Goal: Task Accomplishment & Management: Manage account settings

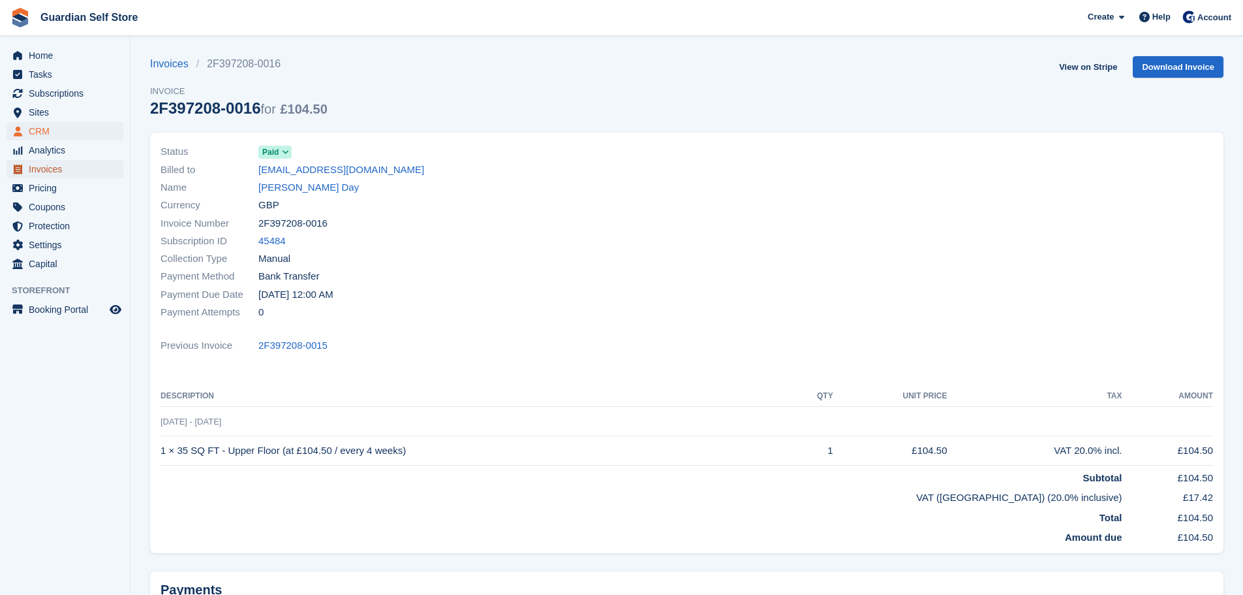
drag, startPoint x: 61, startPoint y: 174, endPoint x: 80, endPoint y: 134, distance: 44.4
click at [61, 174] on span "Invoices" at bounding box center [68, 169] width 78 height 18
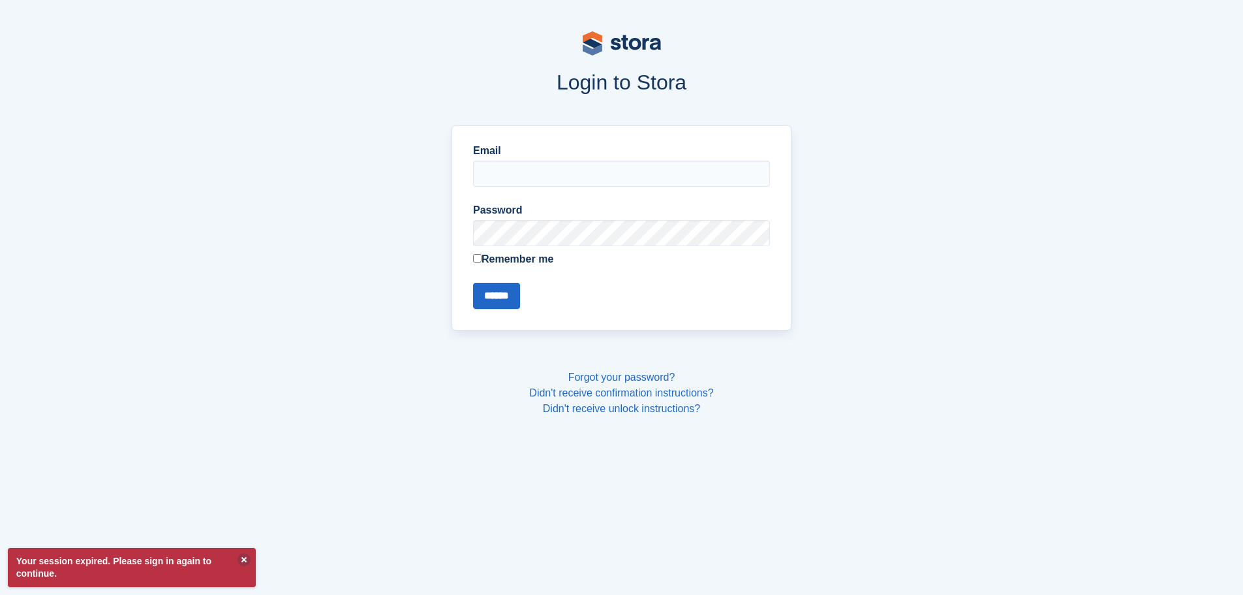
type input "**********"
click at [485, 305] on input "******" at bounding box center [496, 296] width 47 height 26
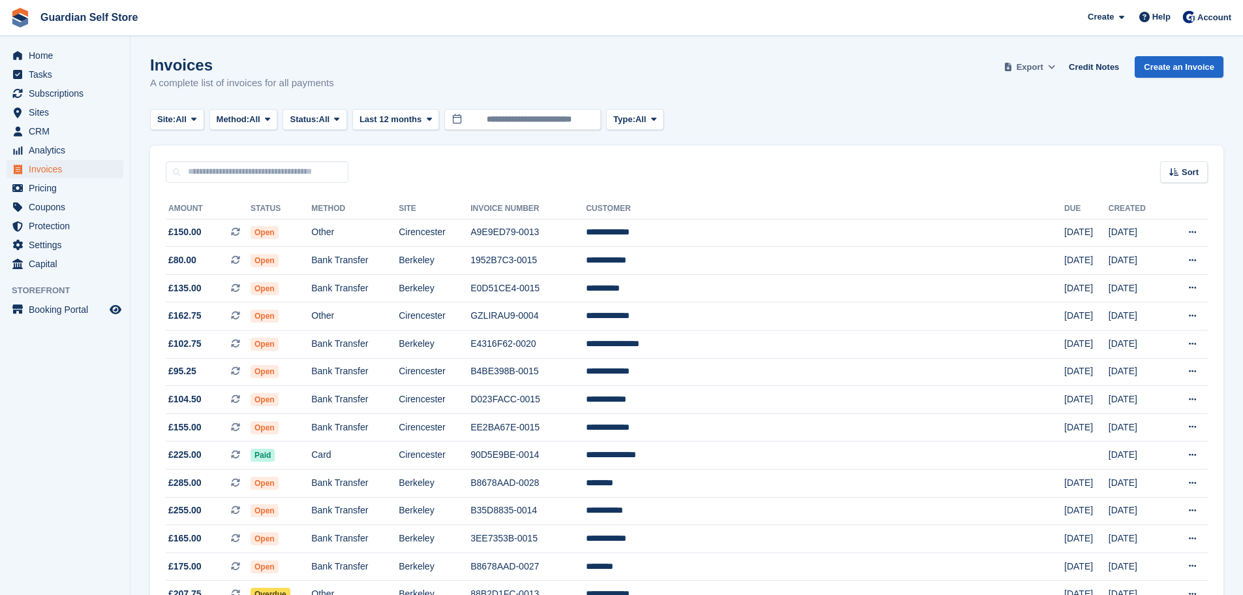
click at [1027, 69] on span "Export" at bounding box center [1030, 67] width 27 height 13
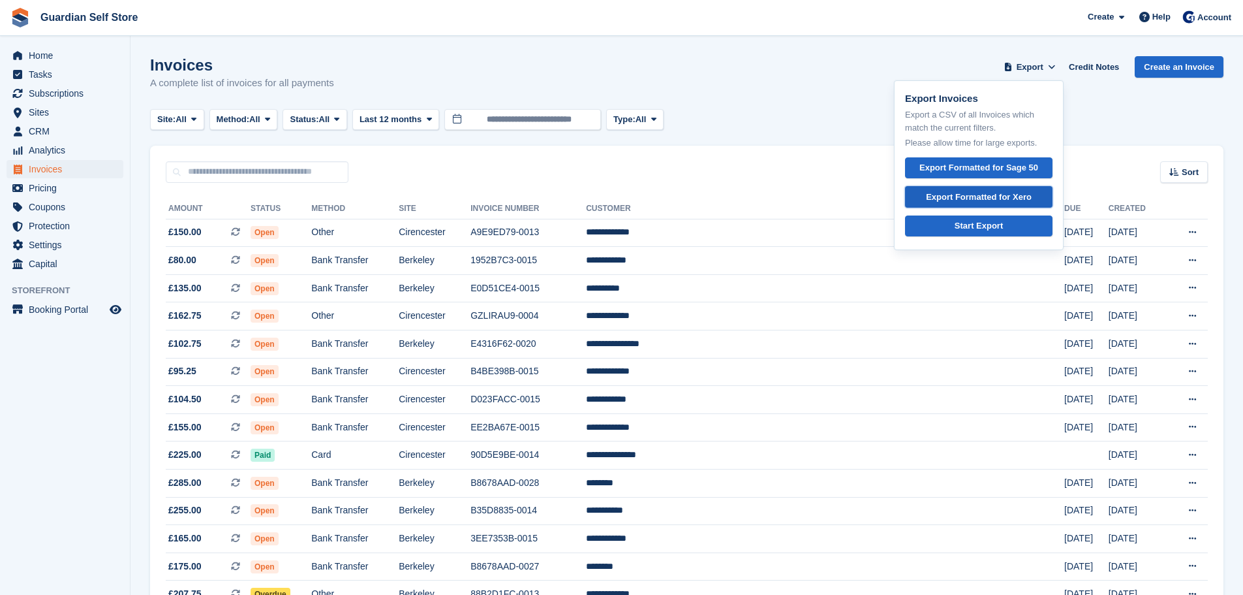
click at [996, 196] on div "Export Formatted for Xero" at bounding box center [979, 197] width 106 height 13
click at [805, 89] on div "Invoices A complete list of invoices for all payments Export Export Invoices Ex…" at bounding box center [687, 81] width 1074 height 50
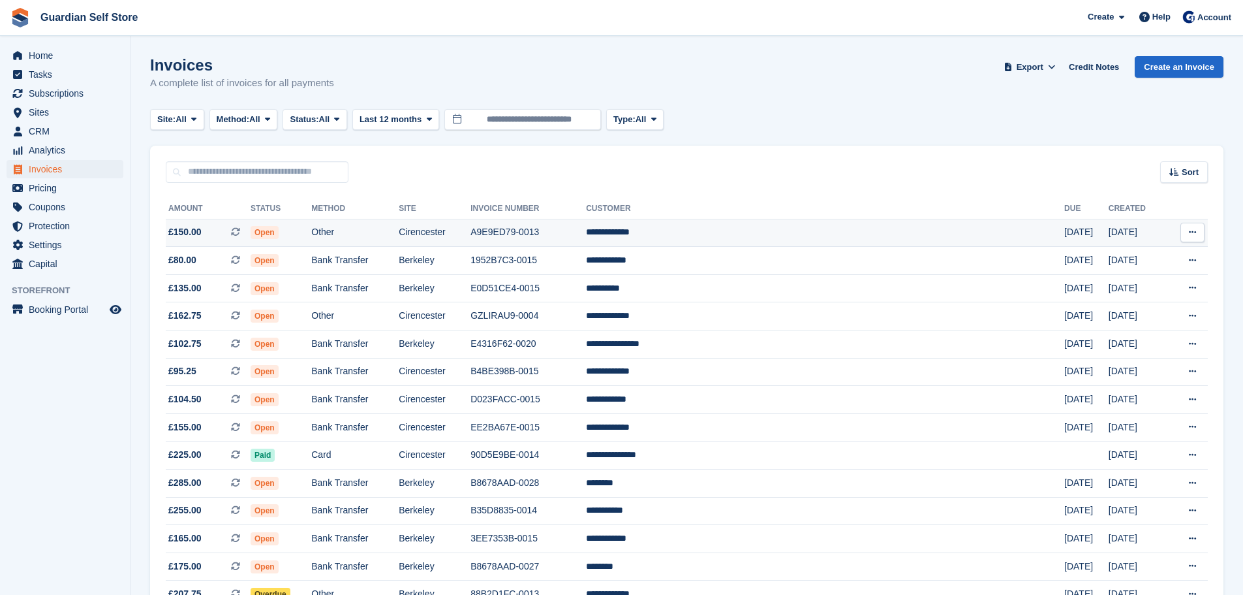
click at [730, 222] on td "**********" at bounding box center [825, 233] width 478 height 28
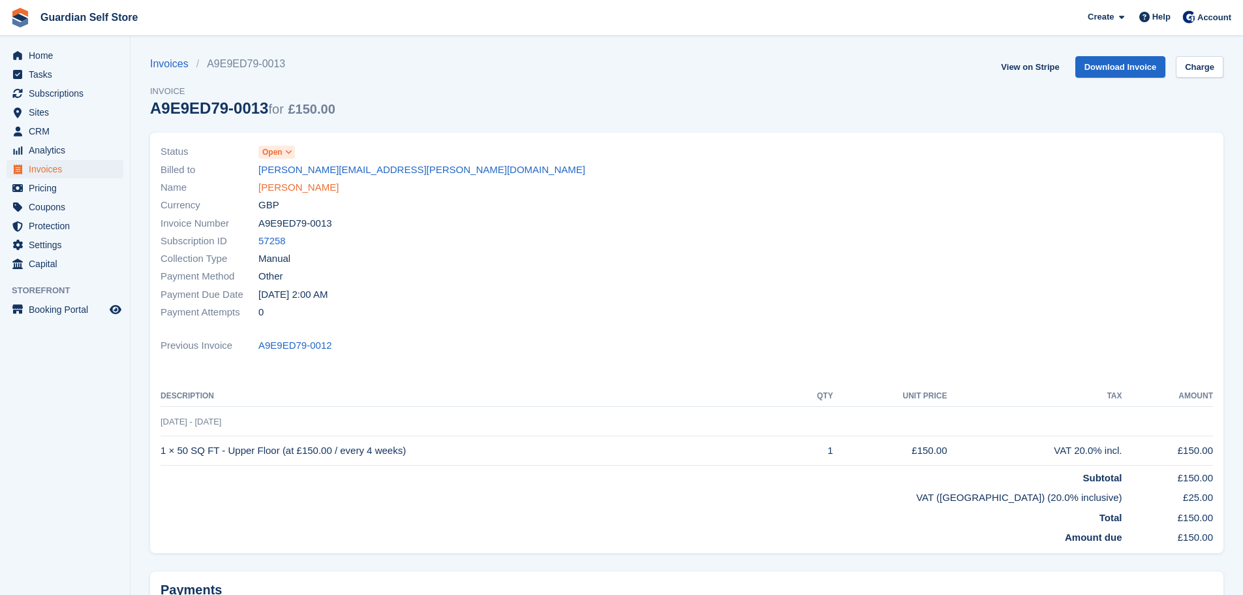
click at [270, 182] on link "[PERSON_NAME]" at bounding box center [298, 187] width 80 height 15
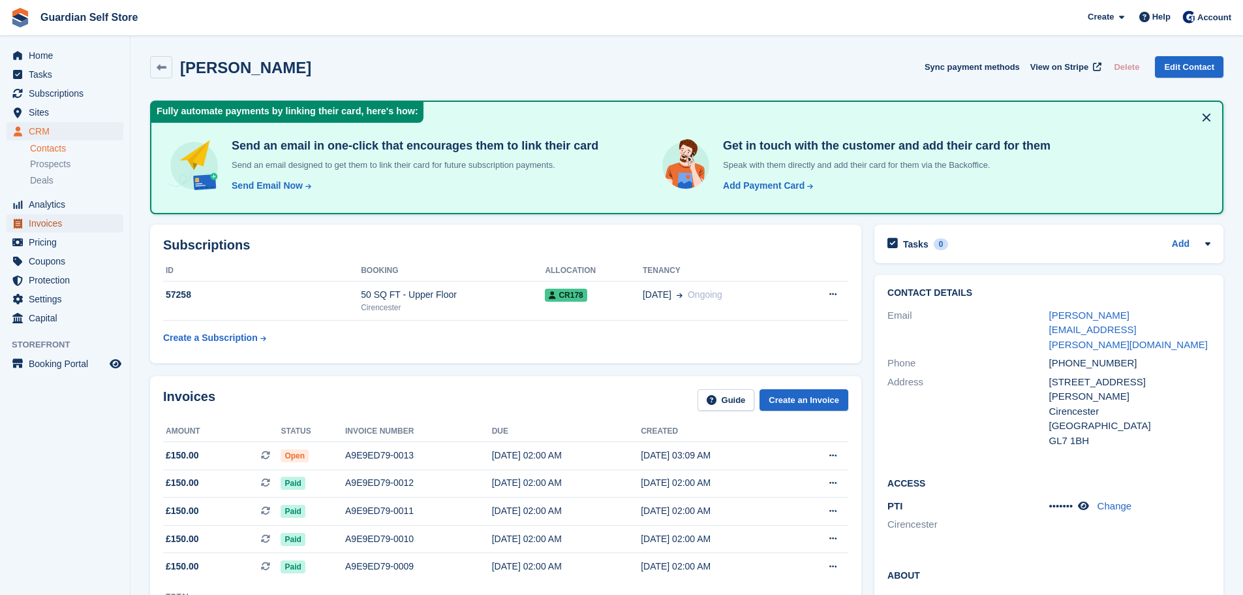
click at [65, 223] on span "Invoices" at bounding box center [68, 223] width 78 height 18
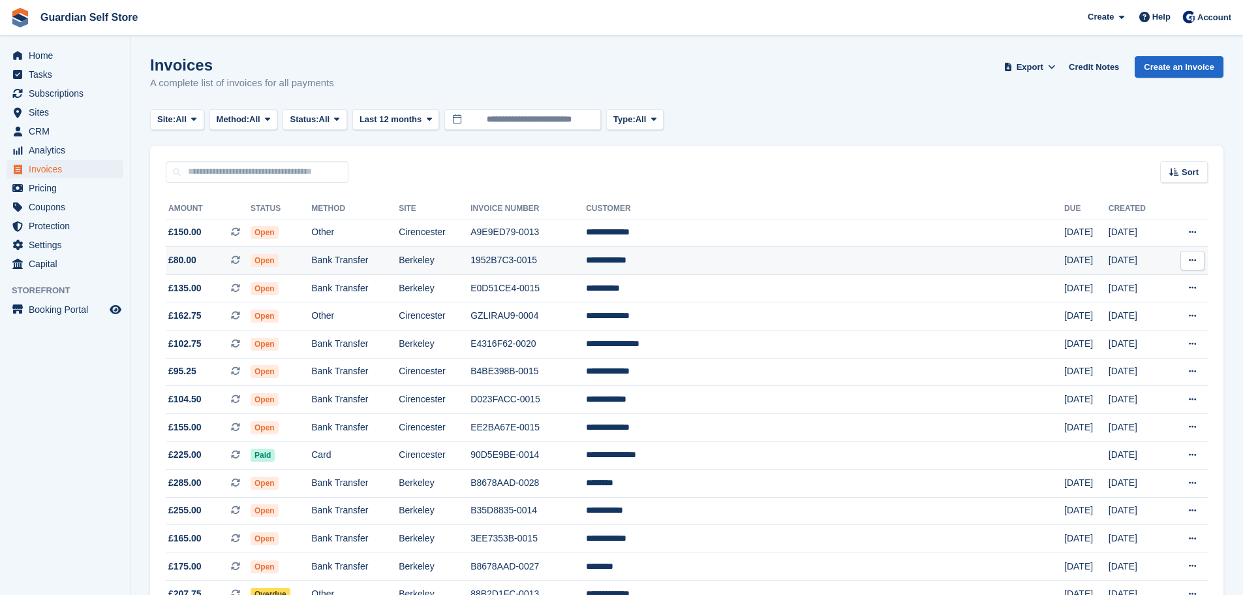
click at [279, 257] on span "Open" at bounding box center [265, 260] width 28 height 13
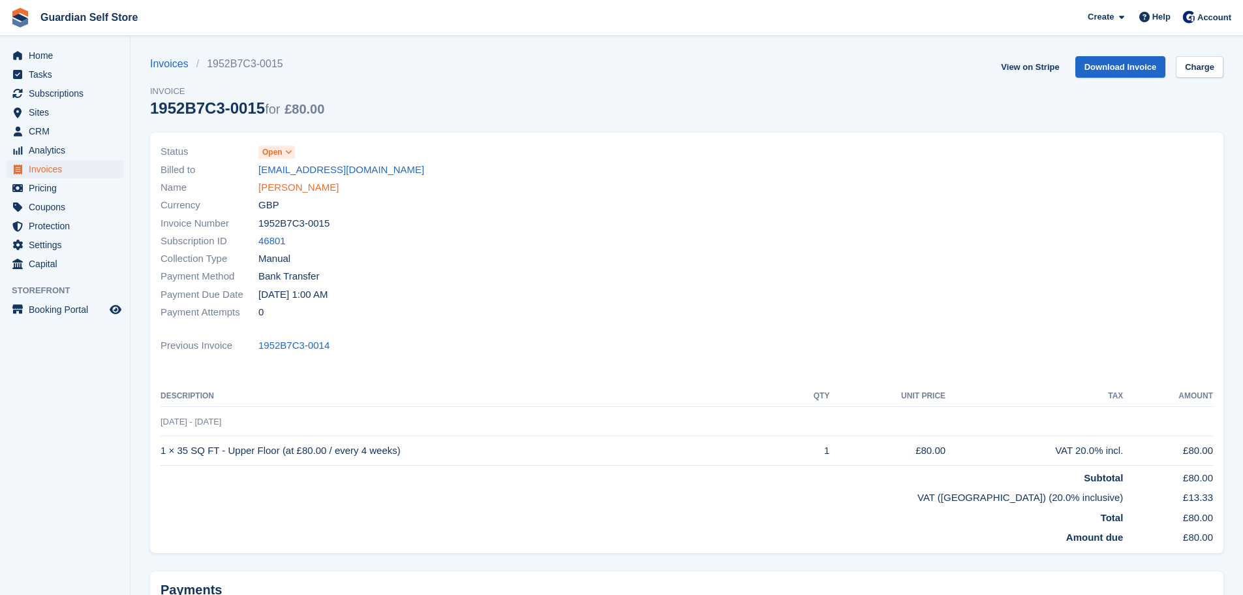
click at [270, 185] on link "John Burstal" at bounding box center [298, 187] width 80 height 15
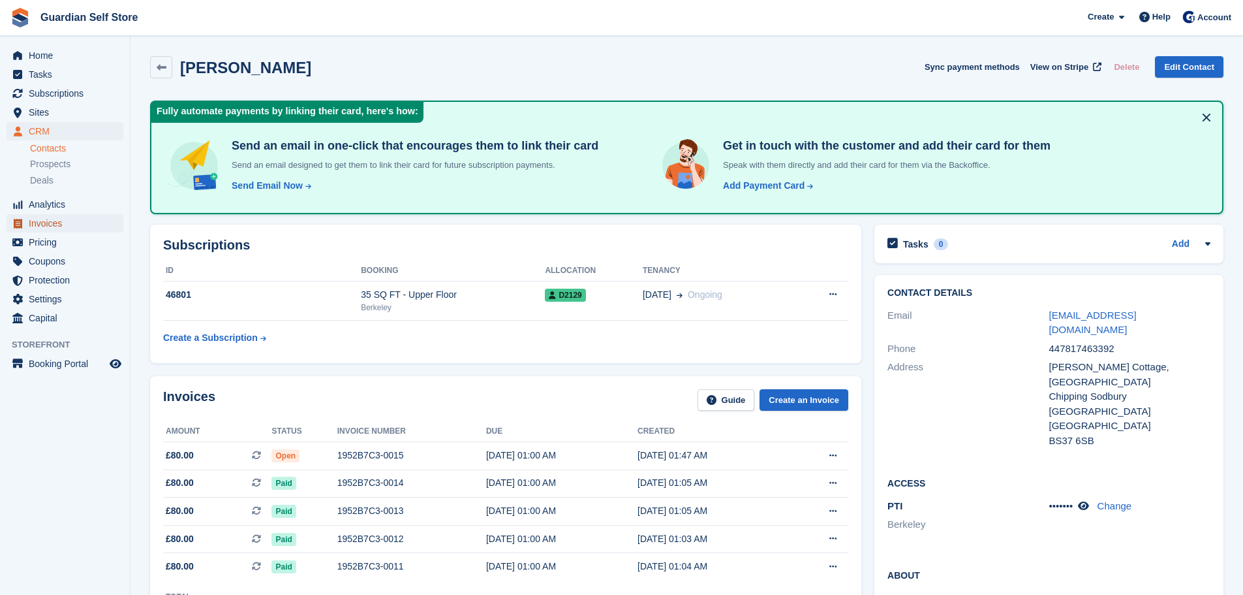
click at [80, 223] on span "Invoices" at bounding box center [68, 223] width 78 height 18
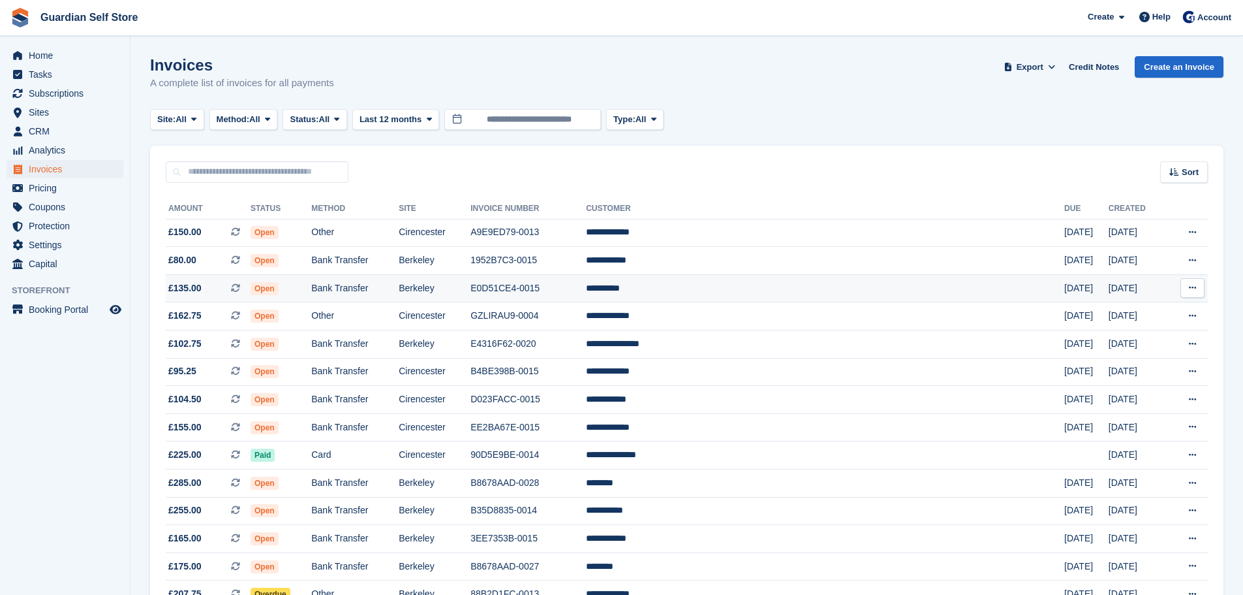
click at [311, 288] on td "Open" at bounding box center [281, 288] width 61 height 28
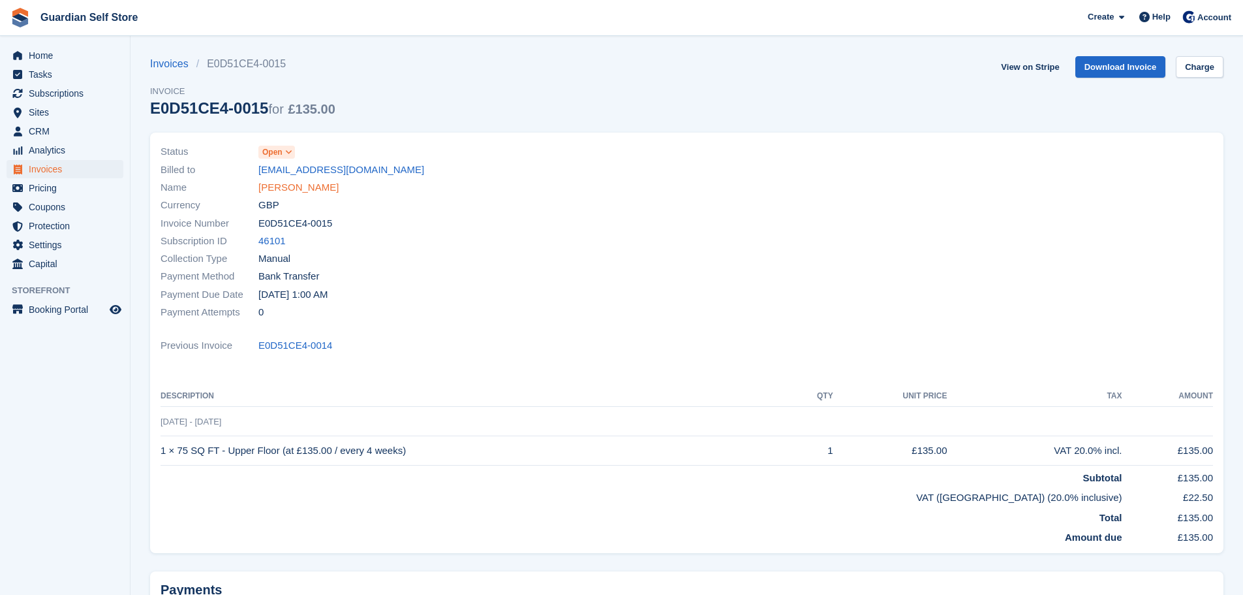
click at [287, 187] on link "[PERSON_NAME]" at bounding box center [298, 187] width 80 height 15
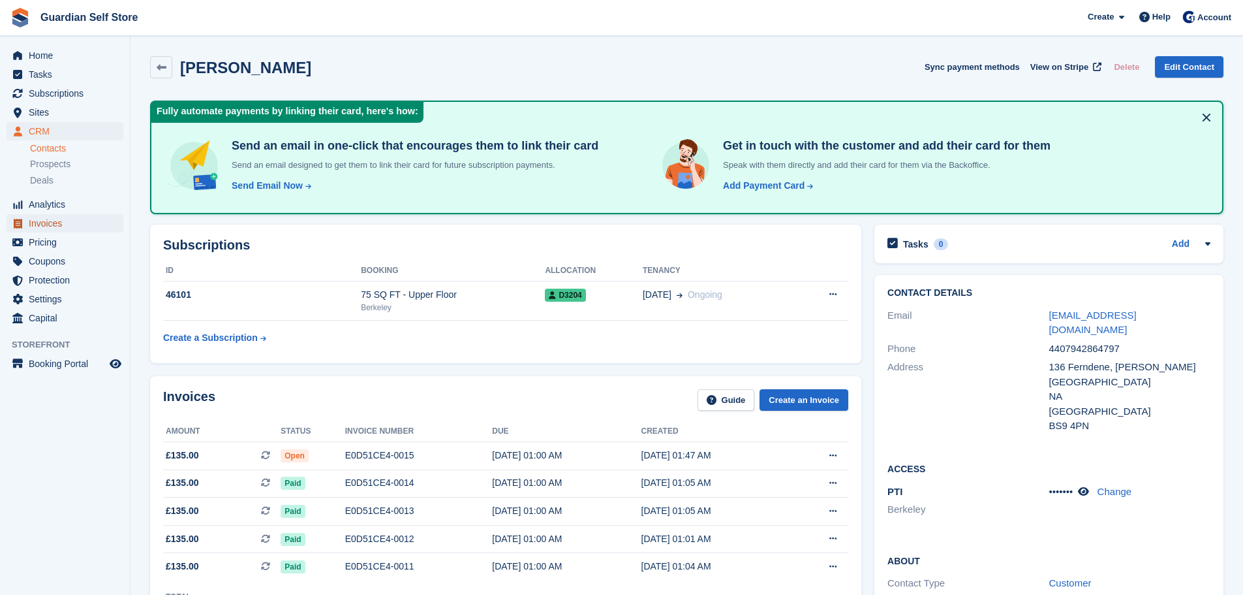
click at [59, 221] on span "Invoices" at bounding box center [68, 223] width 78 height 18
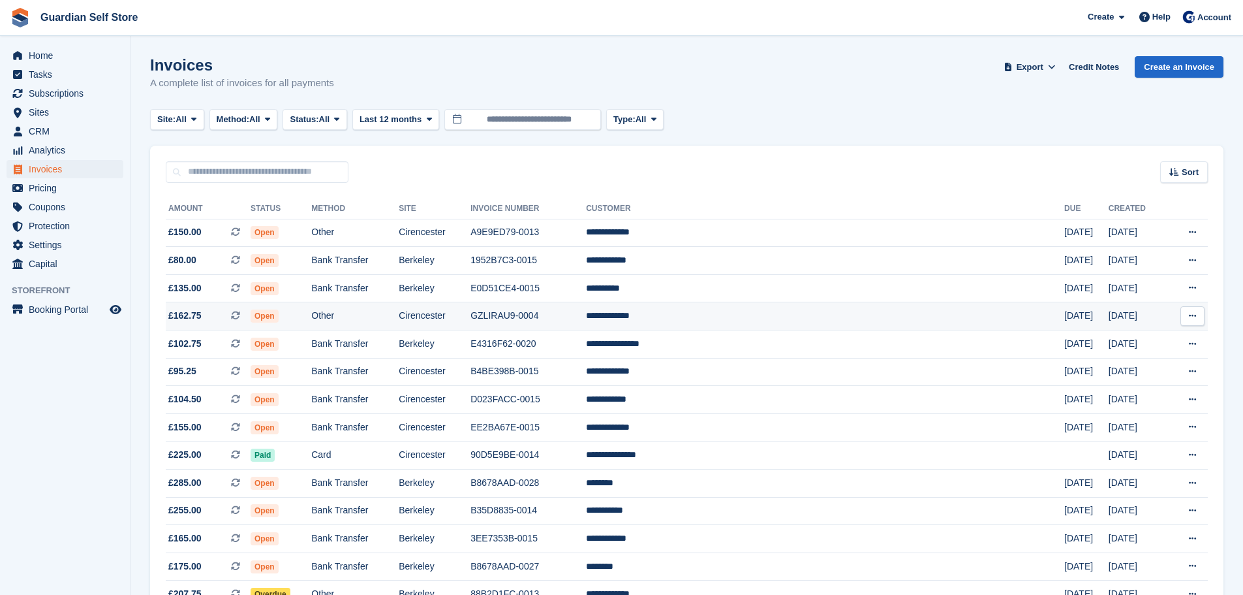
click at [366, 309] on td "Other" at bounding box center [354, 316] width 87 height 28
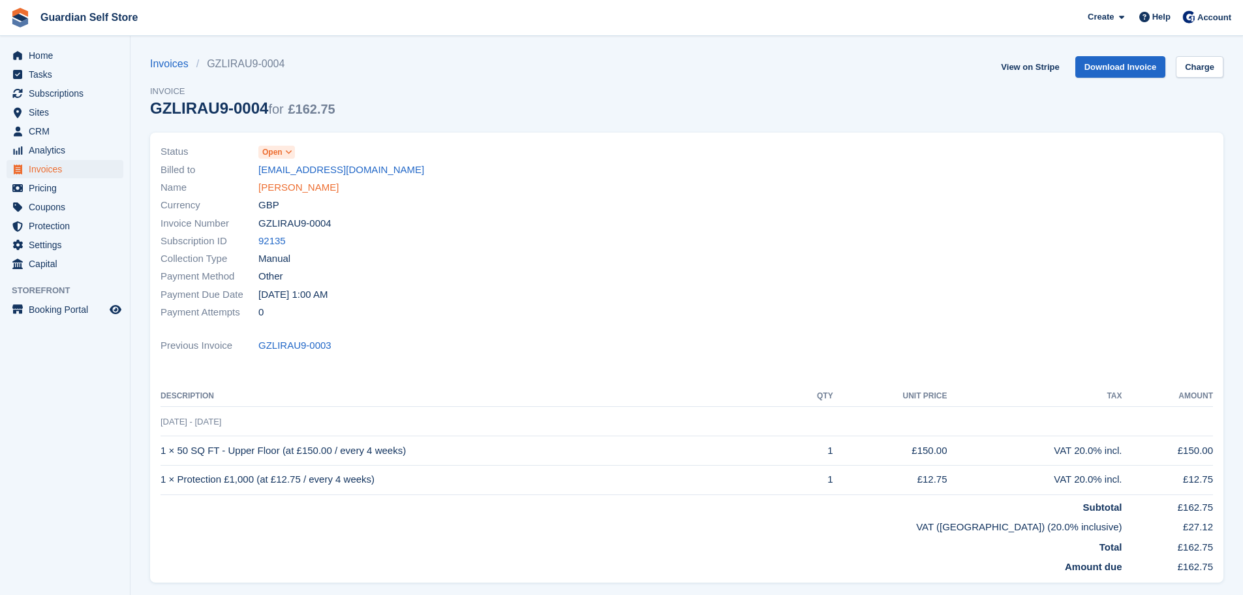
click at [293, 190] on link "[PERSON_NAME]" at bounding box center [298, 187] width 80 height 15
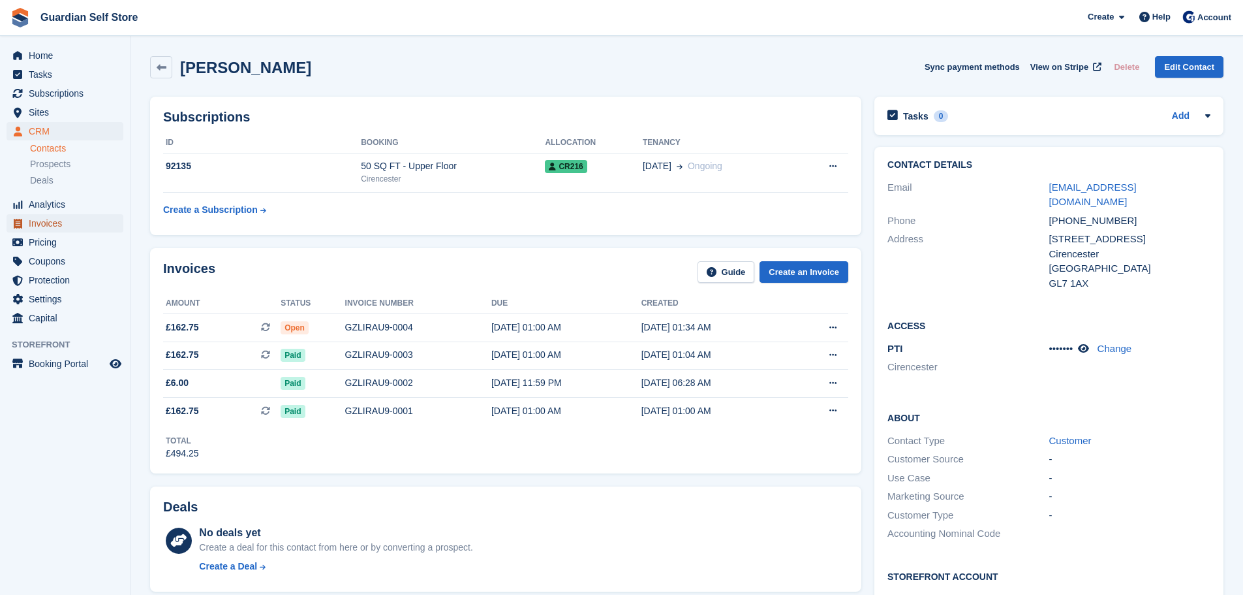
click at [56, 229] on span "Invoices" at bounding box center [68, 223] width 78 height 18
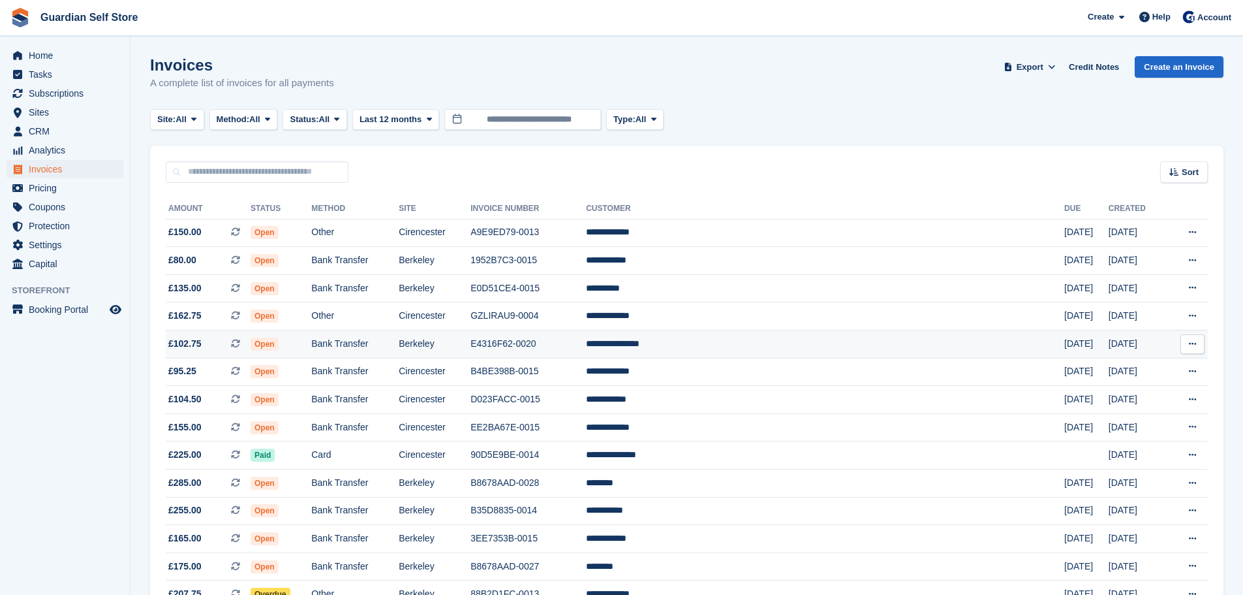
click at [581, 336] on td "E4316F62-0020" at bounding box center [529, 344] width 116 height 28
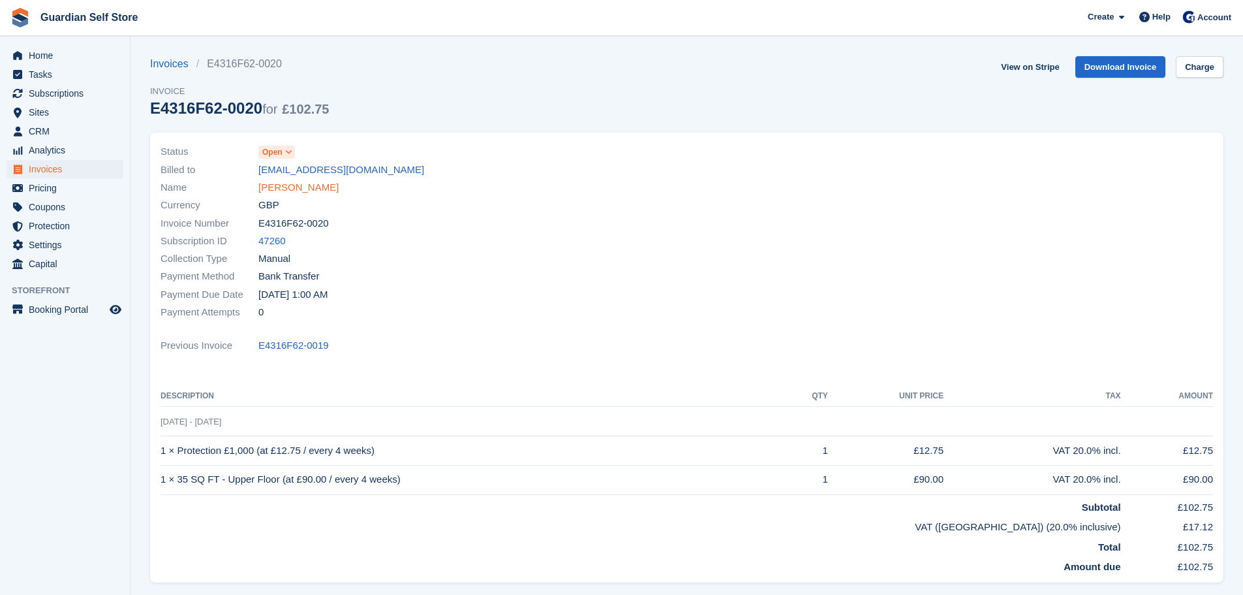
click at [301, 189] on link "Elizabeth Thomas" at bounding box center [298, 187] width 80 height 15
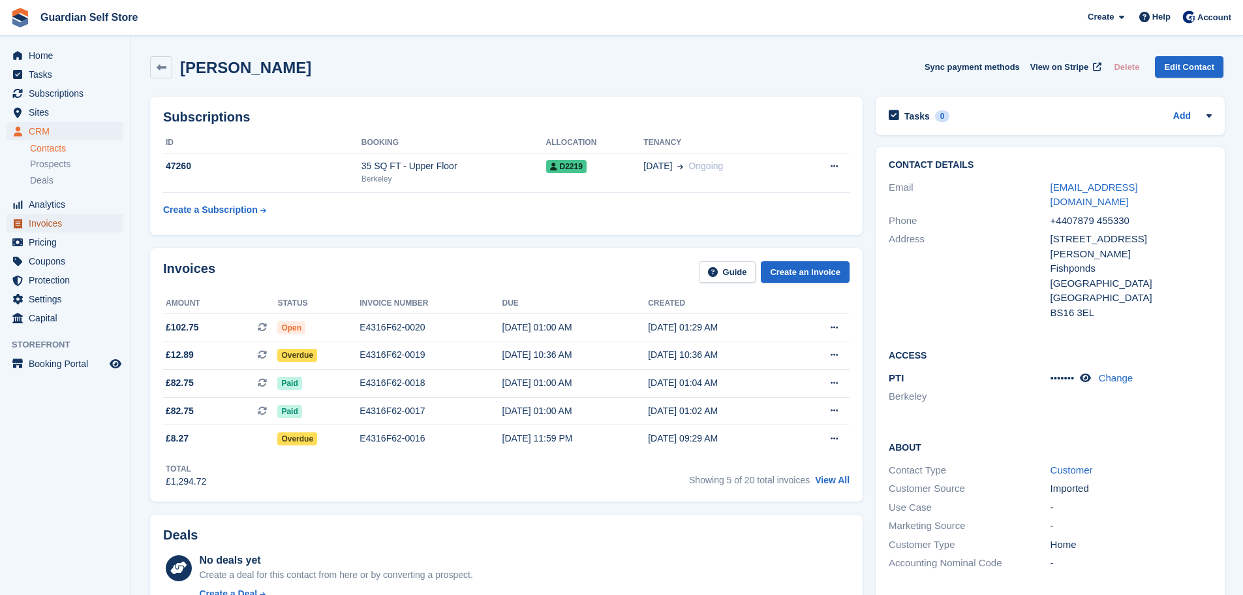
click at [49, 219] on span "Invoices" at bounding box center [68, 223] width 78 height 18
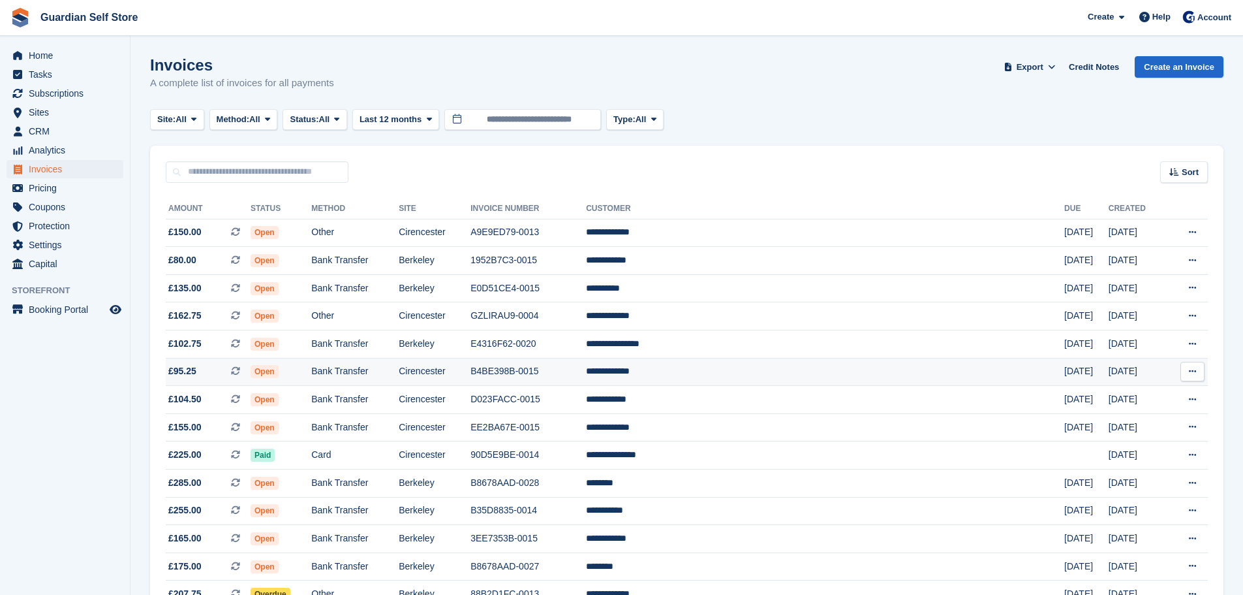
click at [386, 366] on td "Bank Transfer" at bounding box center [354, 372] width 87 height 28
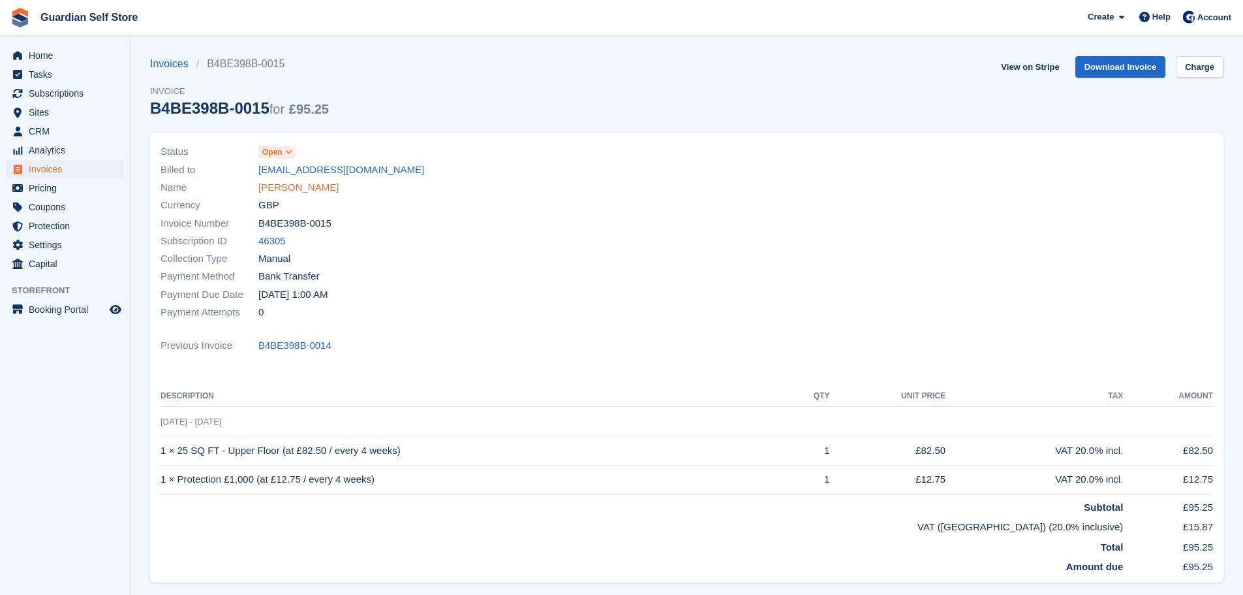
click at [281, 184] on link "[PERSON_NAME]" at bounding box center [298, 187] width 80 height 15
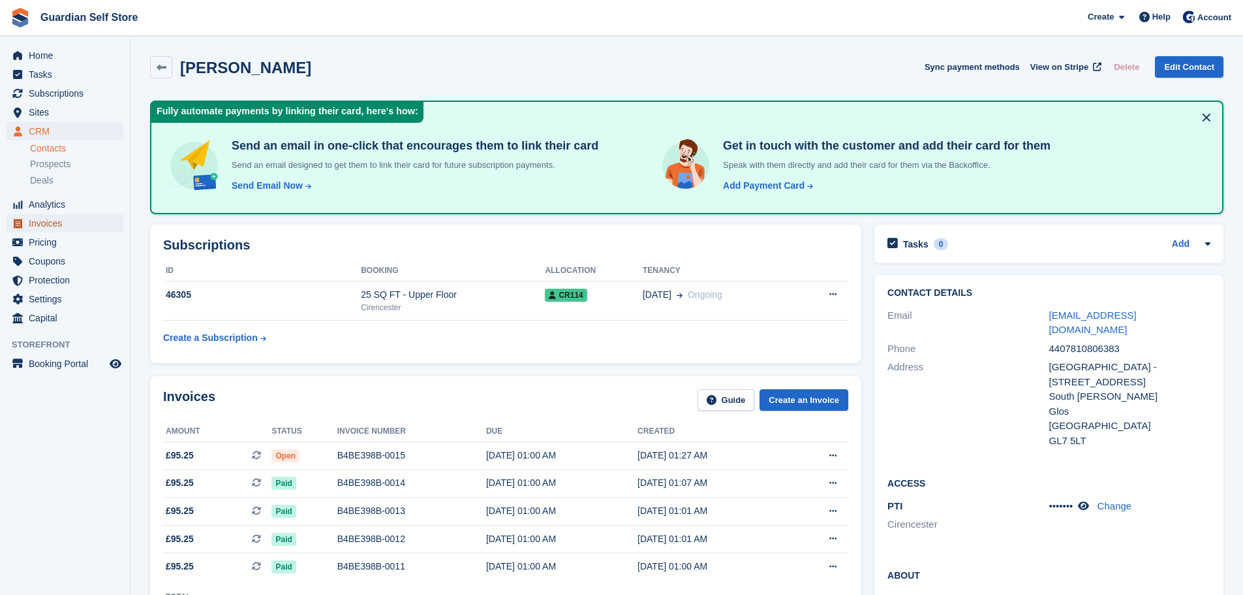
click at [51, 221] on span "Invoices" at bounding box center [68, 223] width 78 height 18
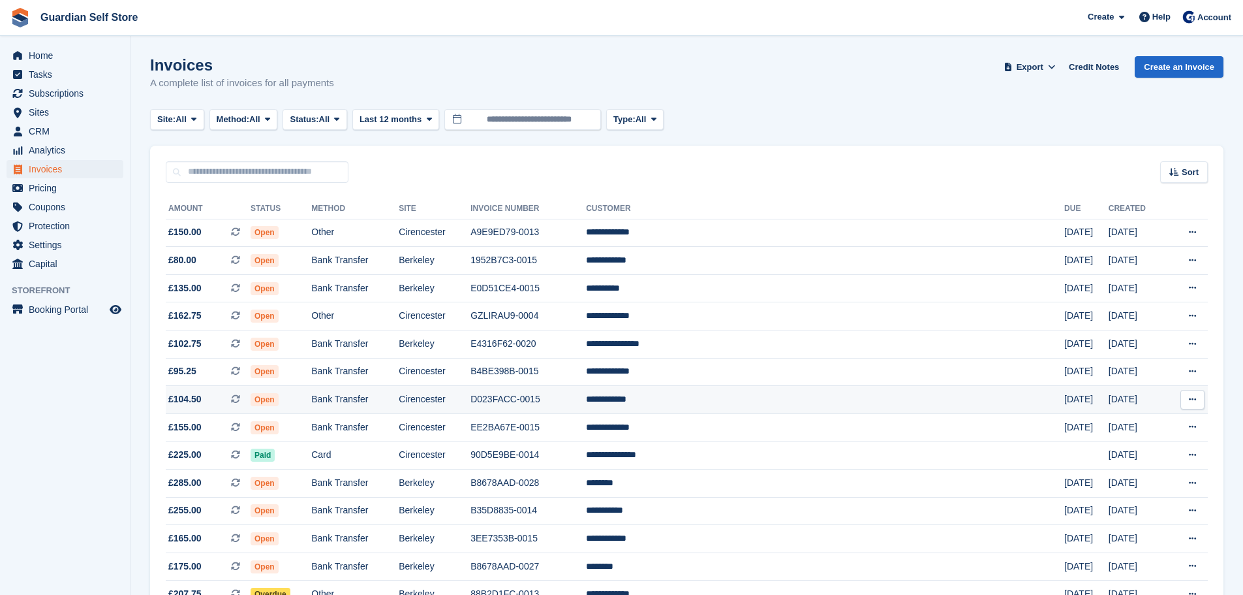
click at [399, 398] on td "Bank Transfer" at bounding box center [354, 400] width 87 height 28
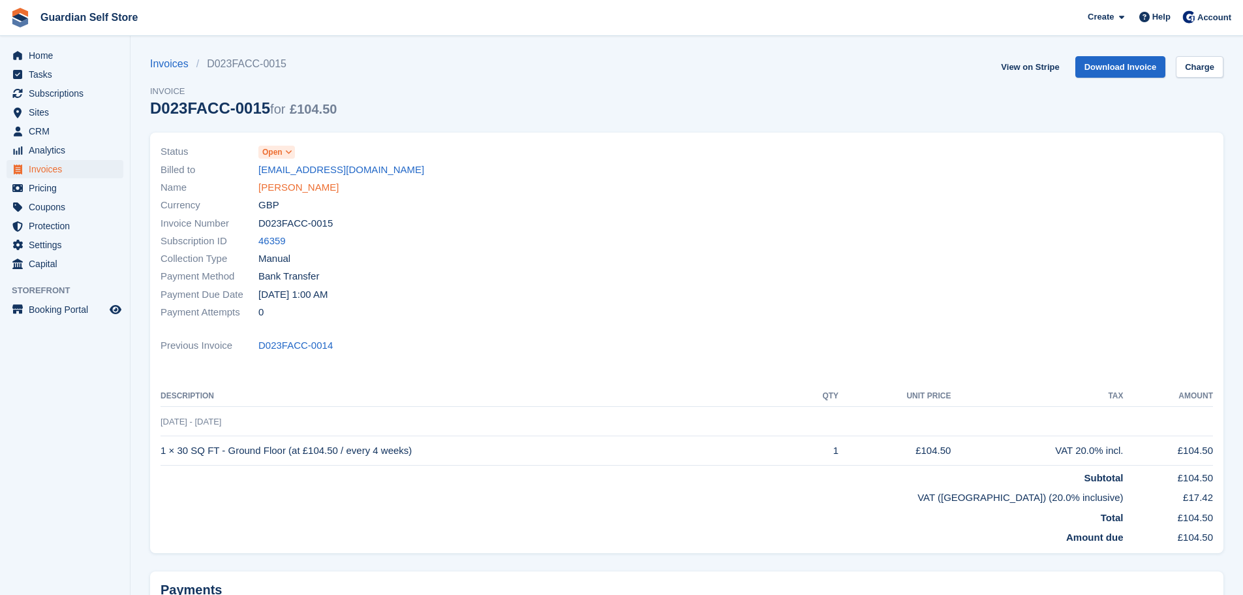
click at [299, 189] on link "Jack Gladden" at bounding box center [298, 187] width 80 height 15
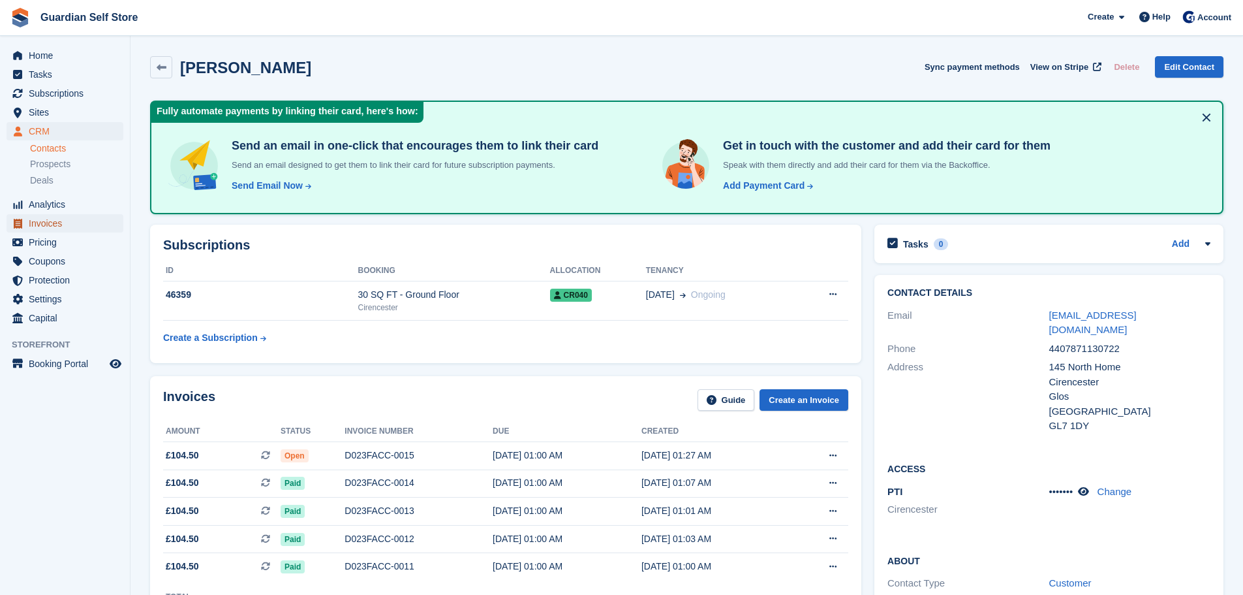
click at [63, 221] on span "Invoices" at bounding box center [68, 223] width 78 height 18
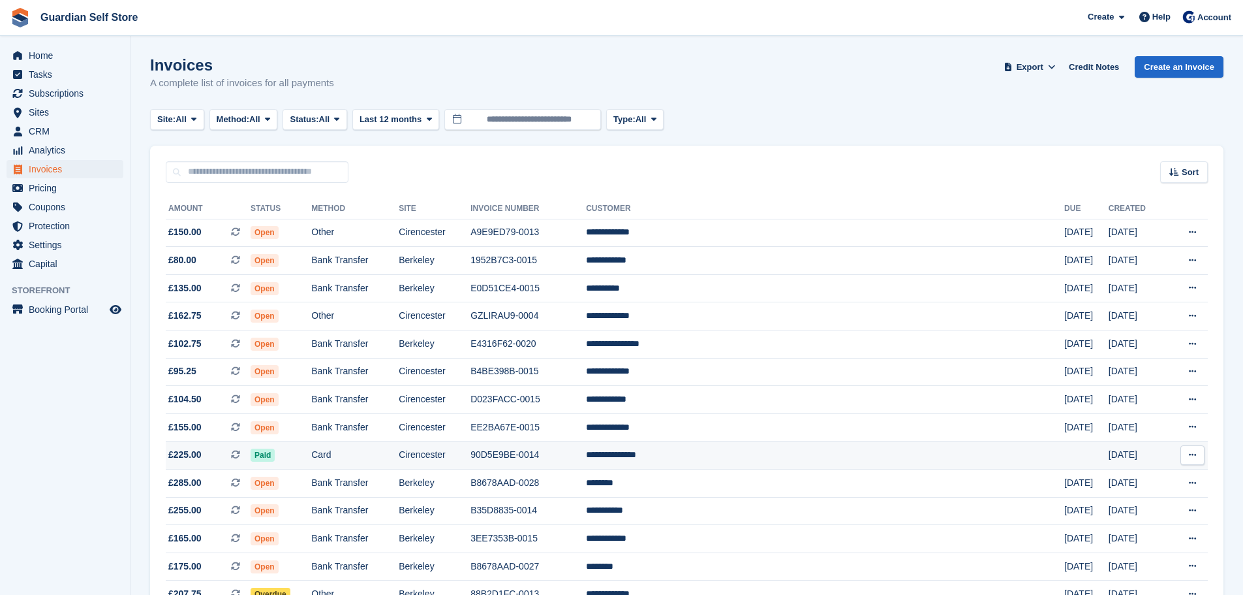
click at [578, 448] on td "90D5E9BE-0014" at bounding box center [529, 455] width 116 height 28
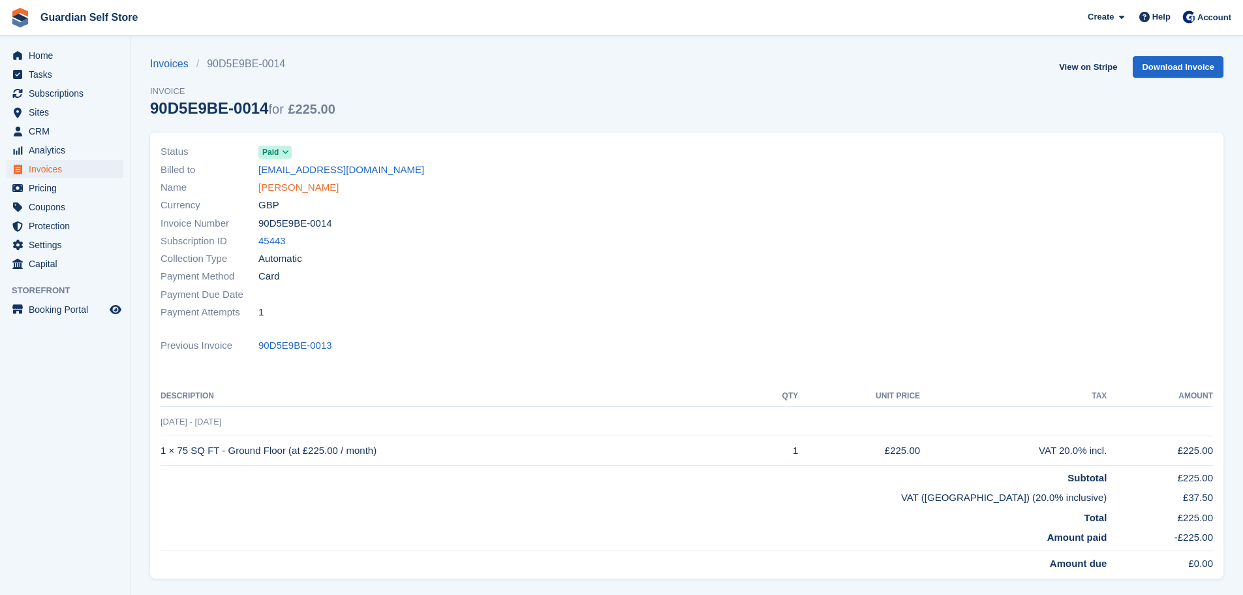
click at [293, 184] on link "[PERSON_NAME]" at bounding box center [298, 187] width 80 height 15
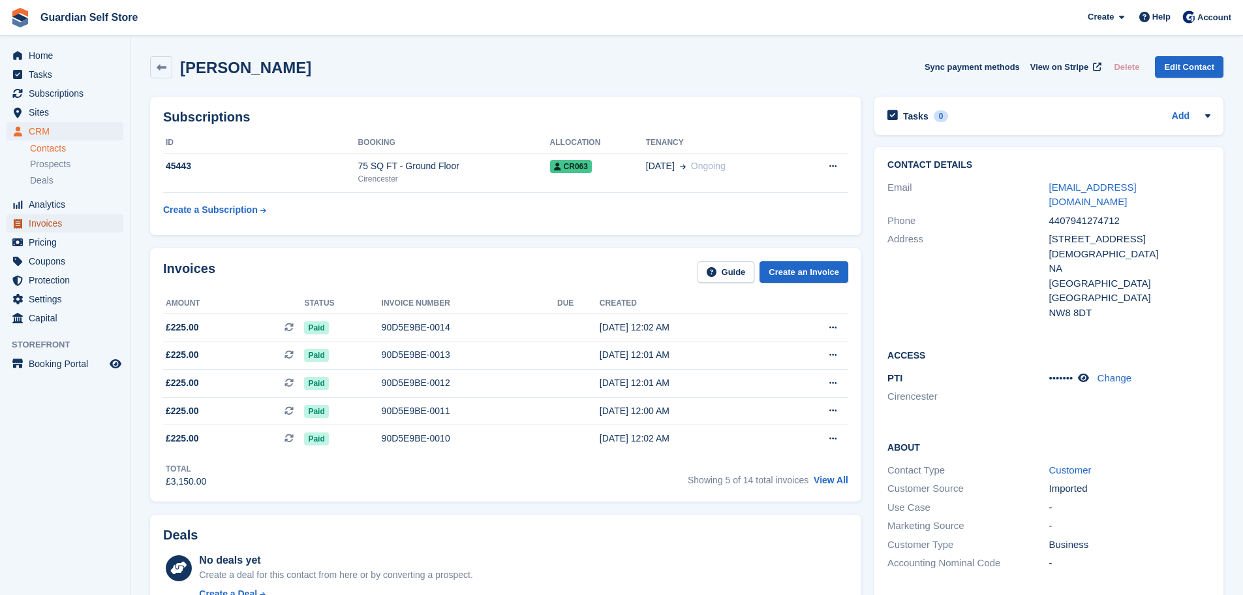
click at [46, 223] on span "Invoices" at bounding box center [68, 223] width 78 height 18
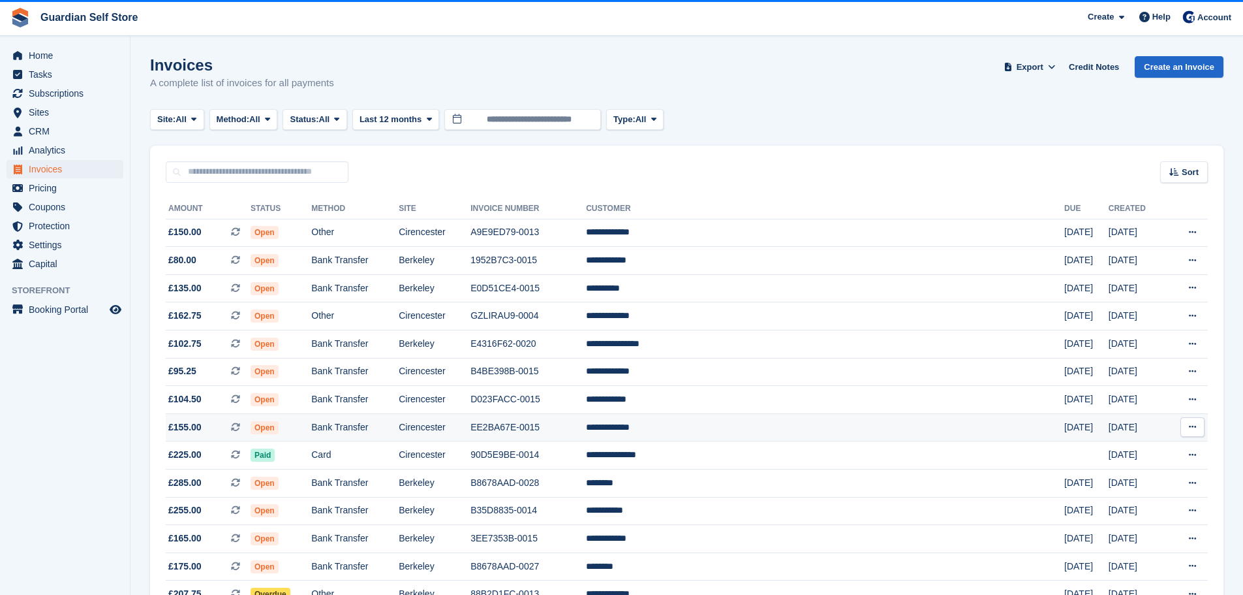
click at [311, 420] on td "Open" at bounding box center [281, 427] width 61 height 28
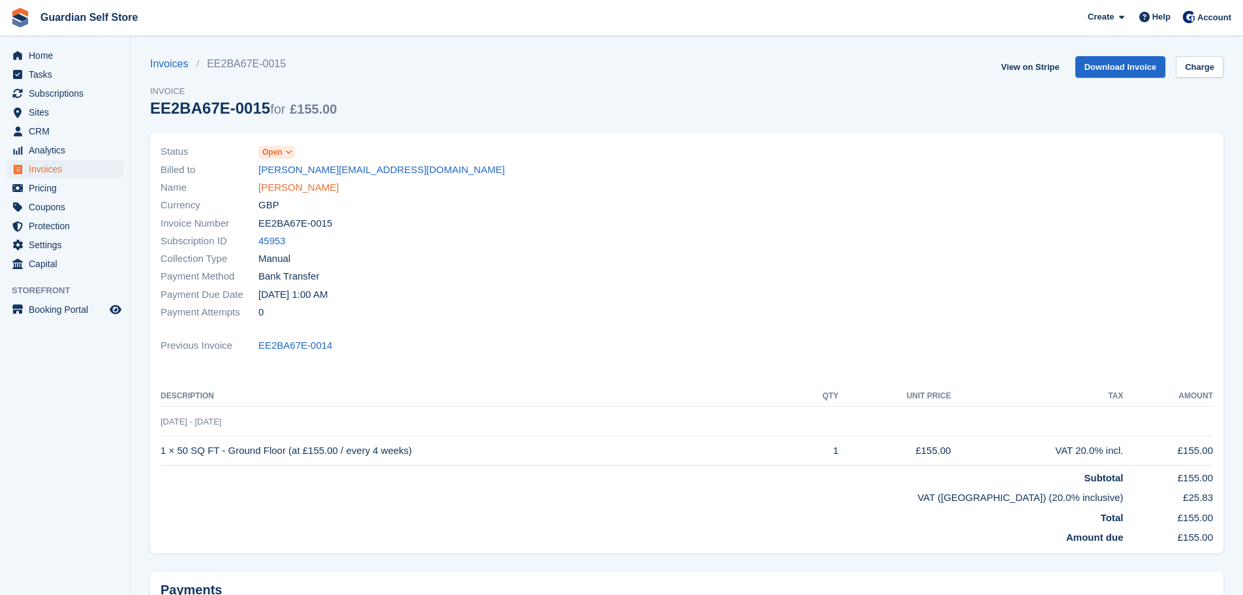
click at [294, 187] on link "Andrea Dobson" at bounding box center [298, 187] width 80 height 15
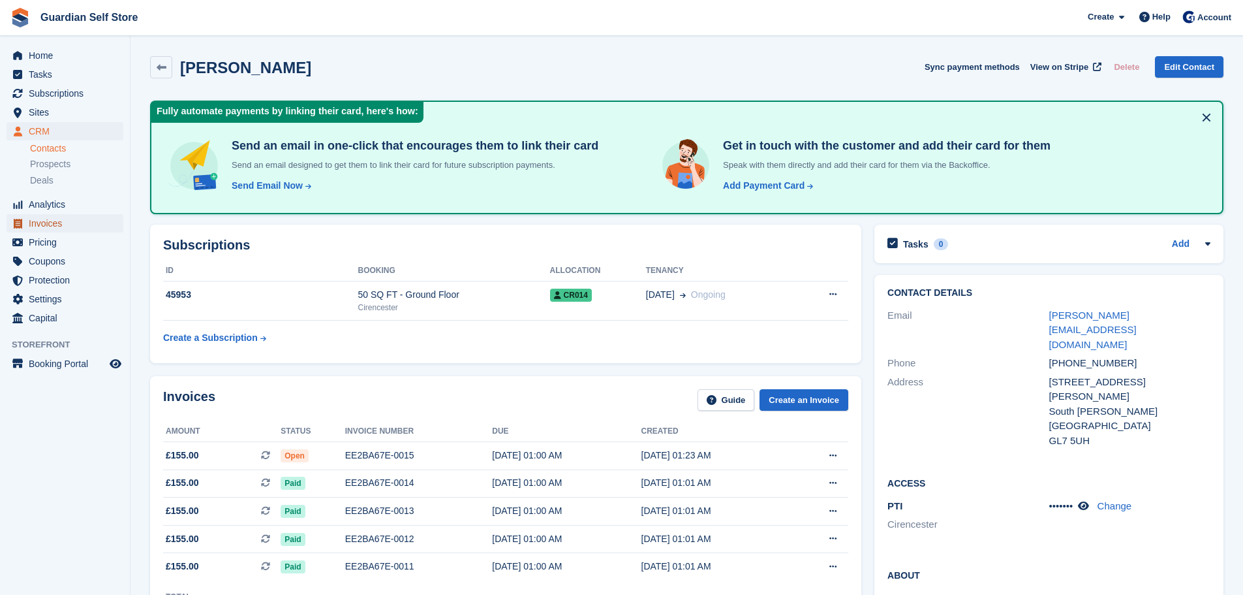
click at [84, 215] on span "Invoices" at bounding box center [68, 223] width 78 height 18
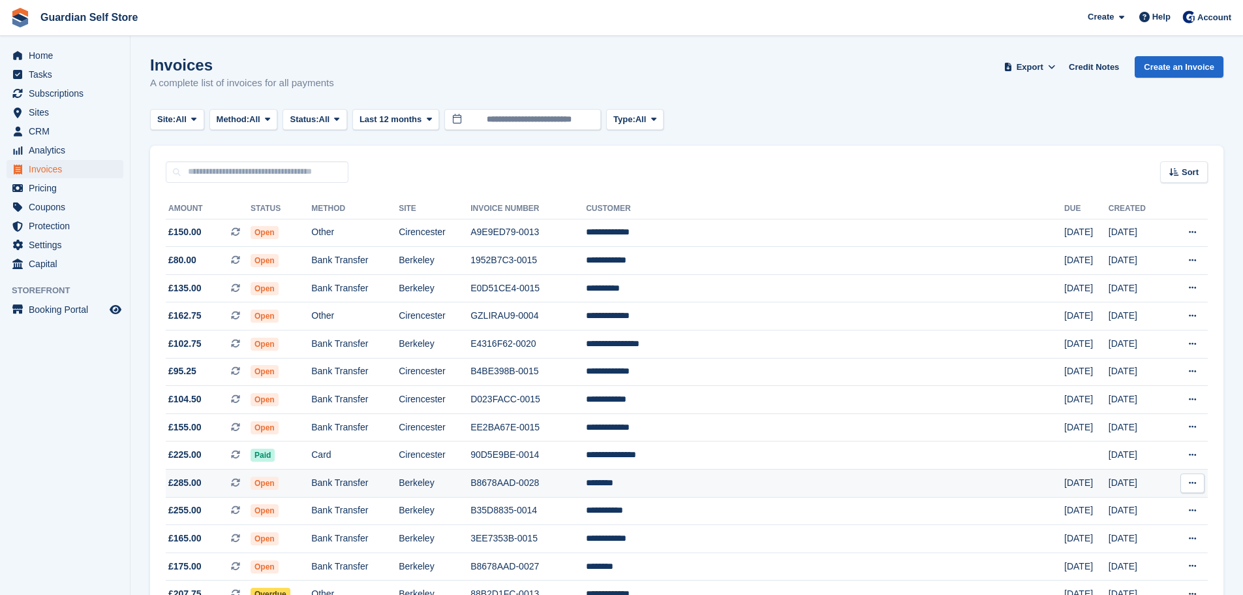
click at [471, 478] on td "Berkeley" at bounding box center [435, 483] width 72 height 28
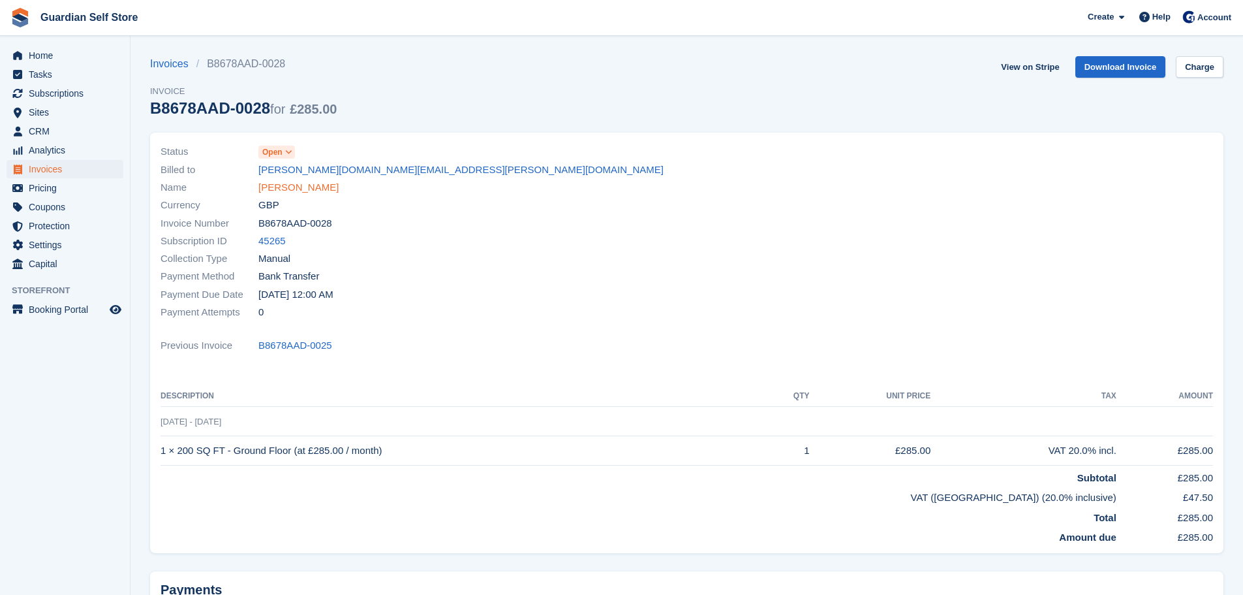
click at [283, 191] on link "[PERSON_NAME]" at bounding box center [298, 187] width 80 height 15
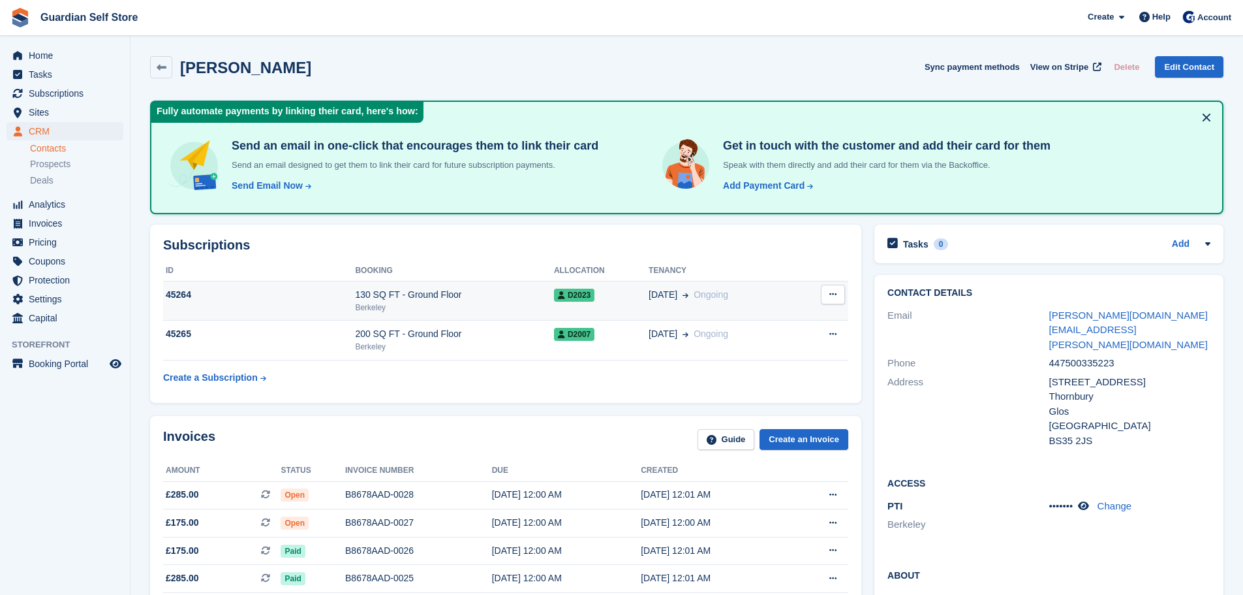
click at [318, 306] on td "45264" at bounding box center [259, 301] width 192 height 40
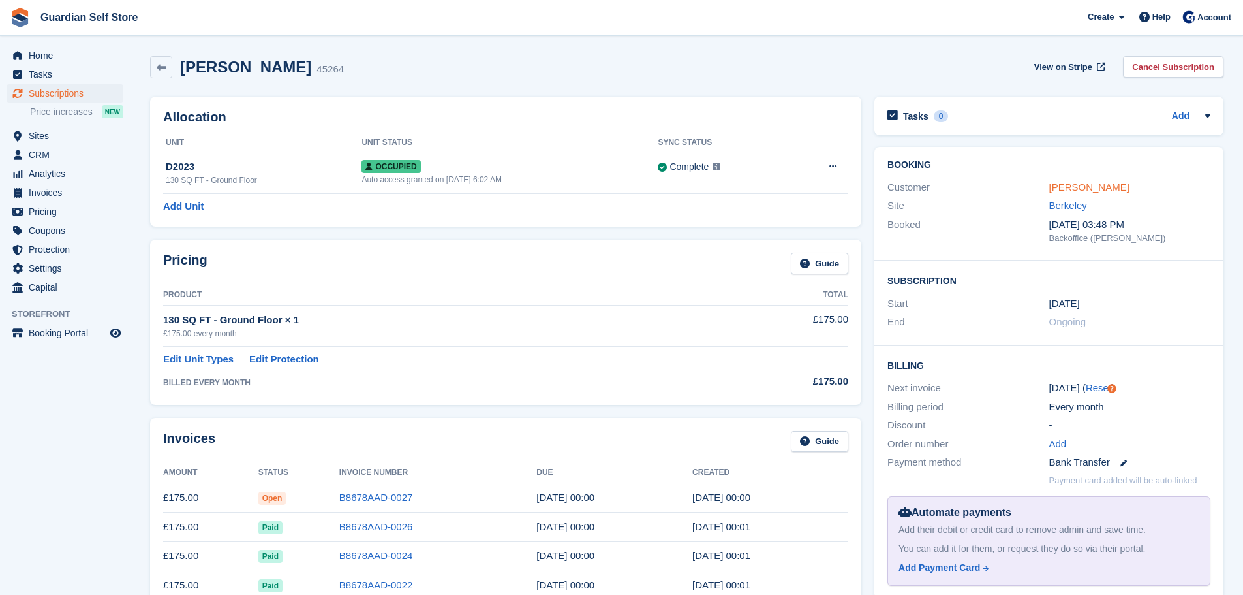
click at [1061, 182] on link "Dave Fox" at bounding box center [1090, 186] width 80 height 11
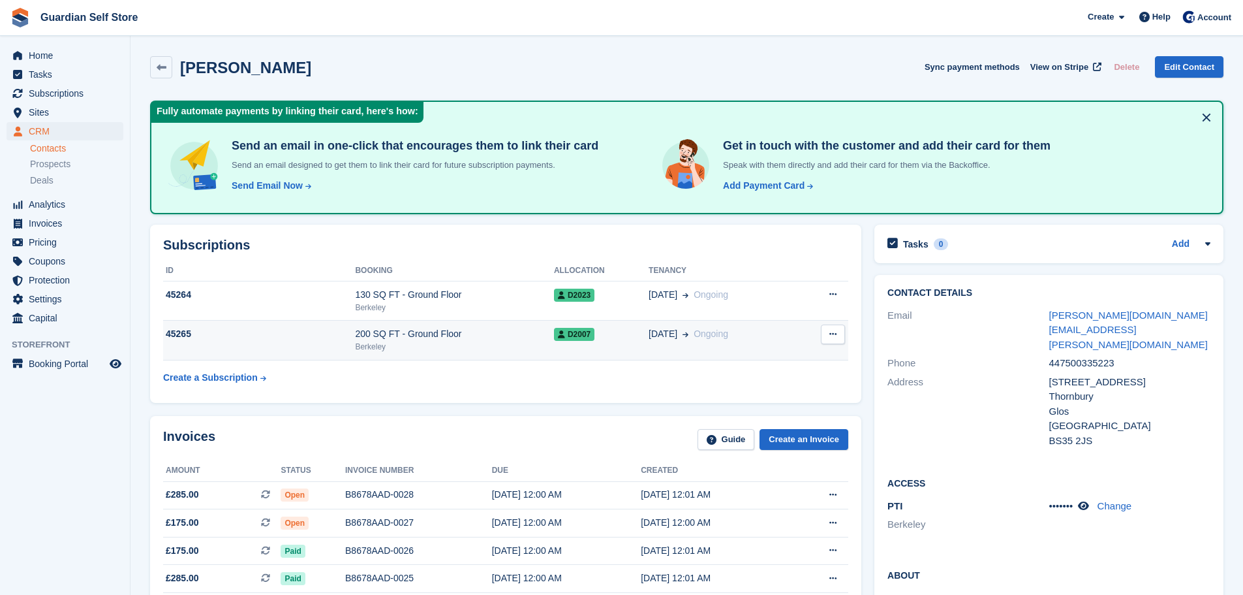
click at [279, 335] on div "45265" at bounding box center [259, 334] width 192 height 14
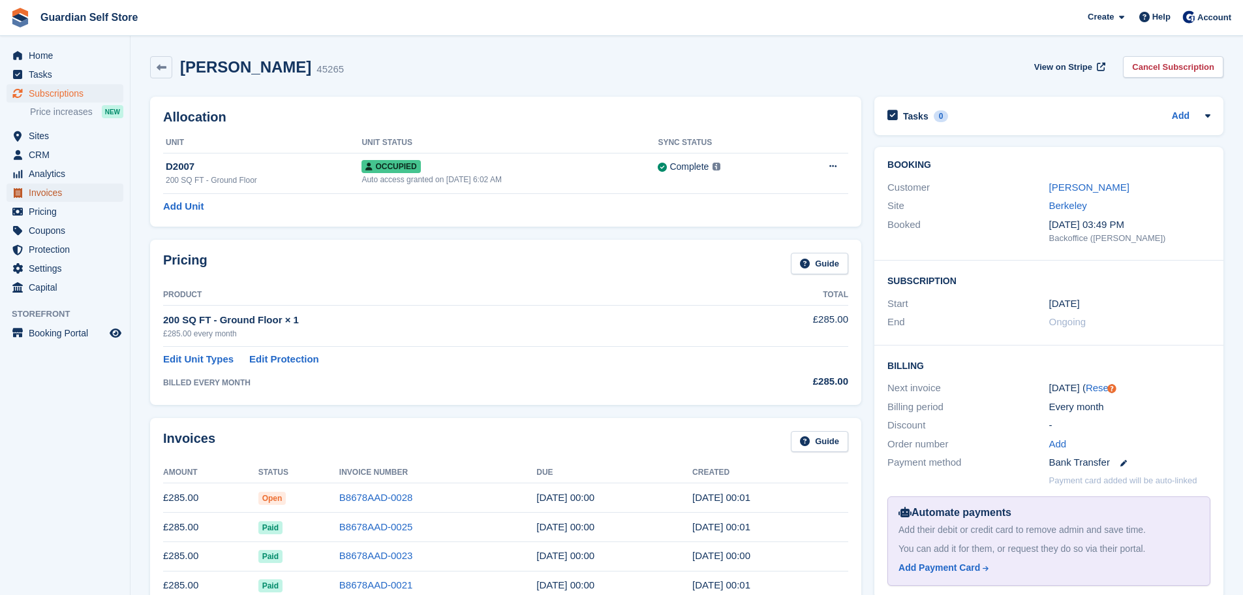
click at [66, 189] on span "Invoices" at bounding box center [68, 192] width 78 height 18
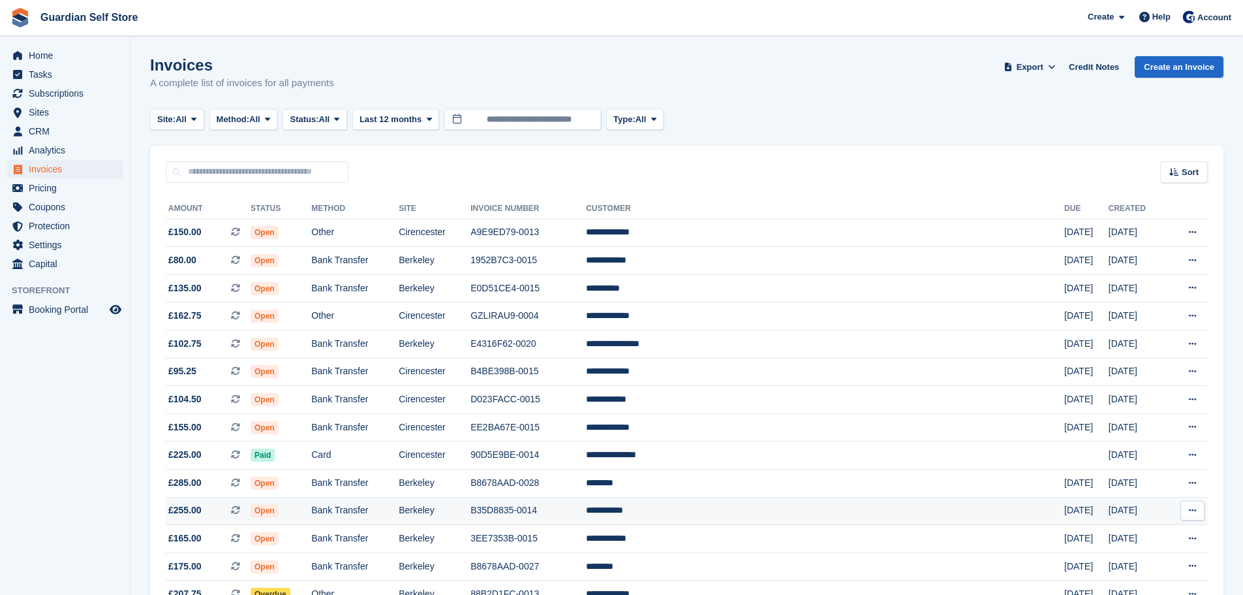
click at [251, 499] on td "£255.00 This is a recurring subscription invoice." at bounding box center [208, 511] width 85 height 28
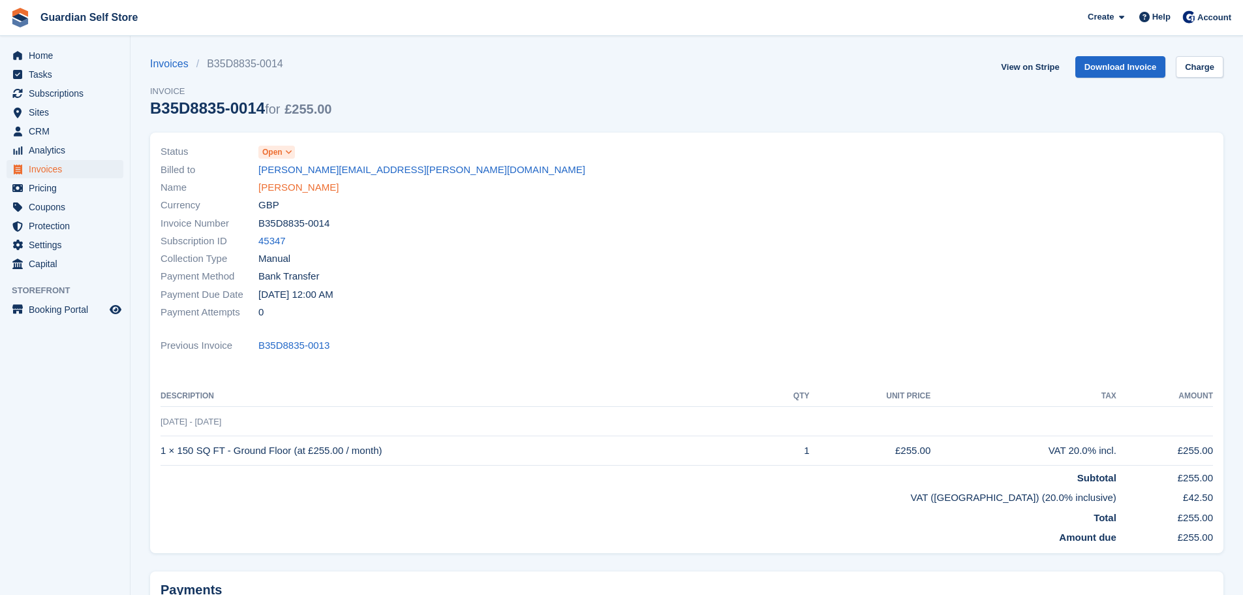
click at [282, 191] on link "[PERSON_NAME]" at bounding box center [298, 187] width 80 height 15
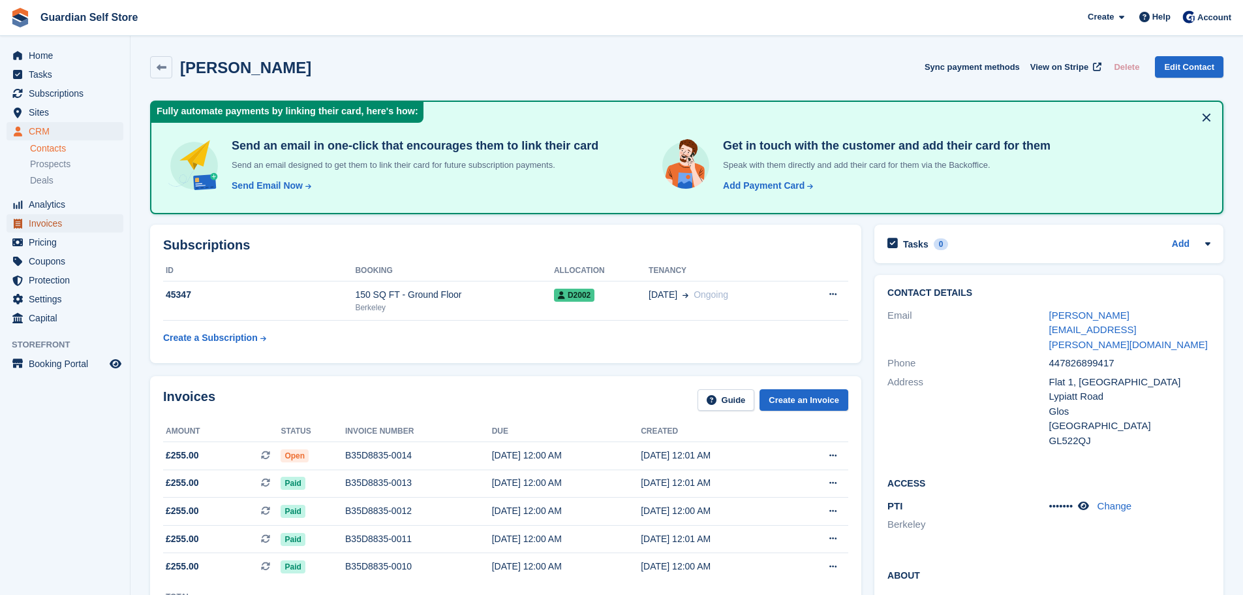
click at [52, 218] on span "Invoices" at bounding box center [68, 223] width 78 height 18
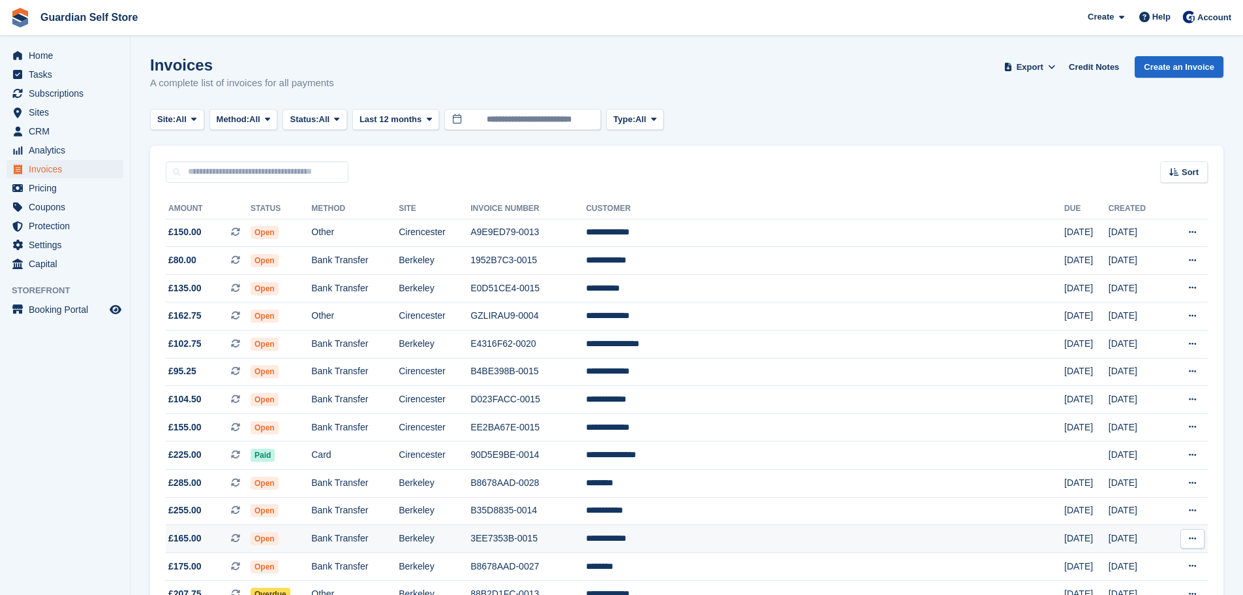
click at [311, 531] on td "Open" at bounding box center [281, 539] width 61 height 28
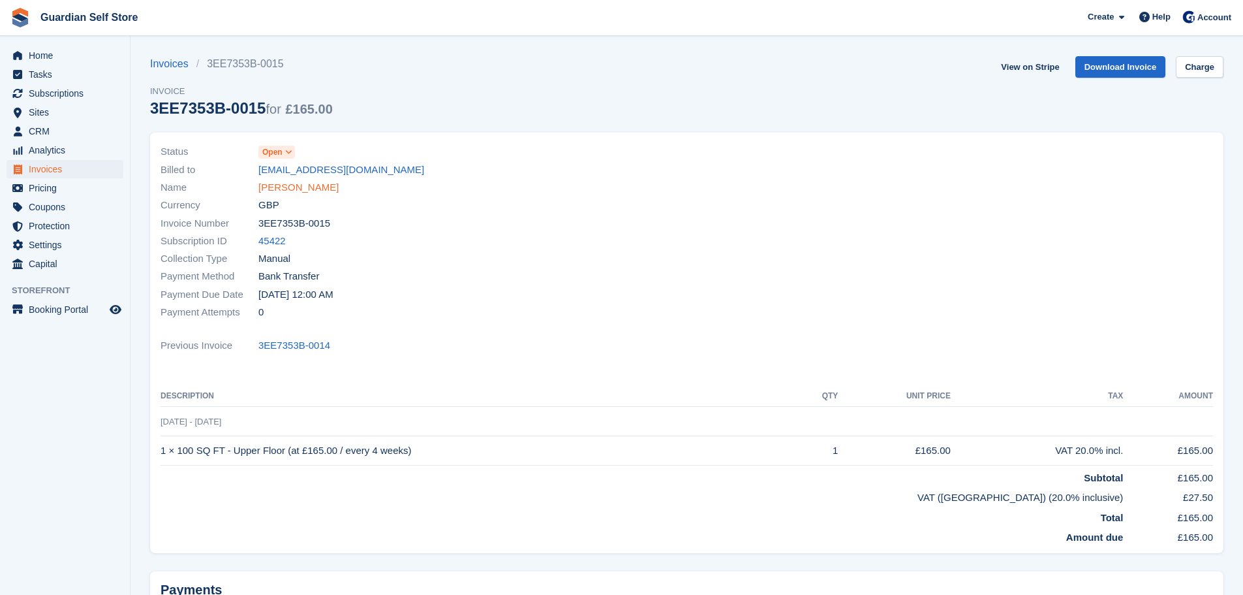
click at [276, 187] on link "[PERSON_NAME]" at bounding box center [298, 187] width 80 height 15
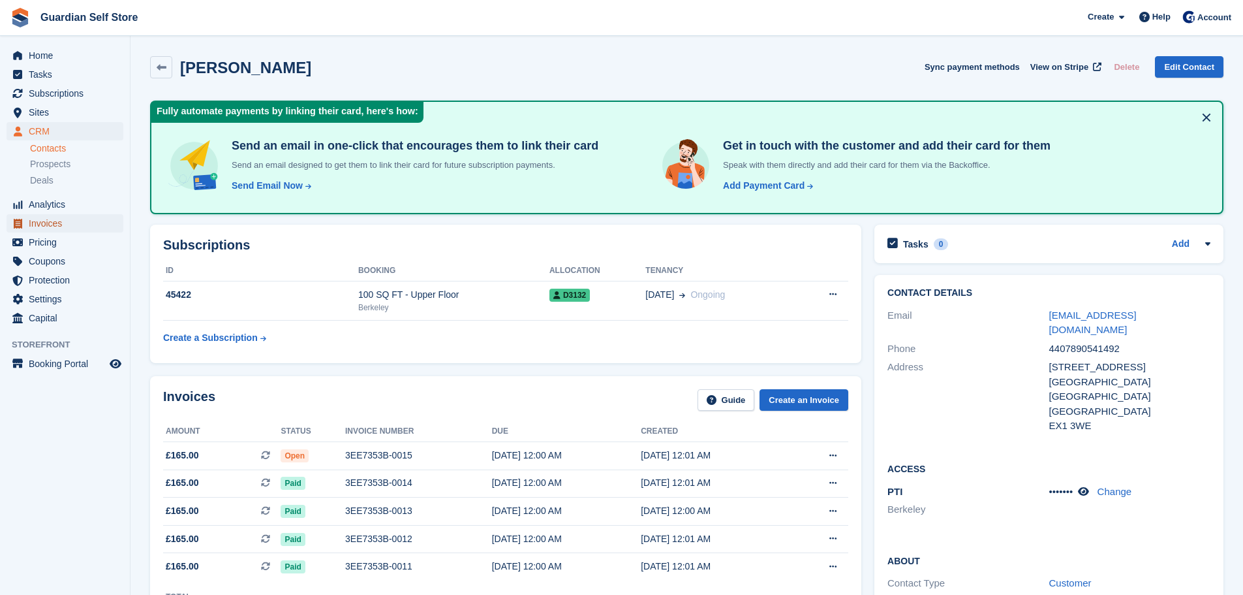
click at [53, 221] on span "Invoices" at bounding box center [68, 223] width 78 height 18
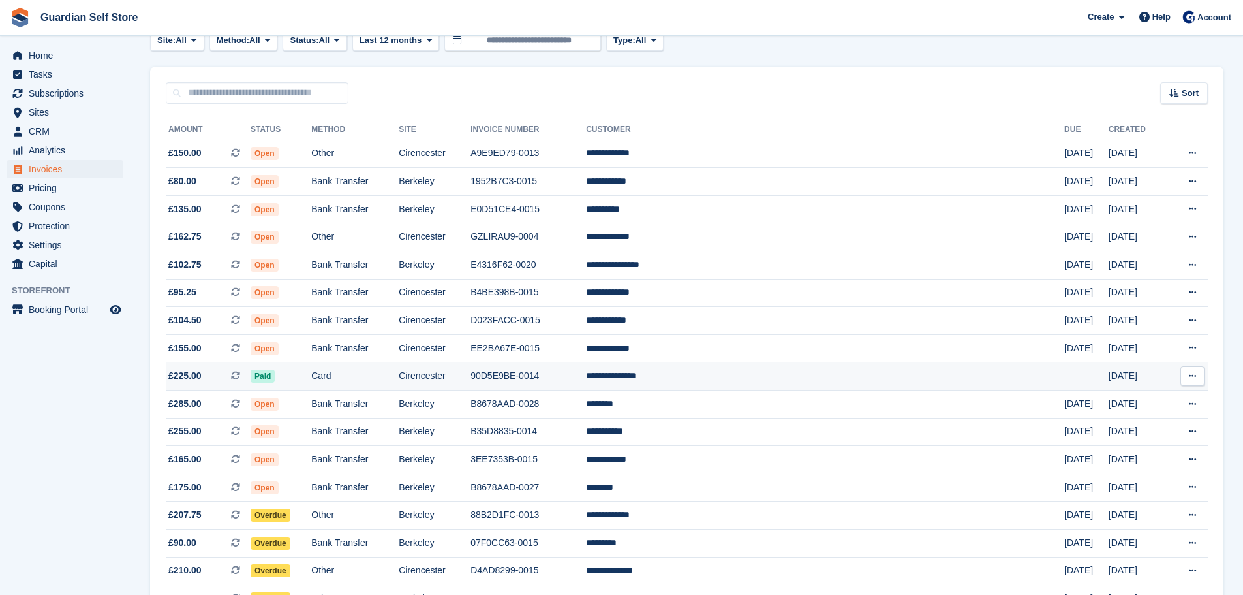
scroll to position [109, 0]
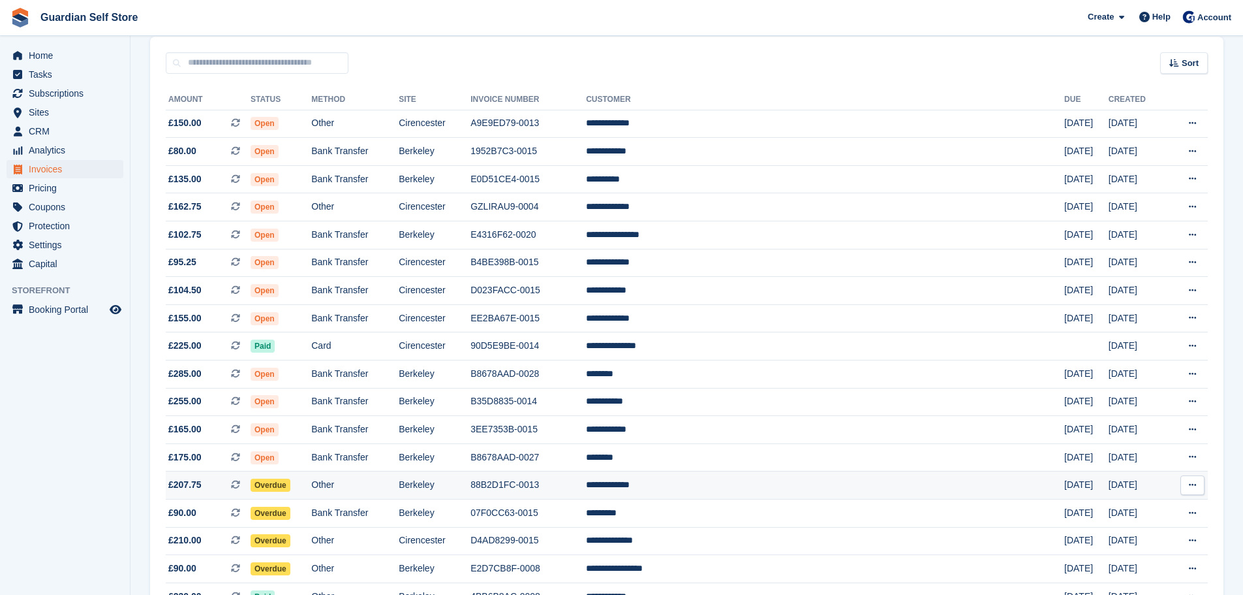
click at [471, 482] on td "Berkeley" at bounding box center [435, 485] width 72 height 28
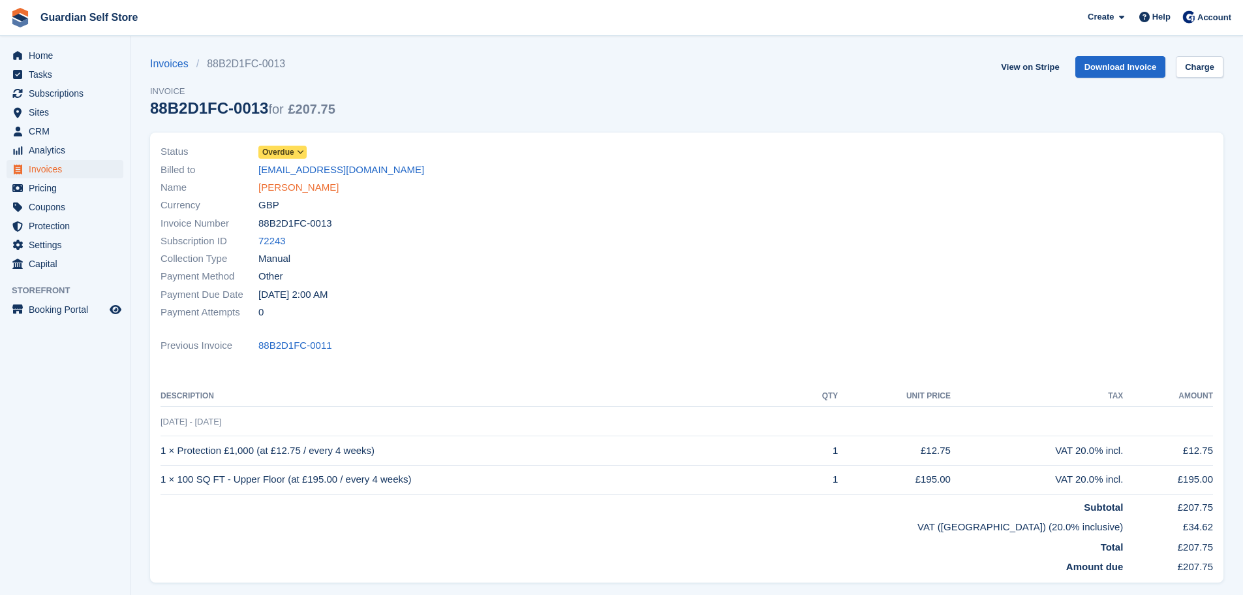
click at [308, 186] on link "Joanne Preece" at bounding box center [298, 187] width 80 height 15
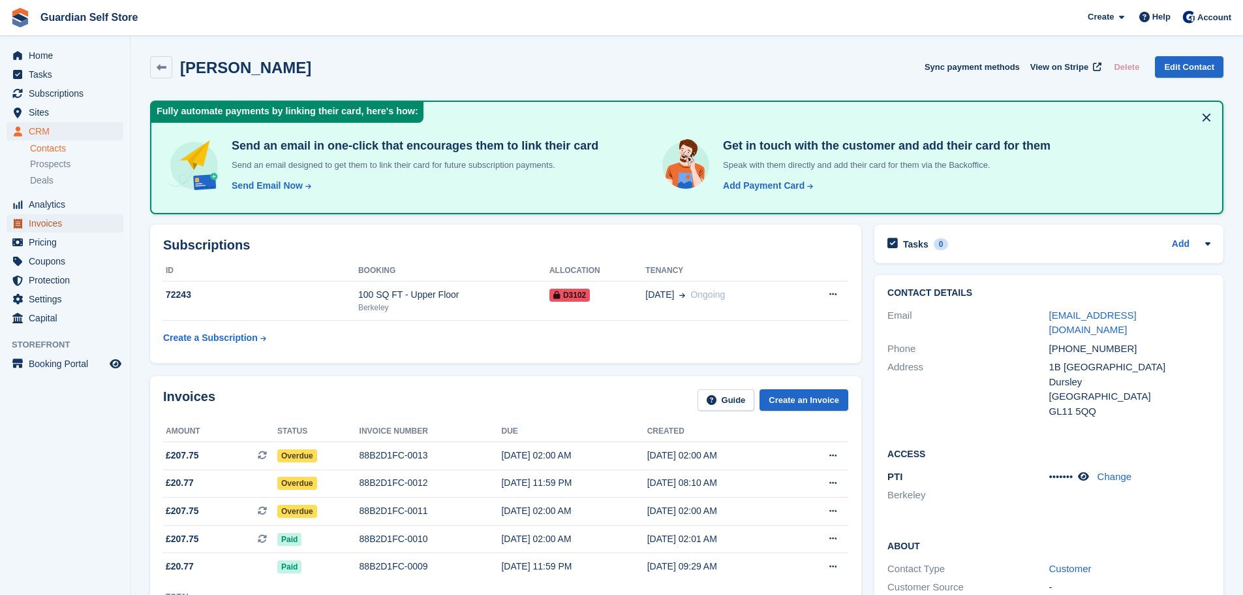
click at [65, 227] on span "Invoices" at bounding box center [68, 223] width 78 height 18
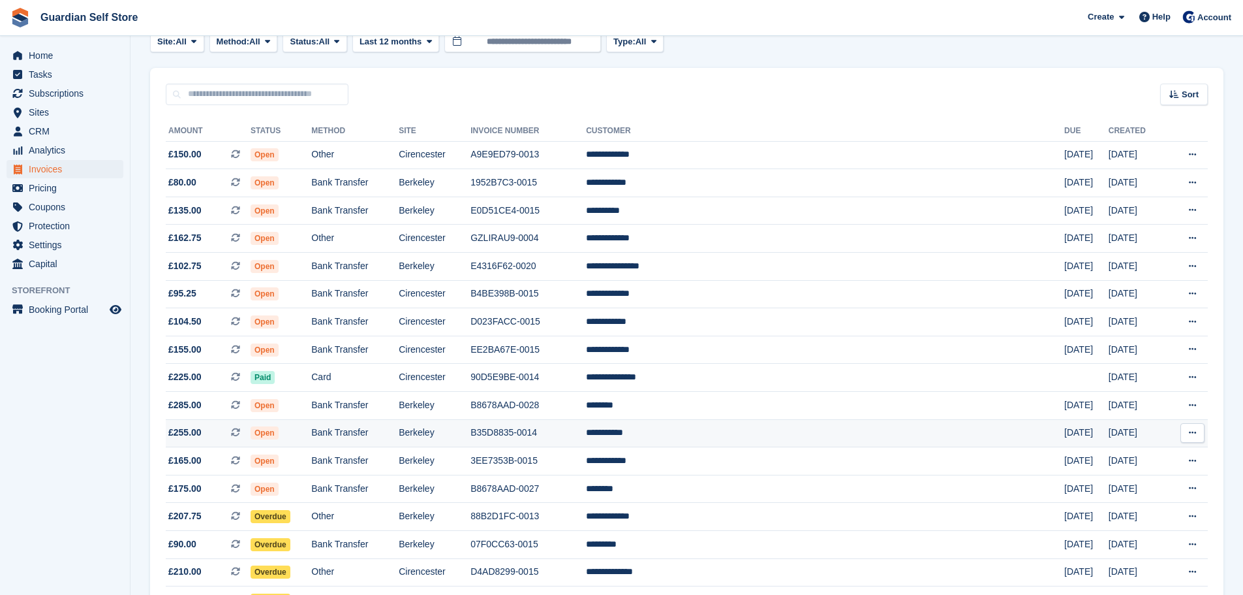
scroll to position [109, 0]
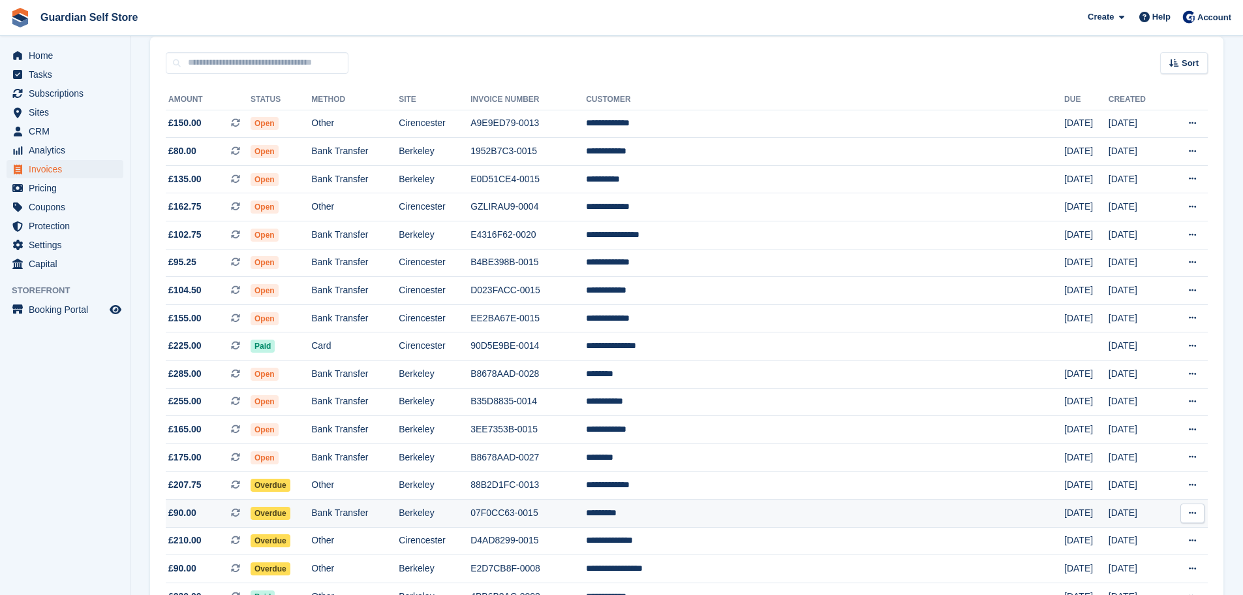
click at [399, 519] on td "Bank Transfer" at bounding box center [354, 513] width 87 height 28
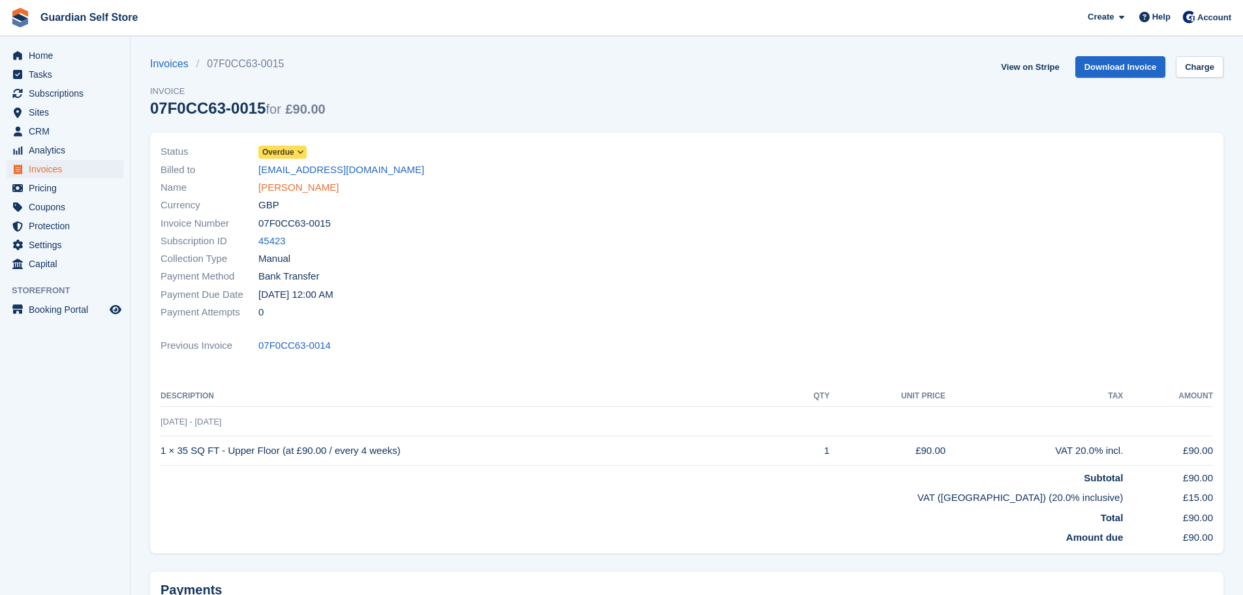
click at [286, 187] on link "Lee Evans" at bounding box center [298, 187] width 80 height 15
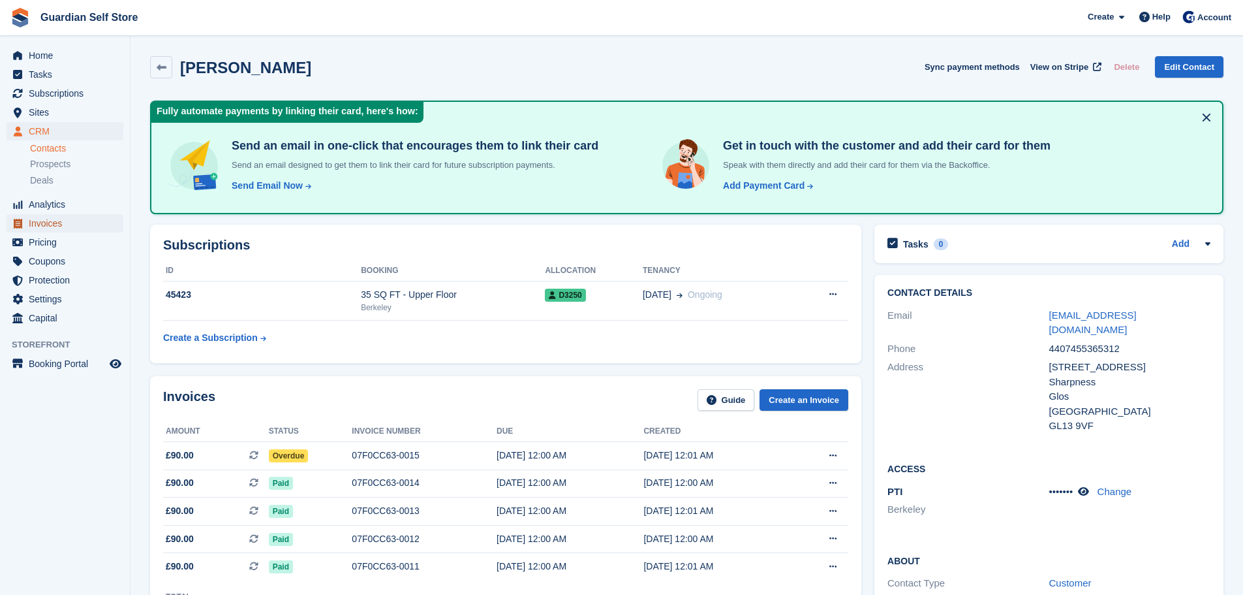
click at [101, 226] on span "Invoices" at bounding box center [68, 223] width 78 height 18
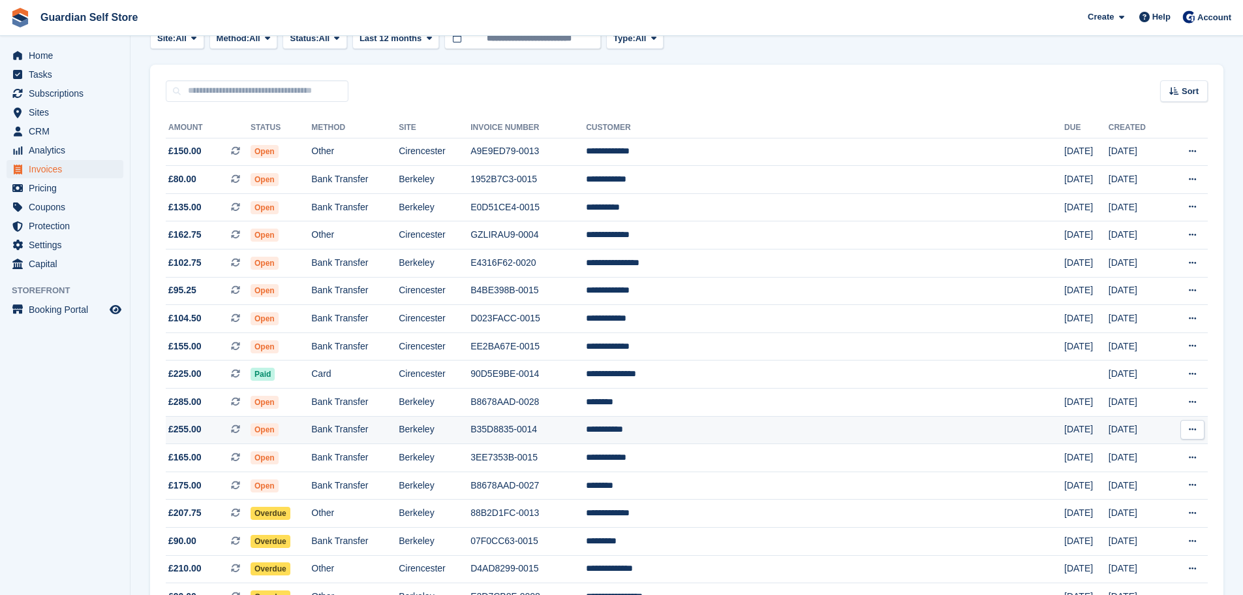
scroll to position [109, 0]
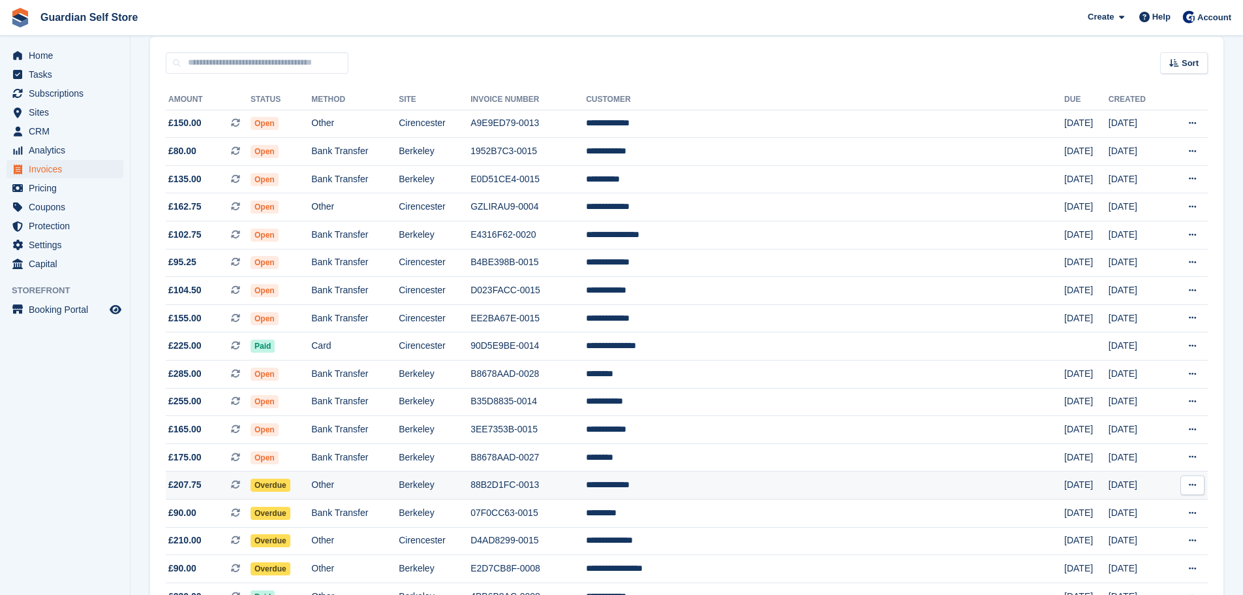
click at [586, 482] on td "88B2D1FC-0013" at bounding box center [529, 485] width 116 height 28
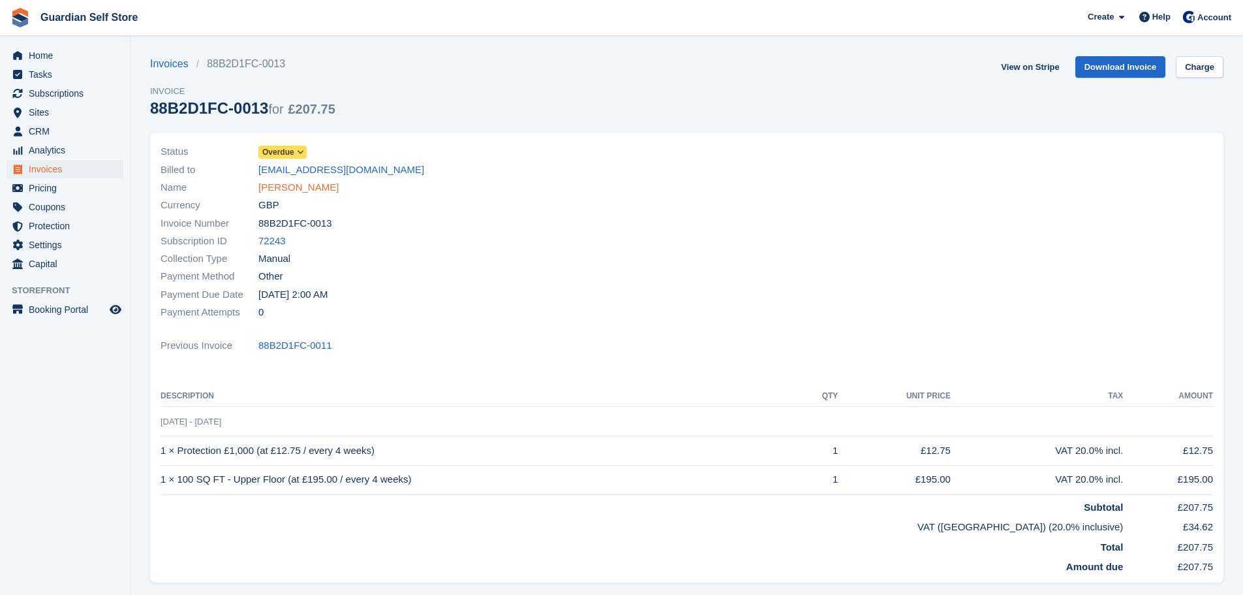
click at [300, 195] on link "[PERSON_NAME]" at bounding box center [298, 187] width 80 height 15
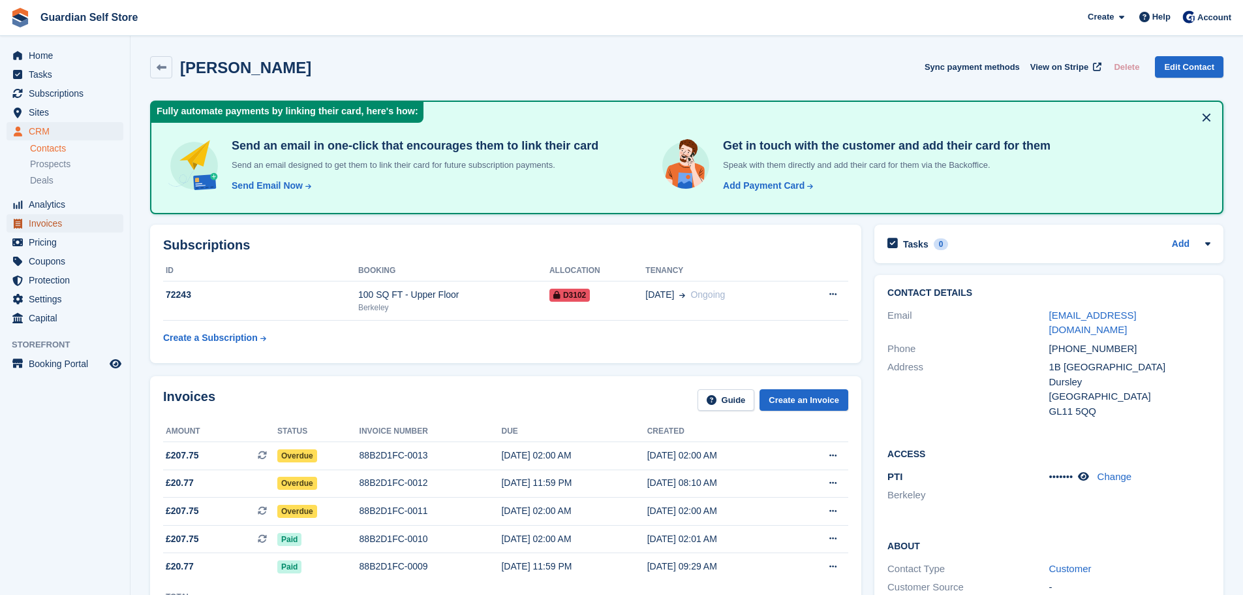
click at [43, 226] on span "Invoices" at bounding box center [68, 223] width 78 height 18
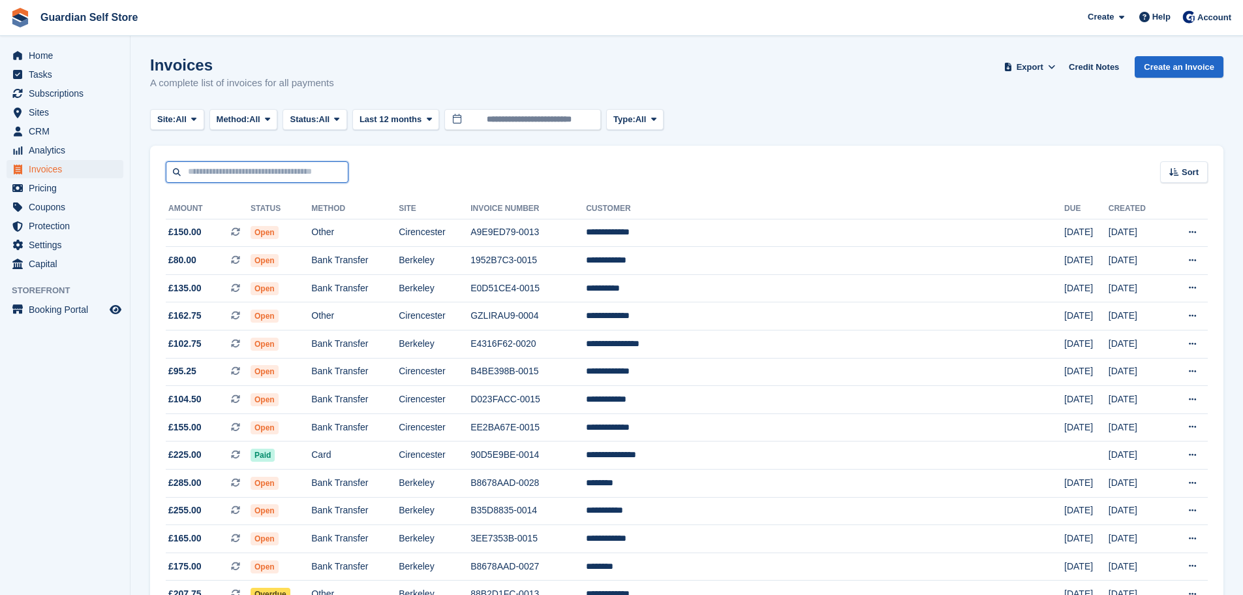
click at [252, 176] on input "text" at bounding box center [257, 172] width 183 height 22
type input "***"
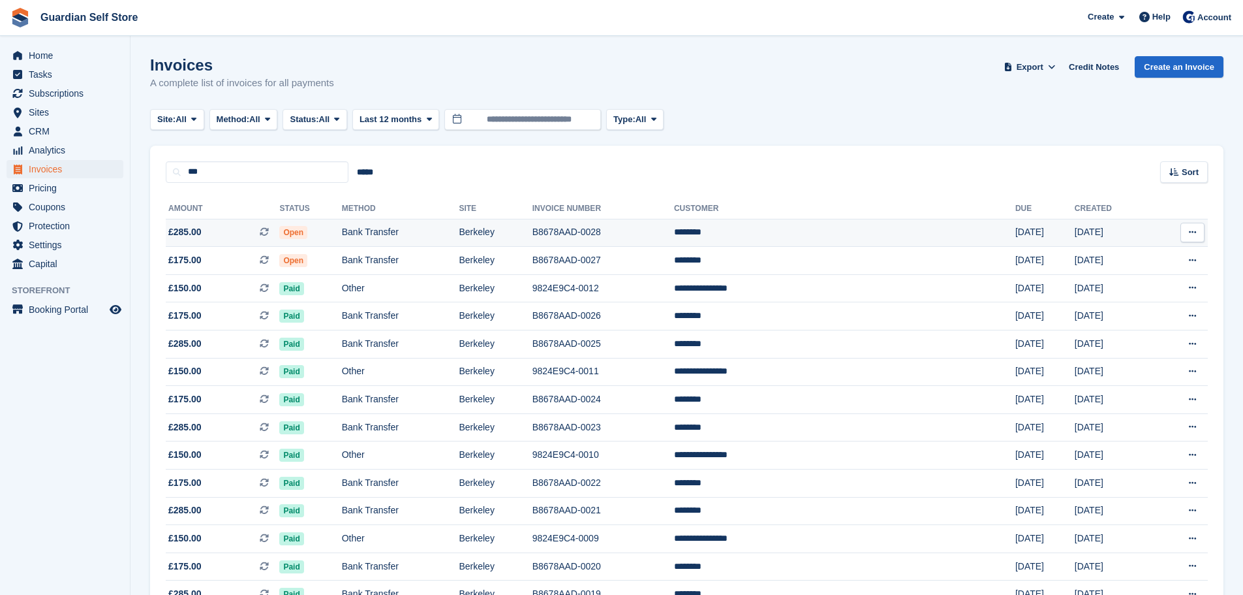
click at [246, 223] on td "£285.00 This is a recurring subscription invoice." at bounding box center [223, 233] width 114 height 28
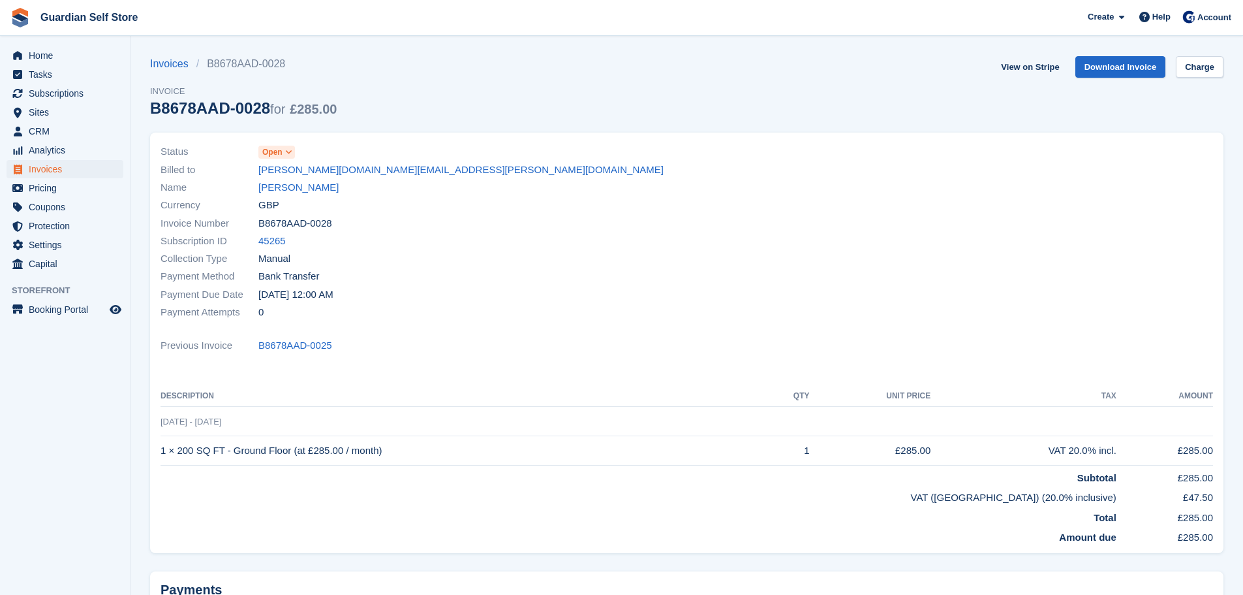
click at [279, 151] on span "Open" at bounding box center [272, 152] width 20 height 12
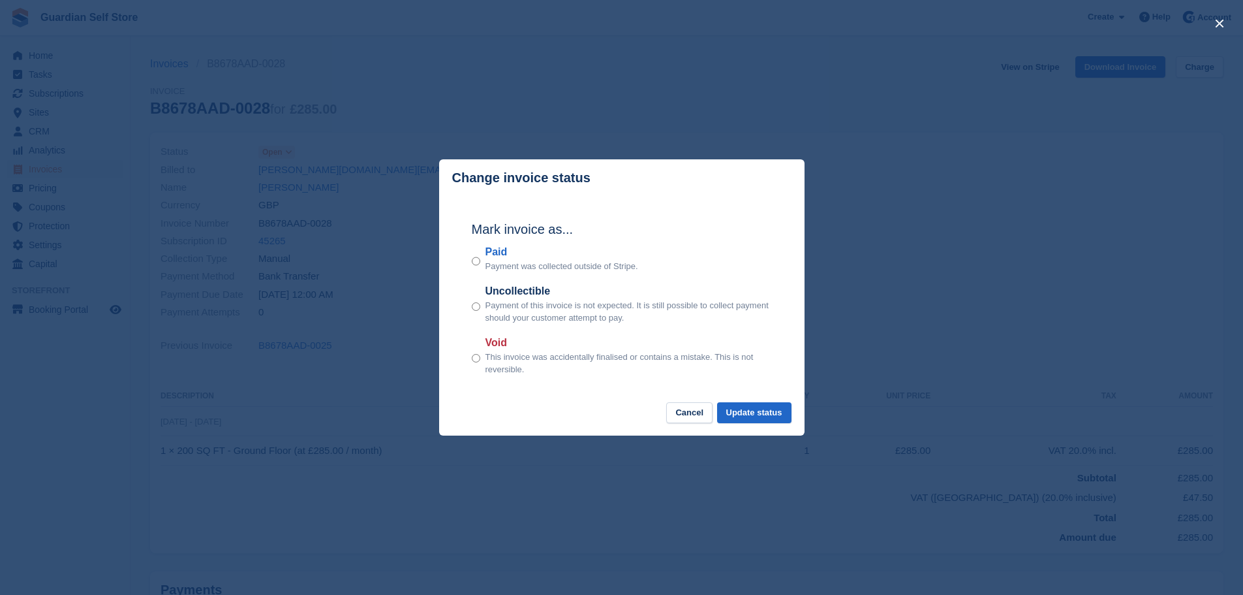
click at [489, 251] on label "Paid" at bounding box center [562, 252] width 153 height 16
click at [755, 409] on button "Update status" at bounding box center [754, 413] width 74 height 22
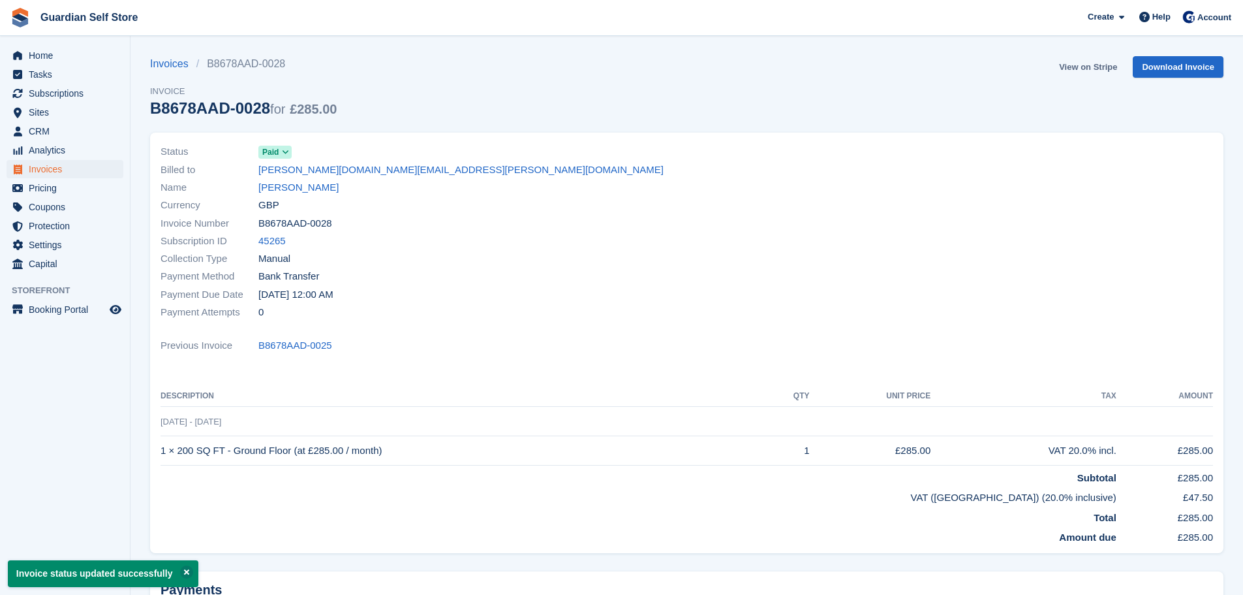
click at [1082, 67] on link "View on Stripe" at bounding box center [1088, 67] width 69 height 22
click at [75, 168] on span "Invoices" at bounding box center [68, 169] width 78 height 18
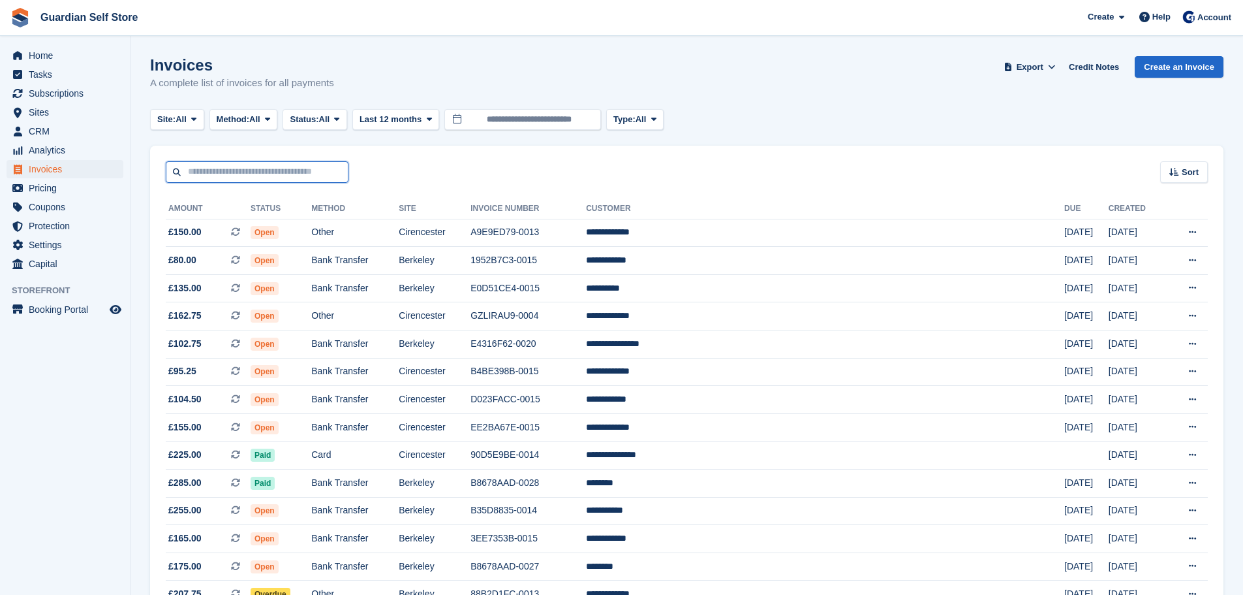
click at [264, 172] on input "text" at bounding box center [257, 172] width 183 height 22
type input "***"
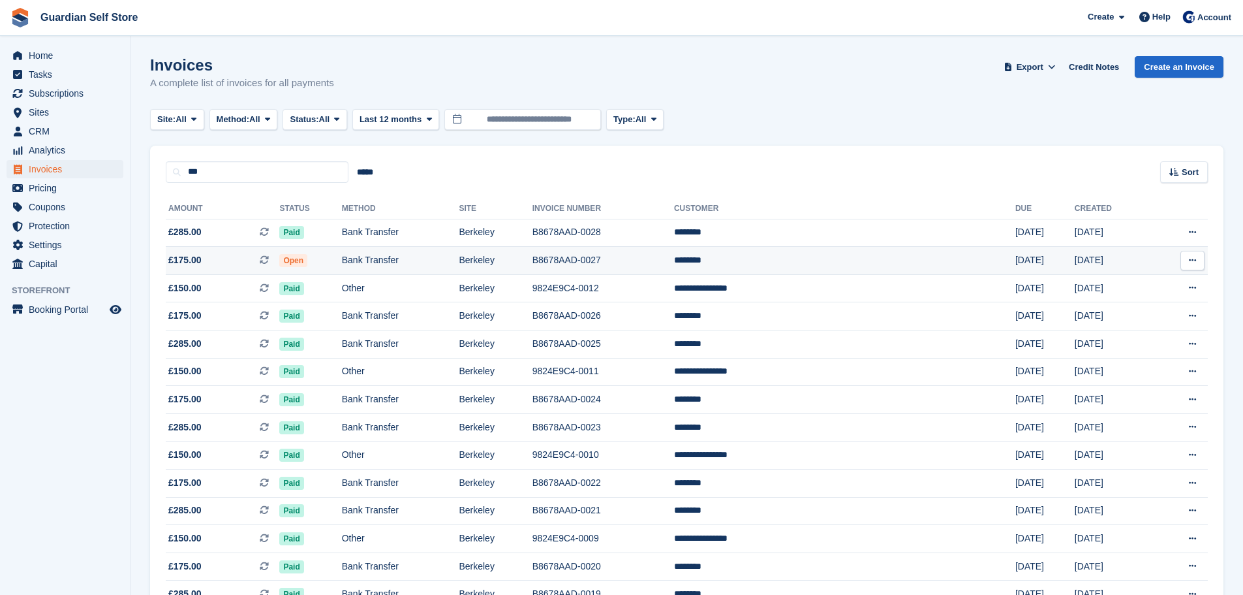
click at [213, 263] on span "£175.00 This is a recurring subscription invoice." at bounding box center [223, 260] width 114 height 14
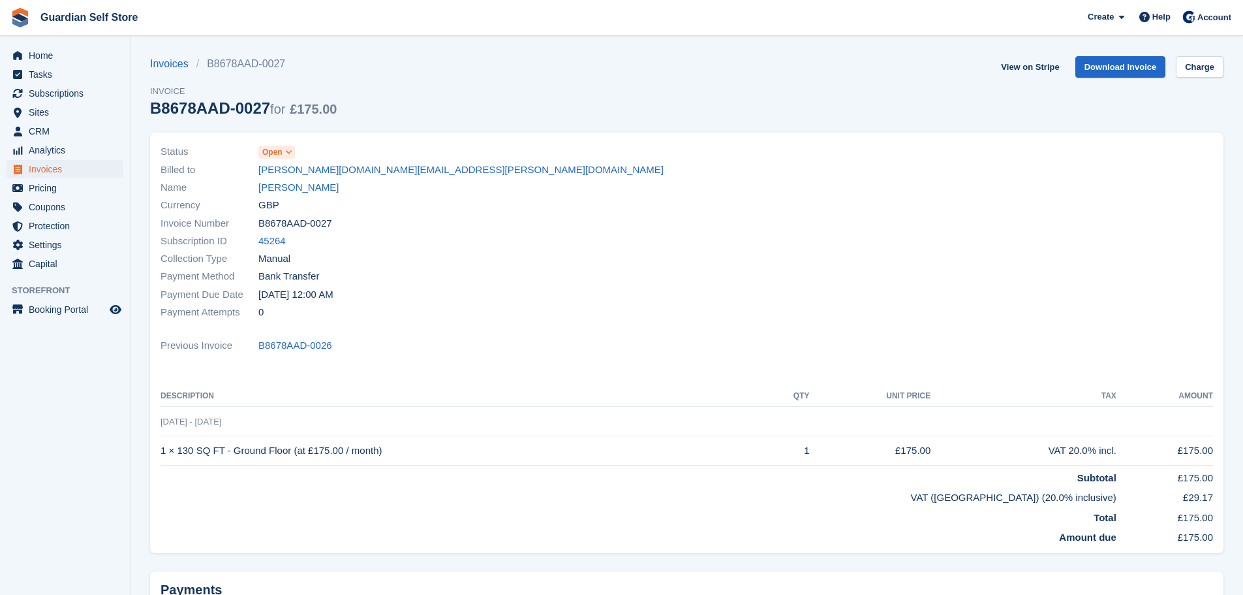
click at [280, 147] on span "Open" at bounding box center [272, 152] width 20 height 12
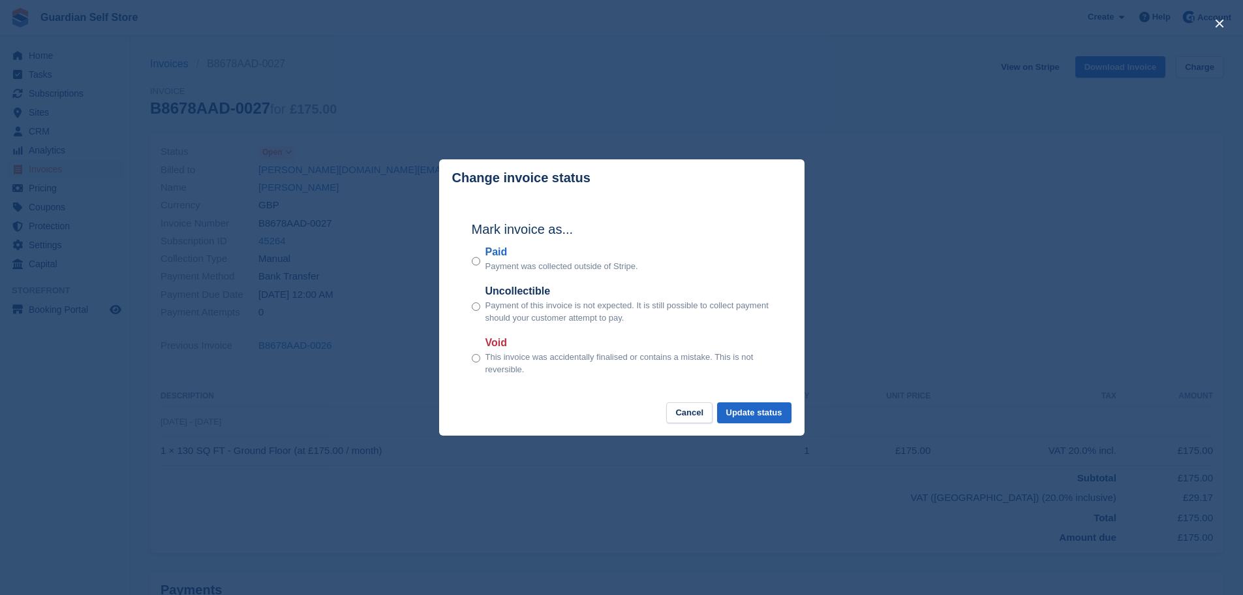
click at [497, 254] on label "Paid" at bounding box center [562, 252] width 153 height 16
click at [786, 409] on button "Update status" at bounding box center [754, 413] width 74 height 22
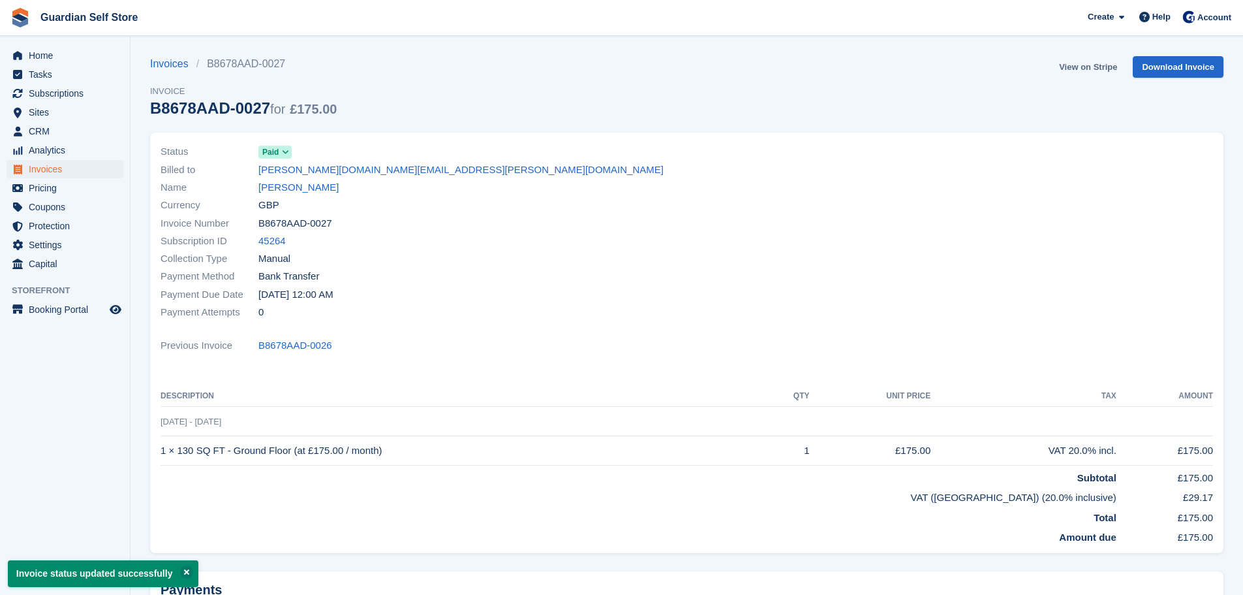
click at [1089, 68] on link "View on Stripe" at bounding box center [1088, 67] width 69 height 22
click at [95, 174] on span "Invoices" at bounding box center [68, 169] width 78 height 18
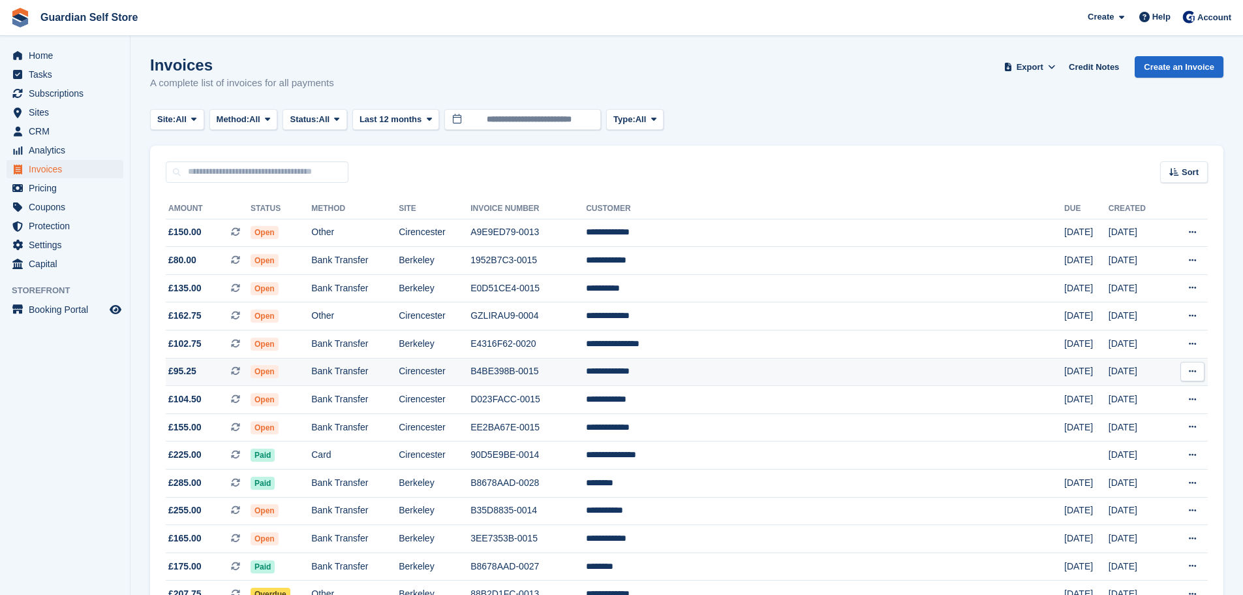
click at [715, 380] on td "**********" at bounding box center [825, 372] width 478 height 28
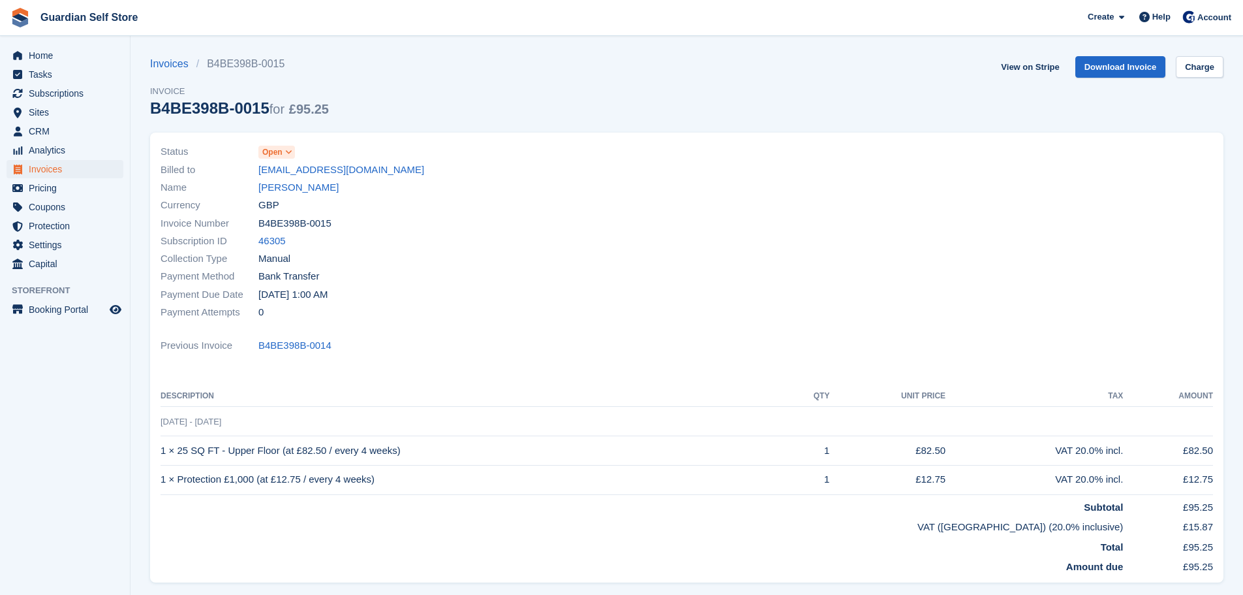
click at [284, 153] on span at bounding box center [289, 152] width 10 height 10
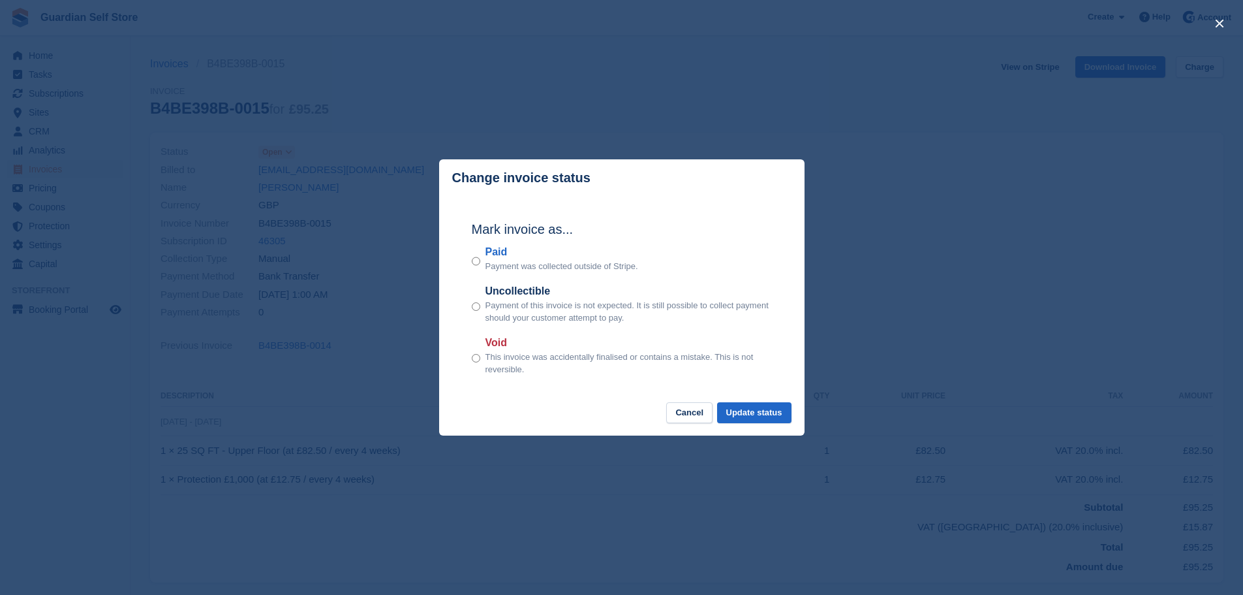
click at [488, 250] on label "Paid" at bounding box center [562, 252] width 153 height 16
click at [738, 407] on button "Update status" at bounding box center [754, 413] width 74 height 22
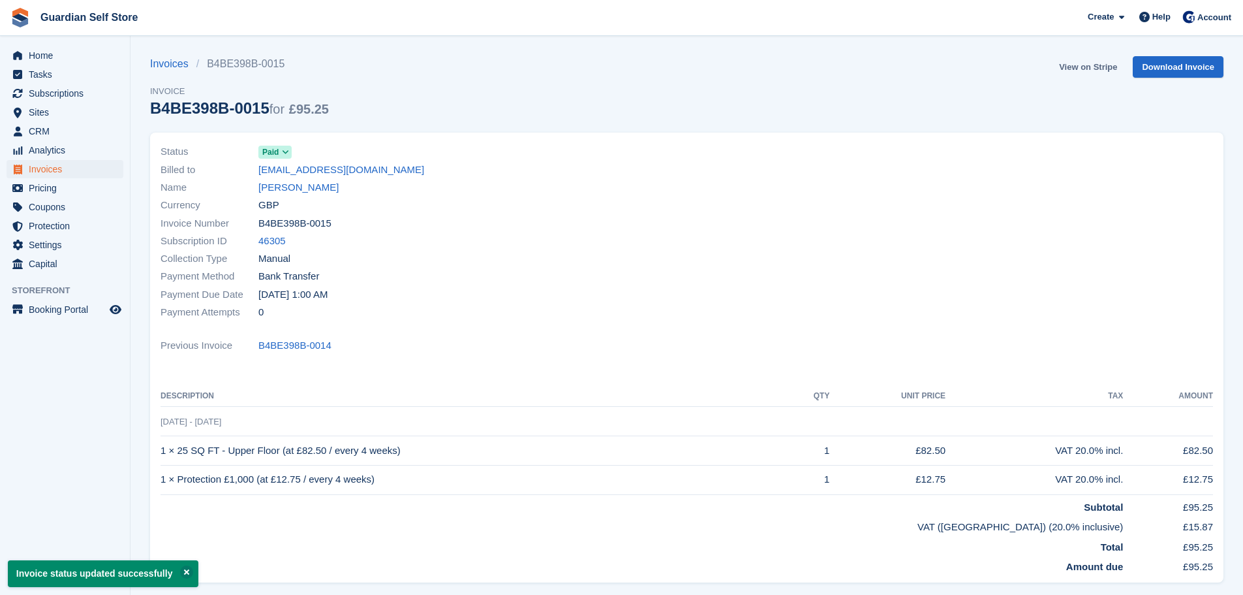
click at [1097, 67] on link "View on Stripe" at bounding box center [1088, 67] width 69 height 22
click at [79, 173] on span "Invoices" at bounding box center [68, 169] width 78 height 18
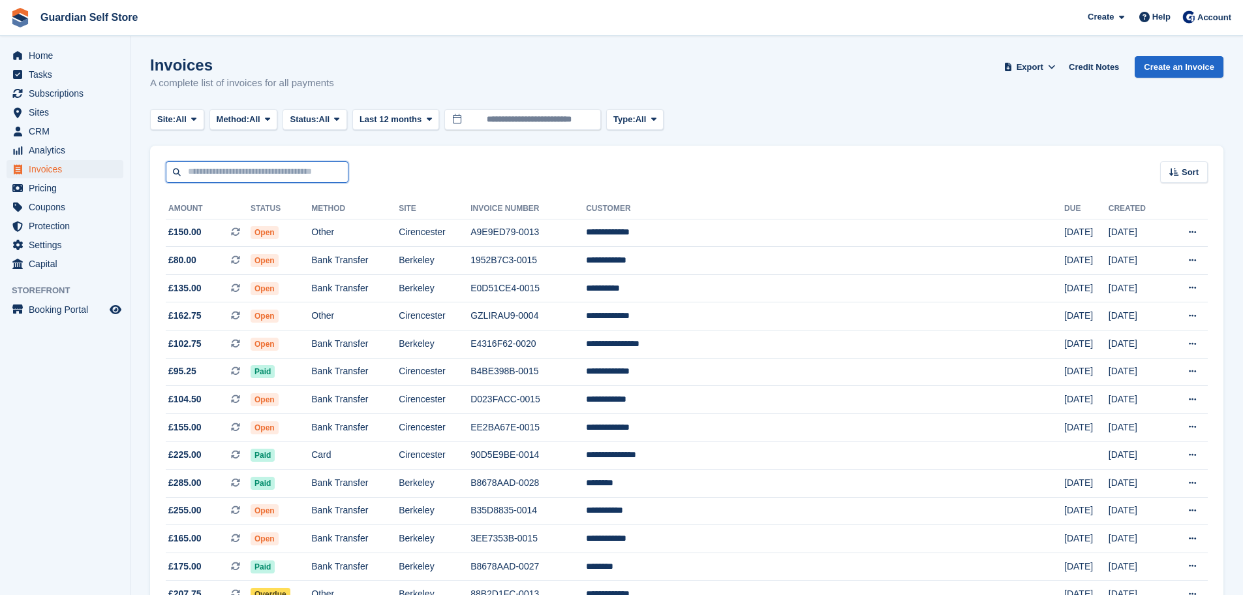
click at [191, 166] on input "text" at bounding box center [257, 172] width 183 height 22
type input "******"
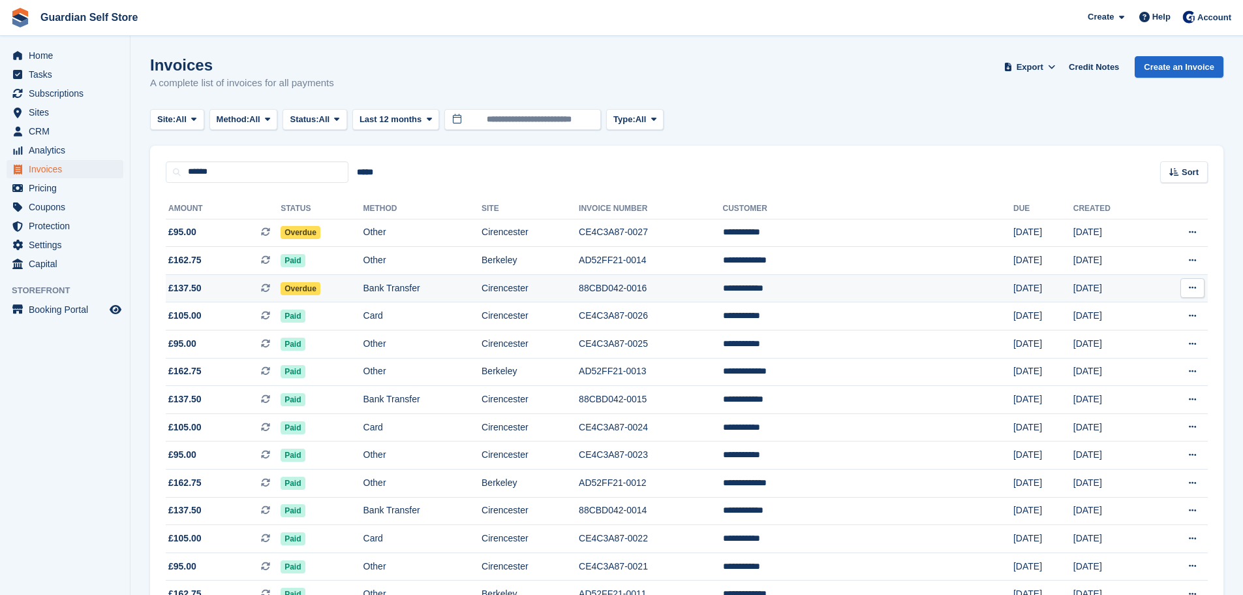
click at [210, 283] on span "£137.50 This is a recurring subscription invoice." at bounding box center [223, 288] width 115 height 14
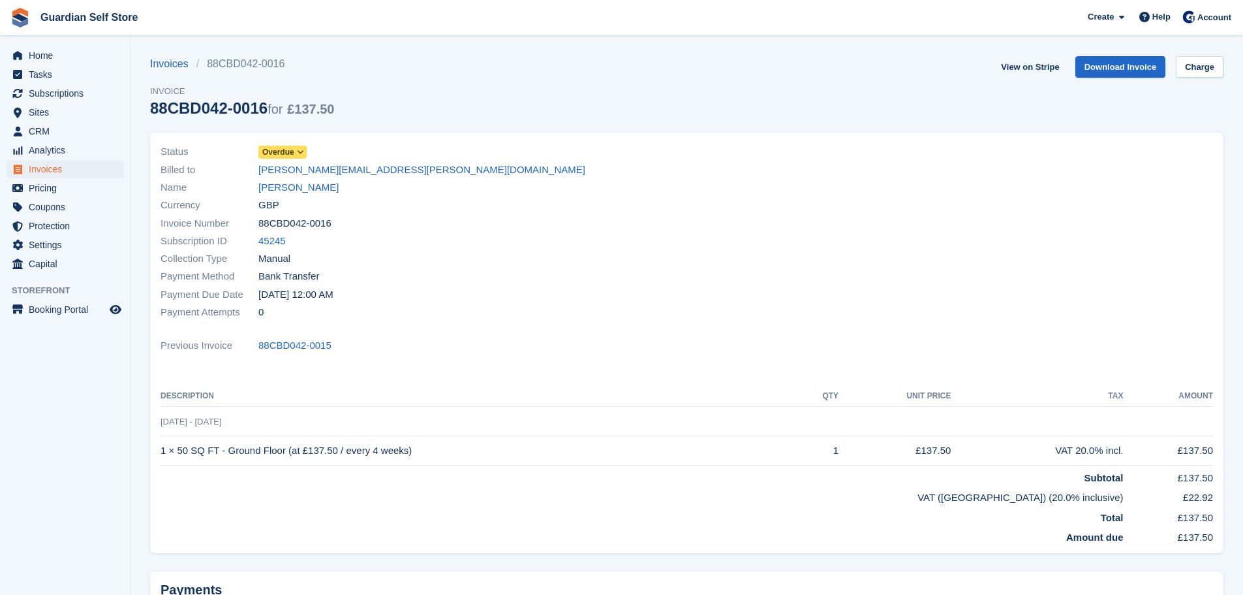
click at [279, 154] on span "Overdue" at bounding box center [278, 152] width 32 height 12
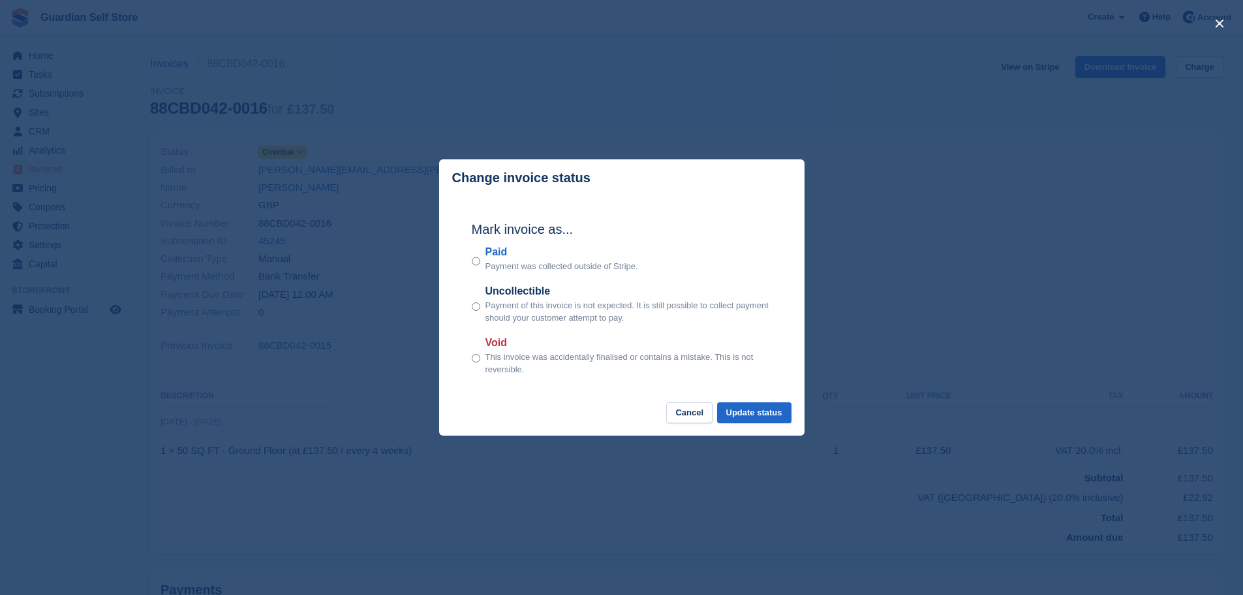
click at [499, 249] on label "Paid" at bounding box center [562, 252] width 153 height 16
click at [777, 417] on button "Update status" at bounding box center [754, 413] width 74 height 22
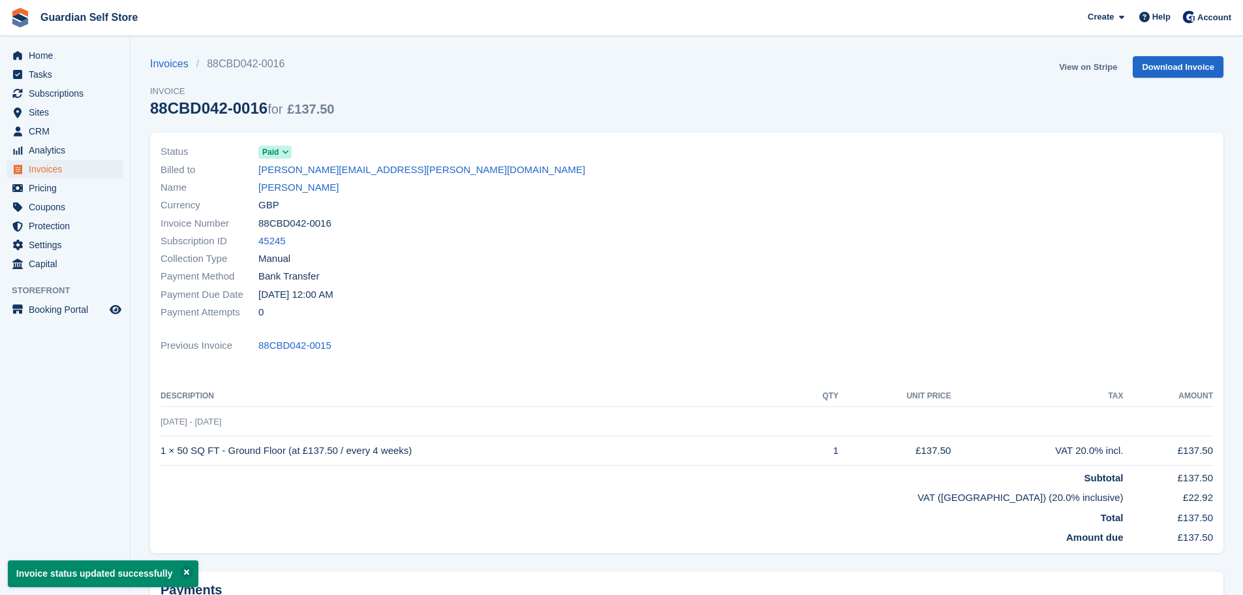
click at [1080, 69] on link "View on Stripe" at bounding box center [1088, 67] width 69 height 22
click at [45, 170] on span "Invoices" at bounding box center [68, 169] width 78 height 18
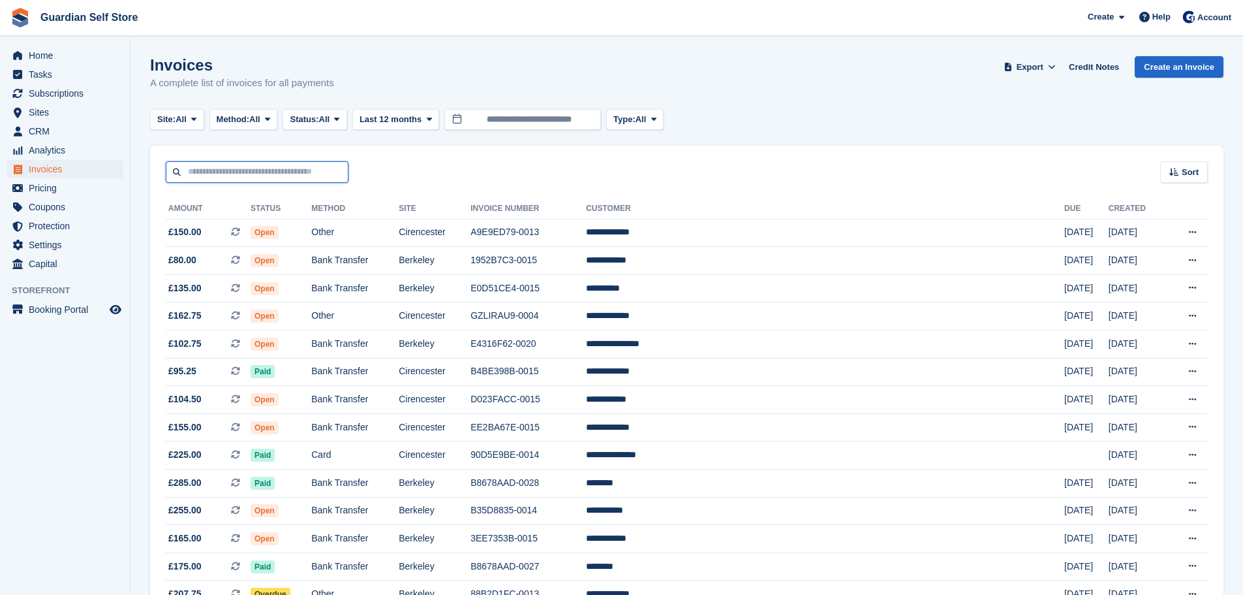
click at [294, 162] on input "text" at bounding box center [257, 172] width 183 height 22
type input "****"
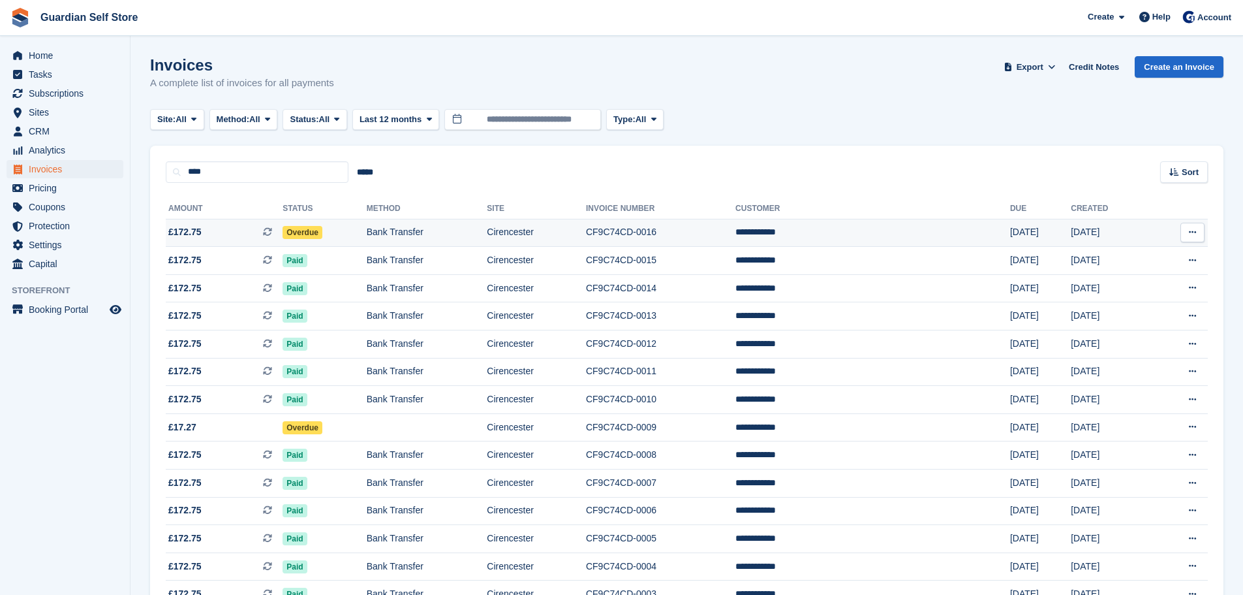
click at [222, 226] on span "£172.75 This is a recurring subscription invoice." at bounding box center [224, 232] width 117 height 14
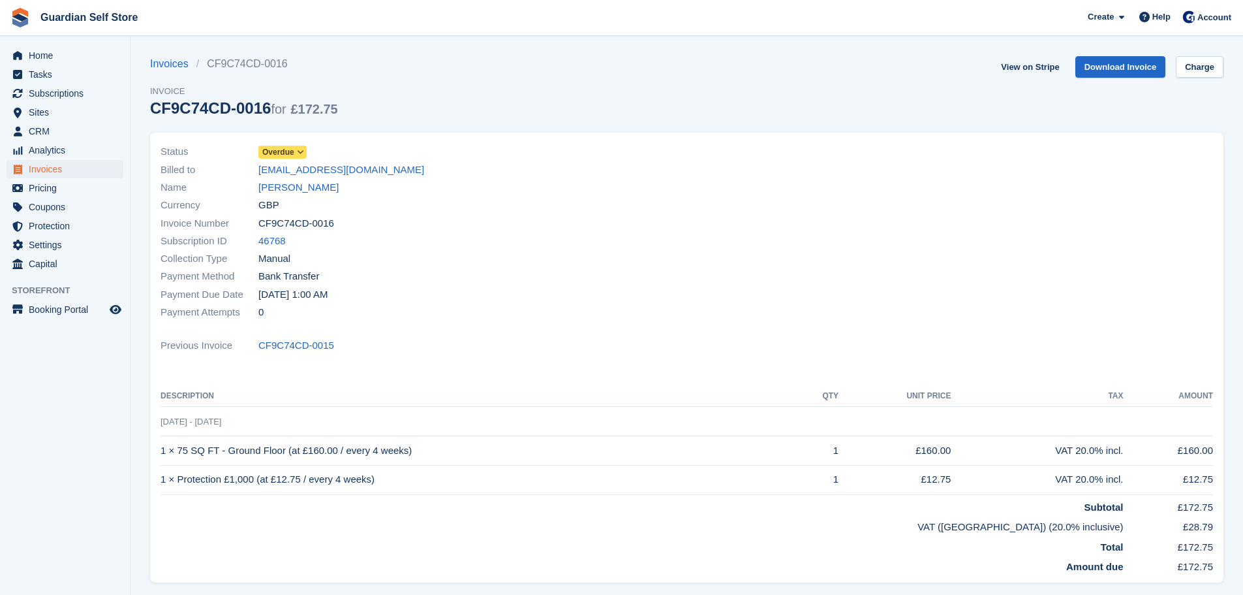
click at [285, 146] on span "Overdue" at bounding box center [282, 152] width 48 height 13
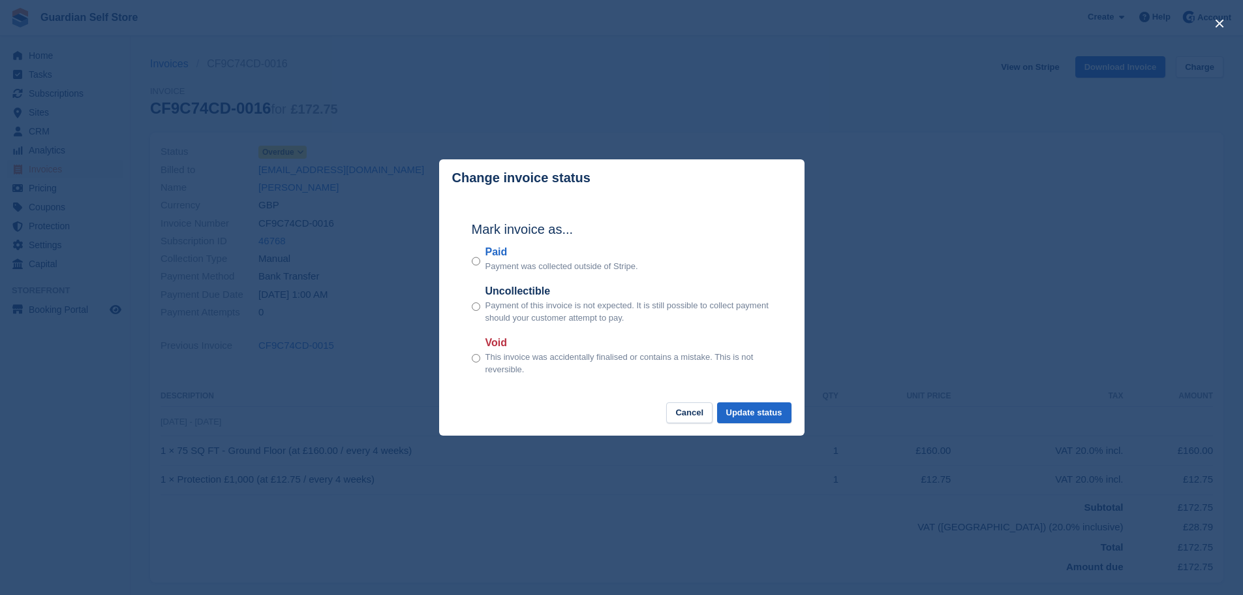
click at [498, 258] on label "Paid" at bounding box center [562, 252] width 153 height 16
click at [762, 417] on button "Update status" at bounding box center [754, 413] width 74 height 22
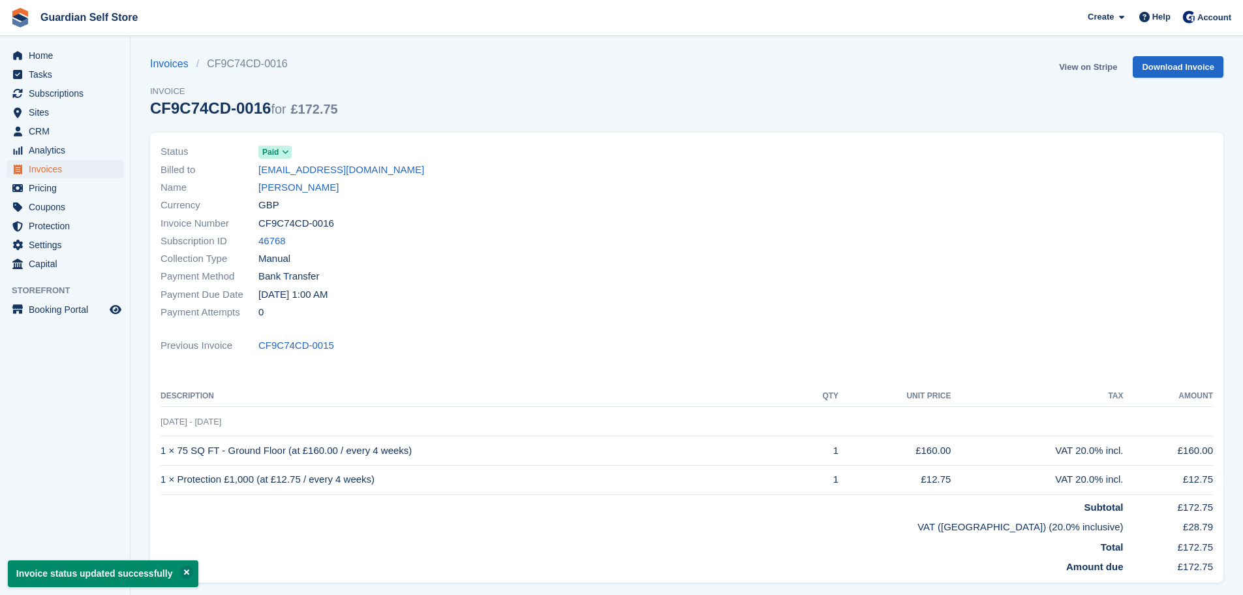
click at [1096, 68] on link "View on Stripe" at bounding box center [1088, 67] width 69 height 22
click at [77, 165] on span "Invoices" at bounding box center [68, 169] width 78 height 18
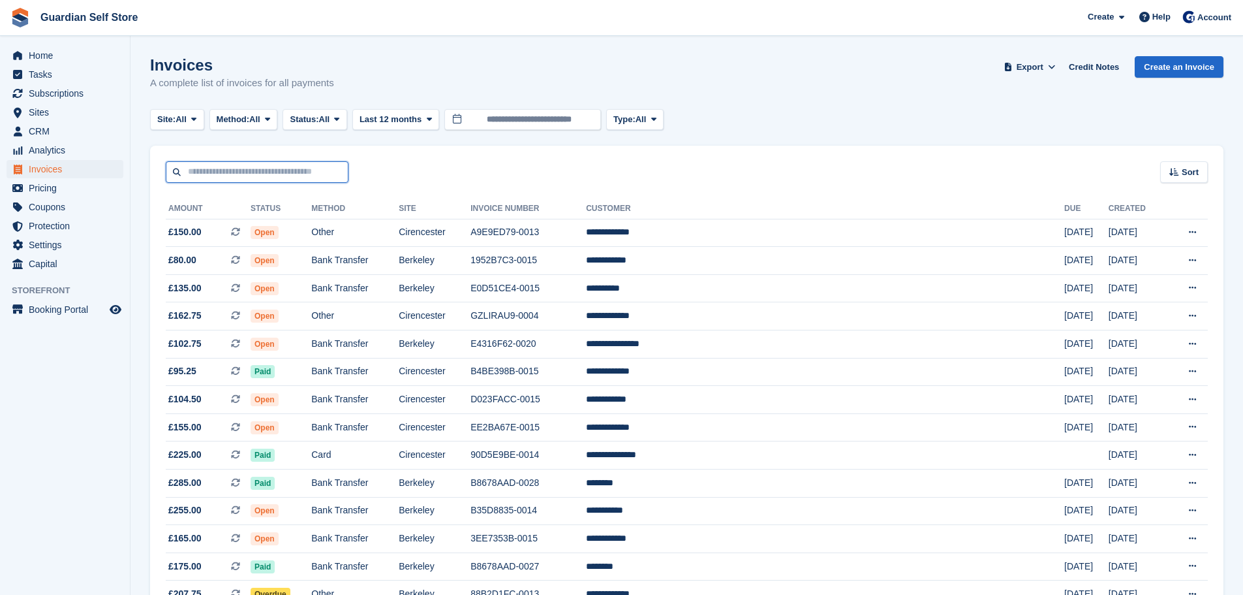
click at [318, 176] on input "text" at bounding box center [257, 172] width 183 height 22
type input "*****"
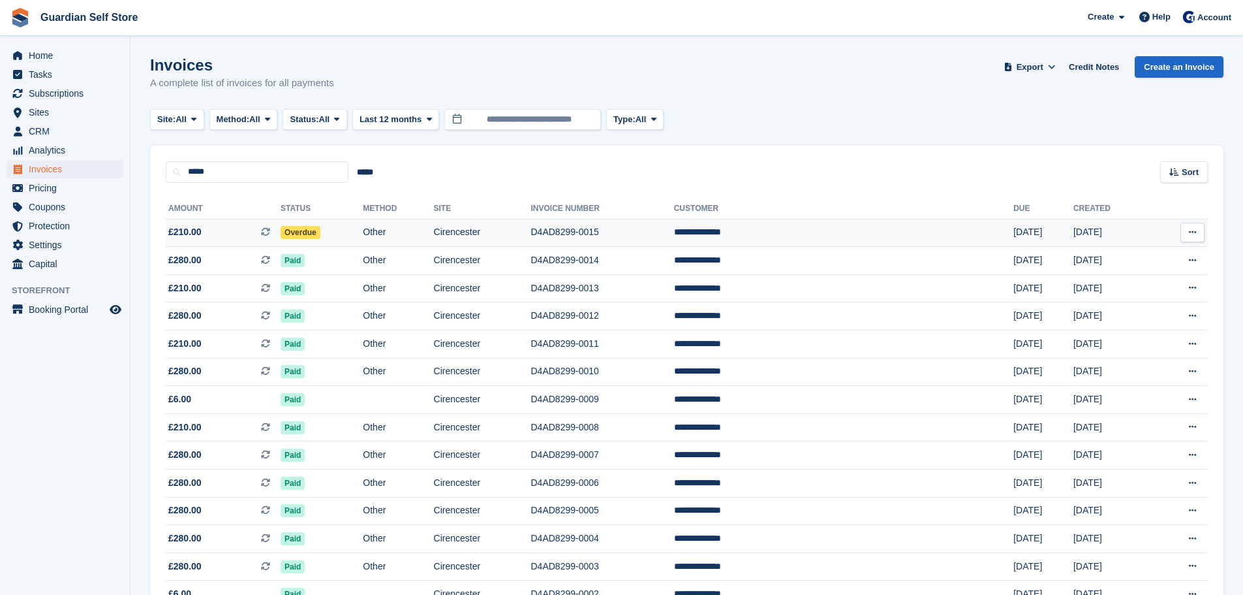
click at [224, 236] on span "£210.00 This is a recurring subscription invoice." at bounding box center [223, 232] width 115 height 14
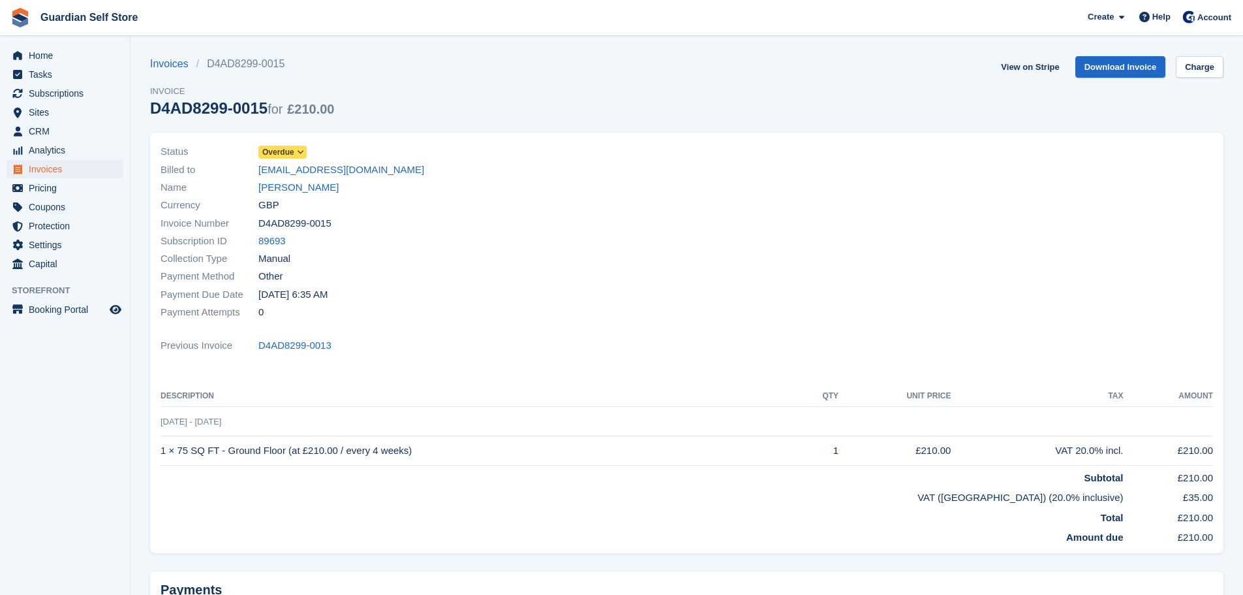
click at [271, 147] on span "Overdue" at bounding box center [278, 152] width 32 height 12
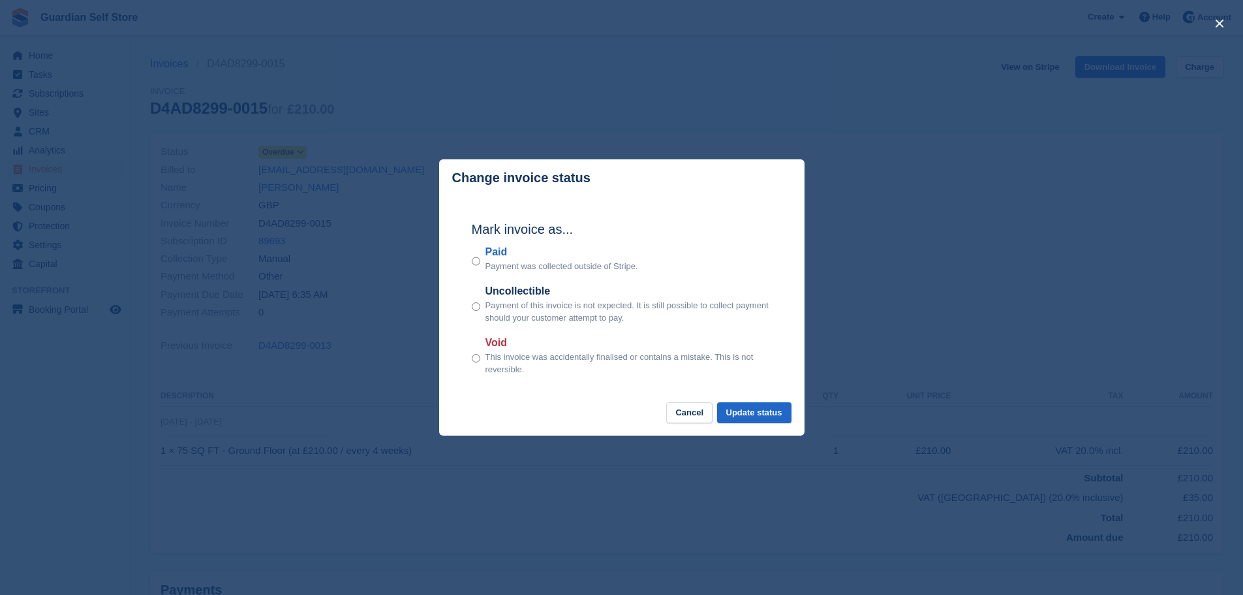
click at [503, 259] on label "Paid" at bounding box center [562, 252] width 153 height 16
click at [762, 407] on button "Update status" at bounding box center [754, 413] width 74 height 22
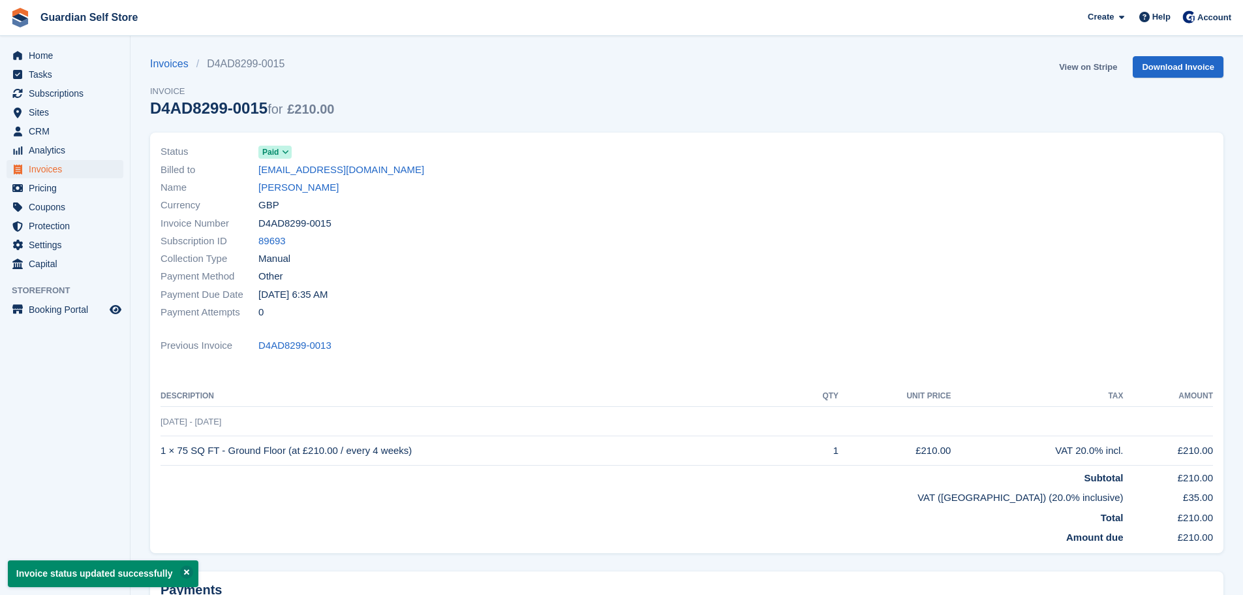
click at [1072, 63] on link "View on Stripe" at bounding box center [1088, 67] width 69 height 22
click at [72, 171] on span "Invoices" at bounding box center [68, 169] width 78 height 18
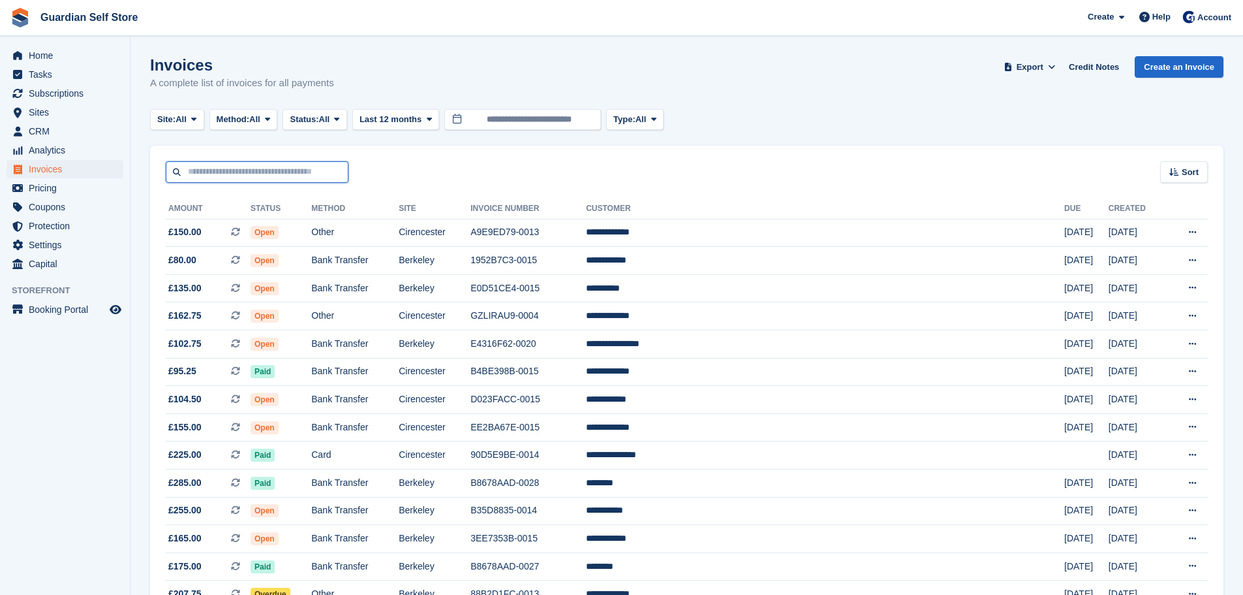
click at [275, 174] on input "text" at bounding box center [257, 172] width 183 height 22
type input "****"
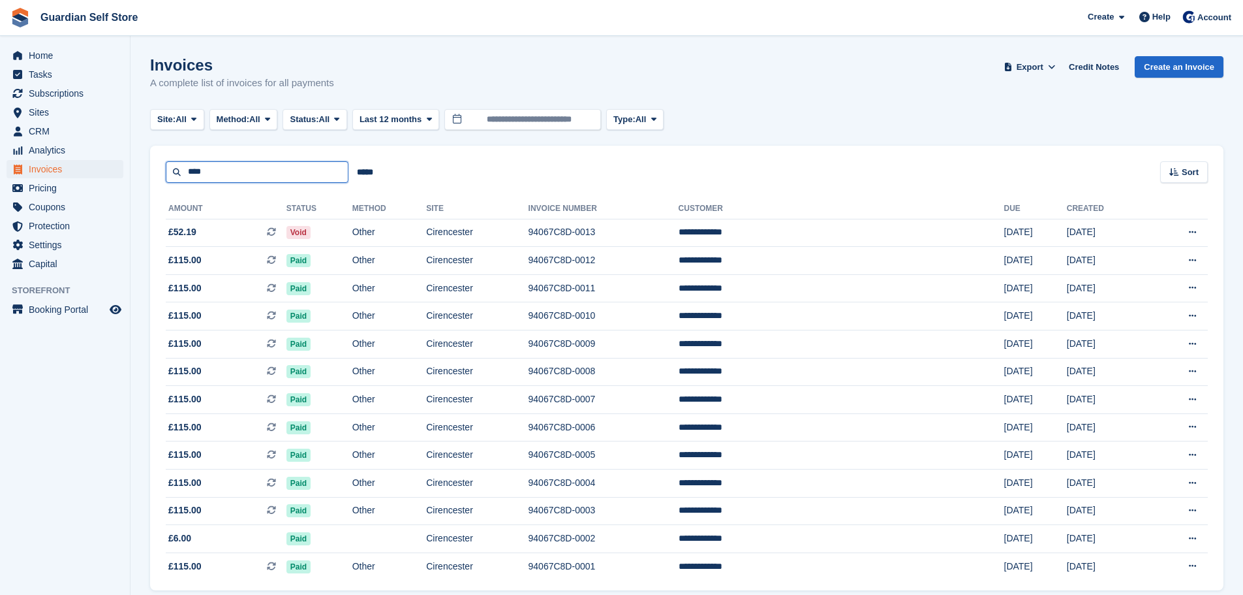
drag, startPoint x: 210, startPoint y: 178, endPoint x: 146, endPoint y: 174, distance: 64.7
click at [146, 174] on section "Invoices A complete list of invoices for all payments Export Export Invoices Ex…" at bounding box center [687, 322] width 1113 height 645
type input "***"
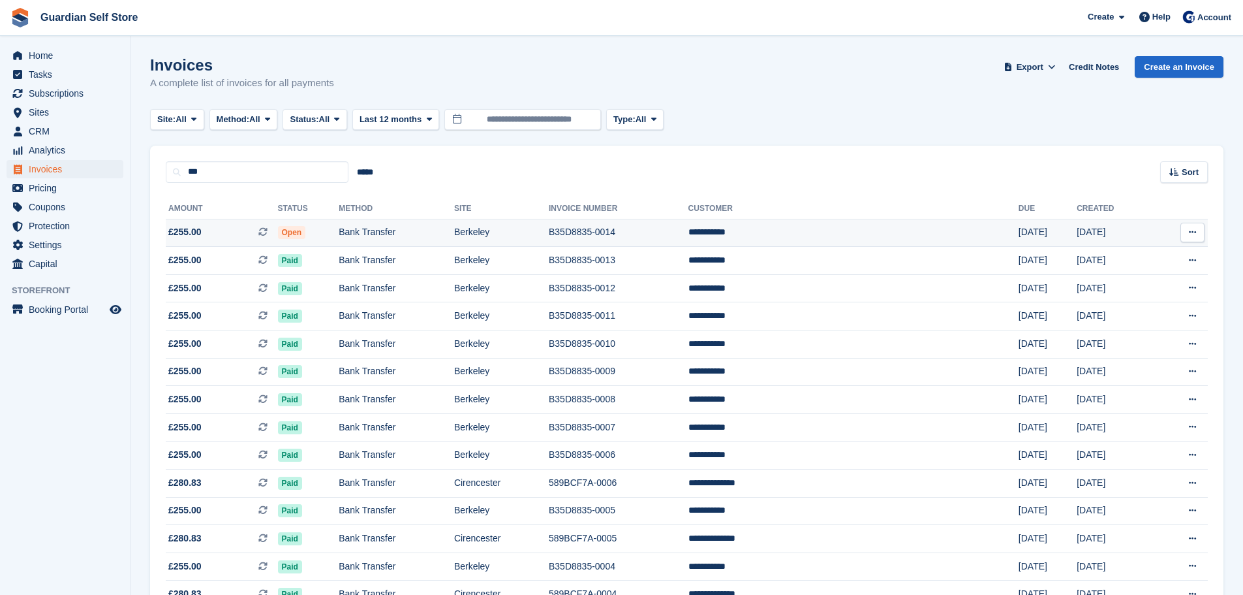
click at [187, 225] on span "£255.00" at bounding box center [184, 232] width 33 height 14
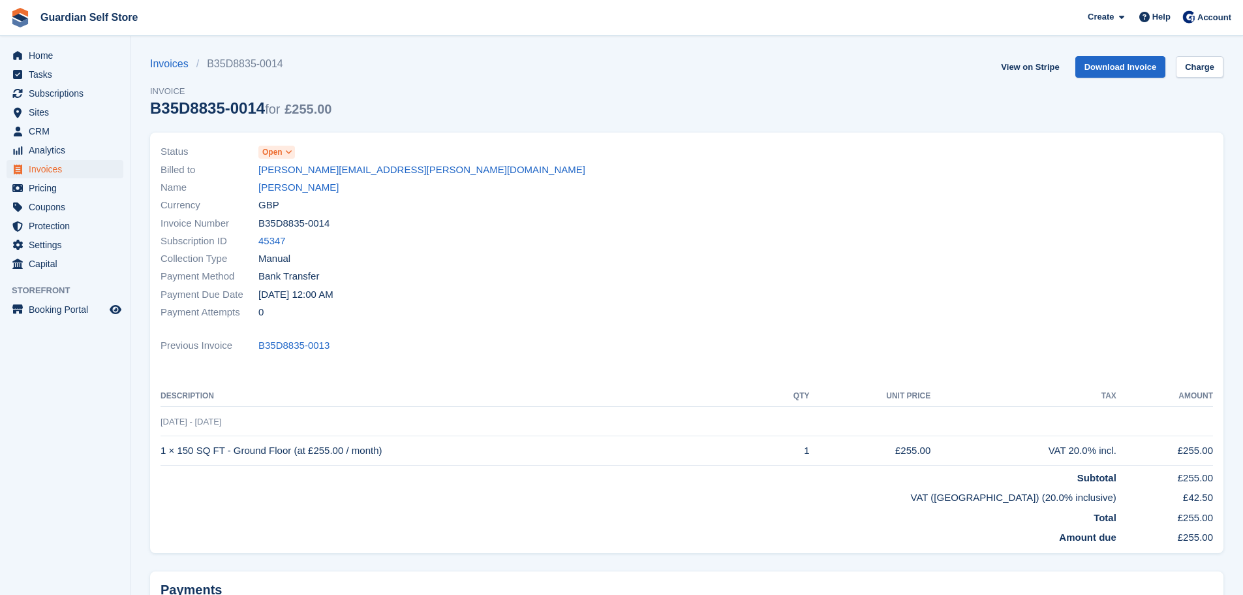
click at [282, 151] on span "Open" at bounding box center [272, 152] width 20 height 12
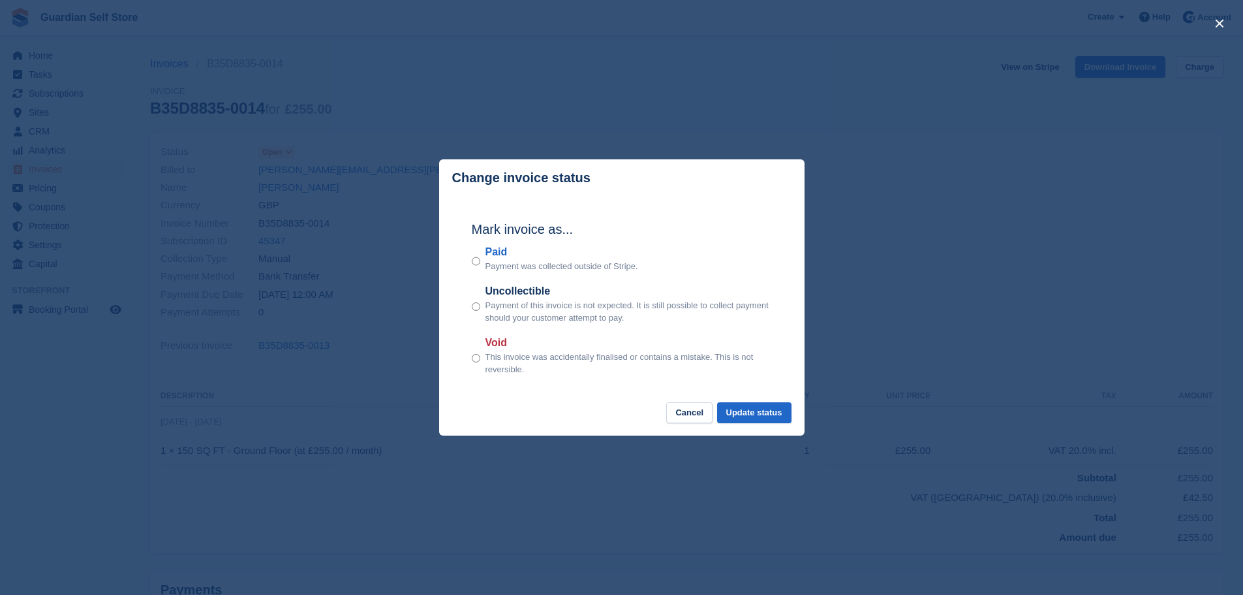
click at [495, 250] on label "Paid" at bounding box center [562, 252] width 153 height 16
click at [761, 414] on button "Update status" at bounding box center [754, 413] width 74 height 22
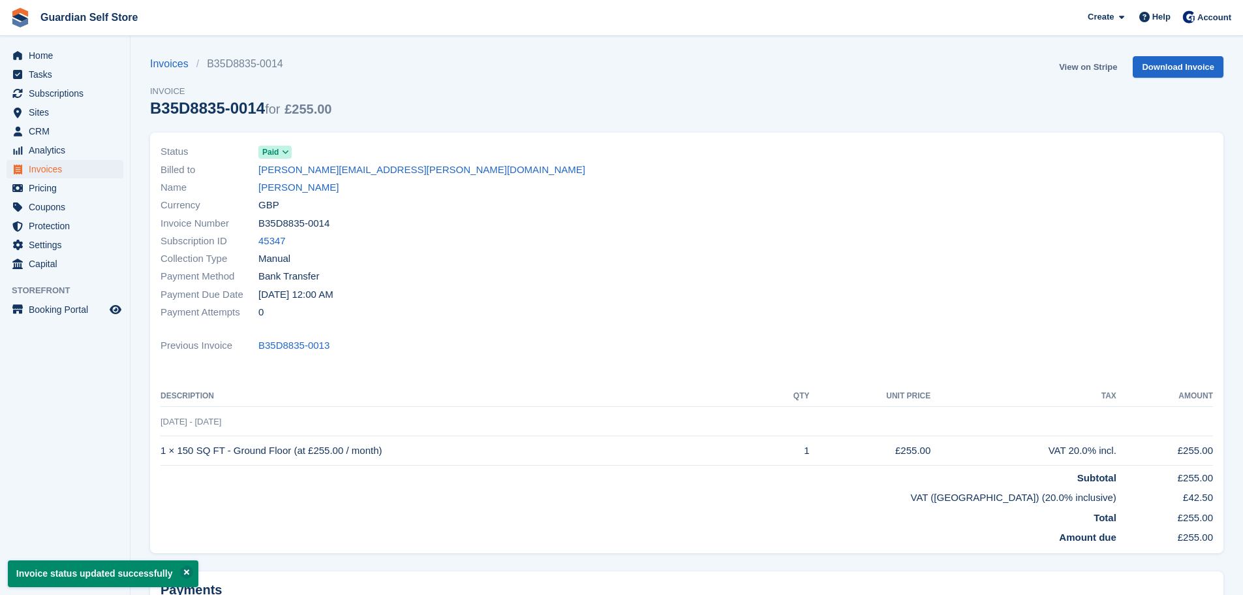
click at [1096, 69] on link "View on Stripe" at bounding box center [1088, 67] width 69 height 22
click at [37, 166] on span "Invoices" at bounding box center [68, 169] width 78 height 18
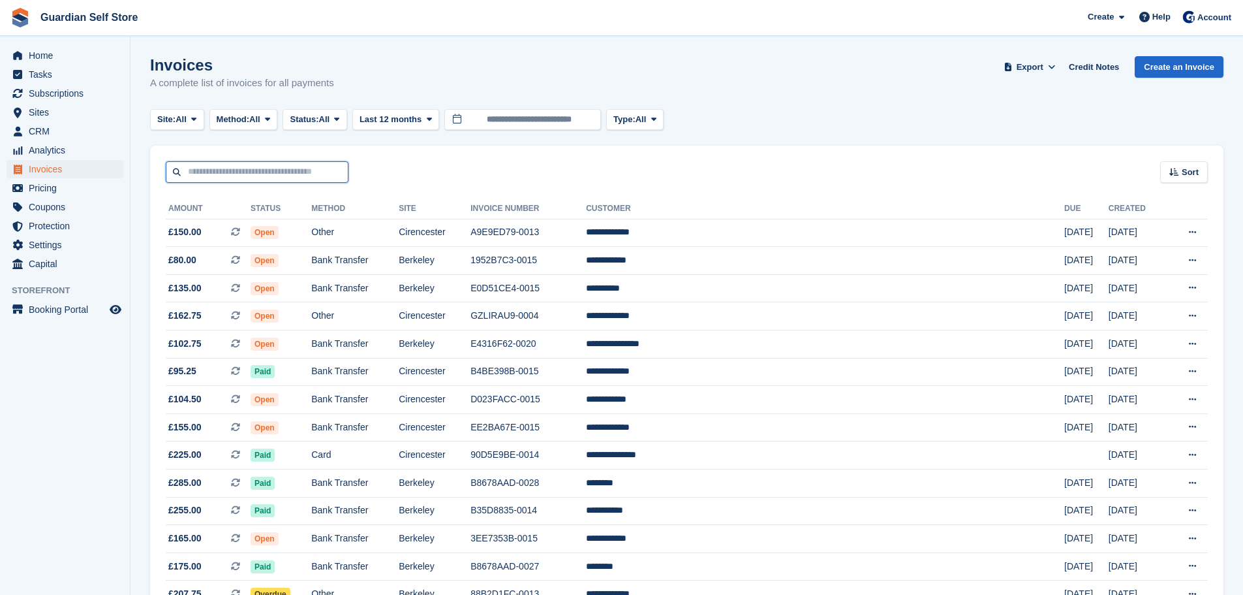
click at [272, 173] on input "text" at bounding box center [257, 172] width 183 height 22
type input "****"
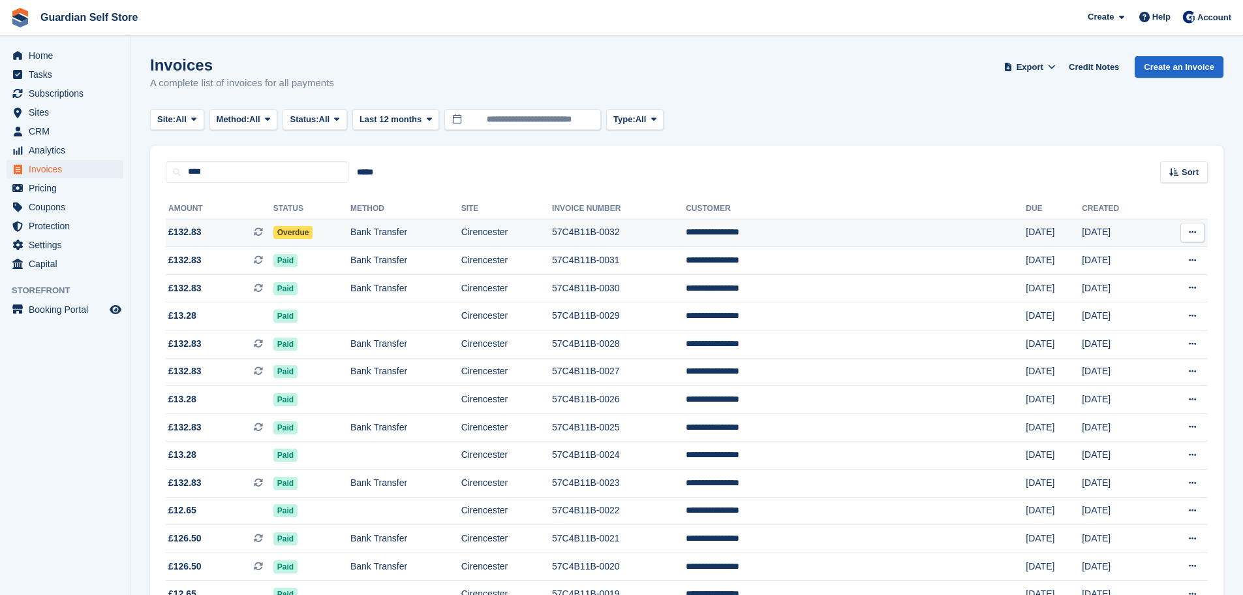
click at [222, 238] on span "£132.83 This is a recurring subscription invoice." at bounding box center [220, 232] width 108 height 14
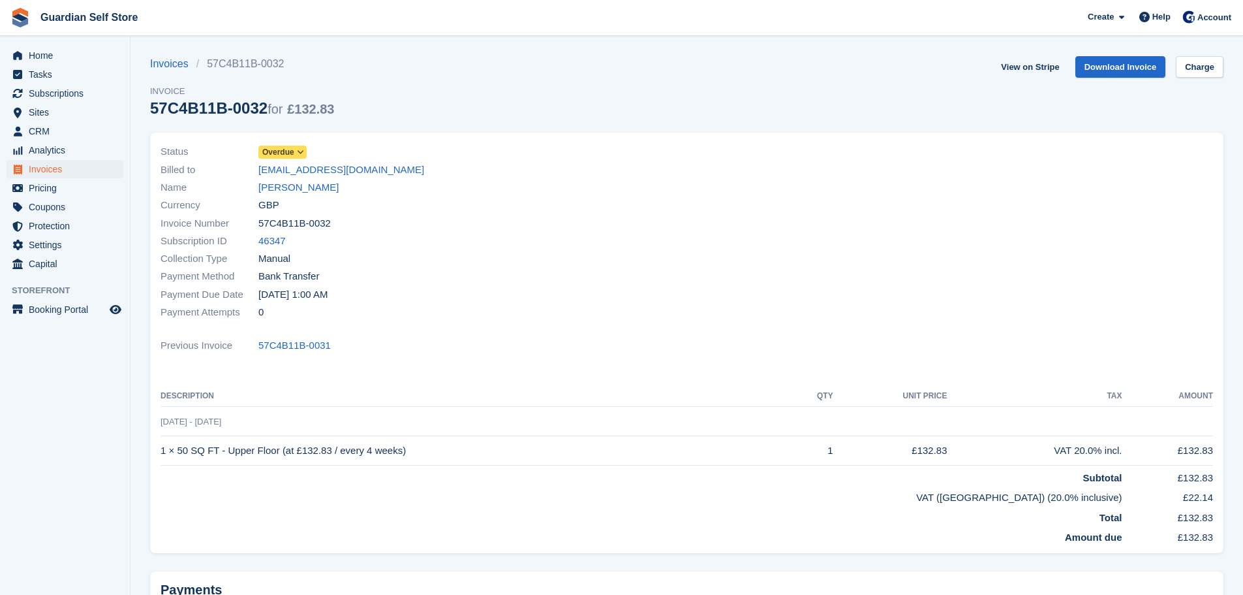
click at [285, 153] on span "Overdue" at bounding box center [278, 152] width 32 height 12
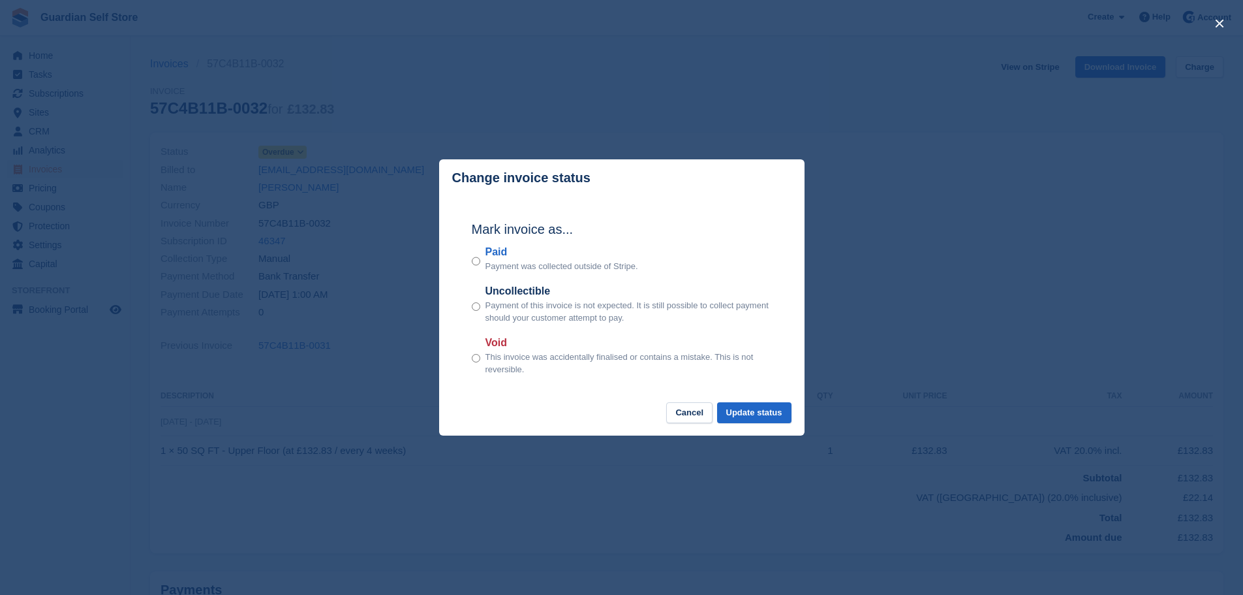
click at [498, 251] on label "Paid" at bounding box center [562, 252] width 153 height 16
click at [761, 407] on button "Update status" at bounding box center [754, 413] width 74 height 22
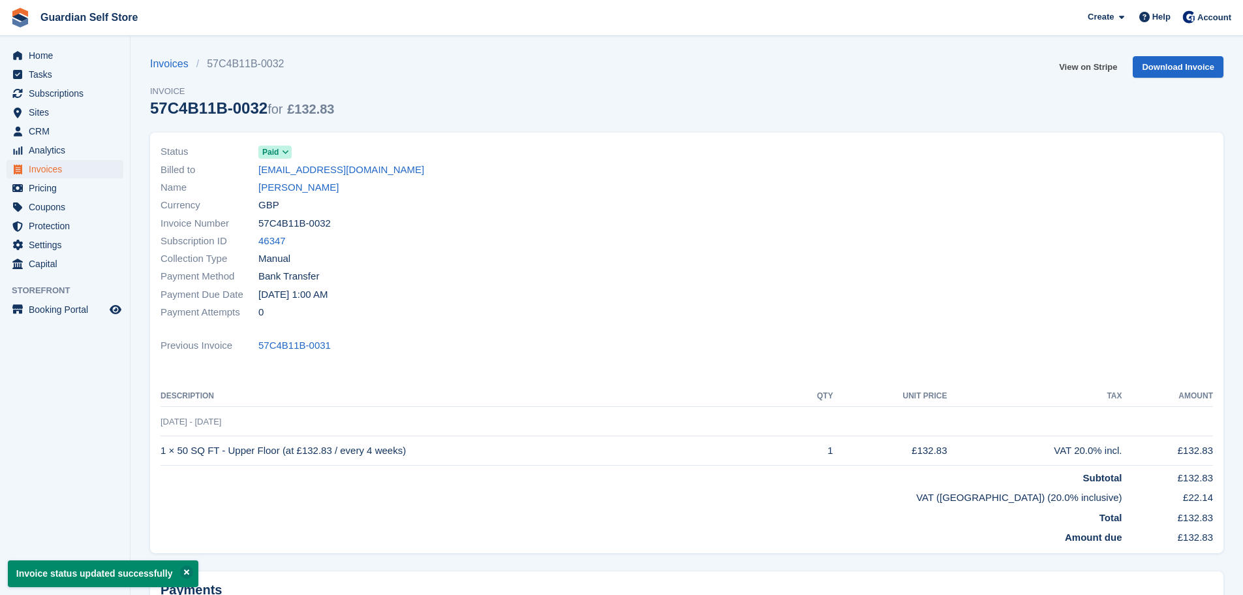
click at [1083, 69] on link "View on Stripe" at bounding box center [1088, 67] width 69 height 22
click at [69, 76] on span "Tasks" at bounding box center [68, 74] width 78 height 18
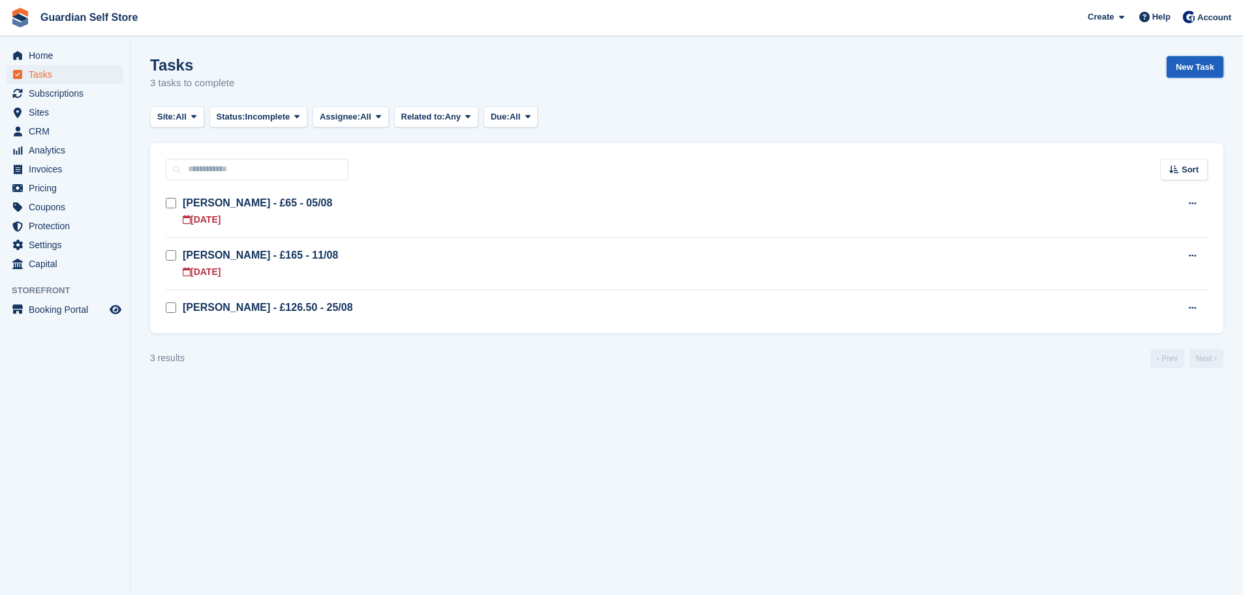
click at [1182, 69] on link "New Task" at bounding box center [1195, 67] width 57 height 22
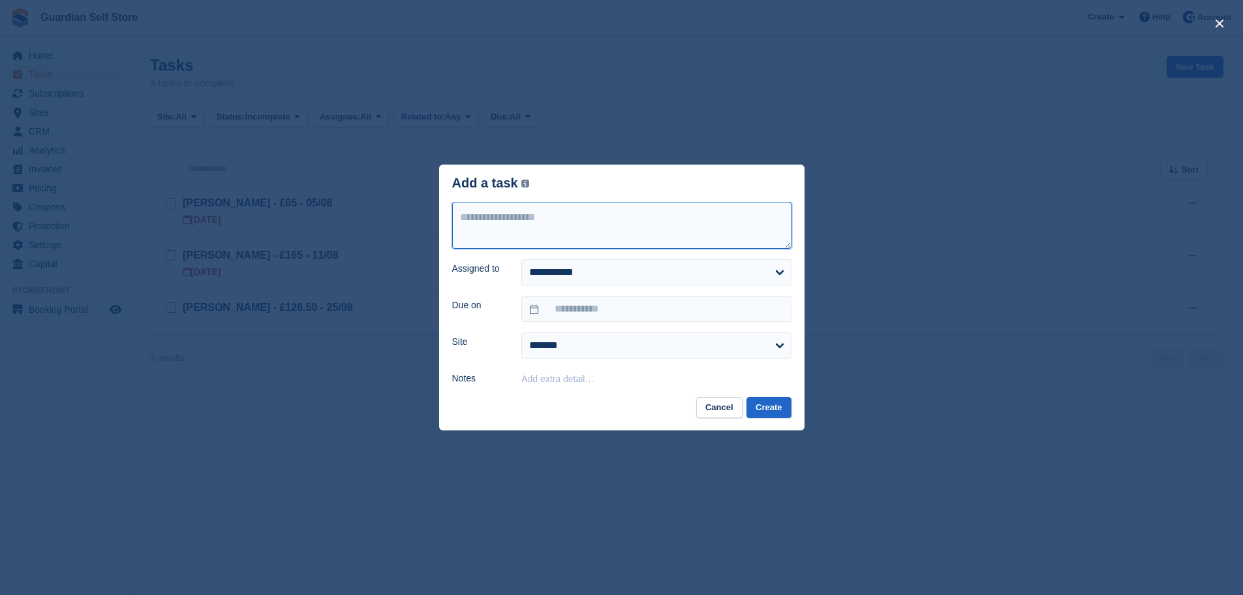
click at [487, 243] on textarea at bounding box center [621, 225] width 339 height 47
type textarea "**********"
click at [780, 413] on button "Create" at bounding box center [769, 408] width 44 height 22
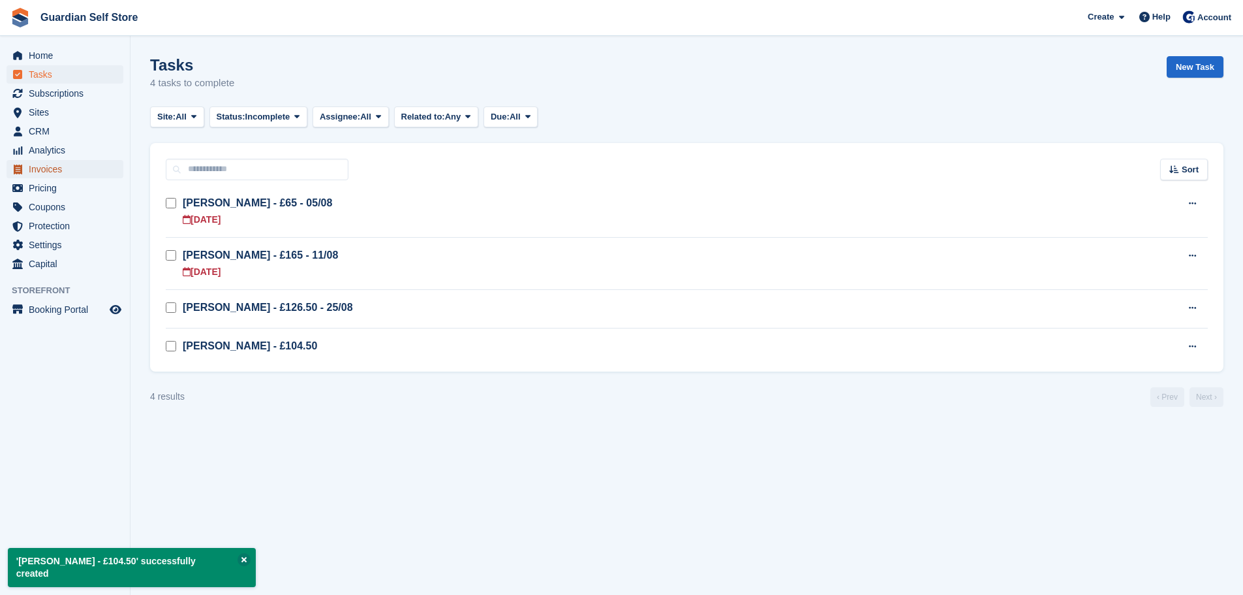
click at [56, 173] on span "Invoices" at bounding box center [68, 169] width 78 height 18
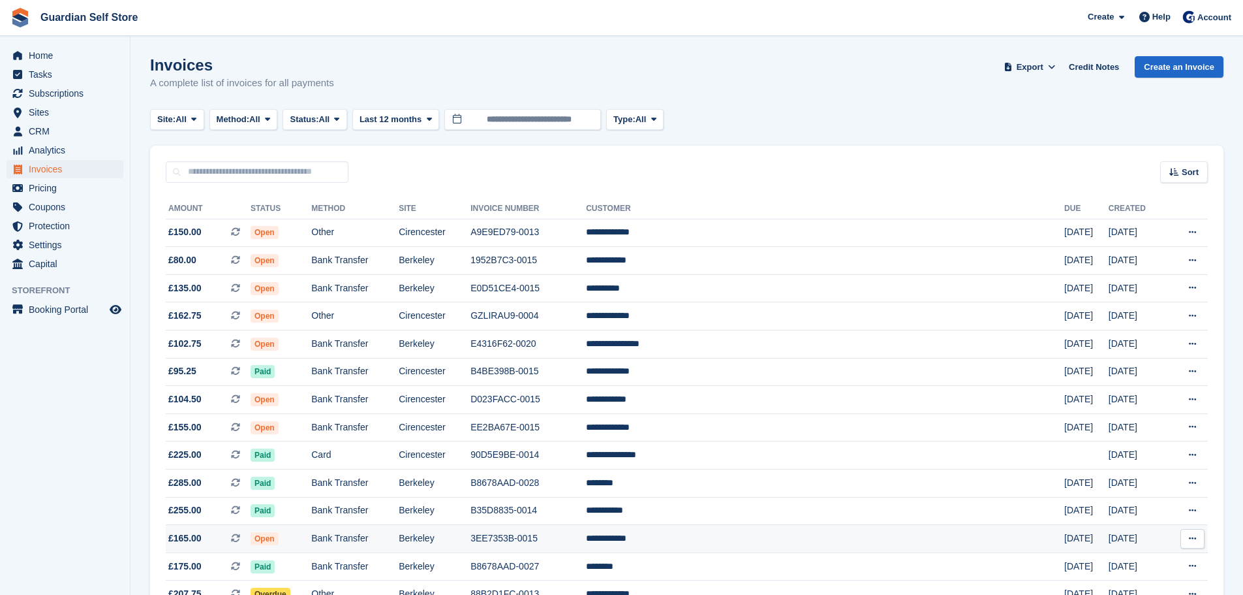
click at [471, 533] on td "Berkeley" at bounding box center [435, 539] width 72 height 28
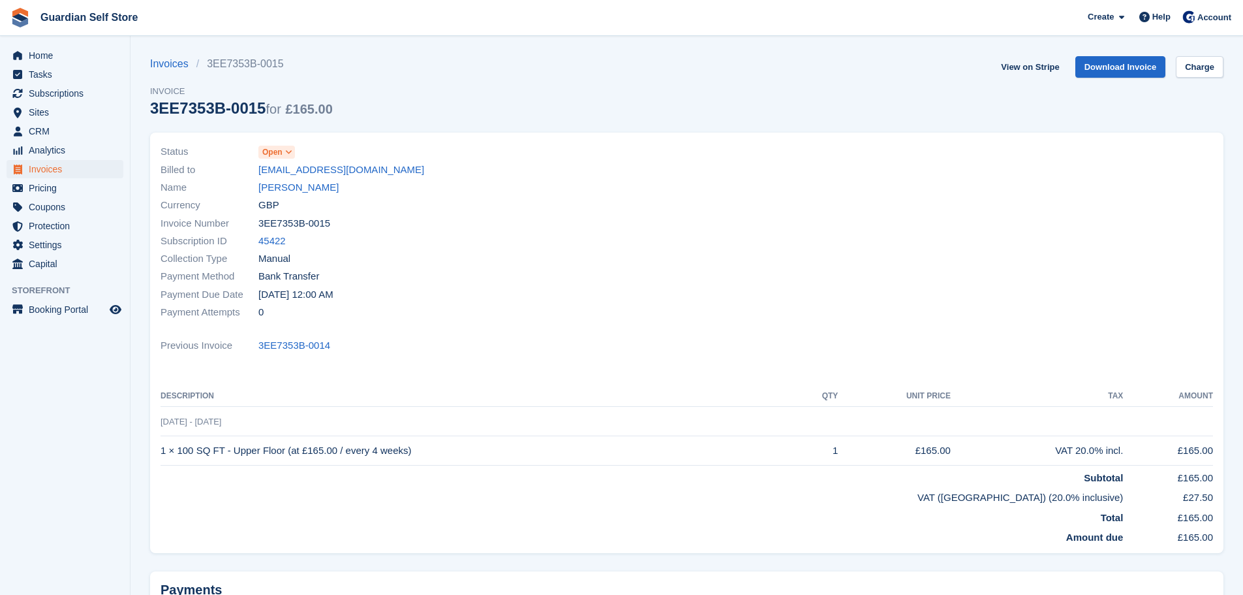
click at [273, 154] on span "Open" at bounding box center [272, 152] width 20 height 12
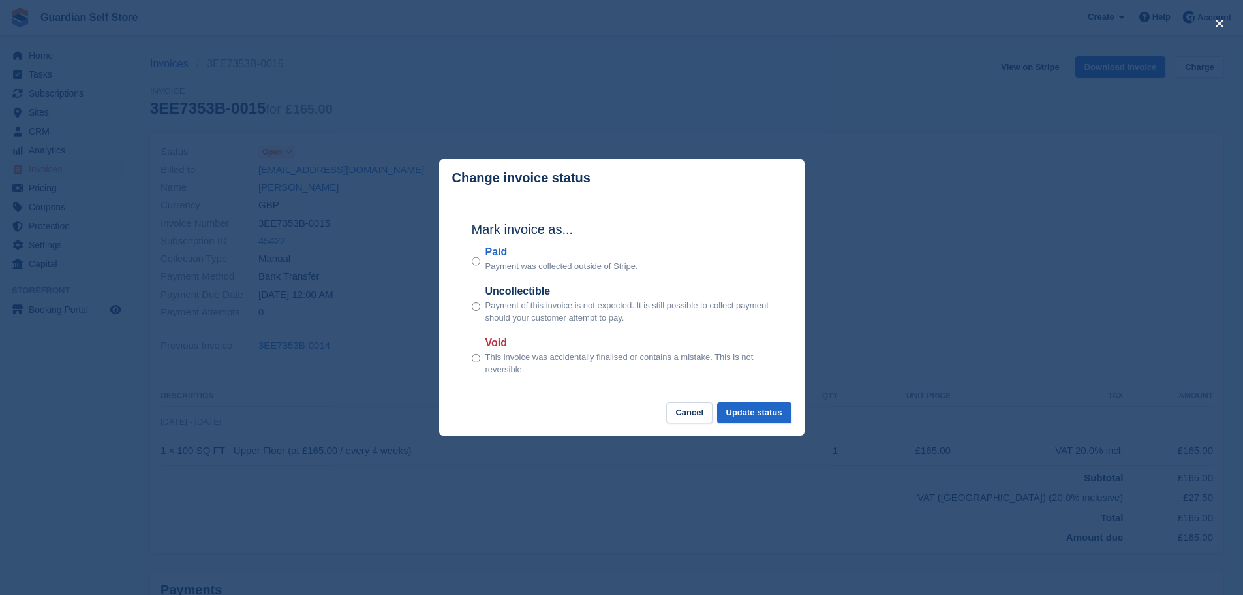
click at [491, 251] on label "Paid" at bounding box center [562, 252] width 153 height 16
click at [749, 411] on button "Update status" at bounding box center [754, 413] width 74 height 22
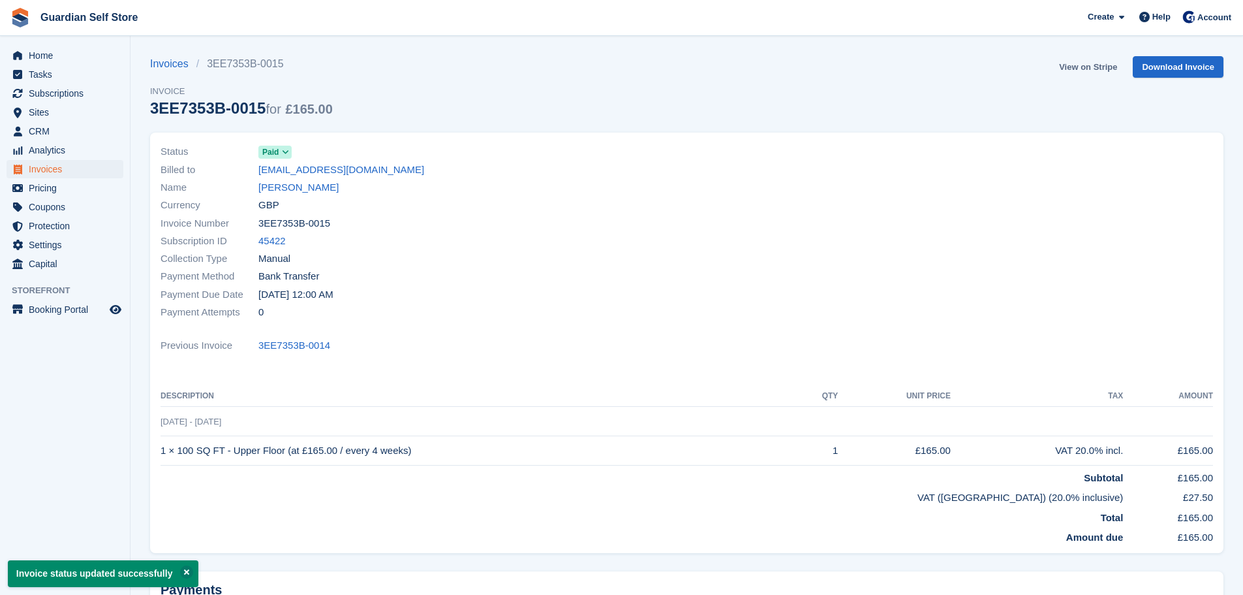
click at [1081, 67] on link "View on Stripe" at bounding box center [1088, 67] width 69 height 22
click at [55, 76] on span "Tasks" at bounding box center [68, 74] width 78 height 18
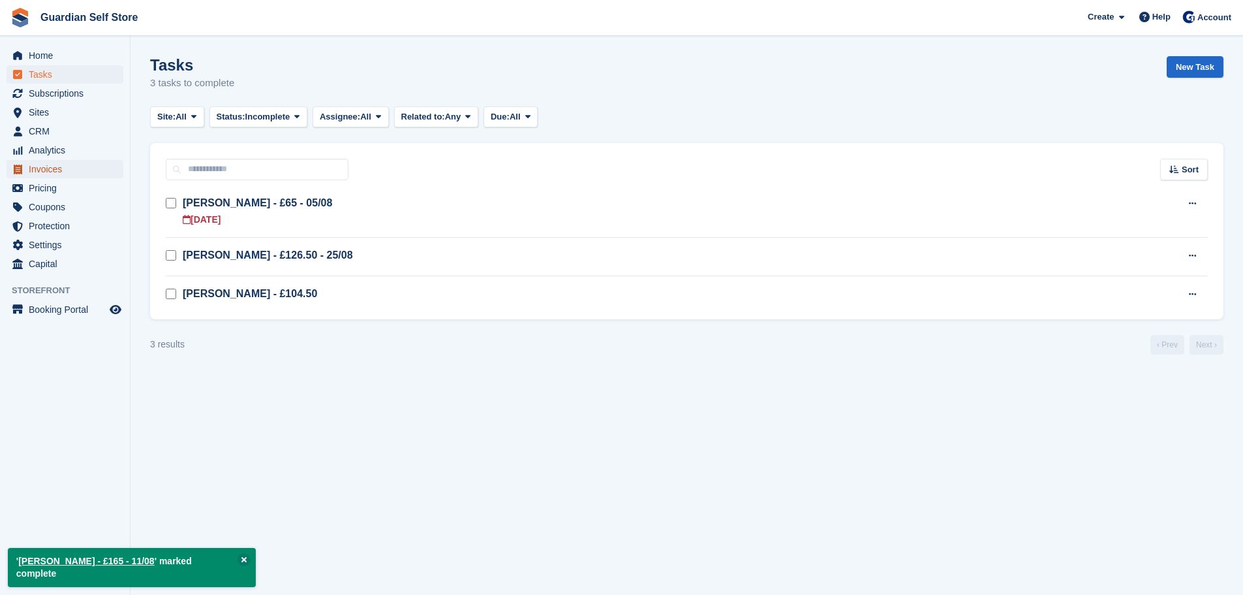
click at [54, 176] on span "Invoices" at bounding box center [68, 169] width 78 height 18
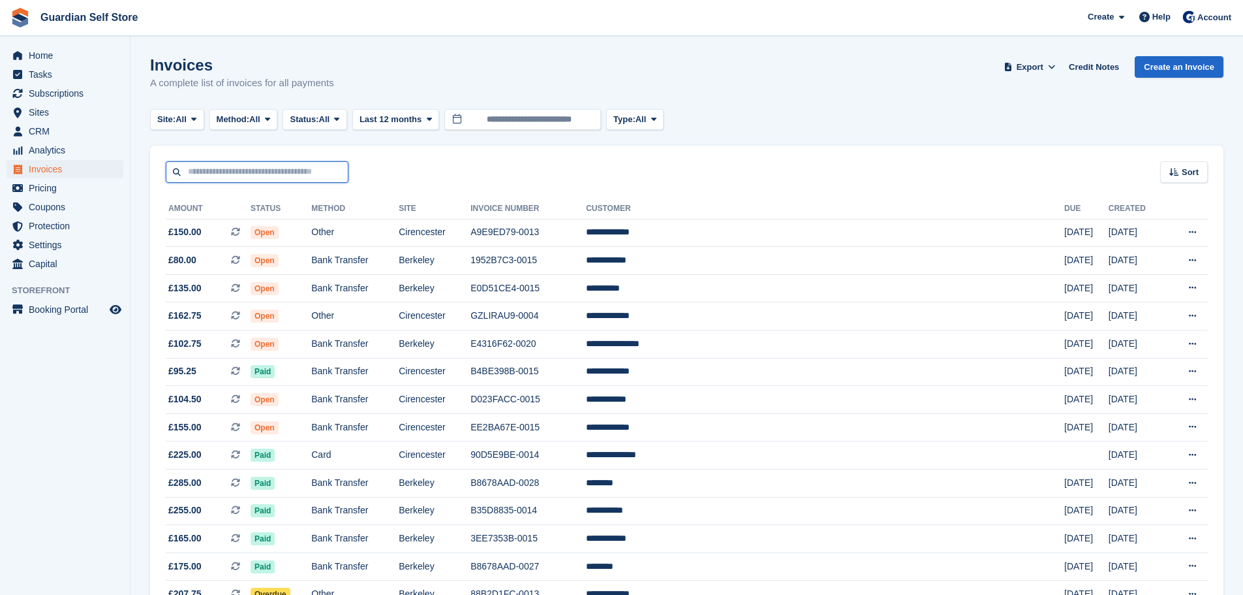
click at [222, 174] on input "text" at bounding box center [257, 172] width 183 height 22
type input "****"
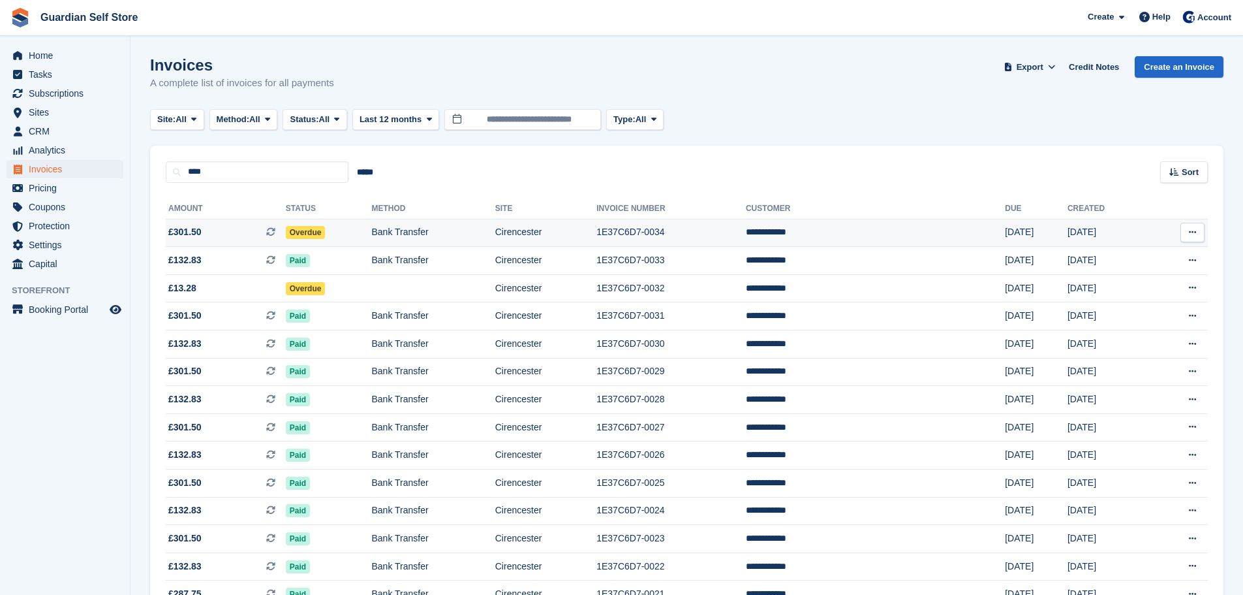
click at [220, 230] on span "£301.50 This is a recurring subscription invoice." at bounding box center [226, 232] width 120 height 14
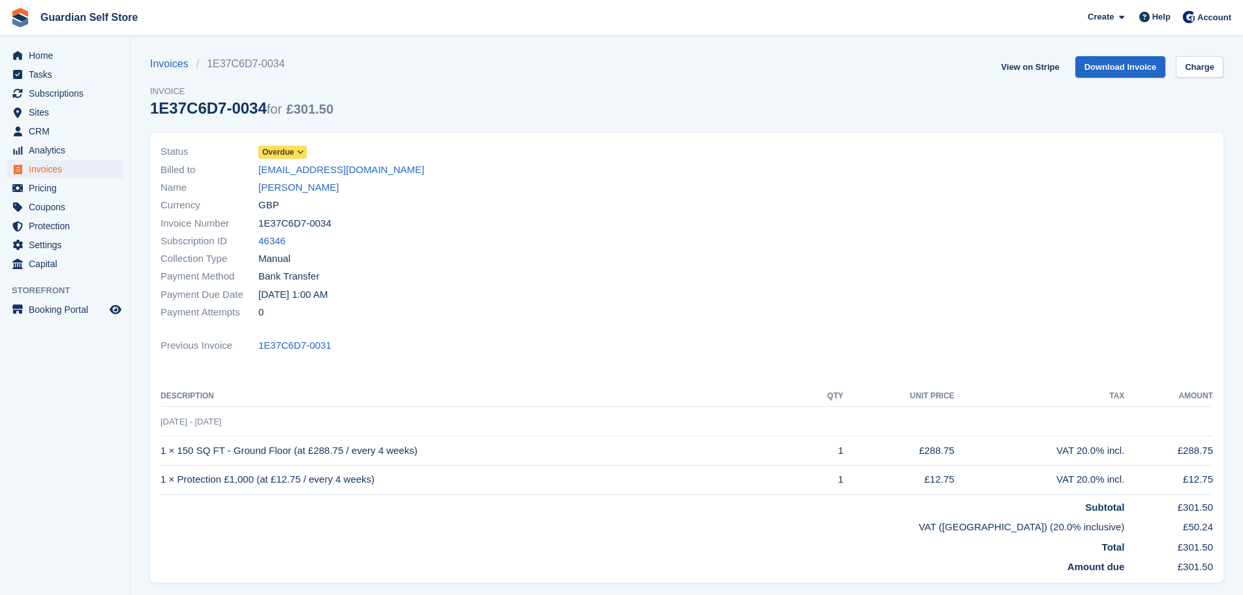
click at [276, 148] on span "Overdue" at bounding box center [278, 152] width 32 height 12
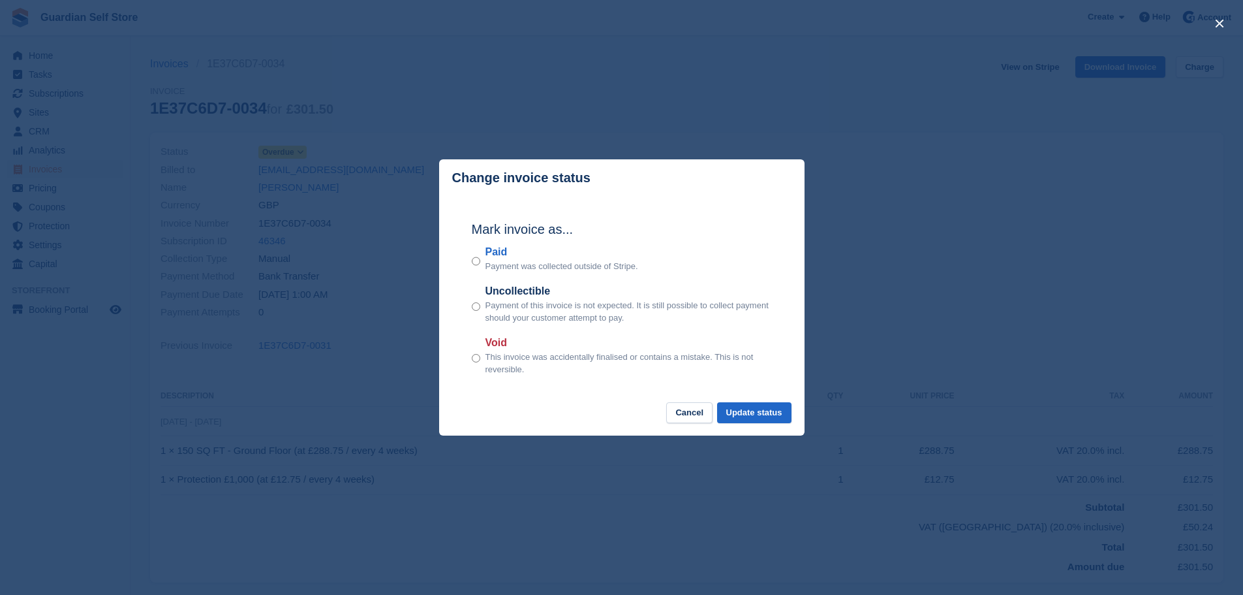
click at [495, 249] on label "Paid" at bounding box center [562, 252] width 153 height 16
click at [773, 407] on button "Update status" at bounding box center [754, 413] width 74 height 22
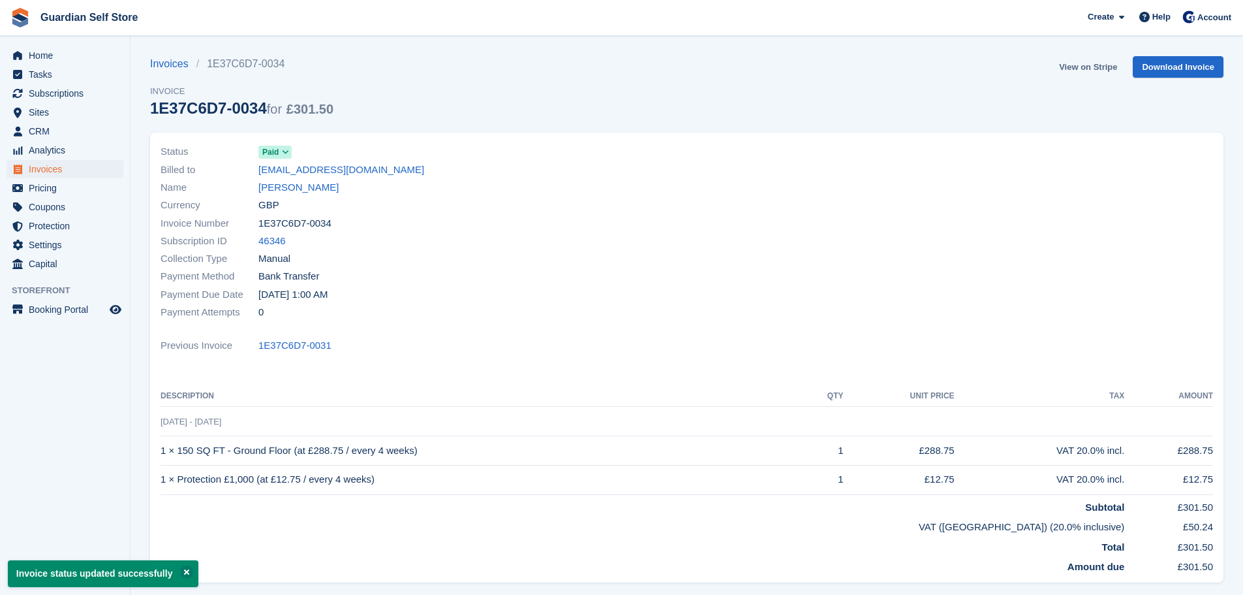
click at [1079, 69] on link "View on Stripe" at bounding box center [1088, 67] width 69 height 22
click at [60, 168] on span "Invoices" at bounding box center [68, 169] width 78 height 18
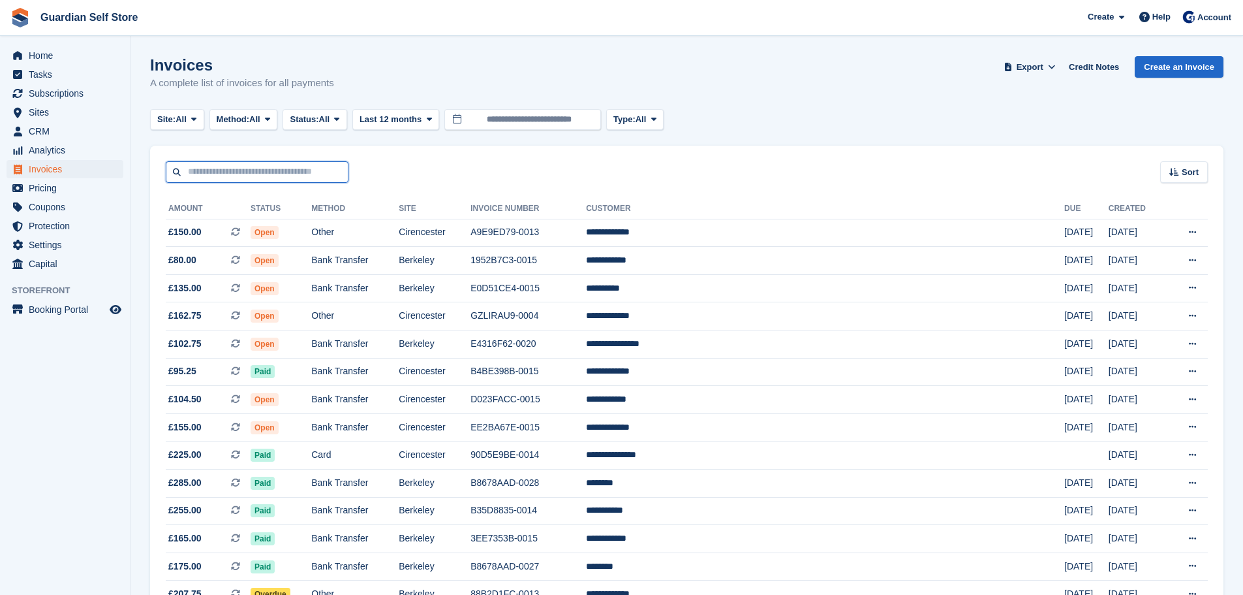
click at [241, 174] on input "text" at bounding box center [257, 172] width 183 height 22
type input "****"
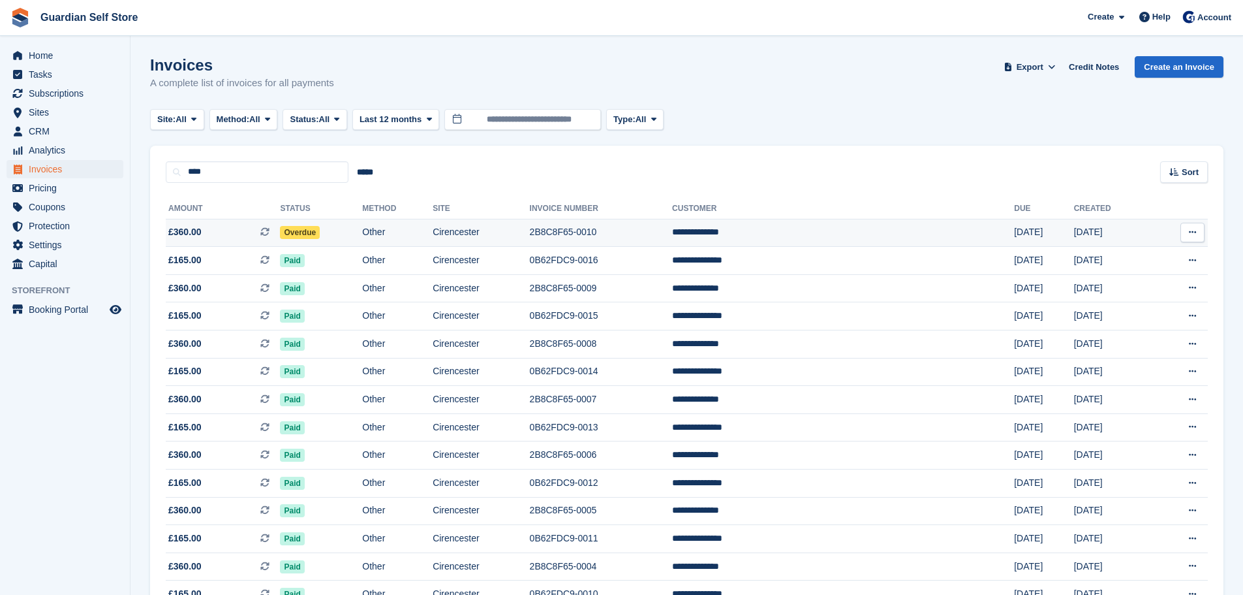
click at [223, 234] on span "£360.00 This is a recurring subscription invoice." at bounding box center [223, 232] width 114 height 14
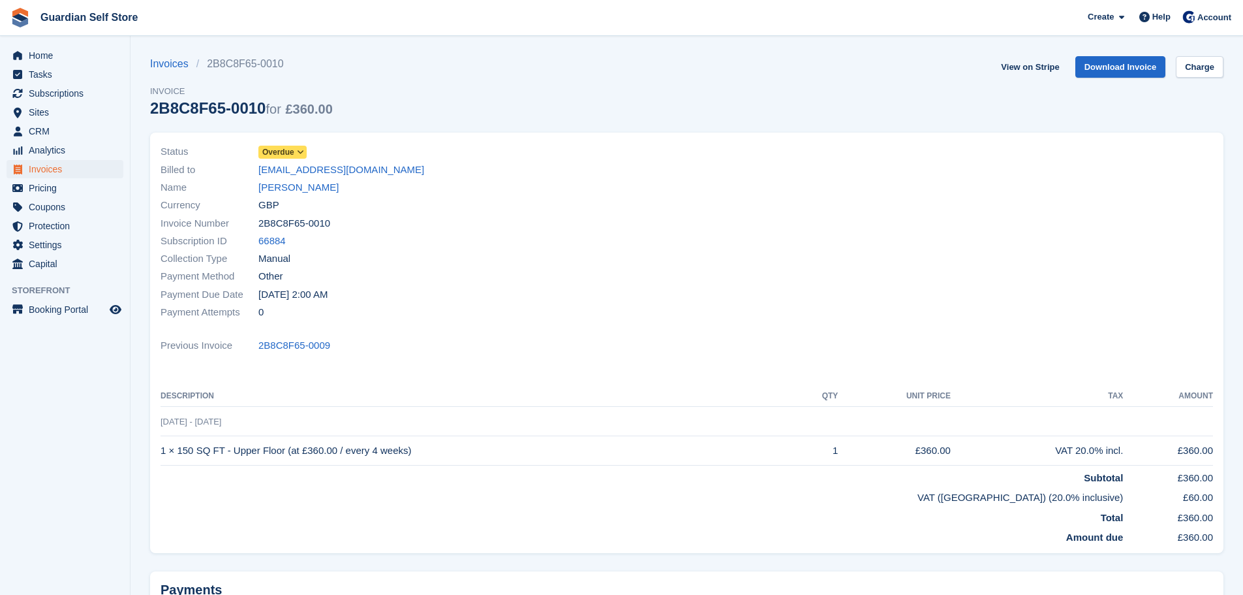
click at [276, 154] on span "Overdue" at bounding box center [278, 152] width 32 height 12
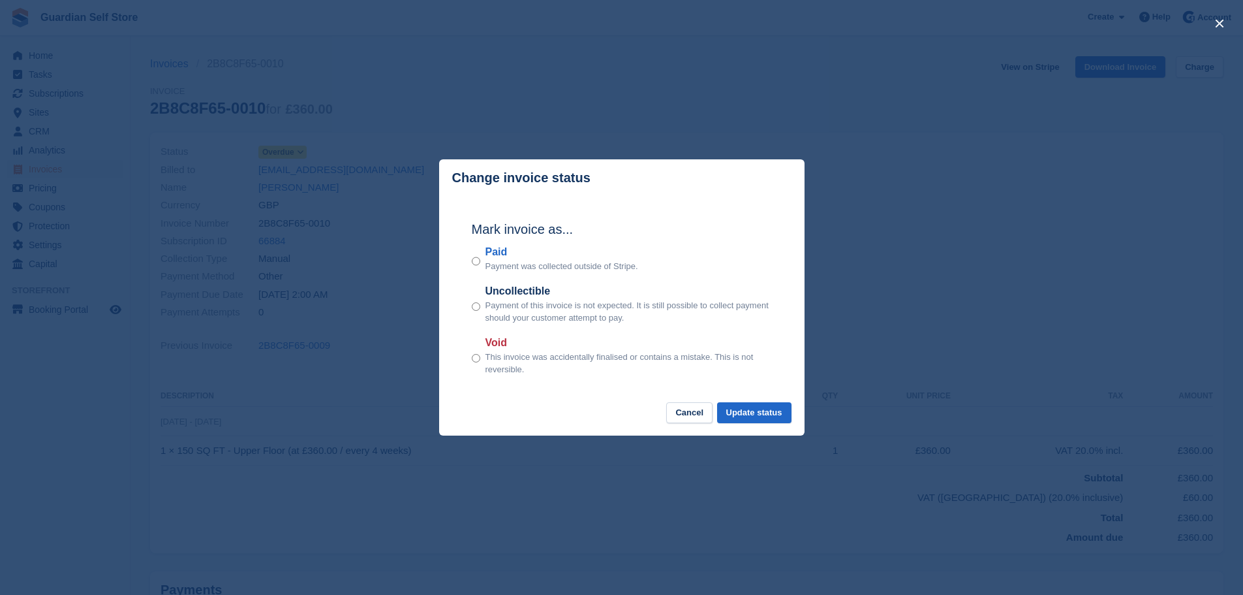
click at [503, 253] on label "Paid" at bounding box center [562, 252] width 153 height 16
click at [743, 414] on button "Update status" at bounding box center [754, 413] width 74 height 22
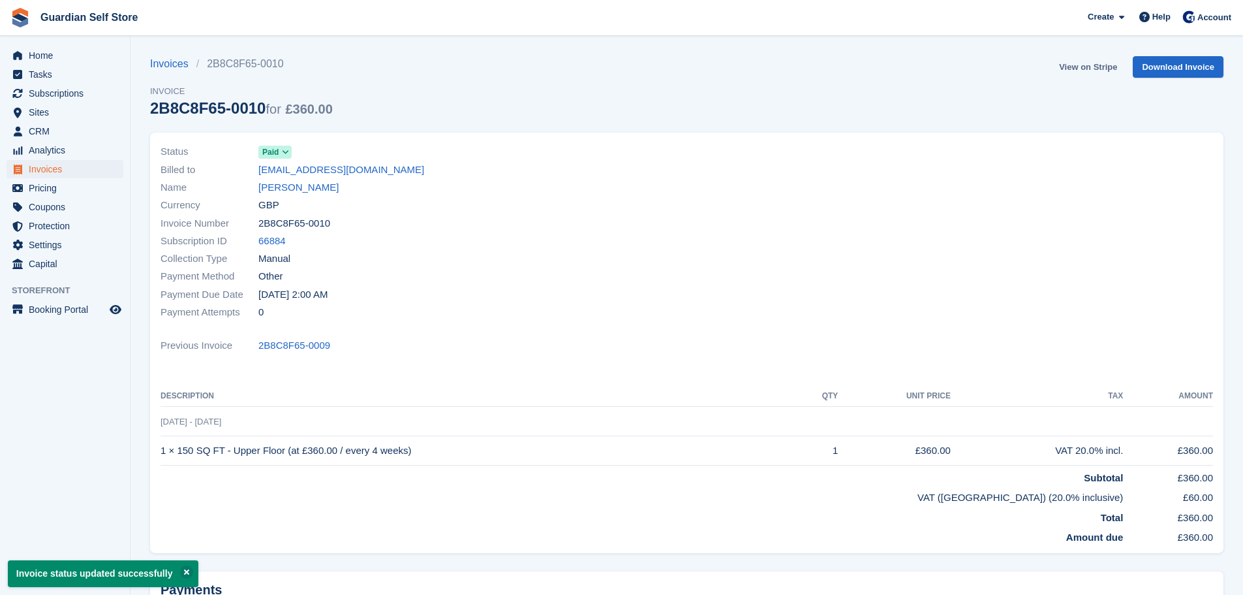
click at [1073, 69] on link "View on Stripe" at bounding box center [1088, 67] width 69 height 22
click at [54, 166] on span "Invoices" at bounding box center [68, 169] width 78 height 18
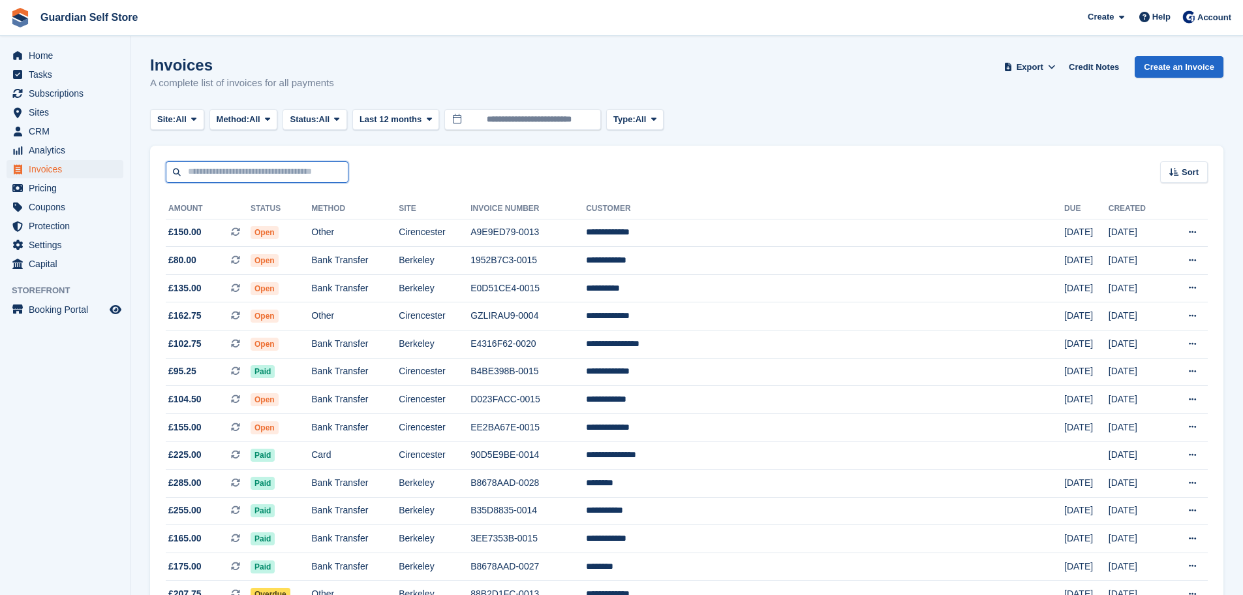
click at [198, 177] on input "text" at bounding box center [257, 172] width 183 height 22
type input "*****"
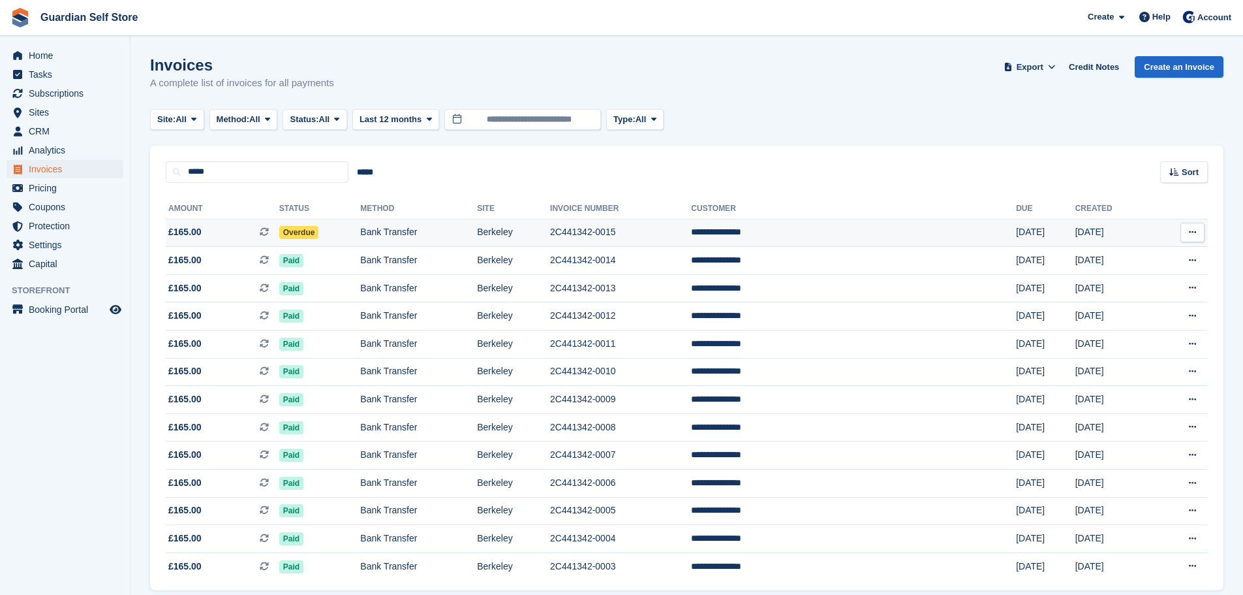
click at [219, 238] on span "£165.00 This is a recurring subscription invoice." at bounding box center [223, 232] width 114 height 14
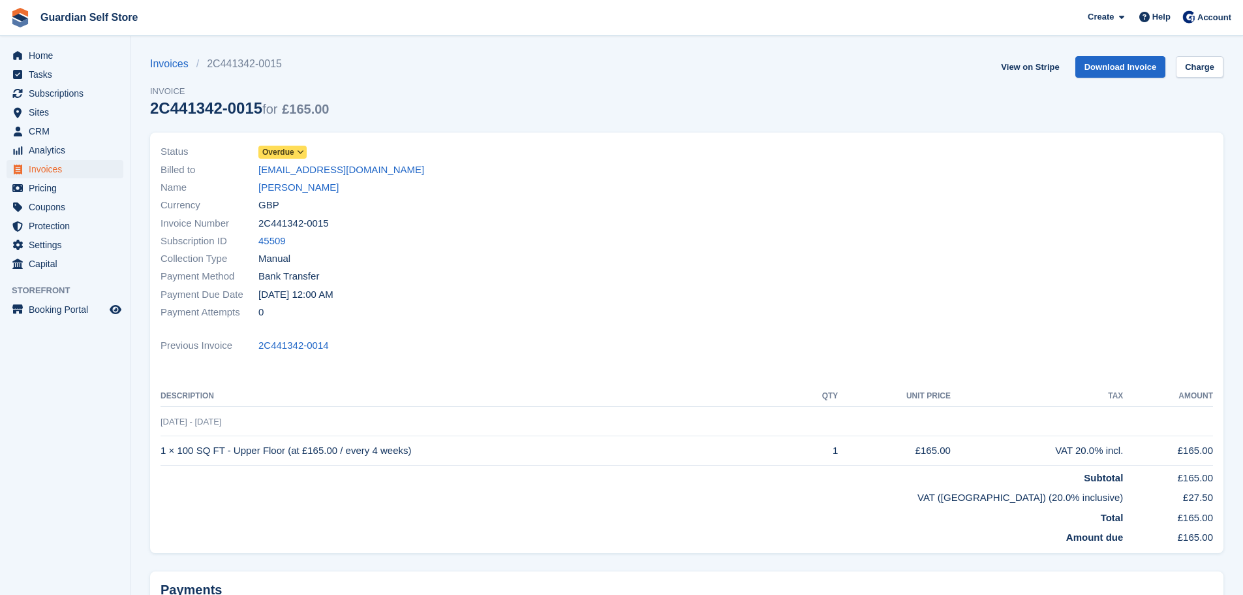
click at [293, 155] on span "Overdue" at bounding box center [278, 152] width 32 height 12
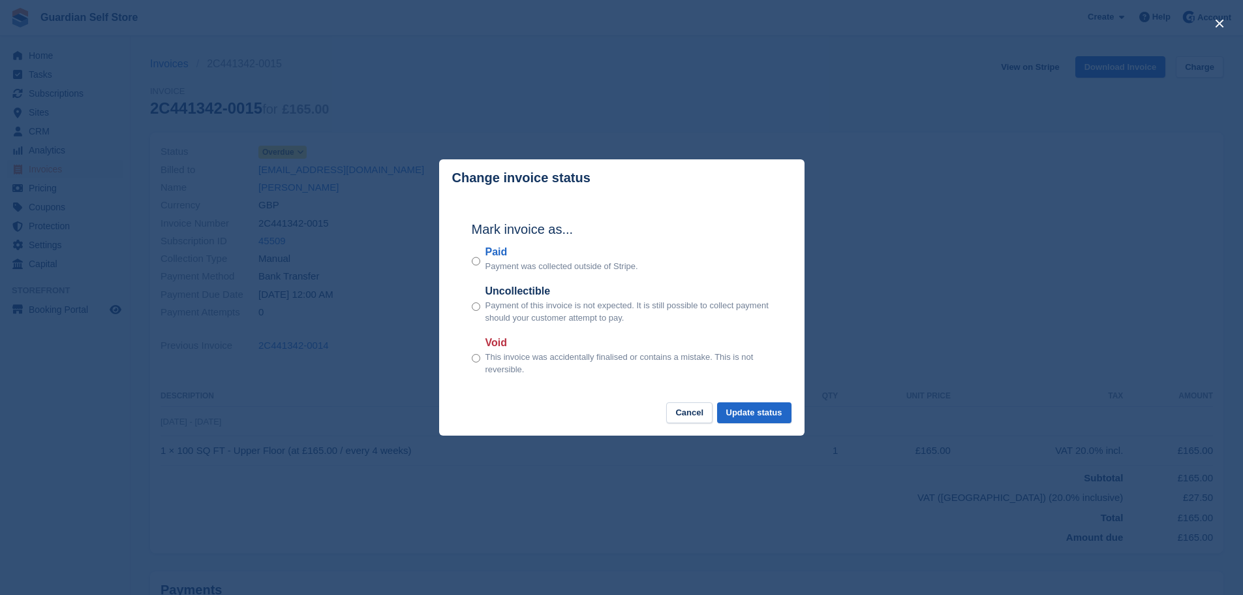
click at [501, 254] on label "Paid" at bounding box center [562, 252] width 153 height 16
click at [770, 418] on button "Update status" at bounding box center [754, 413] width 74 height 22
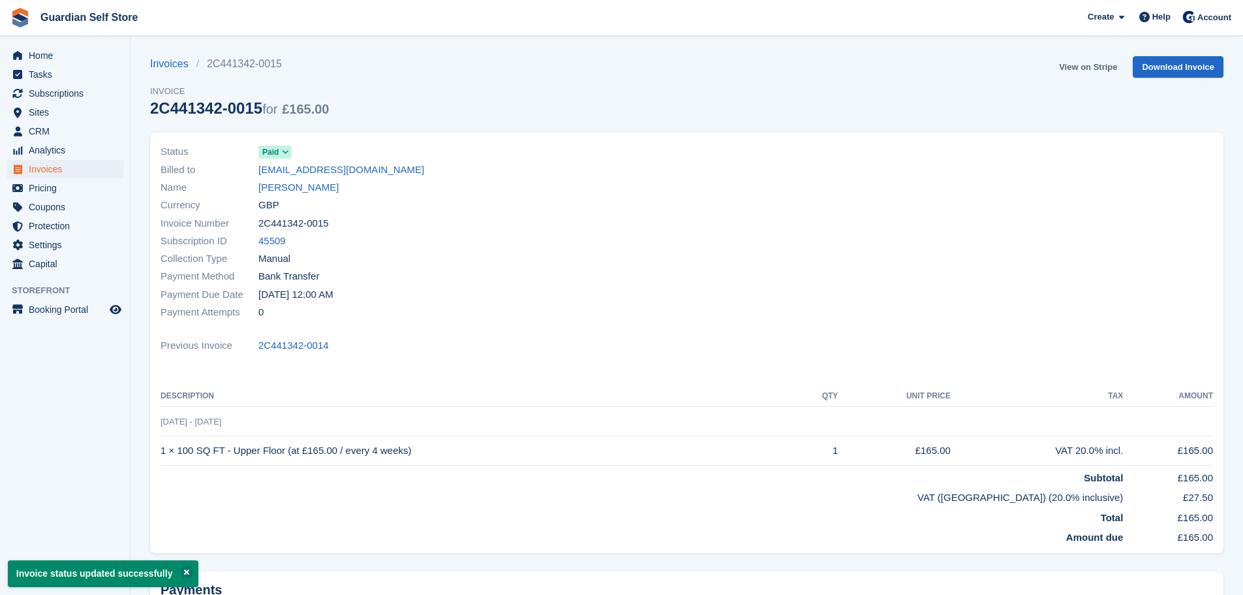
click at [1088, 68] on link "View on Stripe" at bounding box center [1088, 67] width 69 height 22
click at [72, 170] on span "Invoices" at bounding box center [68, 169] width 78 height 18
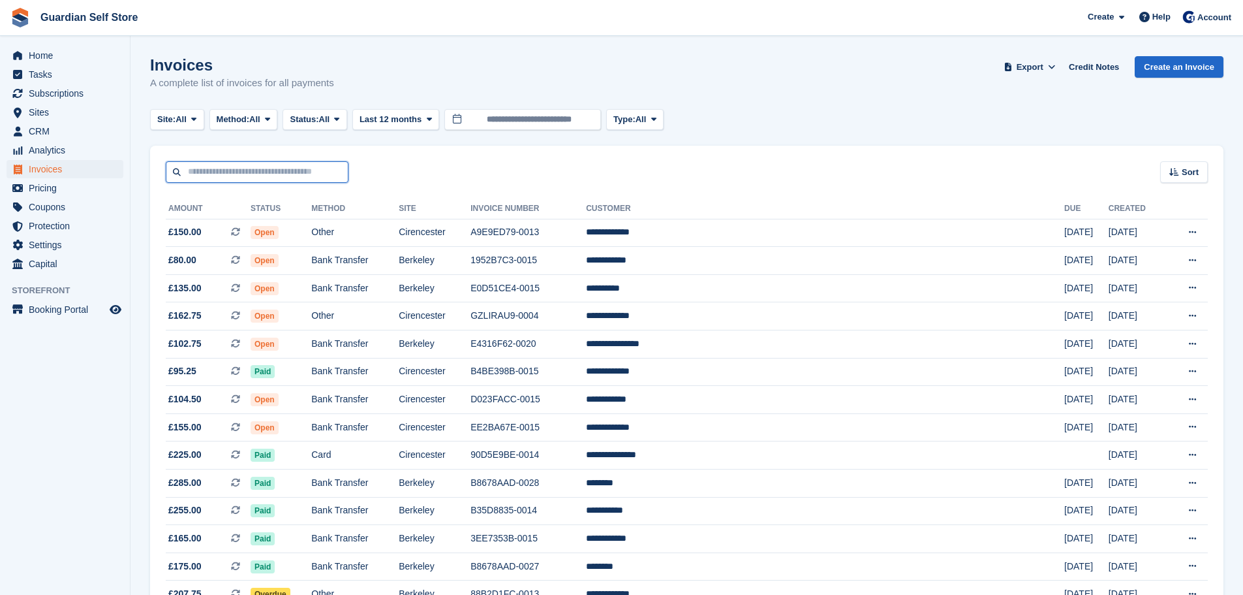
click at [215, 174] on input "text" at bounding box center [257, 172] width 183 height 22
type input "****"
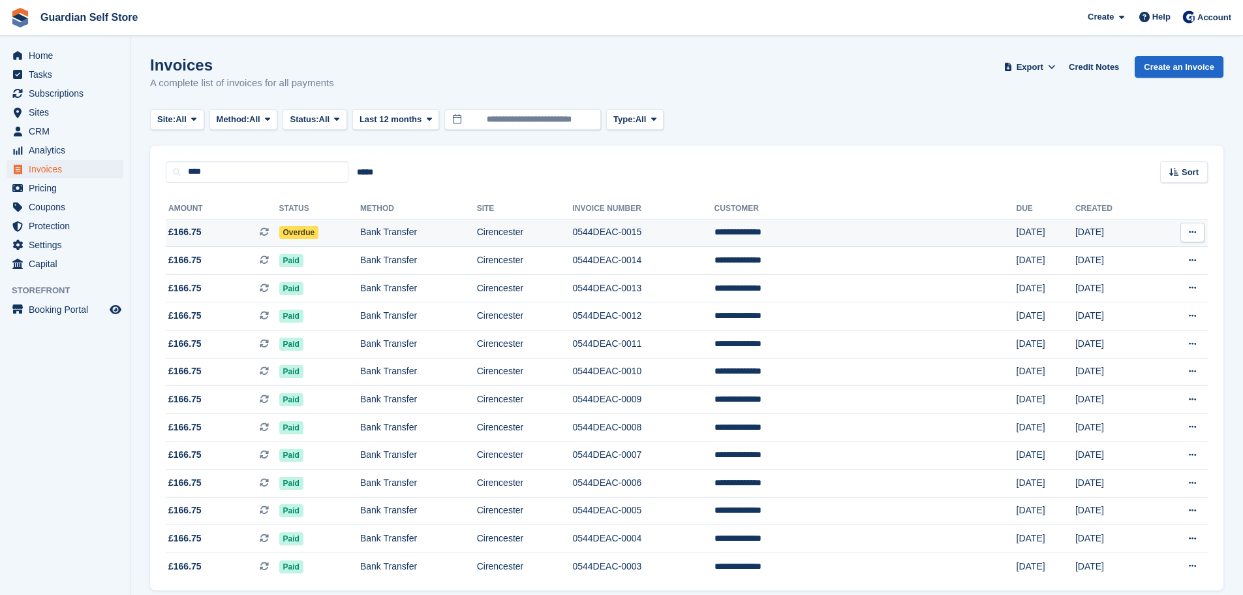
click at [226, 228] on span "£166.75 This is a recurring subscription invoice." at bounding box center [223, 232] width 114 height 14
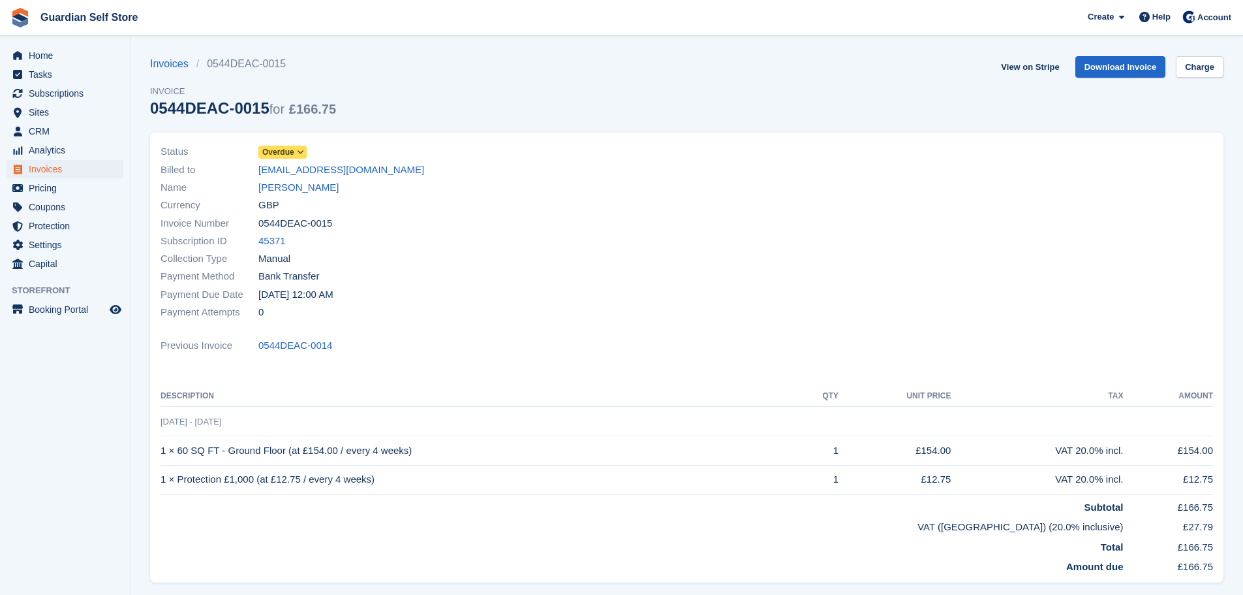
click at [284, 153] on span "Overdue" at bounding box center [278, 152] width 32 height 12
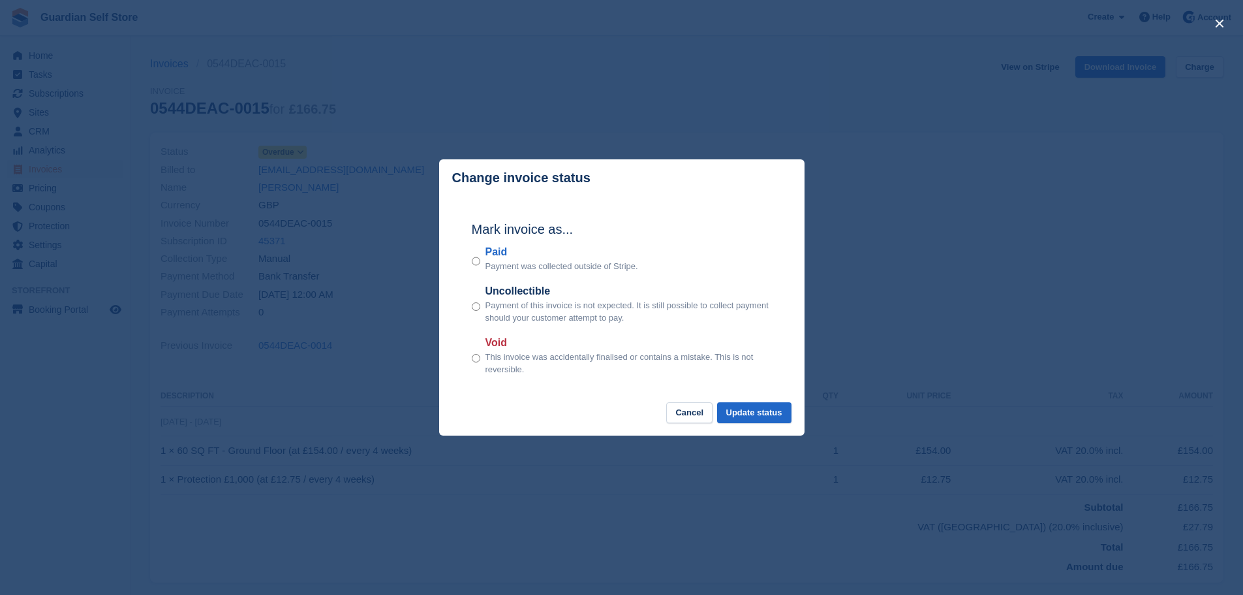
click at [493, 255] on label "Paid" at bounding box center [562, 252] width 153 height 16
click at [760, 420] on button "Update status" at bounding box center [754, 413] width 74 height 22
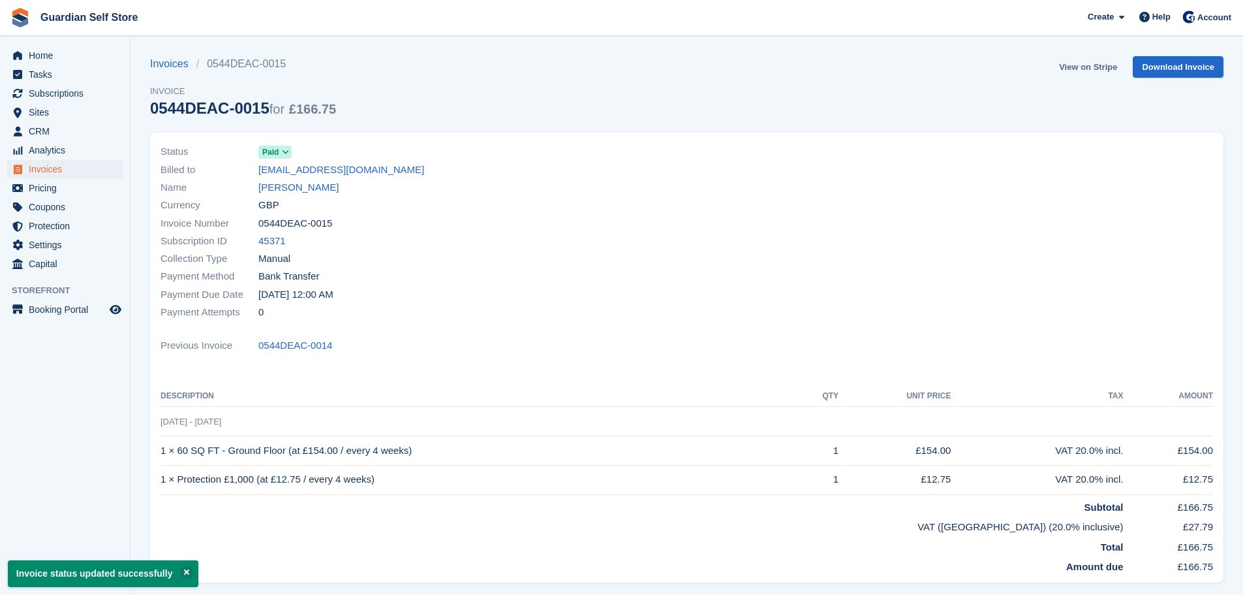
click at [1074, 69] on link "View on Stripe" at bounding box center [1088, 67] width 69 height 22
click at [72, 162] on span "Invoices" at bounding box center [68, 169] width 78 height 18
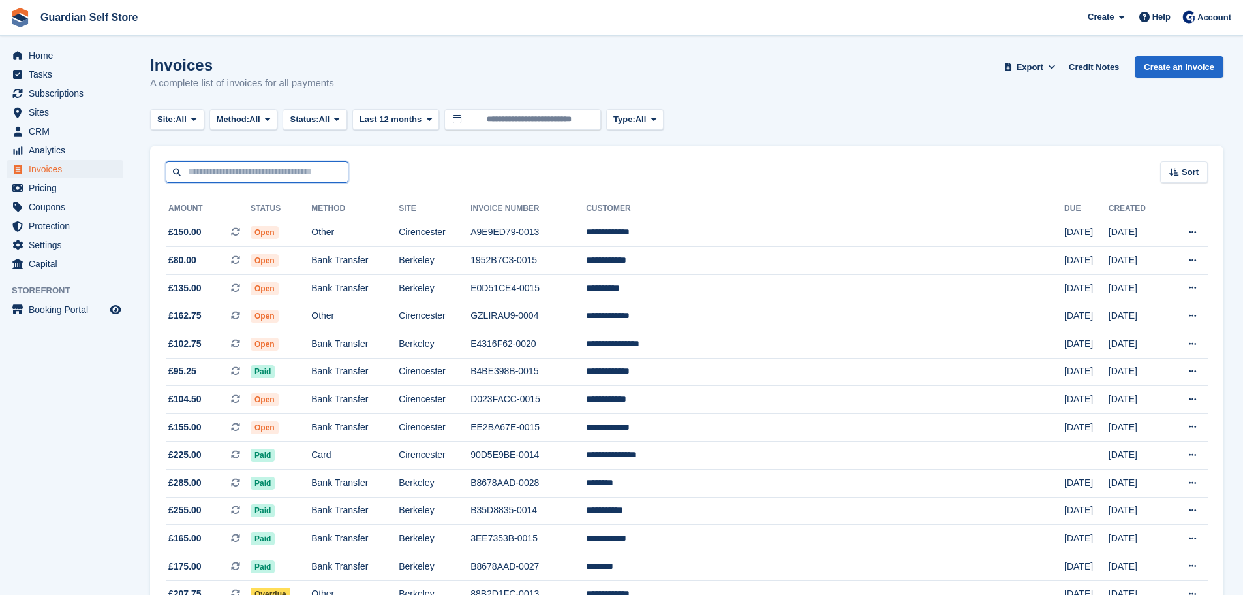
click at [247, 174] on input "text" at bounding box center [257, 172] width 183 height 22
type input "****"
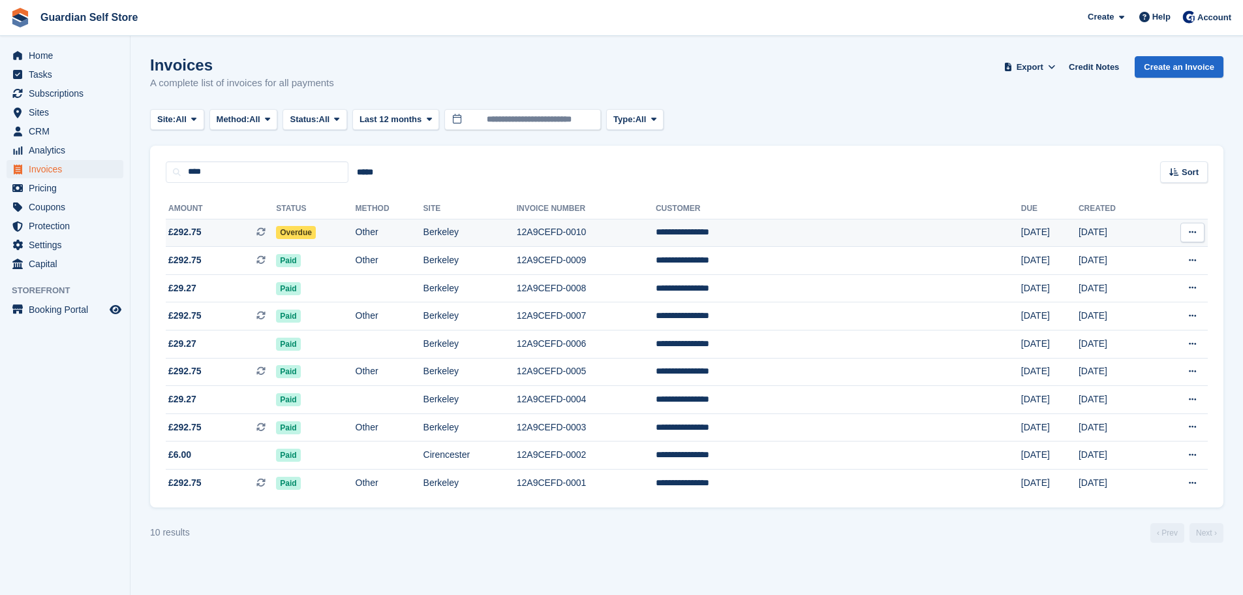
click at [232, 240] on td "£292.75 This is a recurring subscription invoice." at bounding box center [221, 233] width 110 height 28
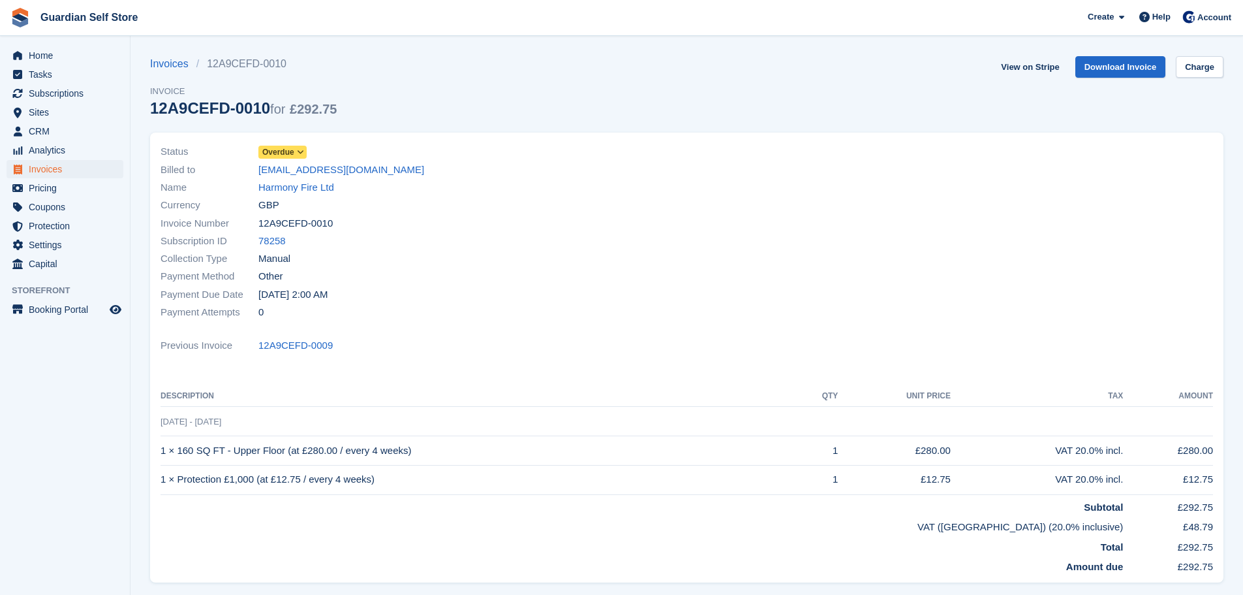
click at [288, 149] on span "Overdue" at bounding box center [278, 152] width 32 height 12
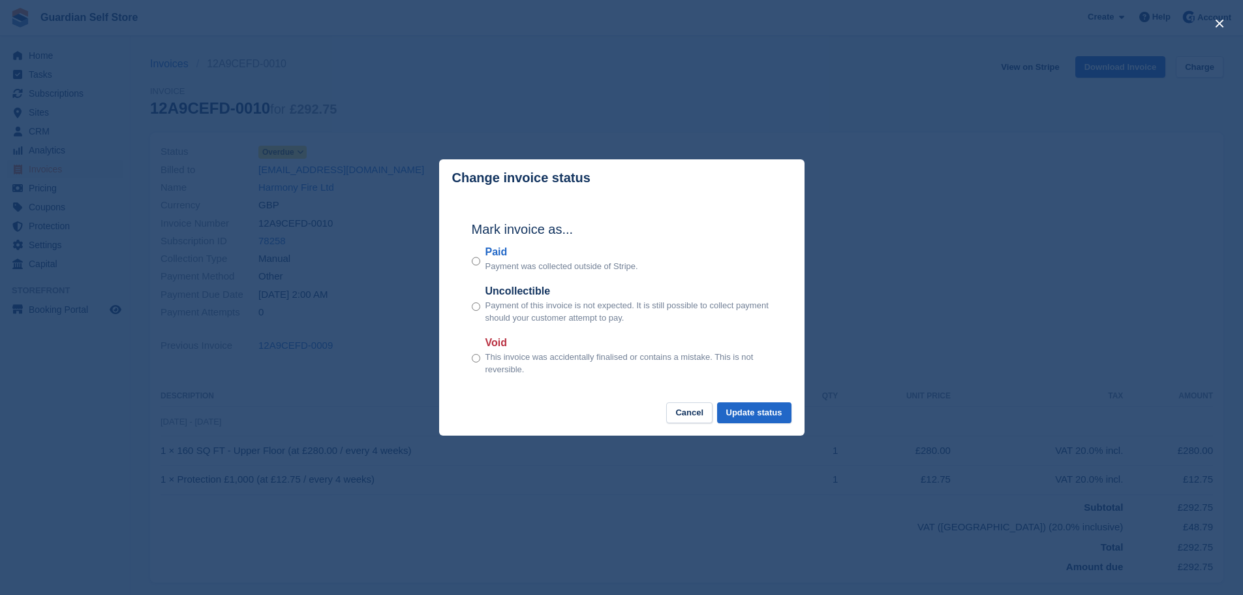
click at [495, 258] on label "Paid" at bounding box center [562, 252] width 153 height 16
click at [747, 408] on button "Update status" at bounding box center [754, 413] width 74 height 22
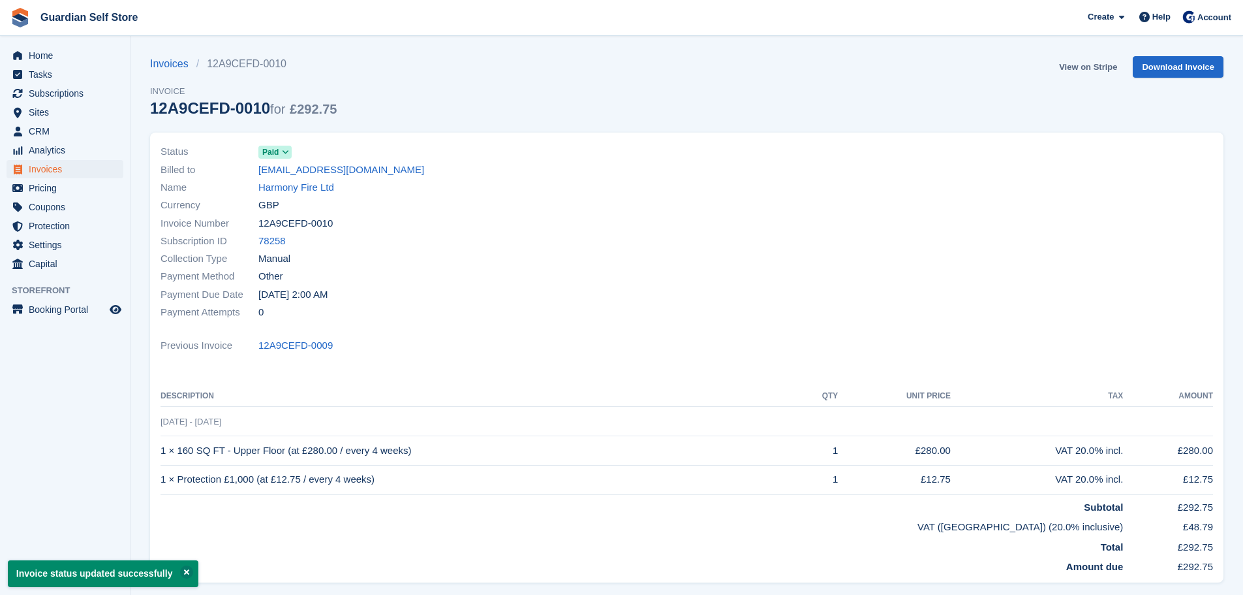
click at [1075, 64] on link "View on Stripe" at bounding box center [1088, 67] width 69 height 22
click at [82, 50] on span "Home" at bounding box center [68, 55] width 78 height 18
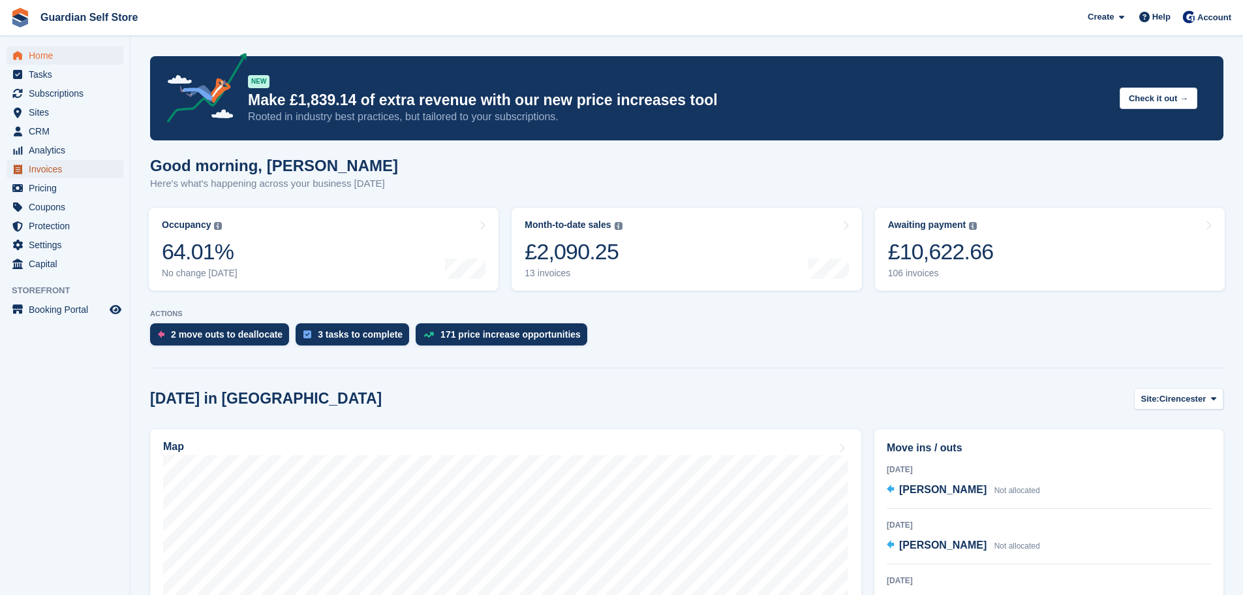
click at [59, 170] on span "Invoices" at bounding box center [68, 169] width 78 height 18
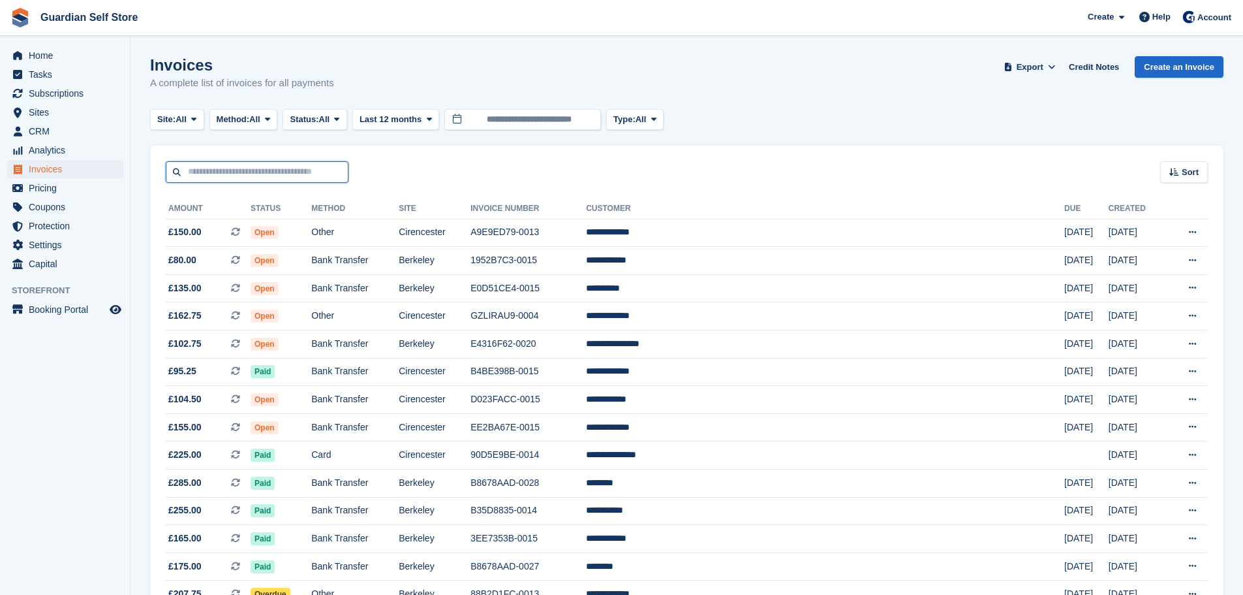
click at [215, 180] on input "text" at bounding box center [257, 172] width 183 height 22
type input "****"
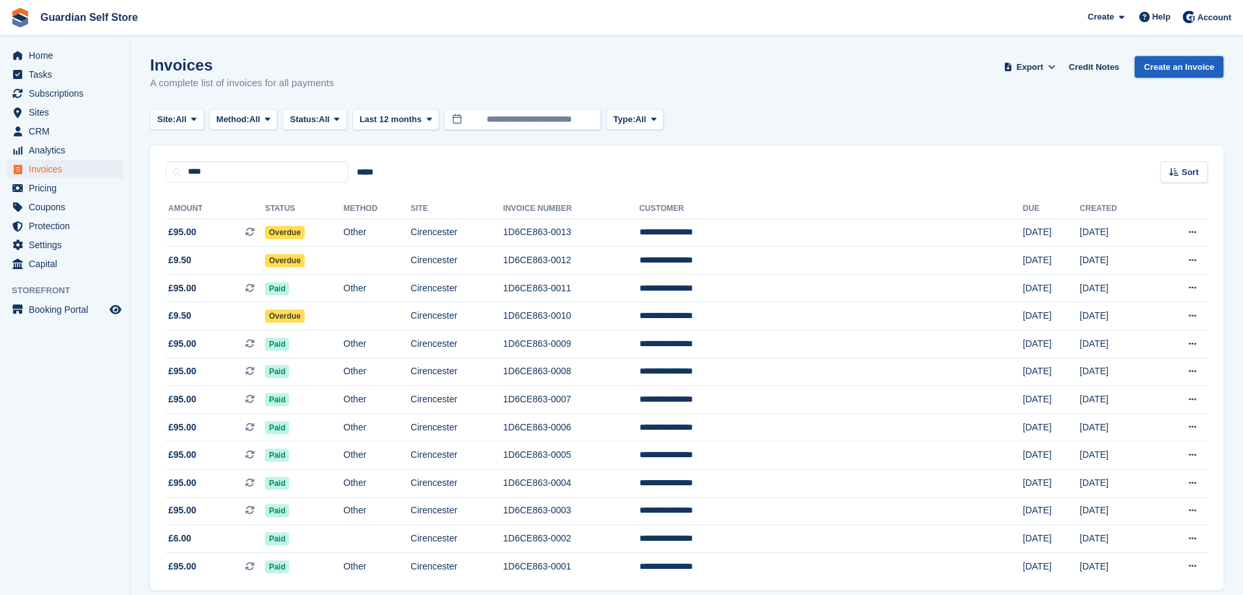
click at [1164, 66] on link "Create an Invoice" at bounding box center [1179, 67] width 89 height 22
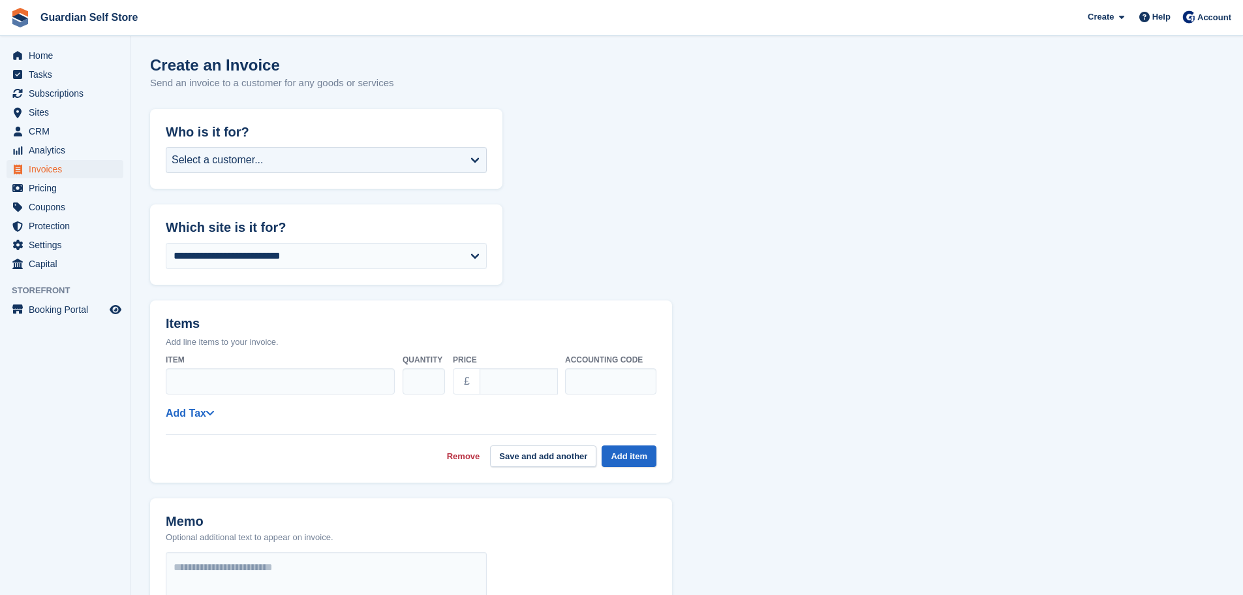
click at [313, 152] on div "Select a customer..." at bounding box center [326, 160] width 321 height 26
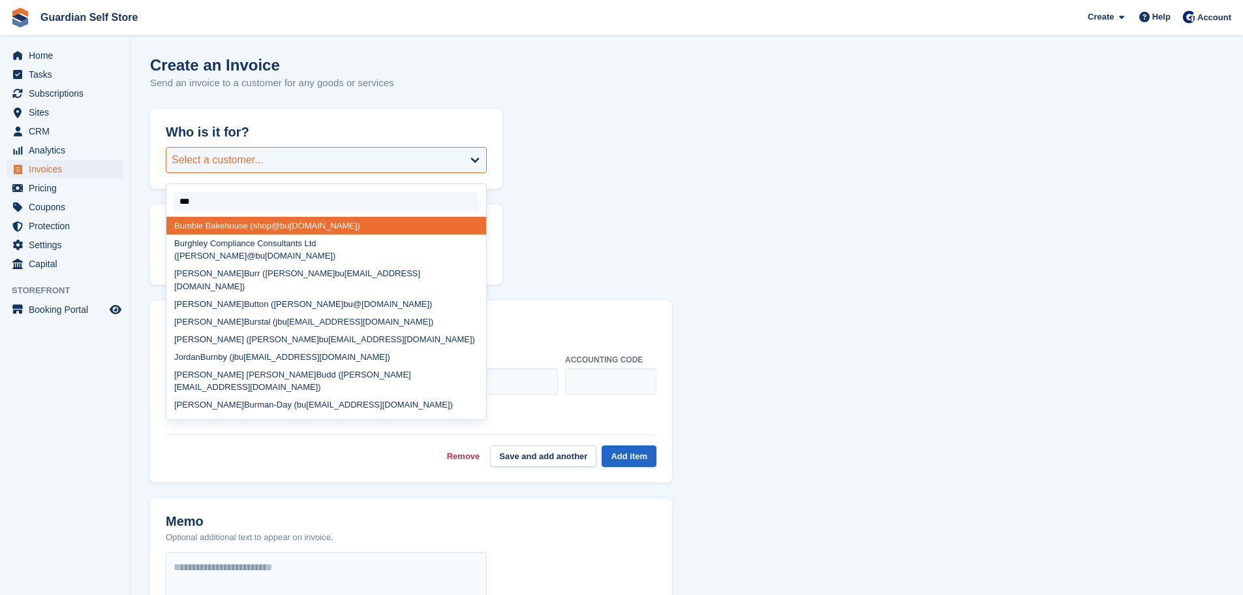
type input "****"
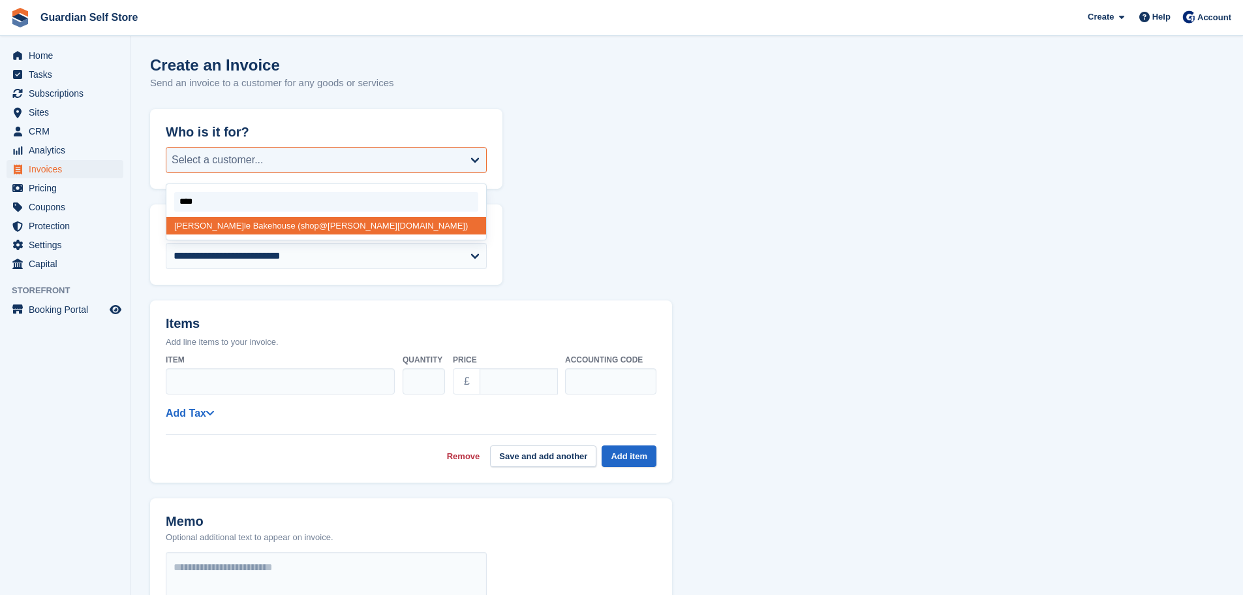
select select "******"
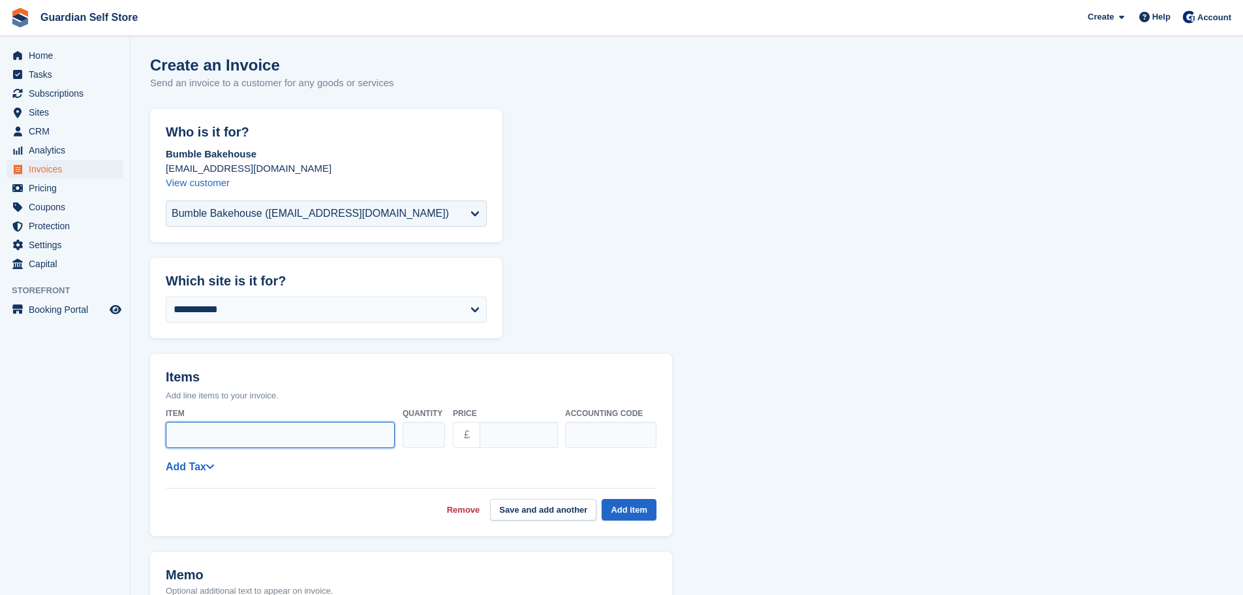
click at [225, 422] on input "Item" at bounding box center [280, 435] width 229 height 26
type input "**********"
drag, startPoint x: 516, startPoint y: 431, endPoint x: 463, endPoint y: 431, distance: 52.2
click at [463, 431] on div "£ ****" at bounding box center [505, 435] width 104 height 26
type input "***"
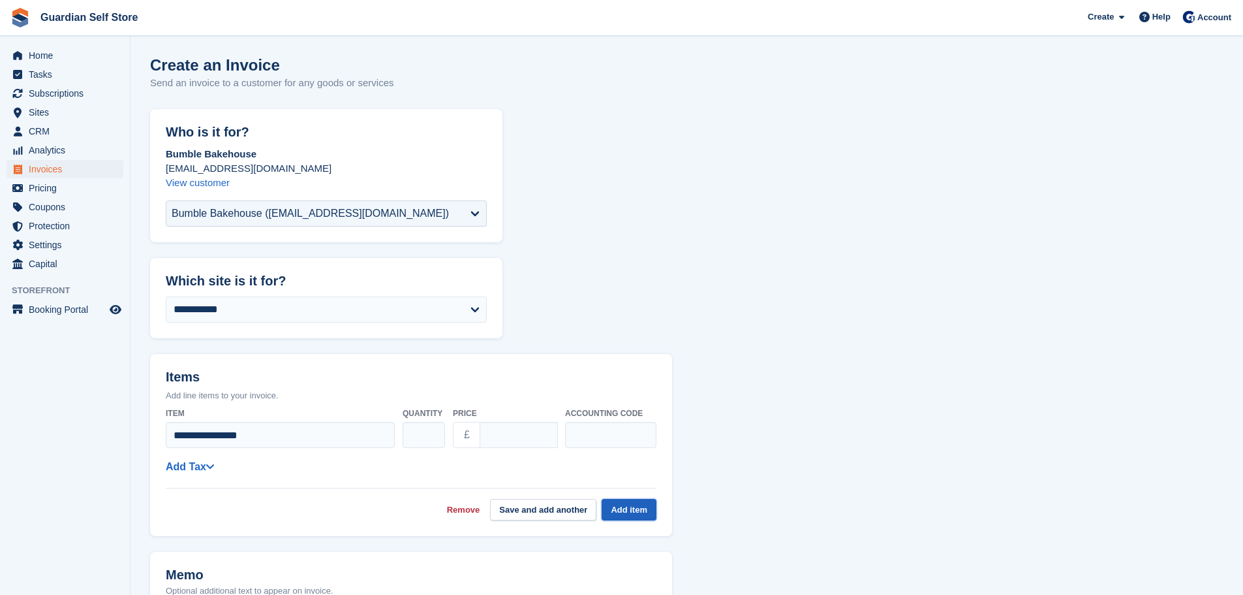
click at [640, 504] on button "Add item" at bounding box center [629, 510] width 55 height 22
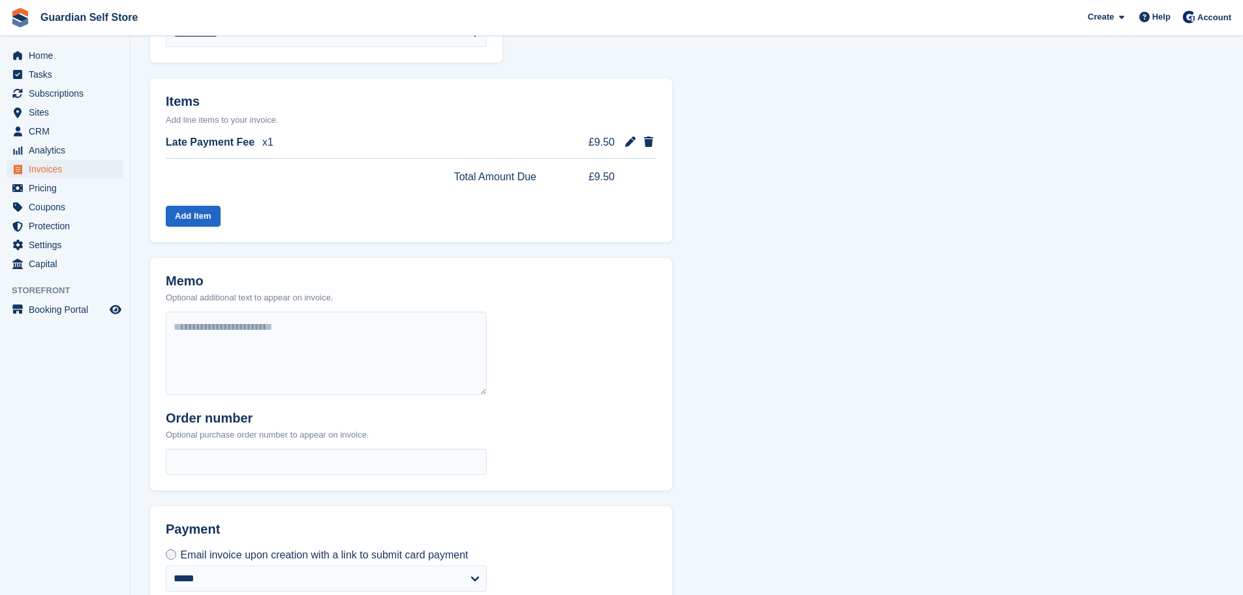
scroll to position [390, 0]
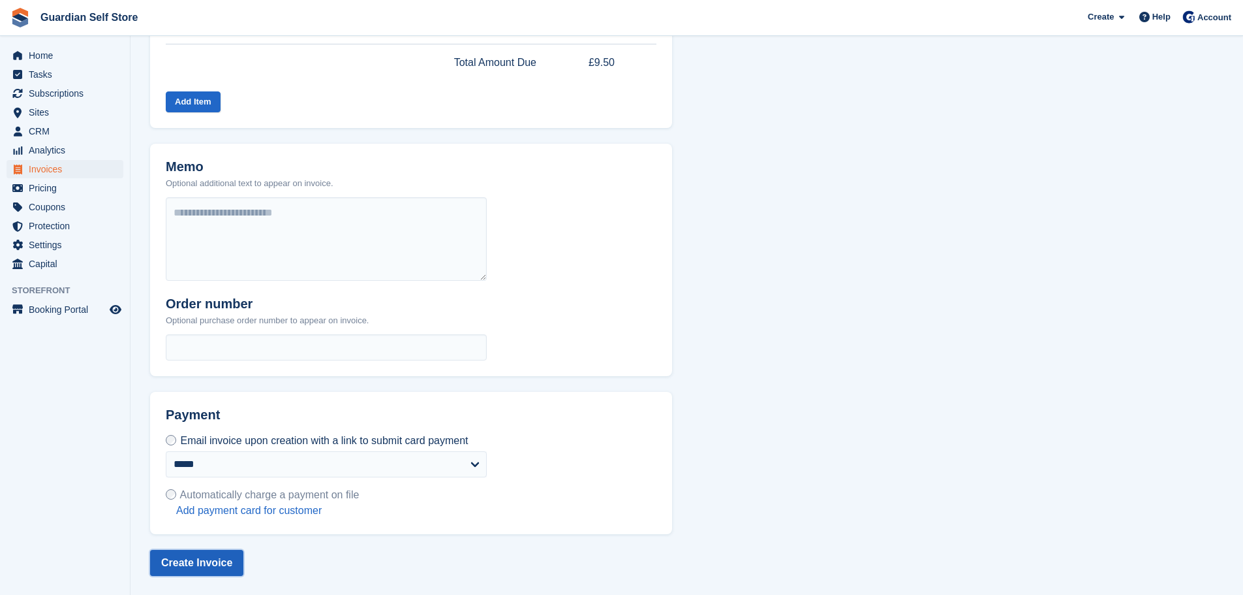
click at [195, 555] on button "Create Invoice" at bounding box center [196, 563] width 93 height 26
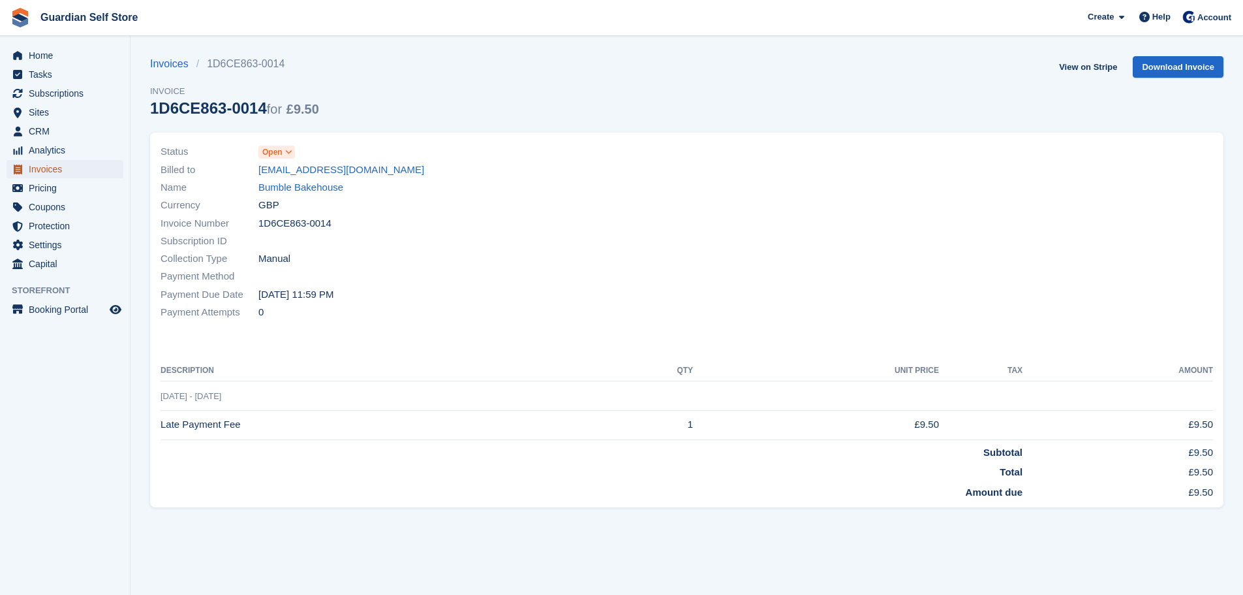
click at [57, 166] on span "Invoices" at bounding box center [68, 169] width 78 height 18
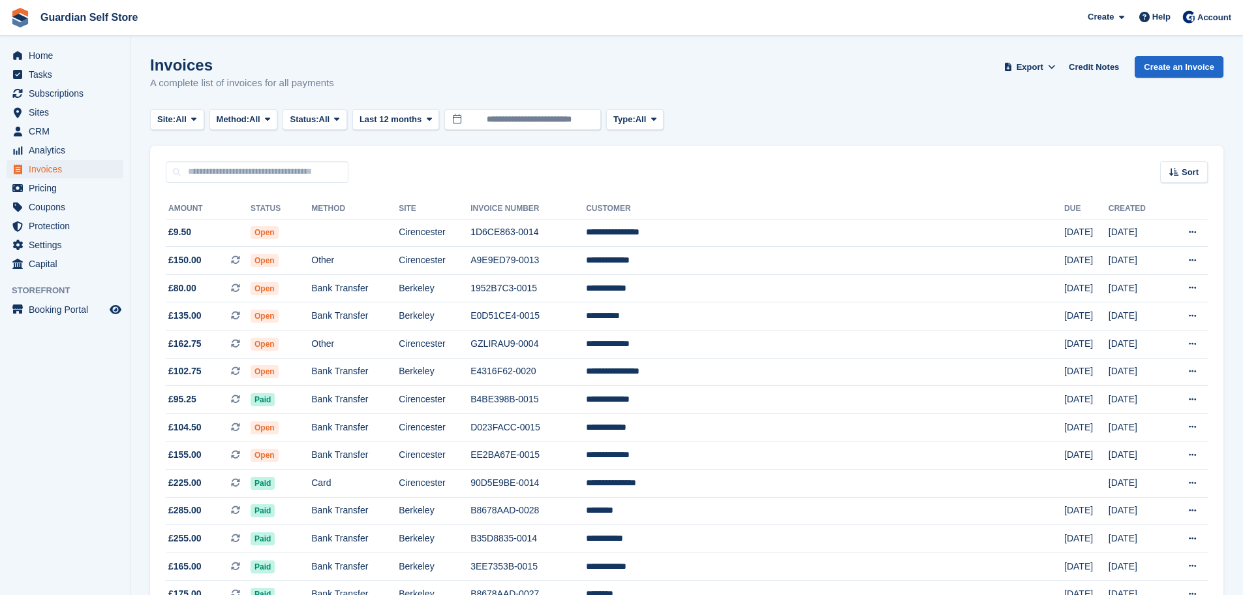
click at [216, 161] on div "Sort Sort by Date created Created (oldest first) Created (newest first)" at bounding box center [687, 164] width 1074 height 37
click at [213, 173] on input "text" at bounding box center [257, 172] width 183 height 22
type input "****"
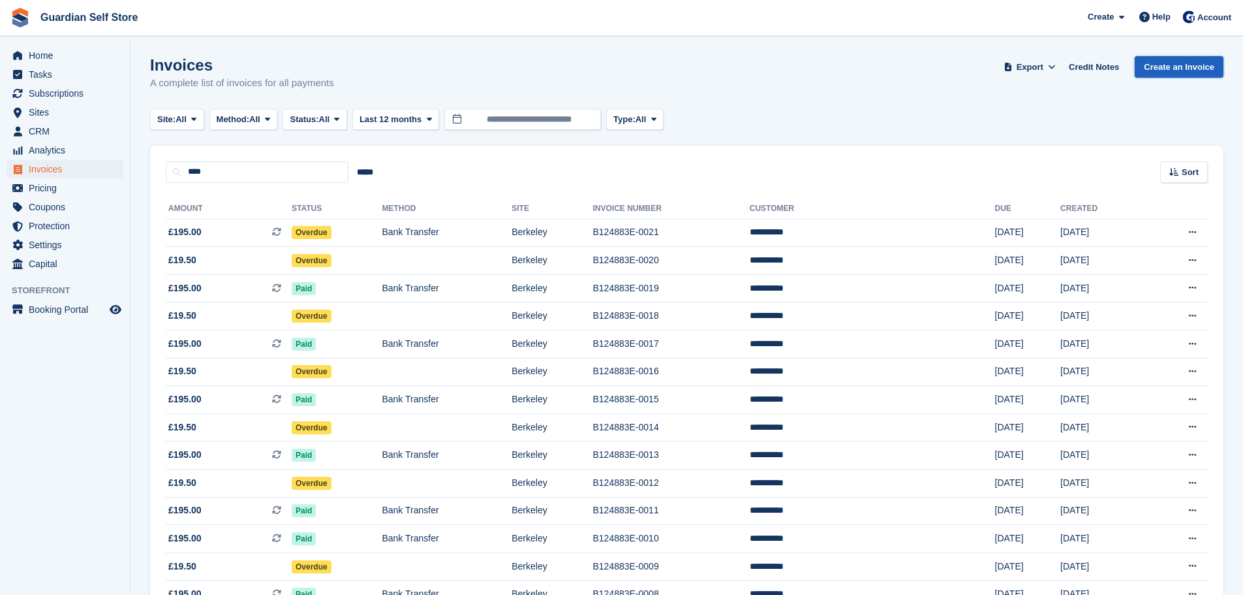
click at [1161, 65] on link "Create an Invoice" at bounding box center [1179, 67] width 89 height 22
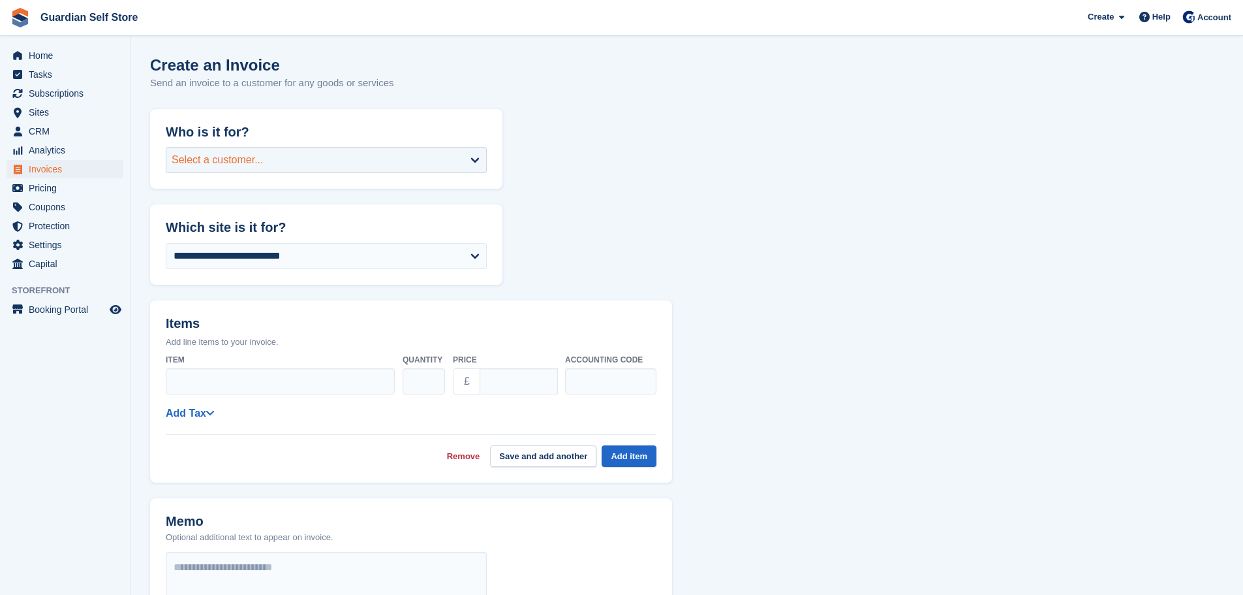
click at [214, 172] on div "Select a customer..." at bounding box center [326, 160] width 321 height 26
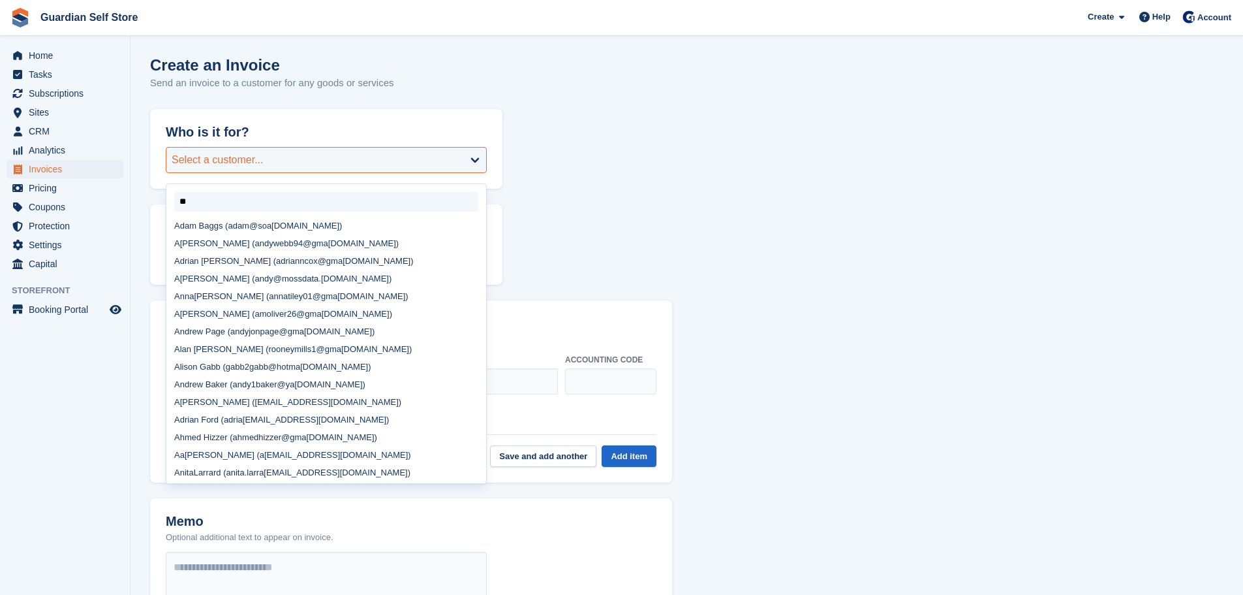
type input "***"
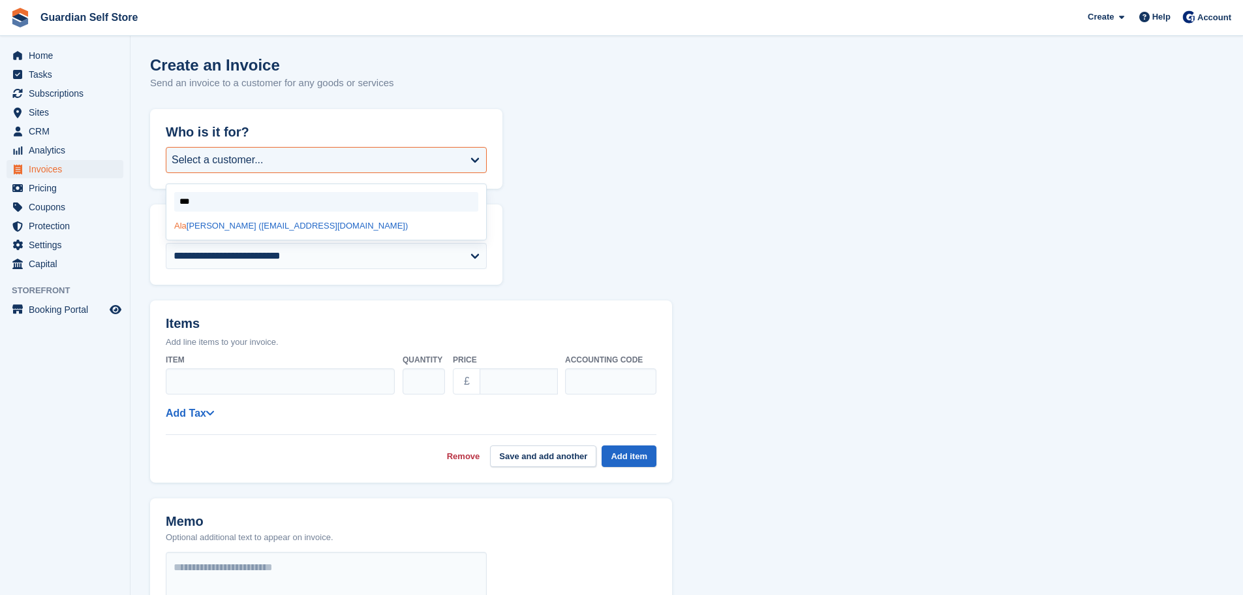
click at [231, 227] on div "Ala n Mills (rooneymills1@gmail.com)" at bounding box center [326, 226] width 320 height 18
select select "*****"
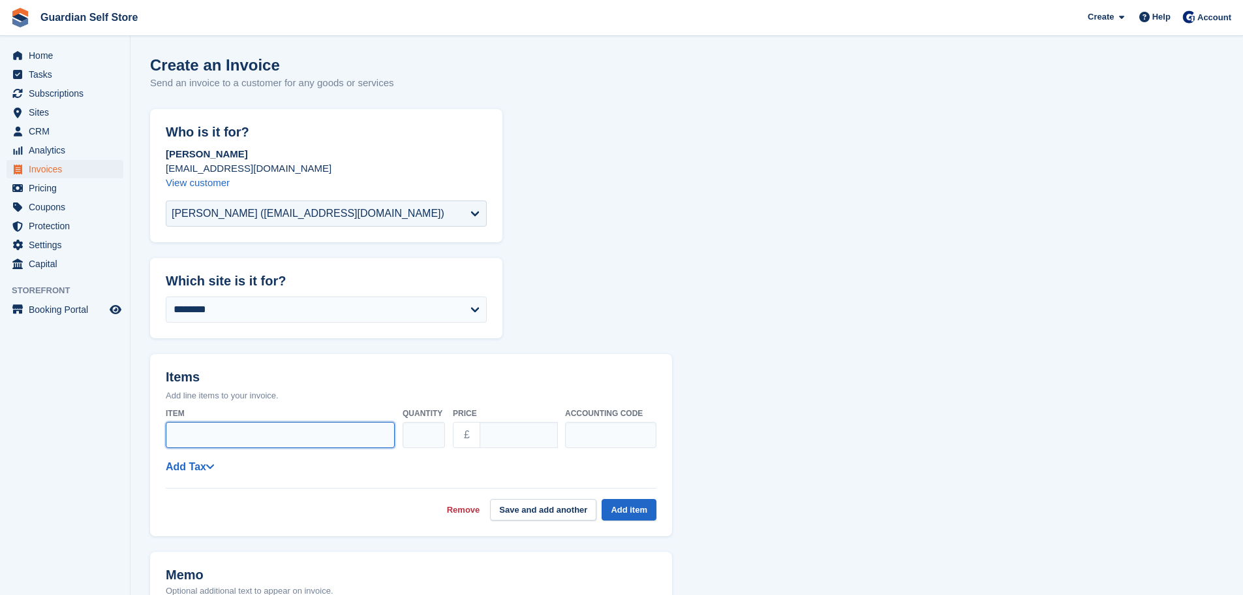
click at [213, 434] on input "Item" at bounding box center [280, 435] width 229 height 26
type input "**********"
drag, startPoint x: 510, startPoint y: 433, endPoint x: 432, endPoint y: 438, distance: 78.5
click at [432, 438] on div "**********" at bounding box center [411, 428] width 491 height 52
type input "*****"
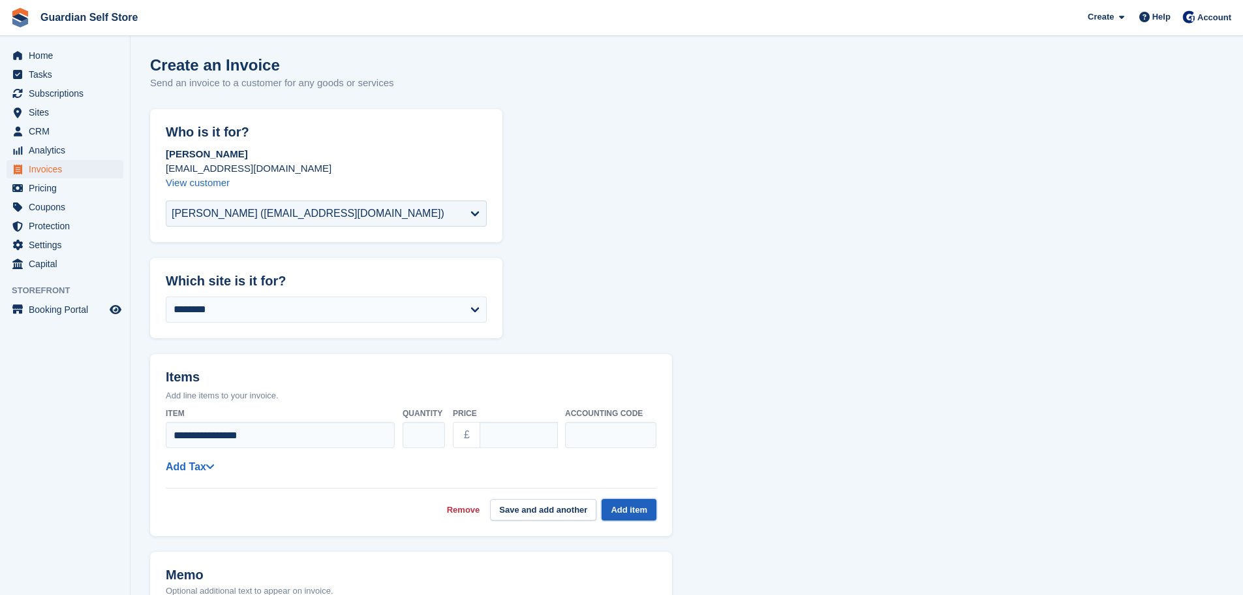
click at [615, 510] on button "Add item" at bounding box center [629, 510] width 55 height 22
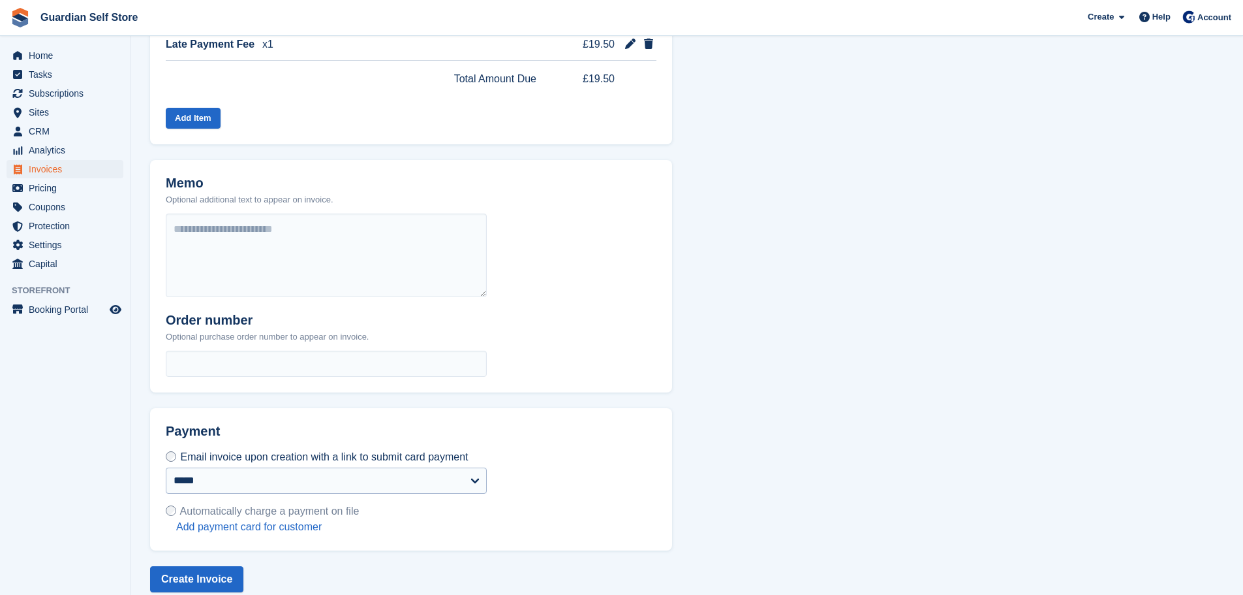
scroll to position [390, 0]
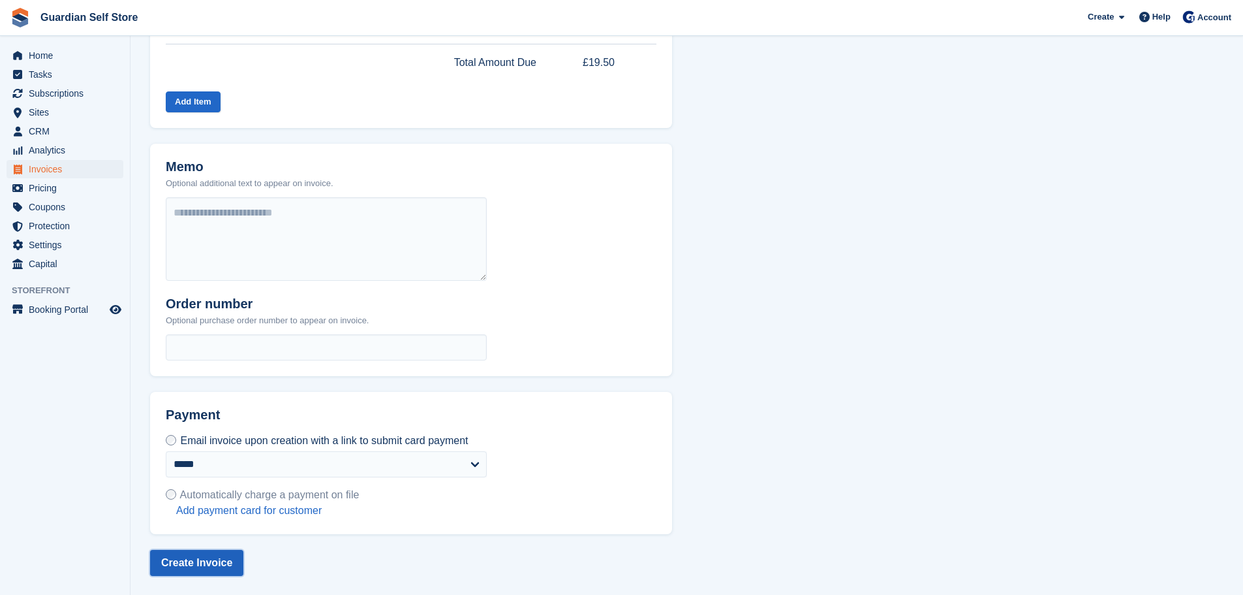
click at [187, 561] on button "Create Invoice" at bounding box center [196, 563] width 93 height 26
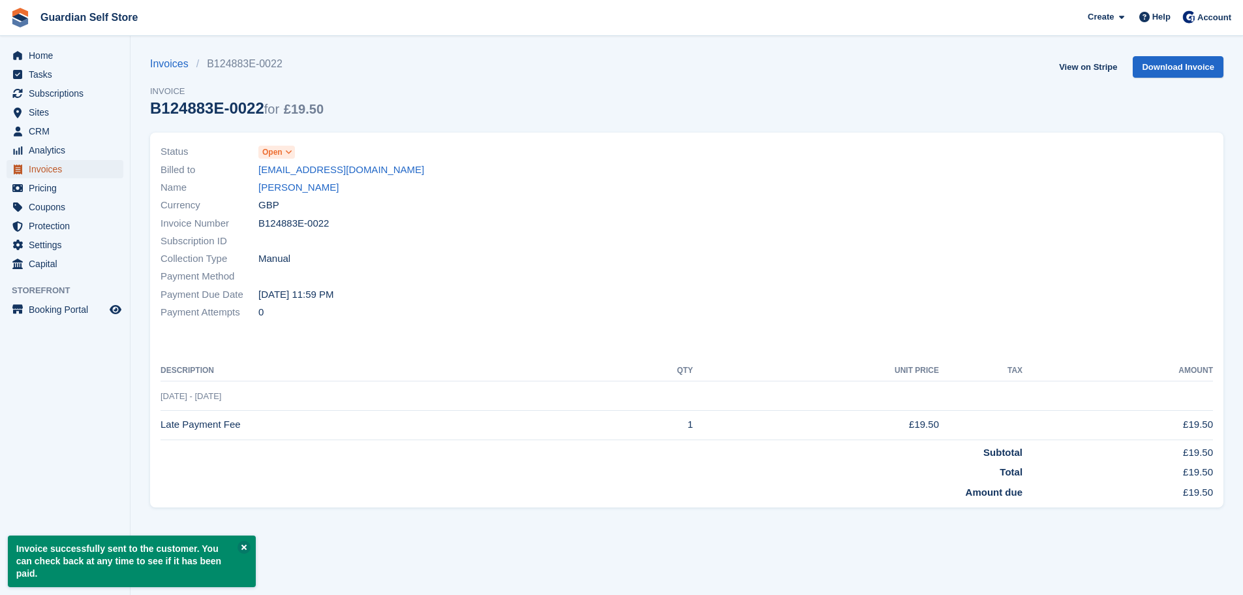
click at [67, 172] on span "Invoices" at bounding box center [68, 169] width 78 height 18
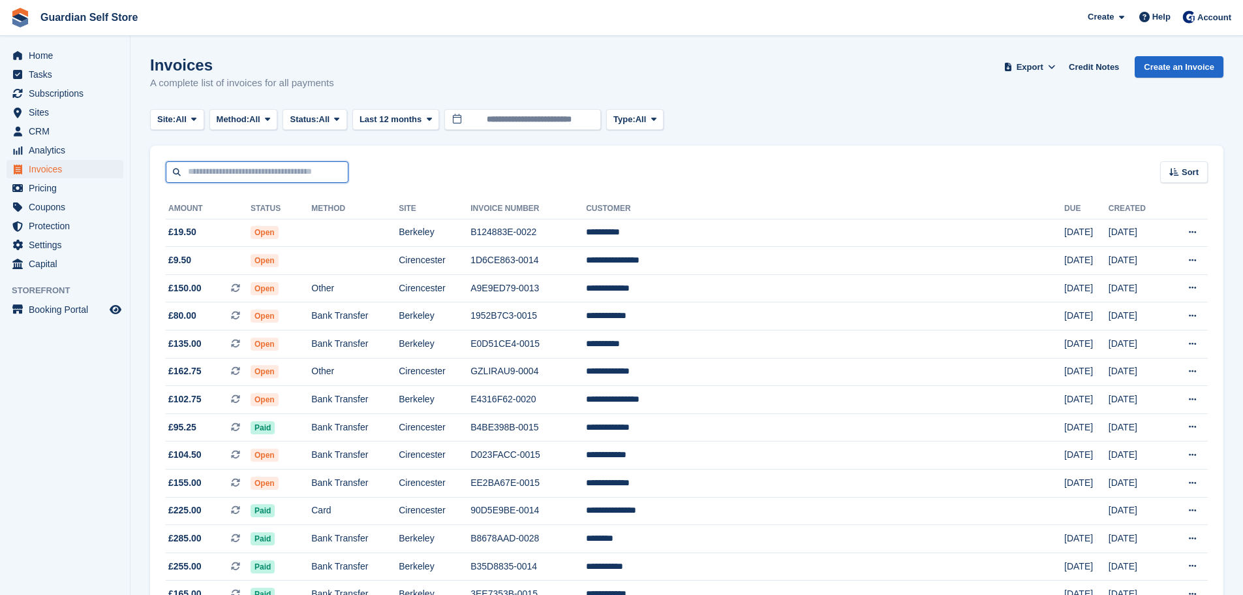
click at [235, 170] on input "text" at bounding box center [257, 172] width 183 height 22
type input "******"
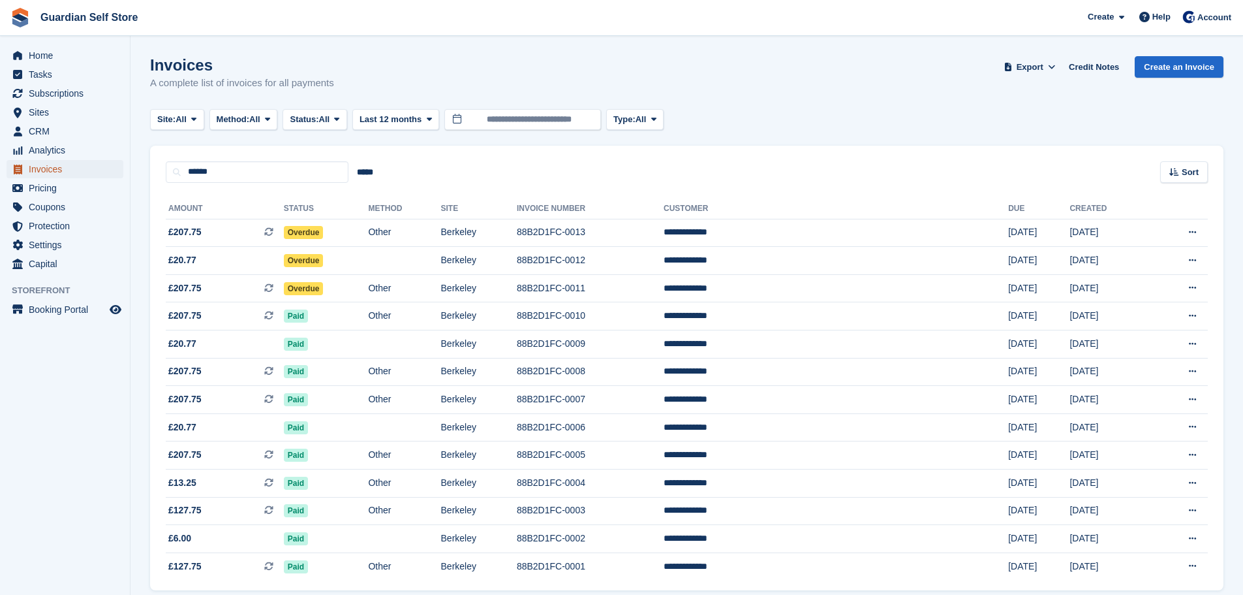
click at [91, 171] on span "Invoices" at bounding box center [68, 169] width 78 height 18
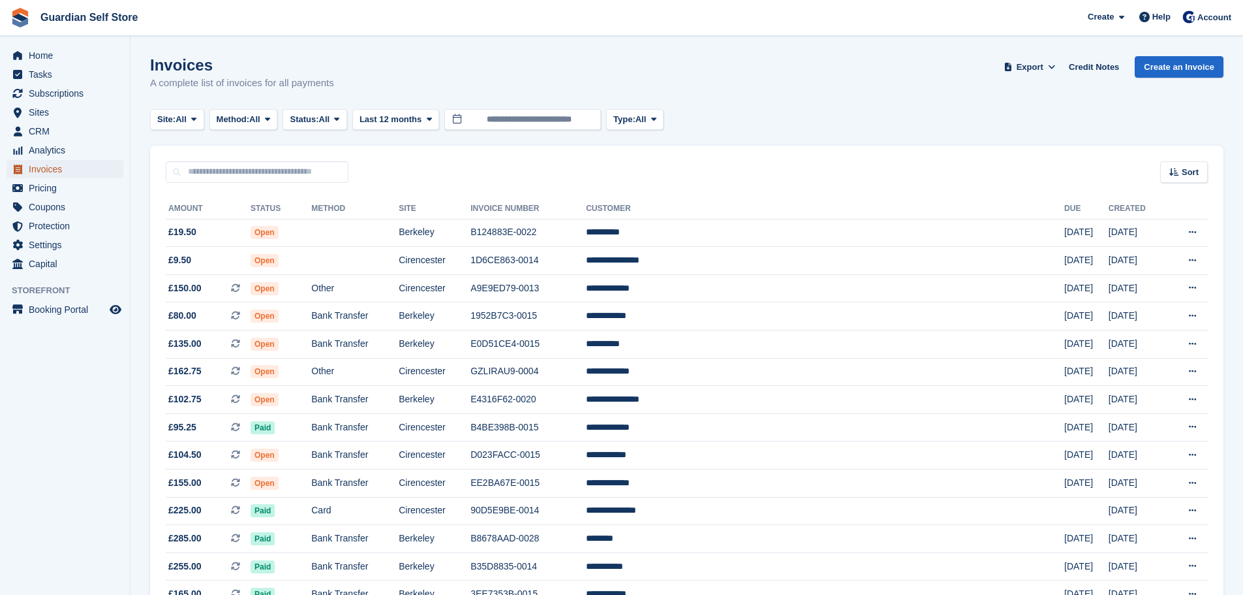
click at [42, 177] on span "Invoices" at bounding box center [68, 169] width 78 height 18
click at [41, 172] on span "Invoices" at bounding box center [68, 169] width 78 height 18
click at [69, 170] on span "Invoices" at bounding box center [68, 169] width 78 height 18
click at [247, 167] on input "text" at bounding box center [257, 172] width 183 height 22
type input "****"
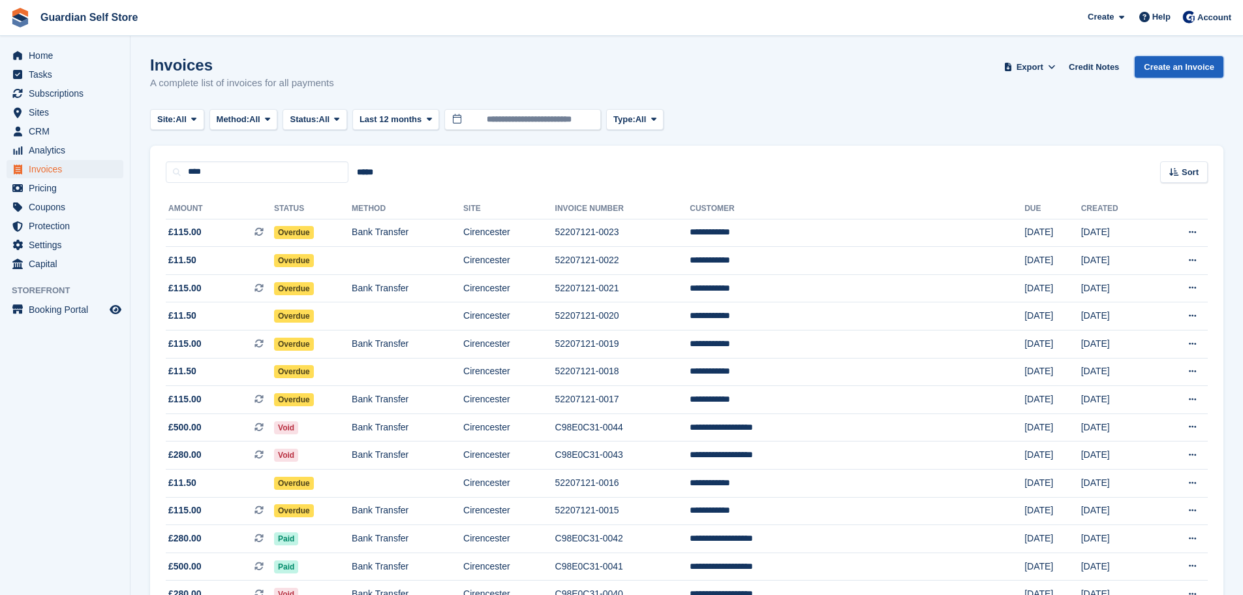
click at [1170, 66] on link "Create an Invoice" at bounding box center [1179, 67] width 89 height 22
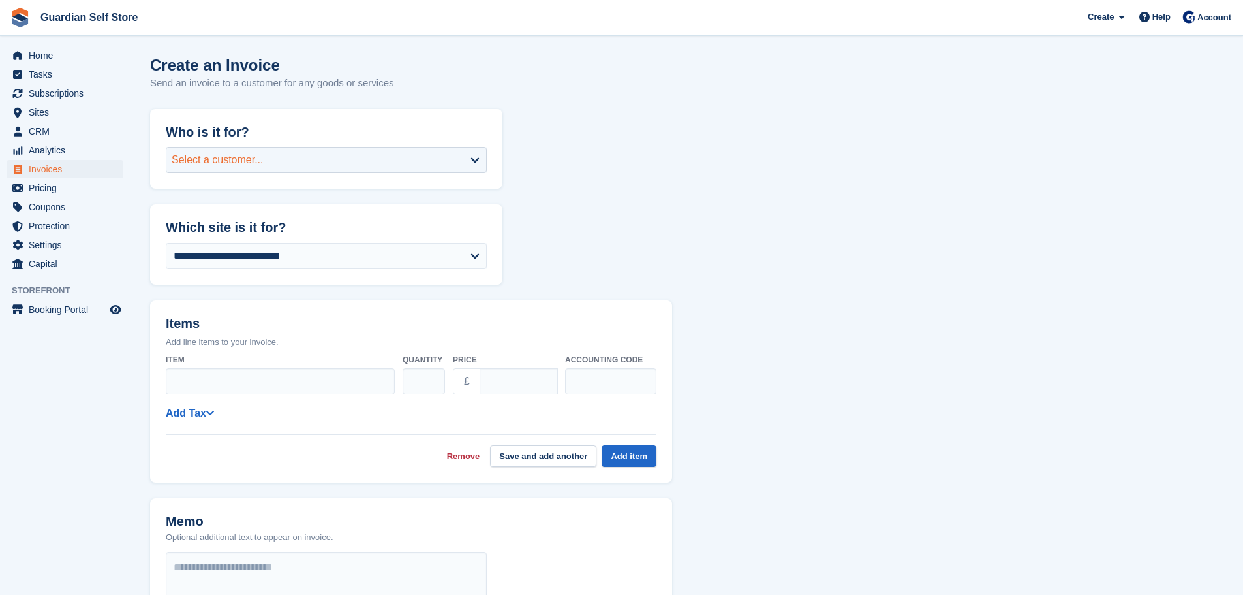
click at [330, 164] on div "Select a customer..." at bounding box center [326, 160] width 321 height 26
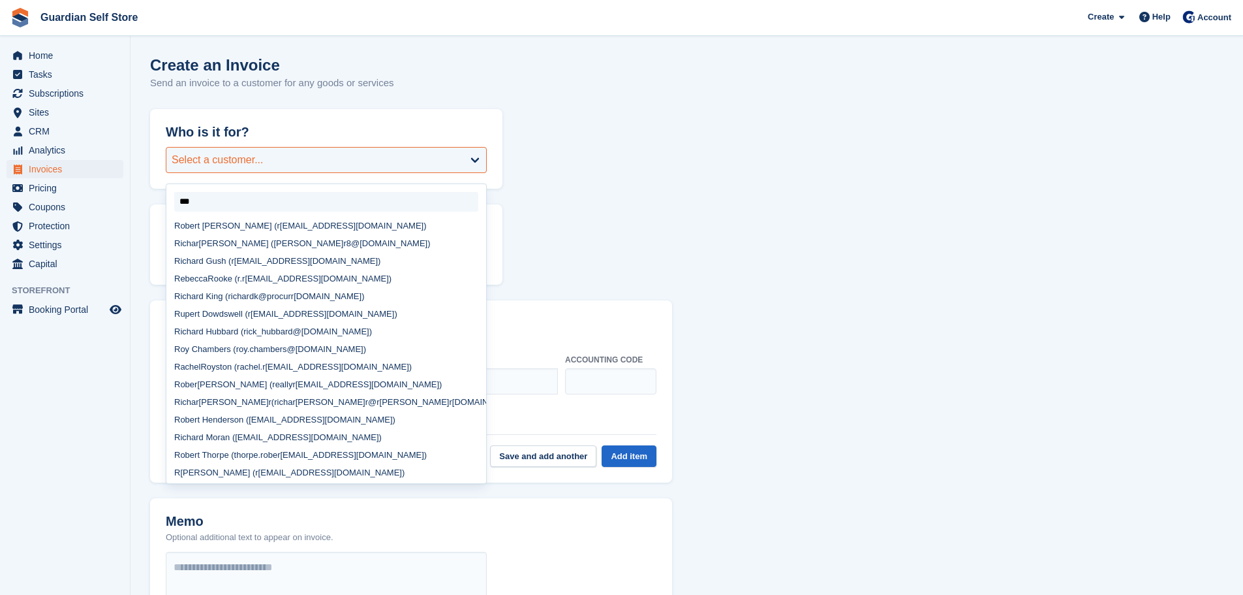
type input "****"
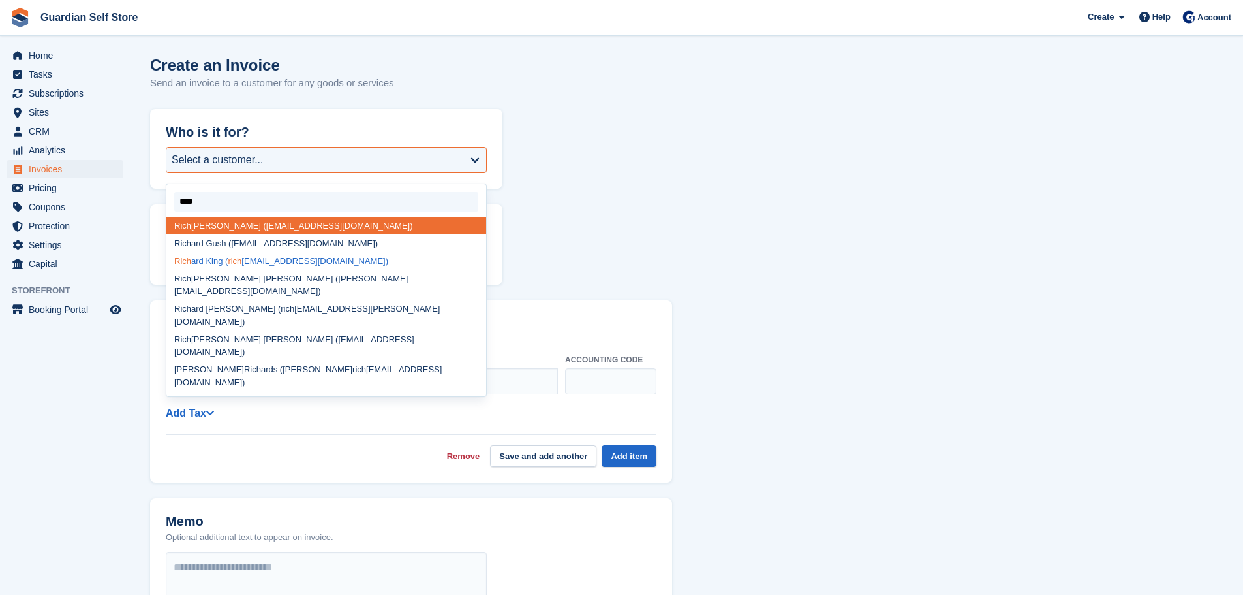
click at [251, 258] on div "[PERSON_NAME] [PERSON_NAME] ( rich [EMAIL_ADDRESS][DOMAIN_NAME])" at bounding box center [326, 261] width 320 height 18
select select "*****"
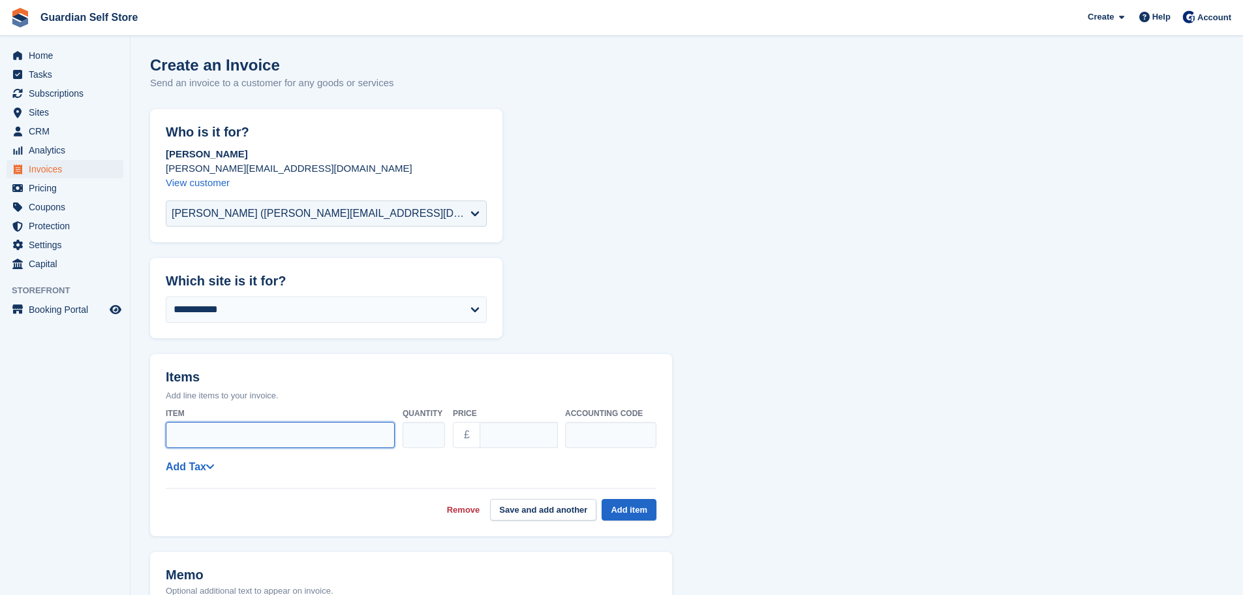
click at [223, 433] on input "Item" at bounding box center [280, 435] width 229 height 26
type input "**********"
drag, startPoint x: 508, startPoint y: 436, endPoint x: 382, endPoint y: 435, distance: 125.3
click at [384, 435] on div "**********" at bounding box center [411, 428] width 491 height 52
type input "*****"
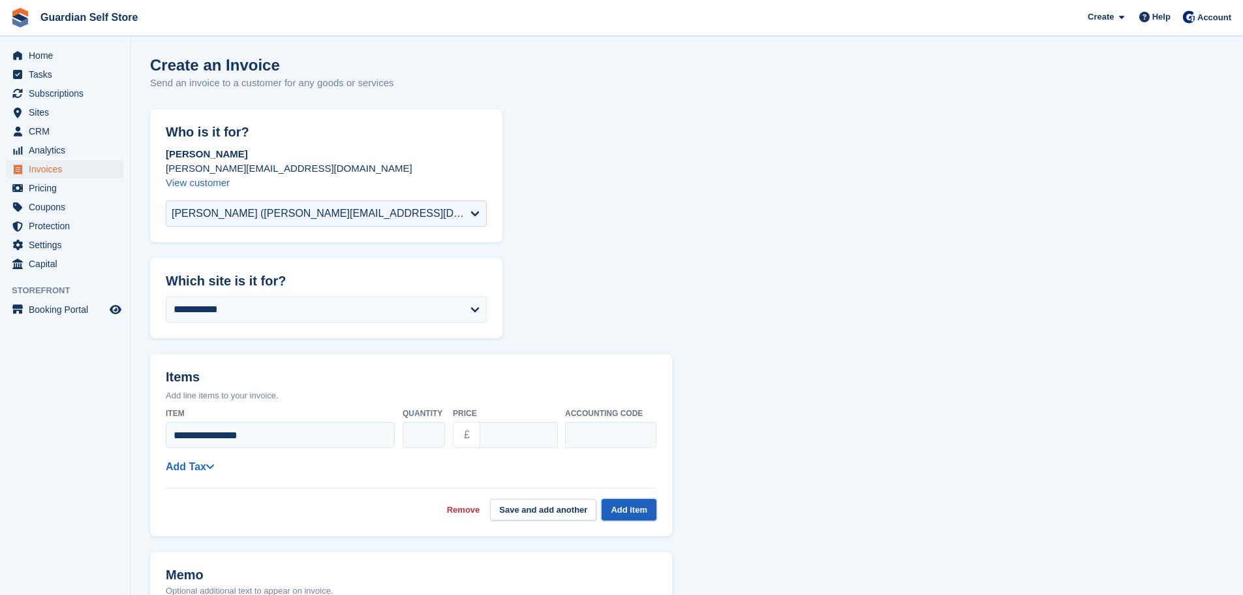
click at [650, 510] on button "Add item" at bounding box center [629, 510] width 55 height 22
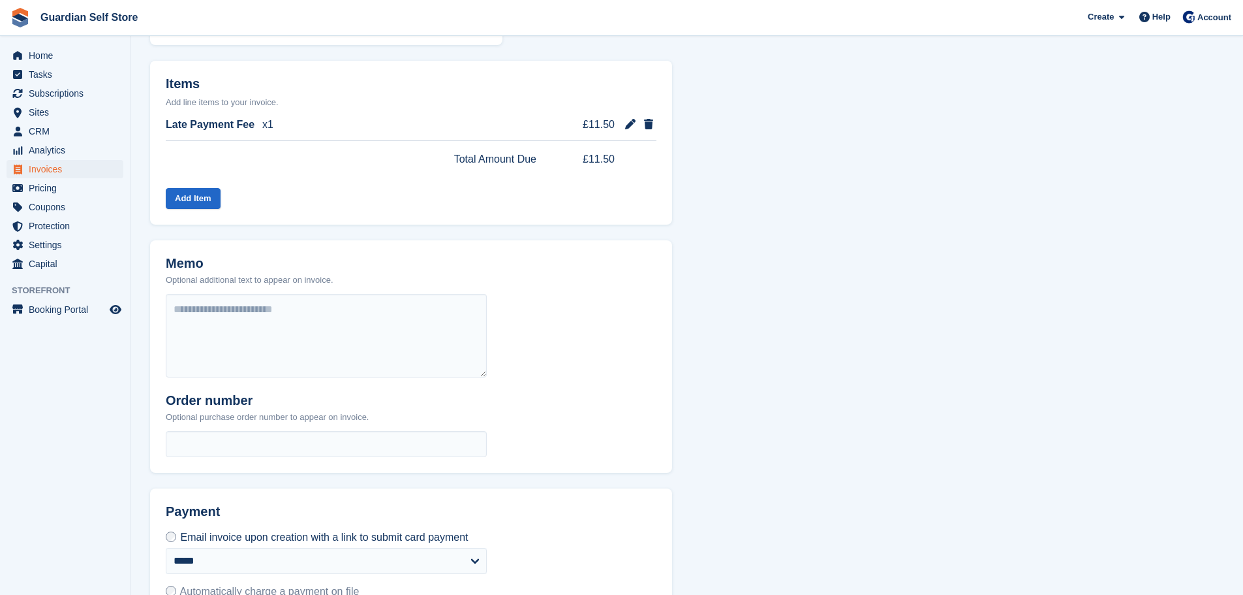
scroll to position [390, 0]
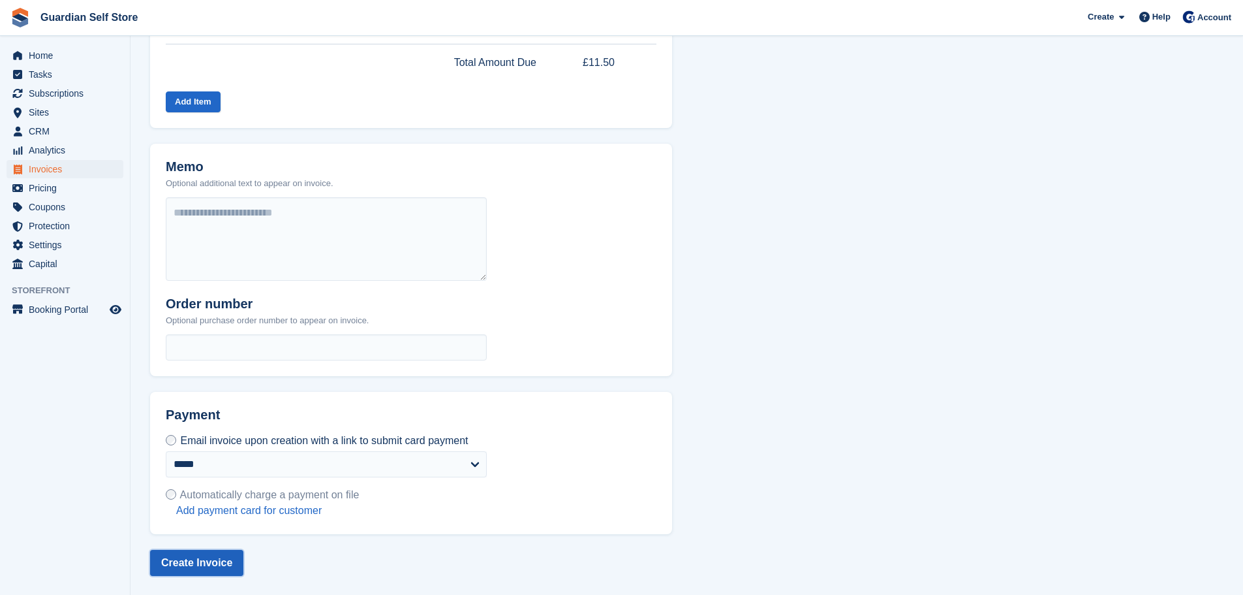
click at [189, 550] on button "Create Invoice" at bounding box center [196, 563] width 93 height 26
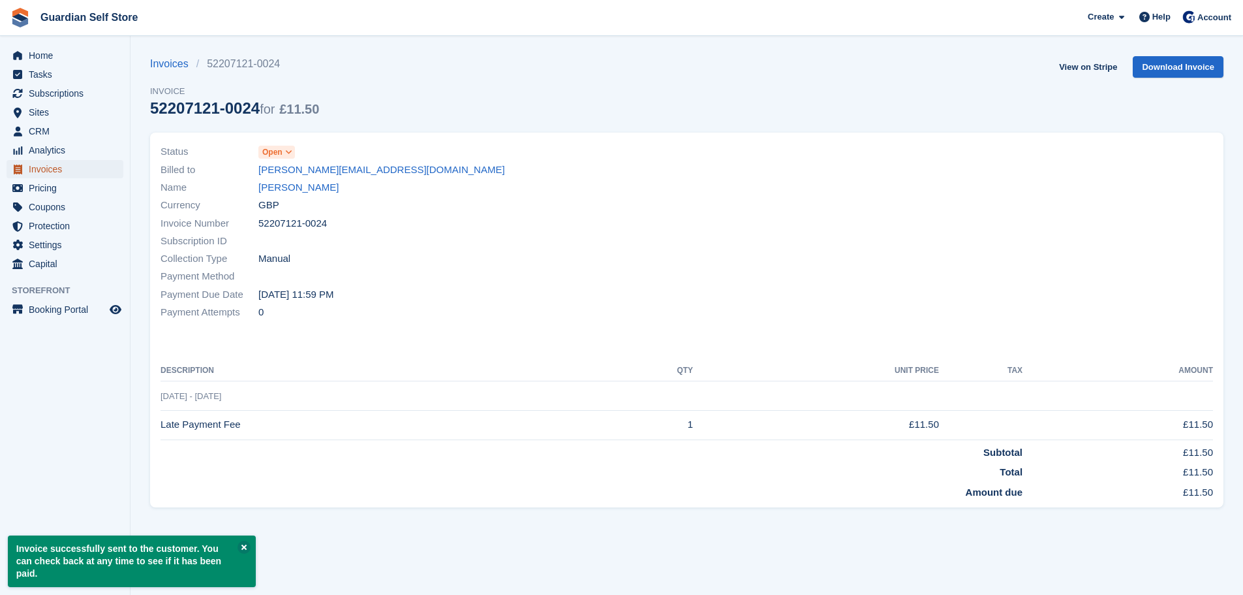
click at [51, 167] on span "Invoices" at bounding box center [68, 169] width 78 height 18
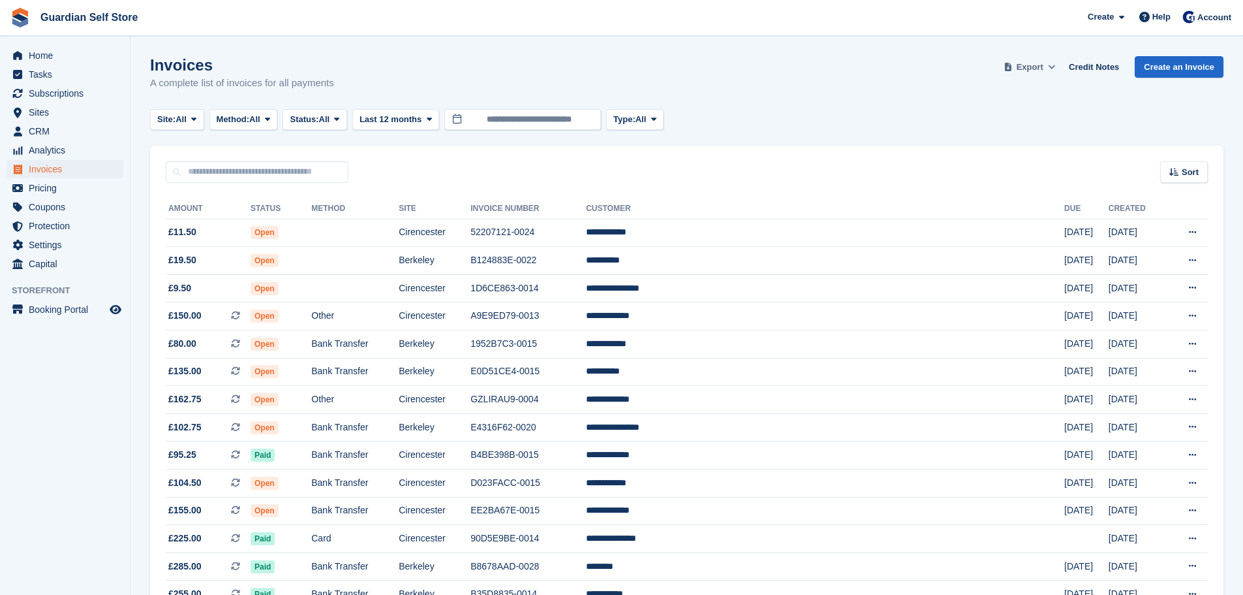
click at [1055, 67] on icon at bounding box center [1051, 67] width 7 height 8
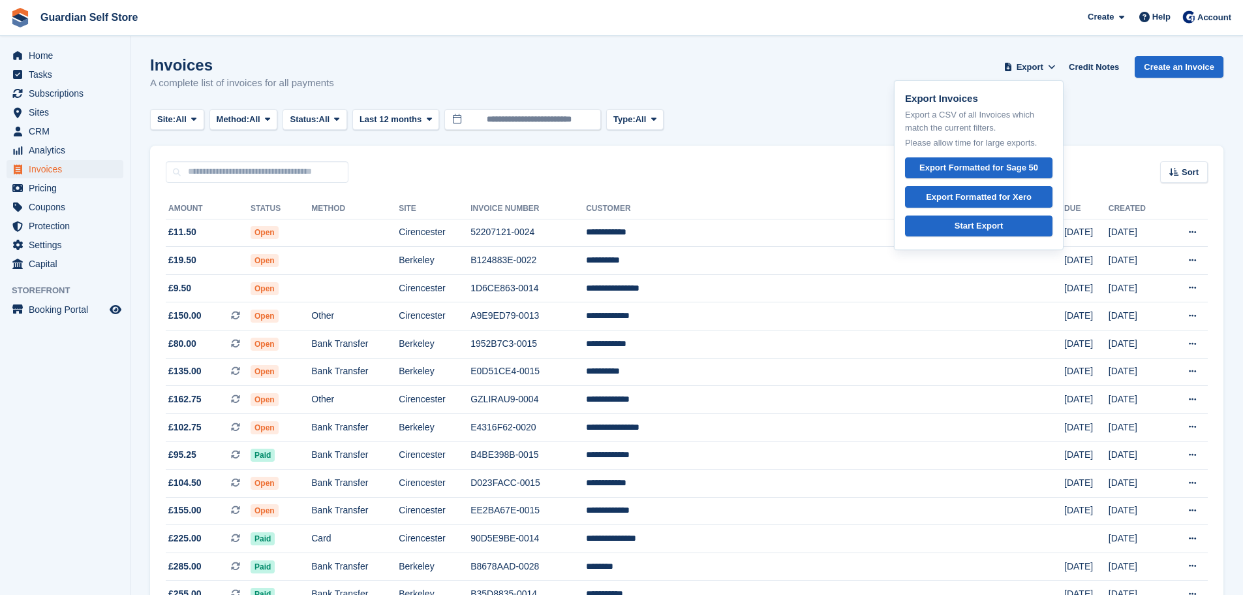
click at [992, 208] on div "Export Invoices Export a CSV of all Invoices which match the current filters. P…" at bounding box center [979, 165] width 170 height 170
click at [992, 198] on div "Export Formatted for Xero" at bounding box center [979, 197] width 106 height 13
click at [311, 238] on td "Open" at bounding box center [281, 233] width 61 height 28
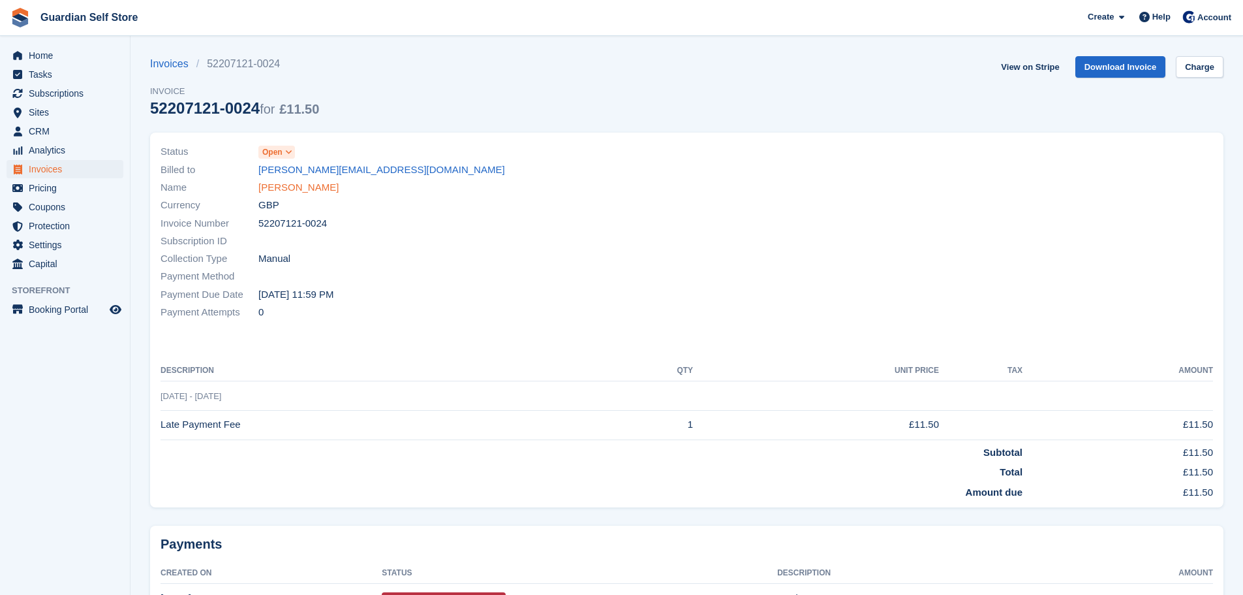
click at [294, 191] on link "[PERSON_NAME]" at bounding box center [298, 187] width 80 height 15
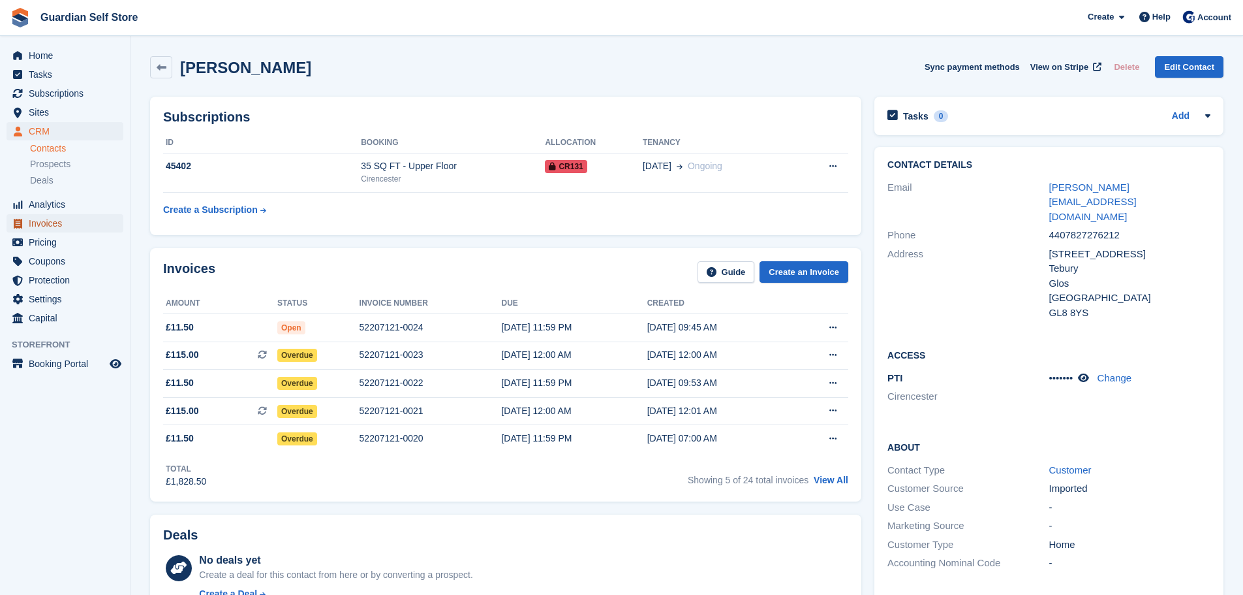
click at [52, 223] on span "Invoices" at bounding box center [68, 223] width 78 height 18
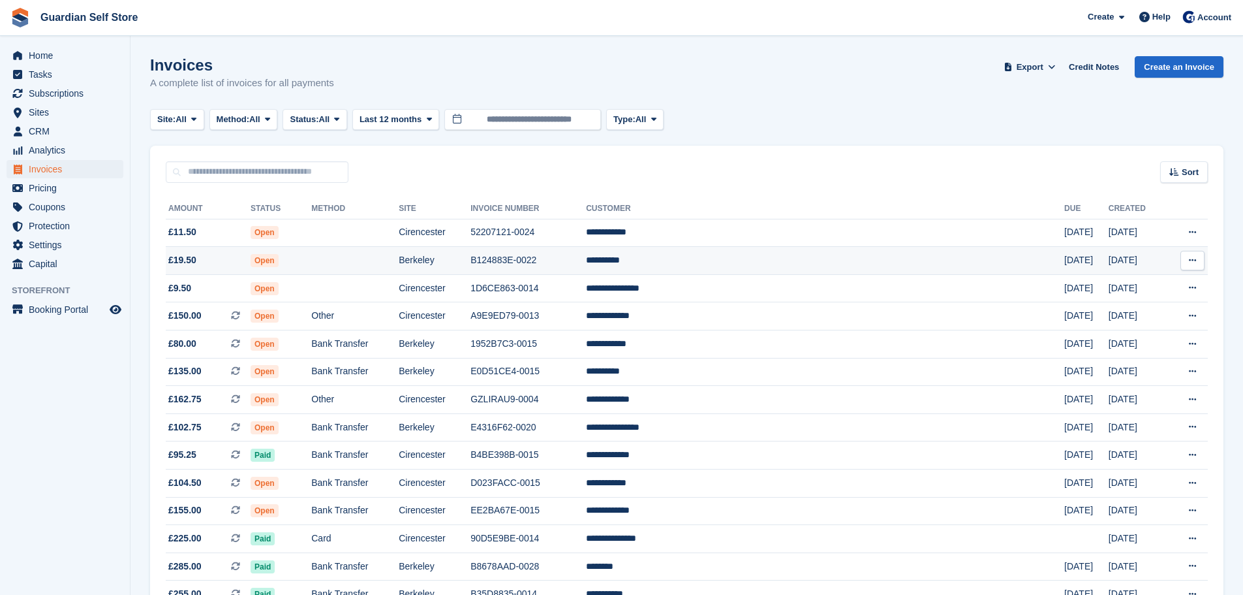
click at [311, 258] on td "Open" at bounding box center [281, 261] width 61 height 28
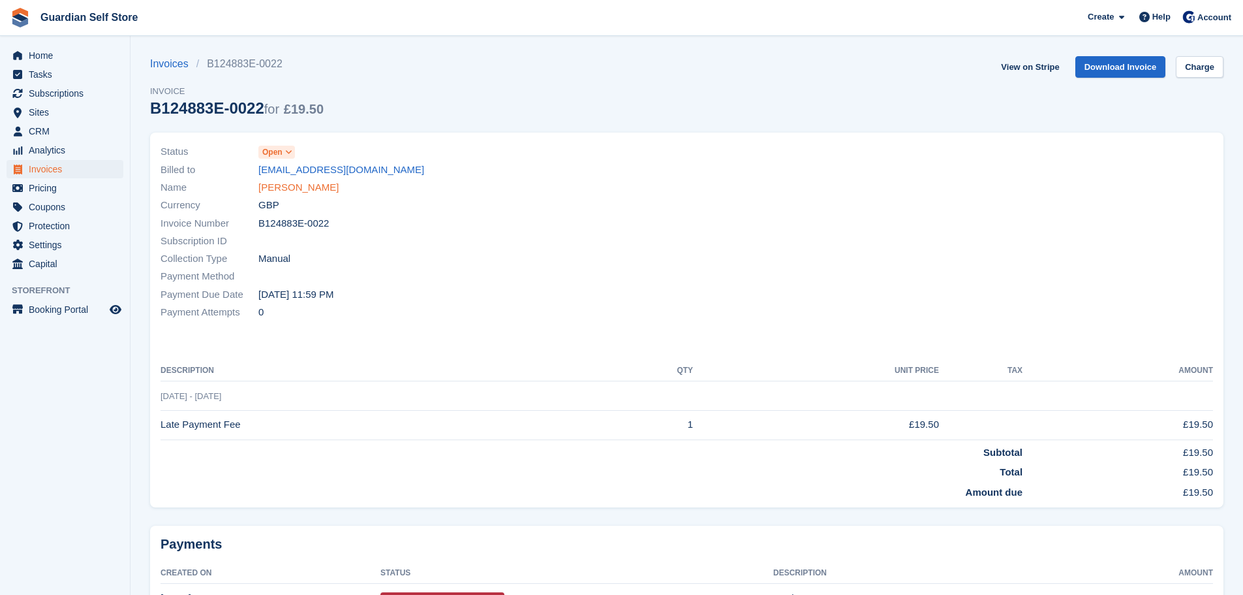
click at [271, 191] on link "[PERSON_NAME]" at bounding box center [298, 187] width 80 height 15
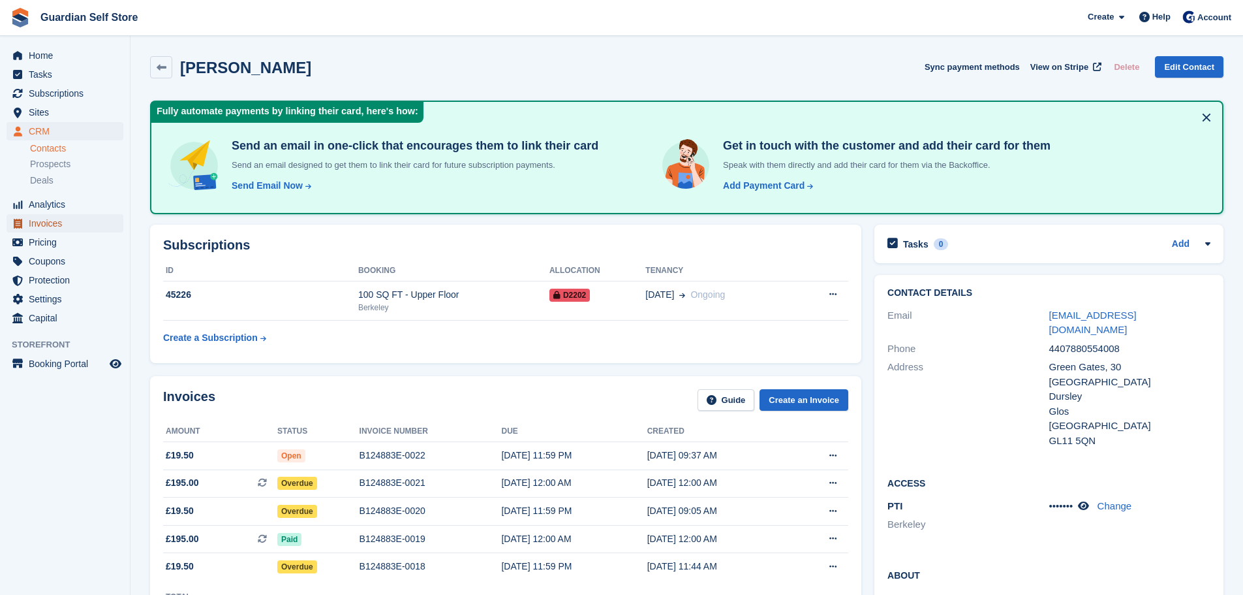
click at [52, 222] on span "Invoices" at bounding box center [68, 223] width 78 height 18
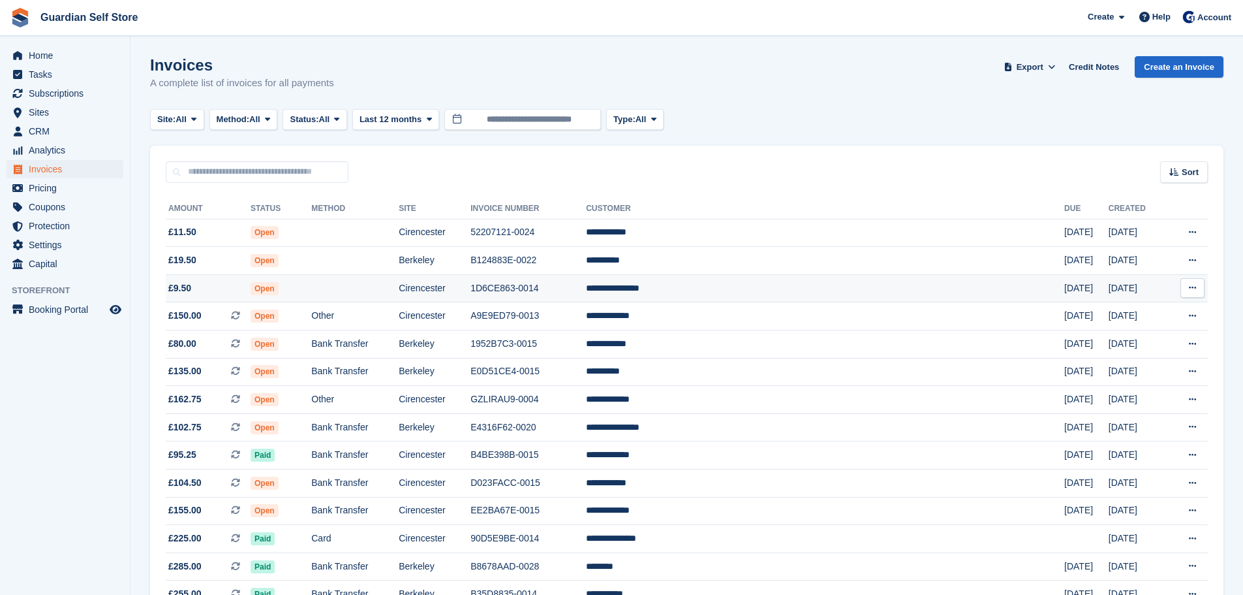
click at [251, 283] on span "£9.50" at bounding box center [208, 288] width 85 height 14
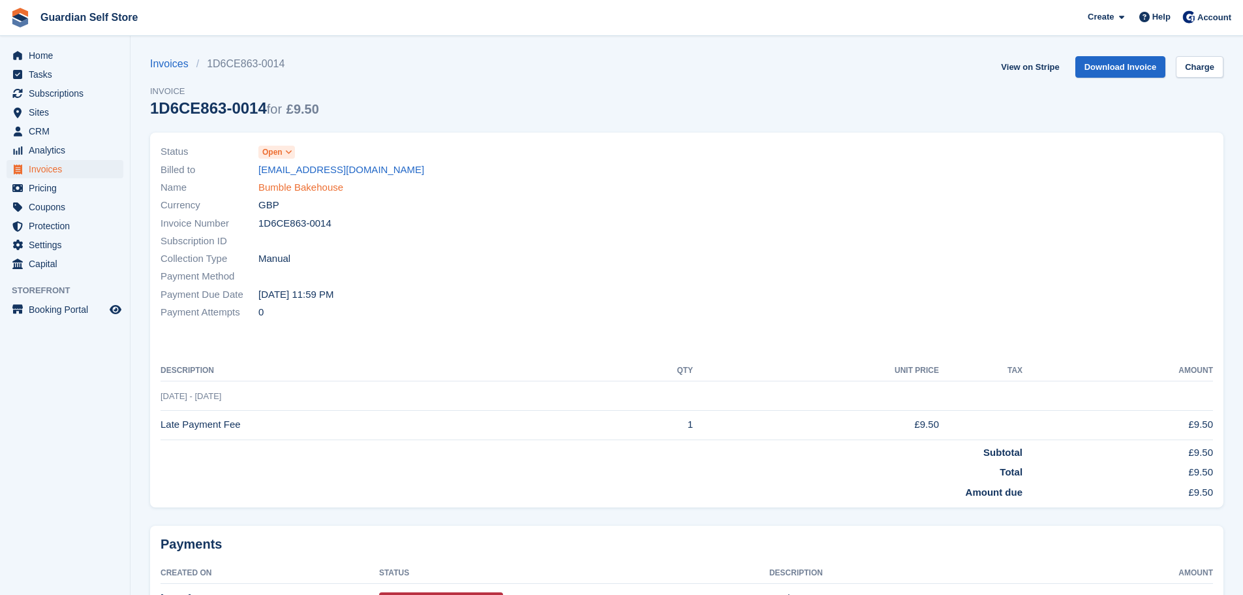
click at [271, 188] on link "Bumble Bakehouse" at bounding box center [300, 187] width 85 height 15
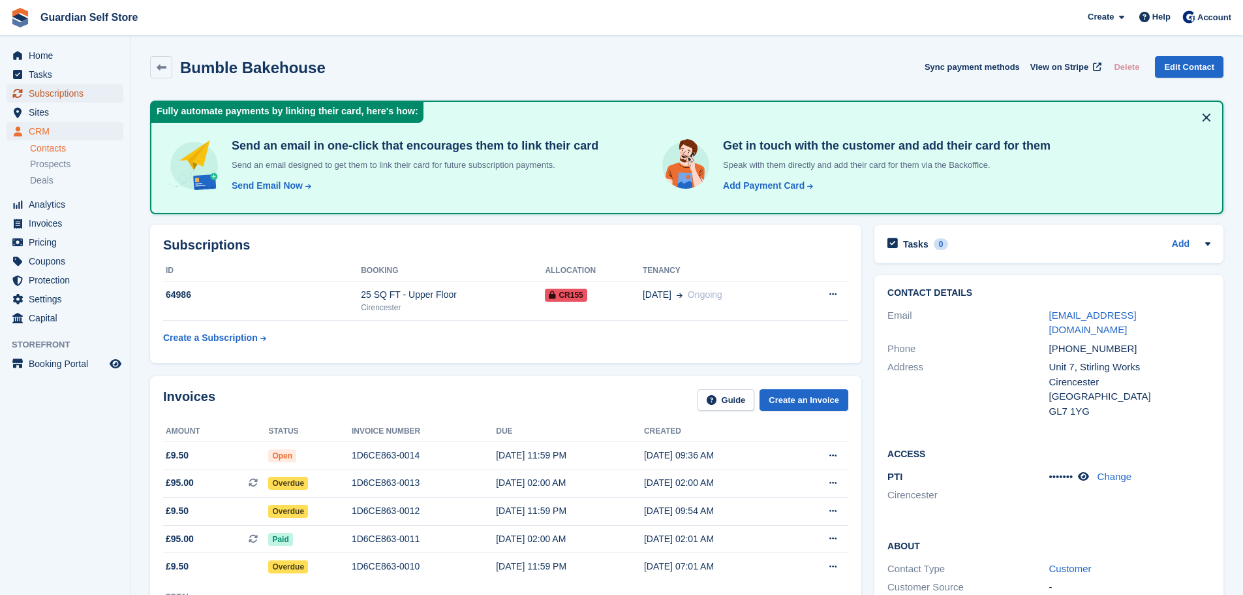
click at [60, 97] on span "Subscriptions" at bounding box center [68, 93] width 78 height 18
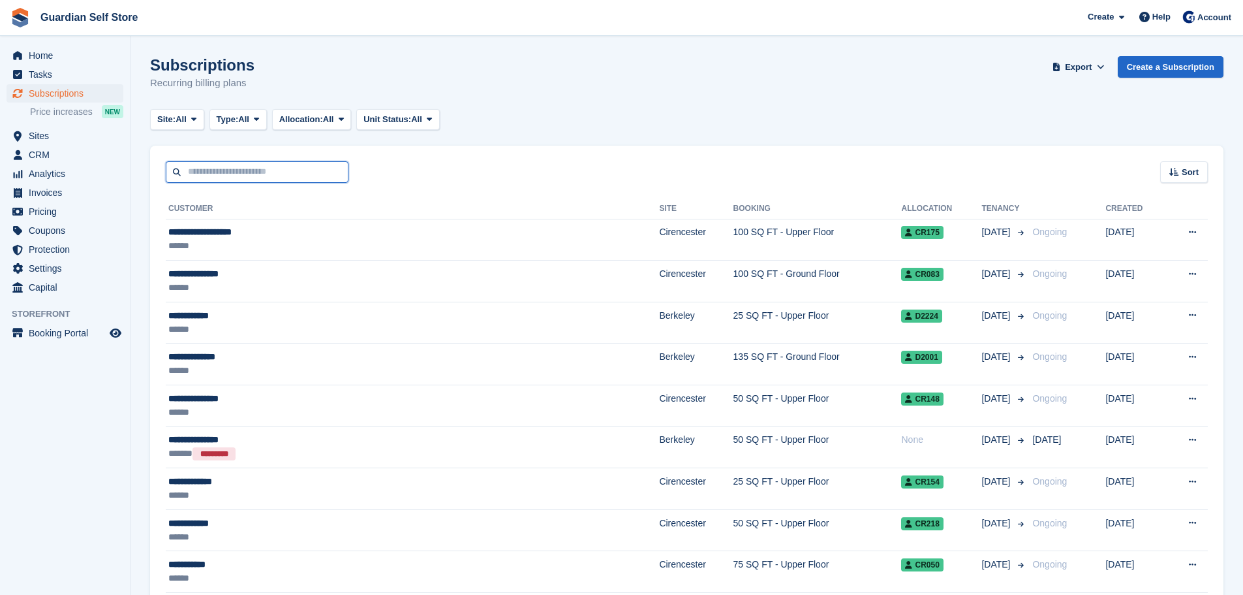
click at [223, 182] on input "text" at bounding box center [257, 172] width 183 height 22
type input "****"
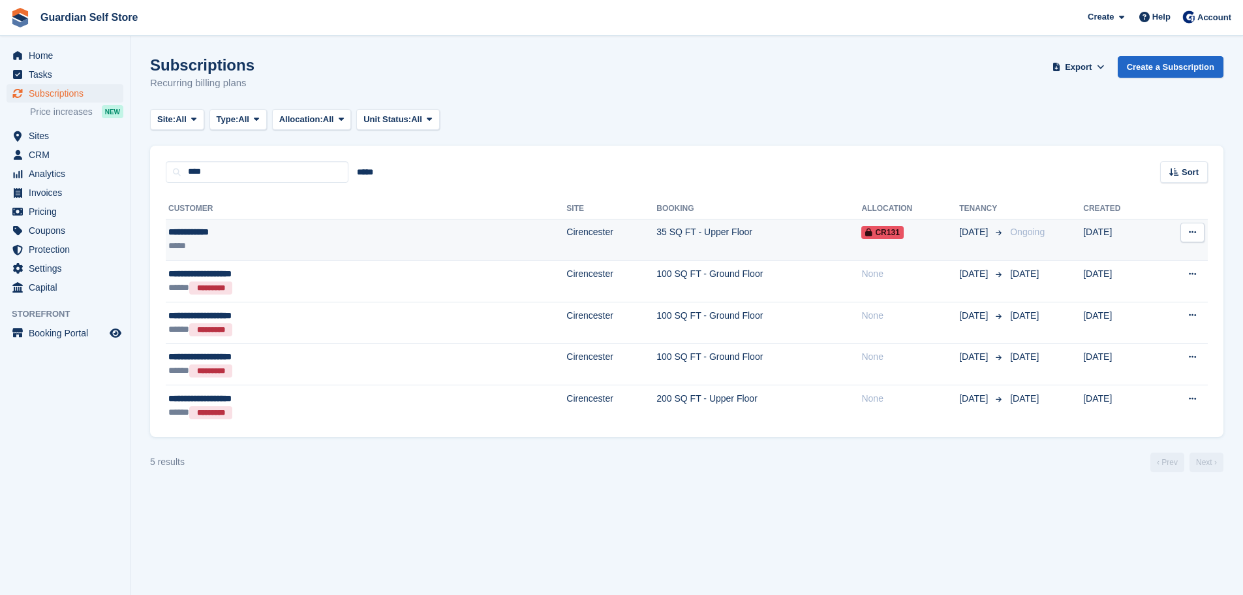
click at [199, 238] on div "**********" at bounding box center [271, 232] width 206 height 14
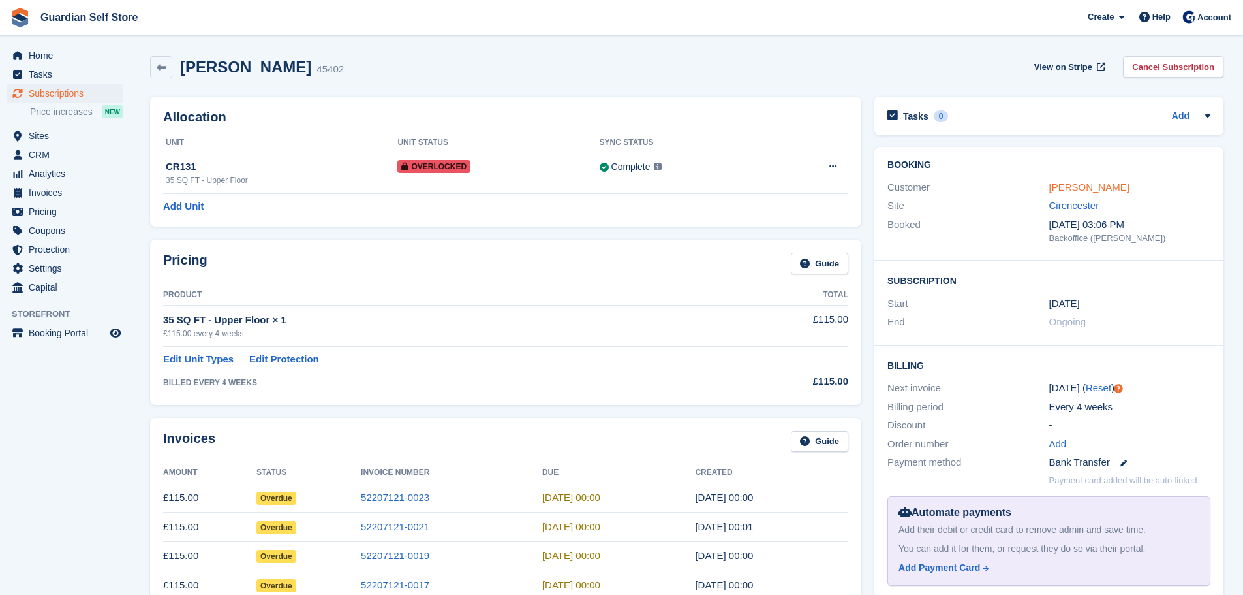
click at [1063, 183] on link "Richard King" at bounding box center [1090, 186] width 80 height 11
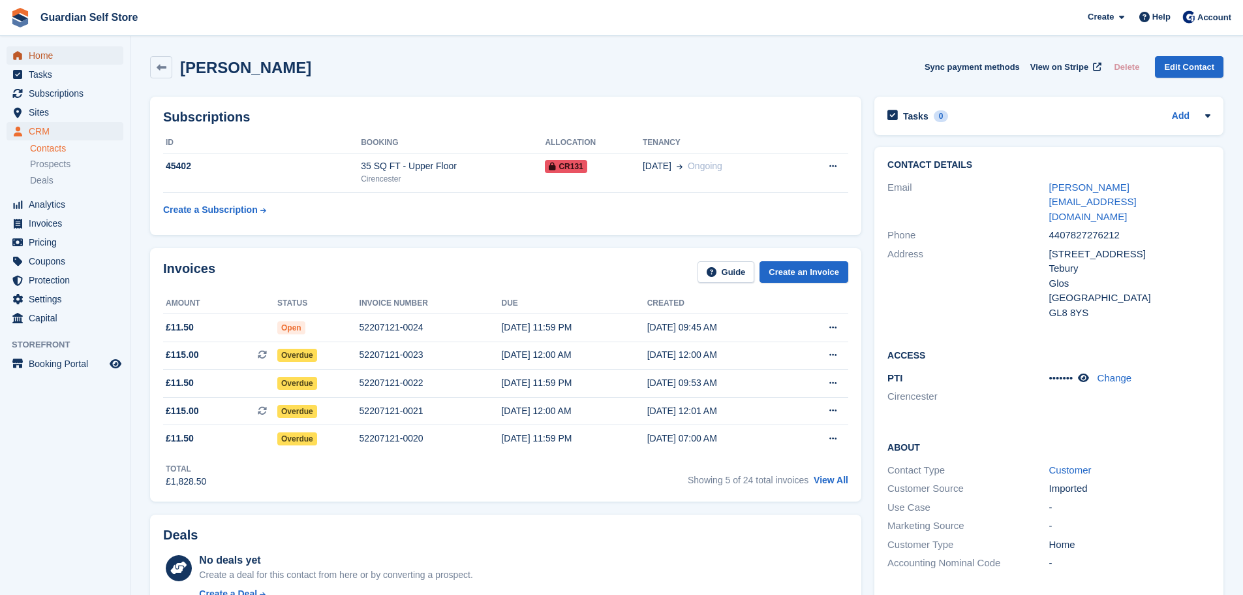
click at [100, 52] on span "Home" at bounding box center [68, 55] width 78 height 18
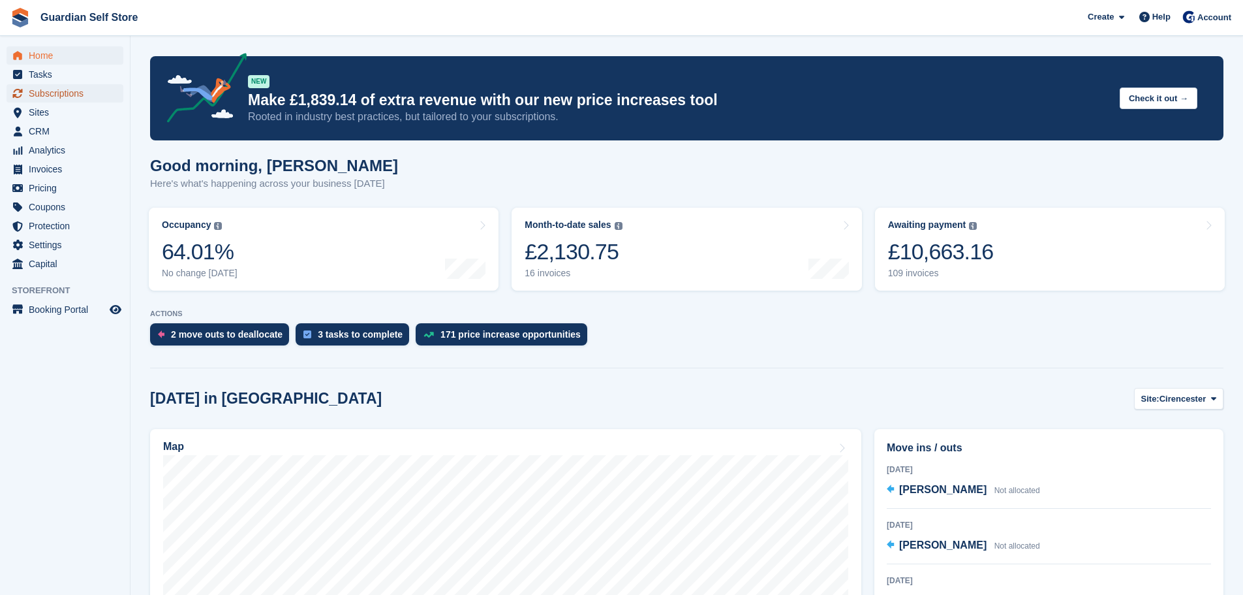
click at [88, 101] on span "Subscriptions" at bounding box center [68, 93] width 78 height 18
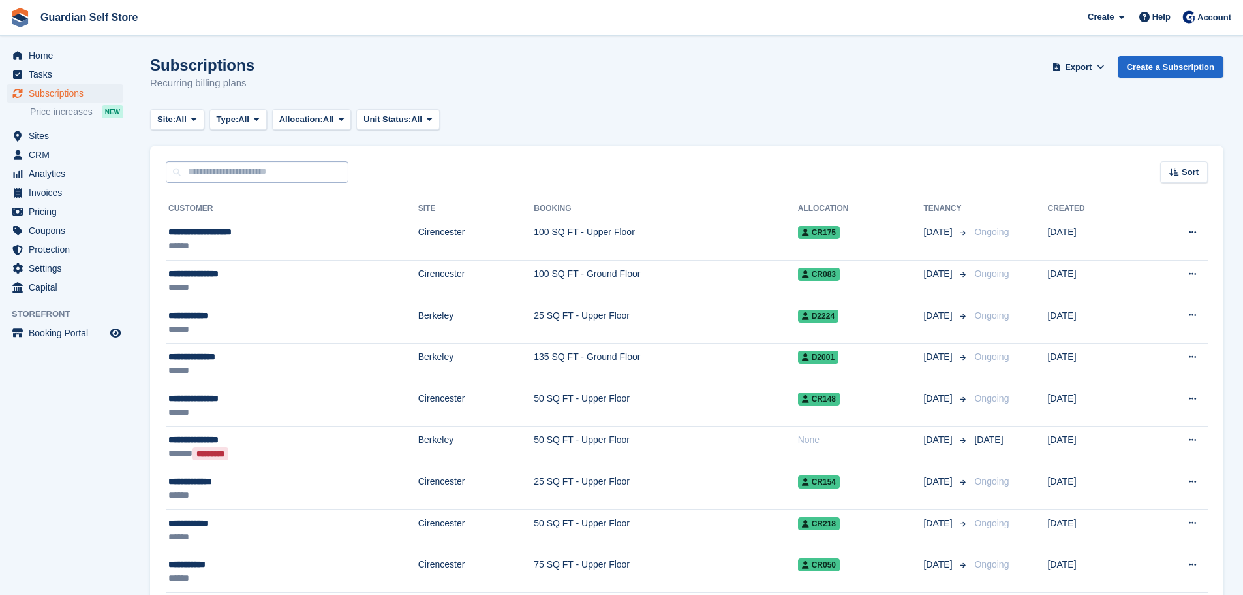
click at [219, 168] on input "text" at bounding box center [257, 172] width 183 height 22
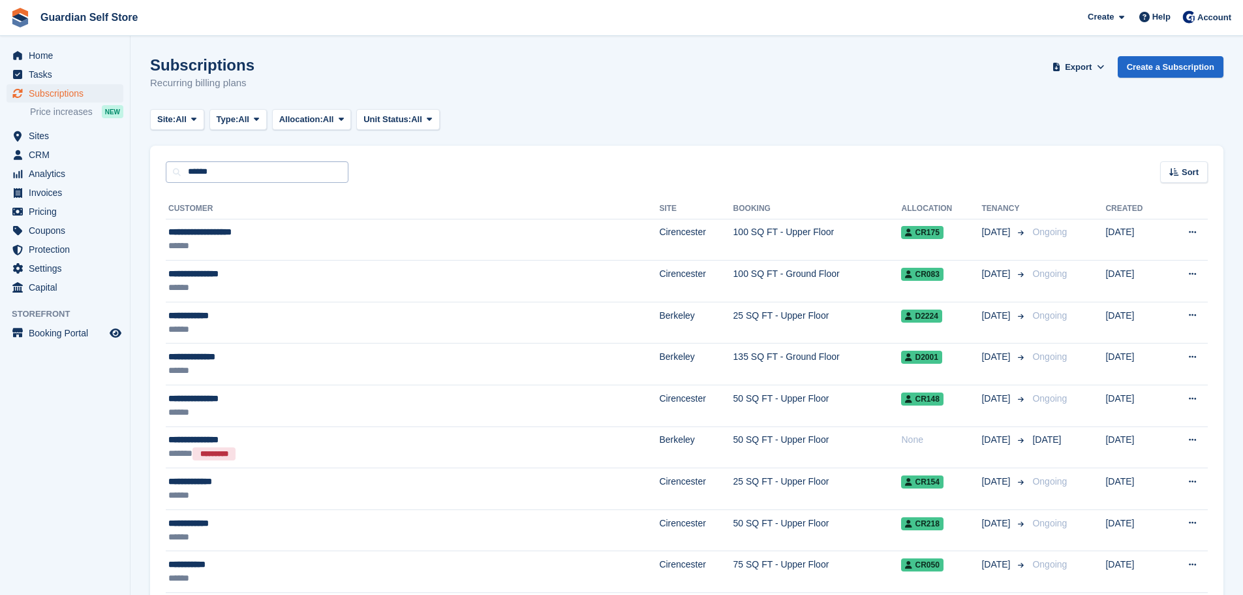
type input "******"
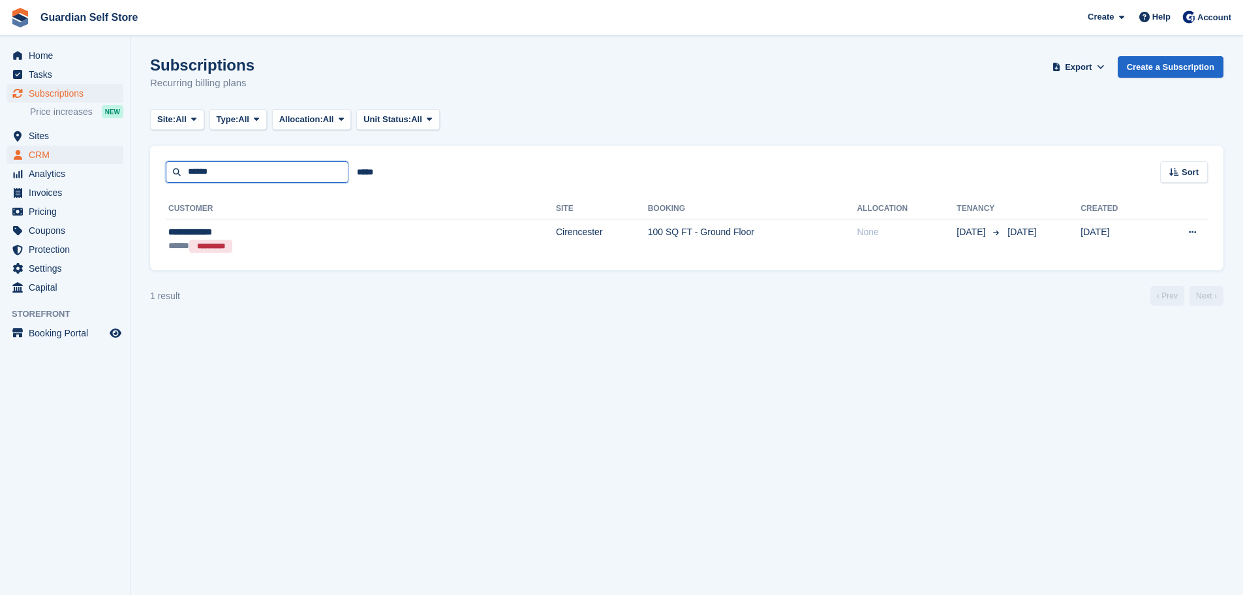
drag, startPoint x: 236, startPoint y: 171, endPoint x: 110, endPoint y: 157, distance: 126.7
click at [110, 157] on div "Home Tasks Subscriptions Subscriptions Subscriptions Price increases NEW Price …" at bounding box center [621, 297] width 1243 height 595
type input "******"
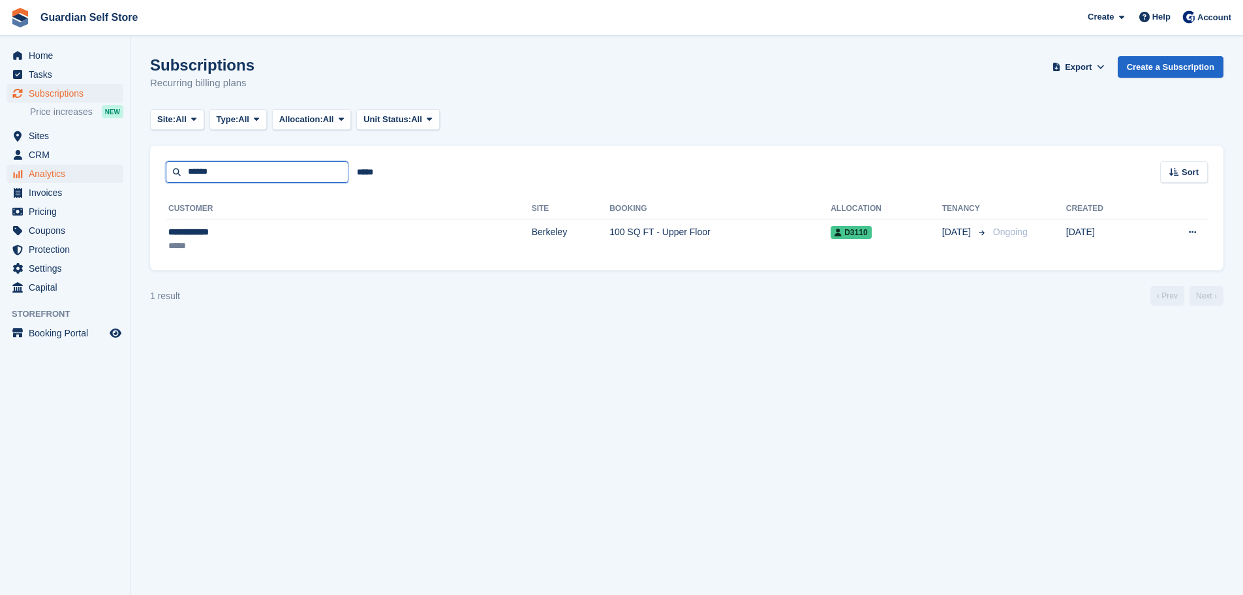
drag, startPoint x: 179, startPoint y: 175, endPoint x: 108, endPoint y: 177, distance: 71.2
click at [108, 177] on div "Home Tasks Subscriptions Subscriptions Subscriptions Price increases NEW Price …" at bounding box center [621, 297] width 1243 height 595
type input "****"
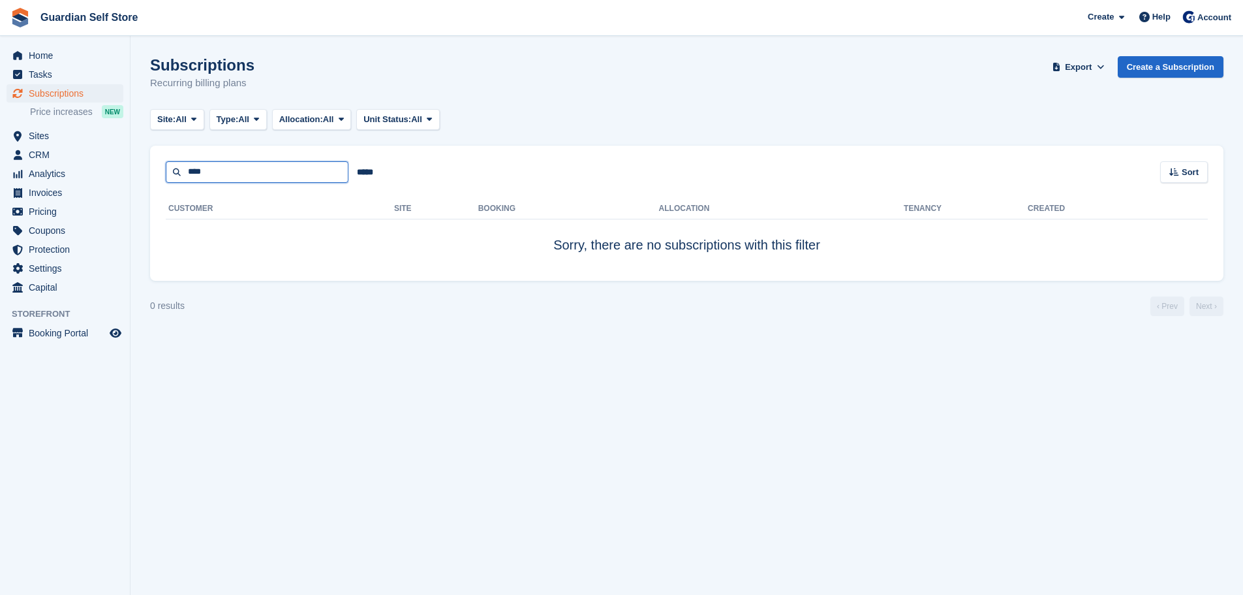
drag, startPoint x: 204, startPoint y: 177, endPoint x: 217, endPoint y: 170, distance: 14.6
click at [204, 177] on input "****" at bounding box center [257, 172] width 183 height 22
type input "***"
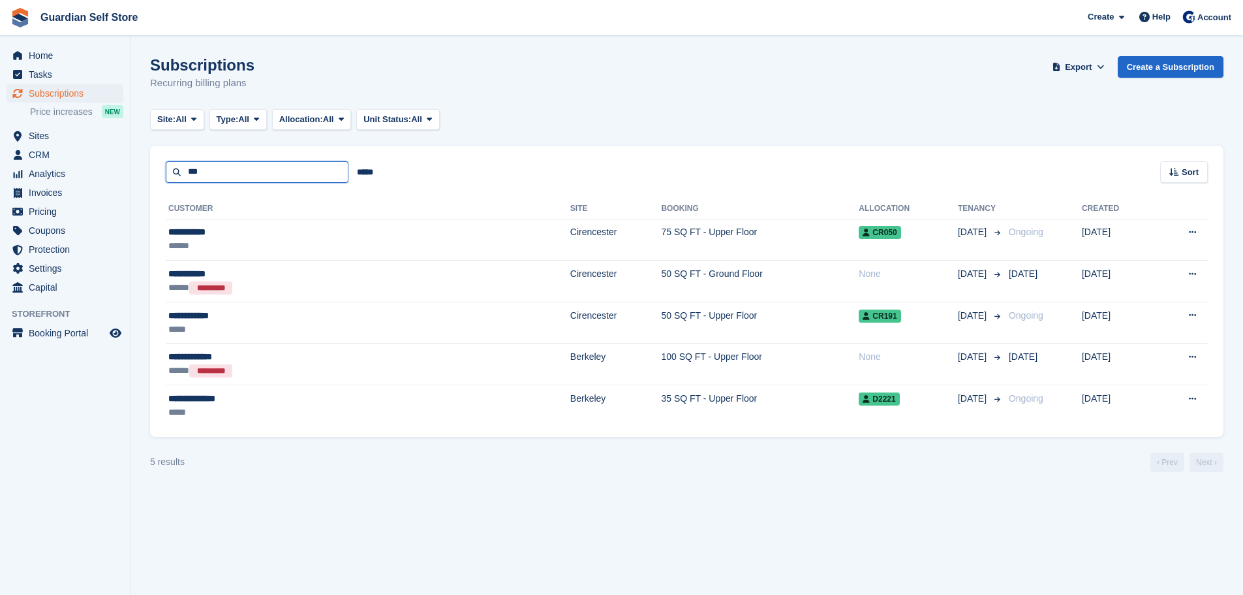
drag, startPoint x: 217, startPoint y: 172, endPoint x: 153, endPoint y: 174, distance: 64.0
click at [153, 174] on div "*** ***** Sort Sort by Customer name Date created Move in date Move out date Cr…" at bounding box center [687, 164] width 1074 height 37
type input "*****"
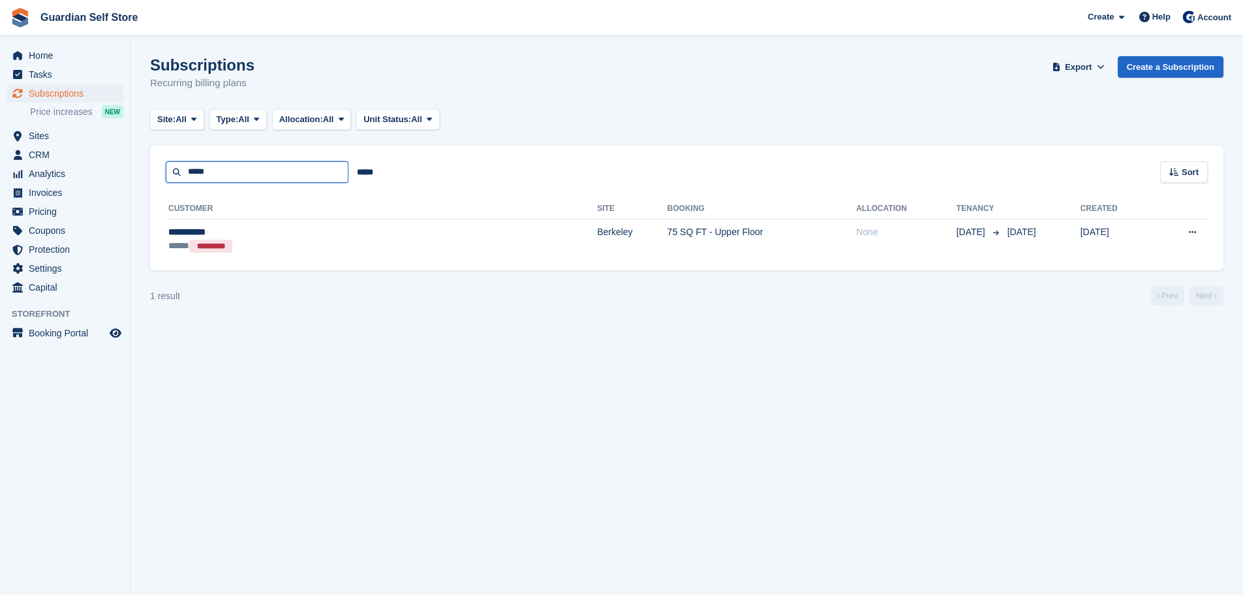
drag, startPoint x: 251, startPoint y: 165, endPoint x: 123, endPoint y: 154, distance: 128.4
click at [123, 154] on div "Home Tasks Subscriptions Subscriptions Subscriptions Price increases NEW Price …" at bounding box center [621, 297] width 1243 height 595
type input "*****"
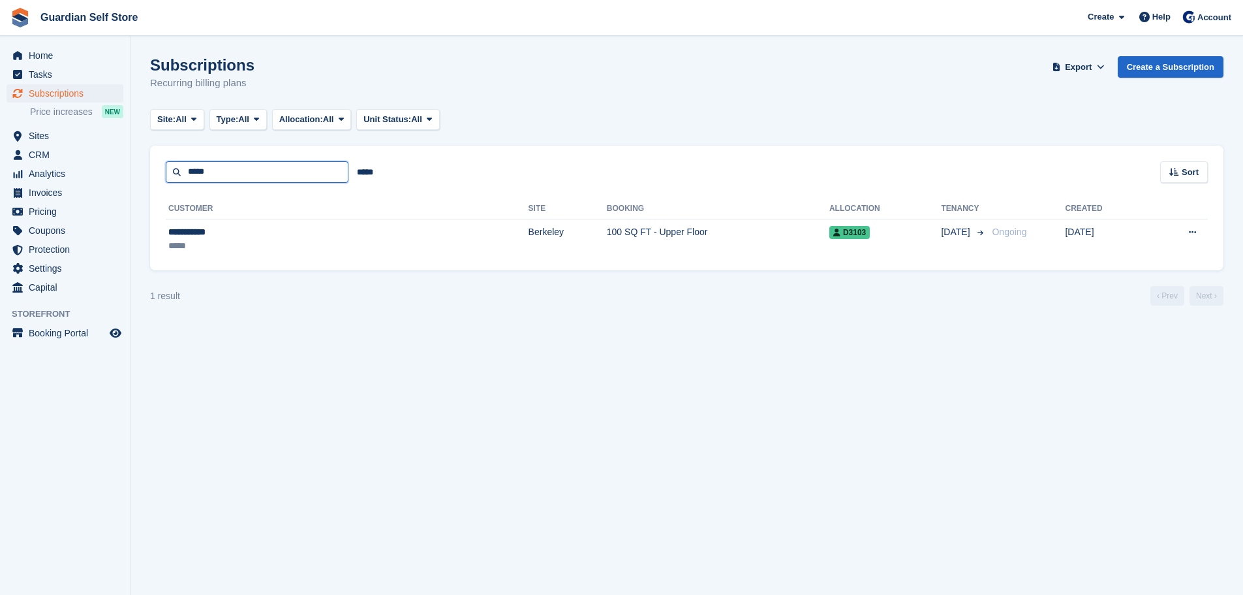
drag, startPoint x: 223, startPoint y: 170, endPoint x: 132, endPoint y: 166, distance: 90.8
click at [158, 166] on div "***** ***** Sort Sort by Customer name Date created Move in date Move out date …" at bounding box center [687, 164] width 1074 height 37
type input "******"
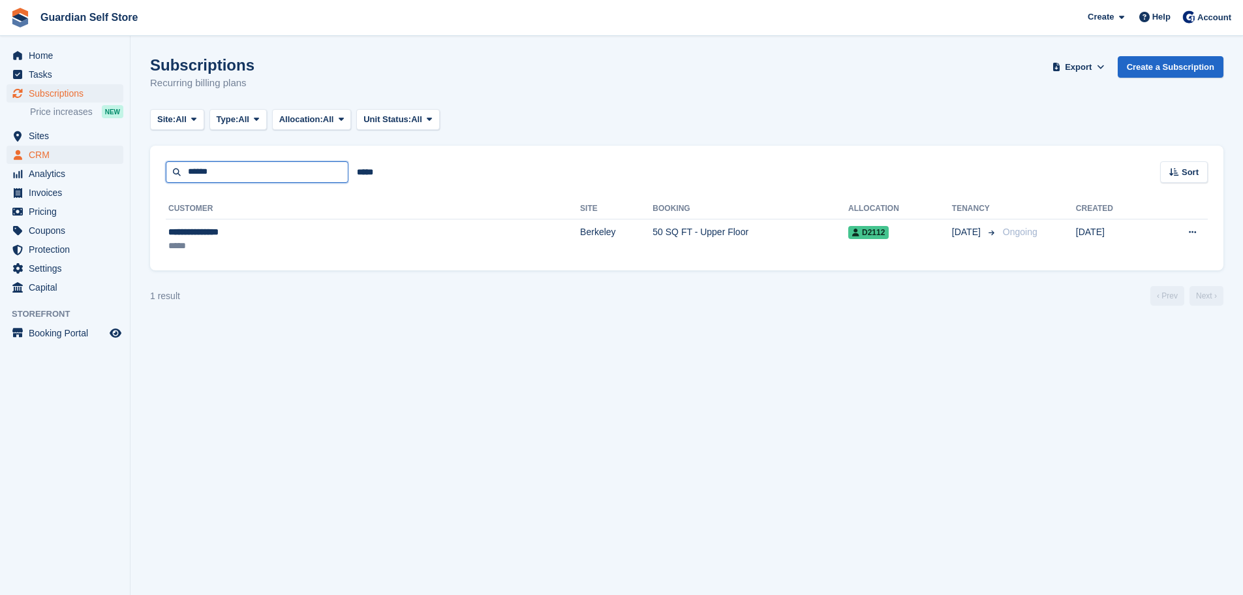
drag, startPoint x: 217, startPoint y: 168, endPoint x: 85, endPoint y: 161, distance: 132.7
click at [85, 161] on div "Home Tasks Subscriptions Subscriptions Subscriptions Price increases NEW Price …" at bounding box center [621, 297] width 1243 height 595
type input "****"
drag, startPoint x: 229, startPoint y: 173, endPoint x: 219, endPoint y: 172, distance: 9.8
click at [229, 173] on input "****" at bounding box center [257, 172] width 183 height 22
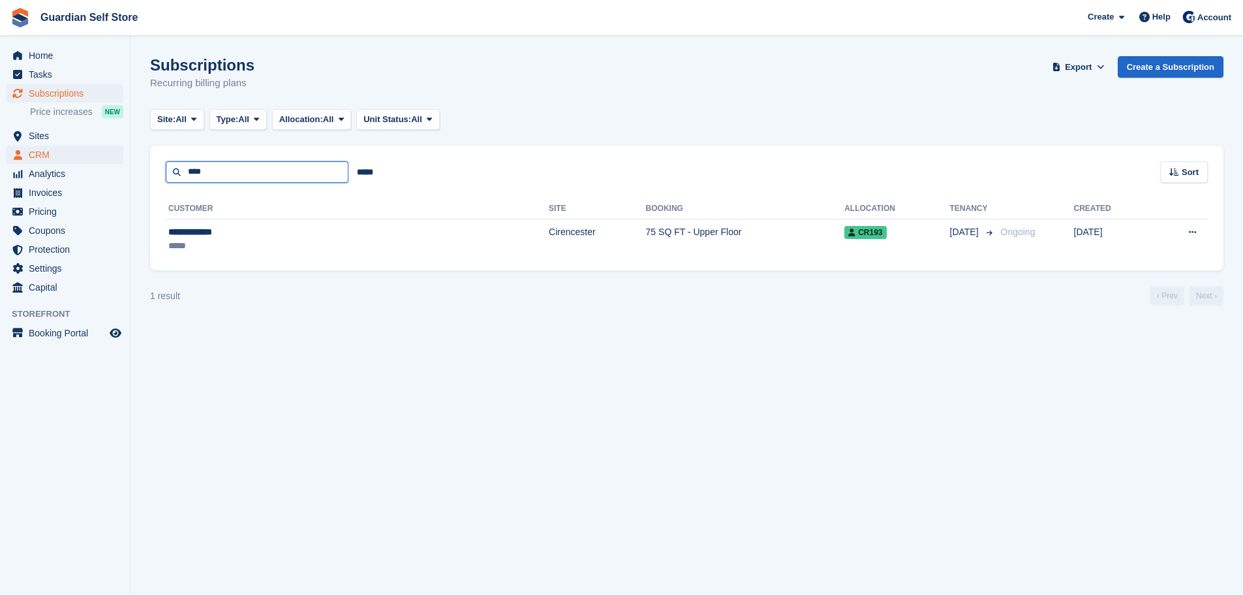
drag, startPoint x: 221, startPoint y: 171, endPoint x: 81, endPoint y: 157, distance: 141.1
click at [81, 157] on div "Home Tasks Subscriptions Subscriptions Subscriptions Price increases NEW Price …" at bounding box center [621, 297] width 1243 height 595
type input "***"
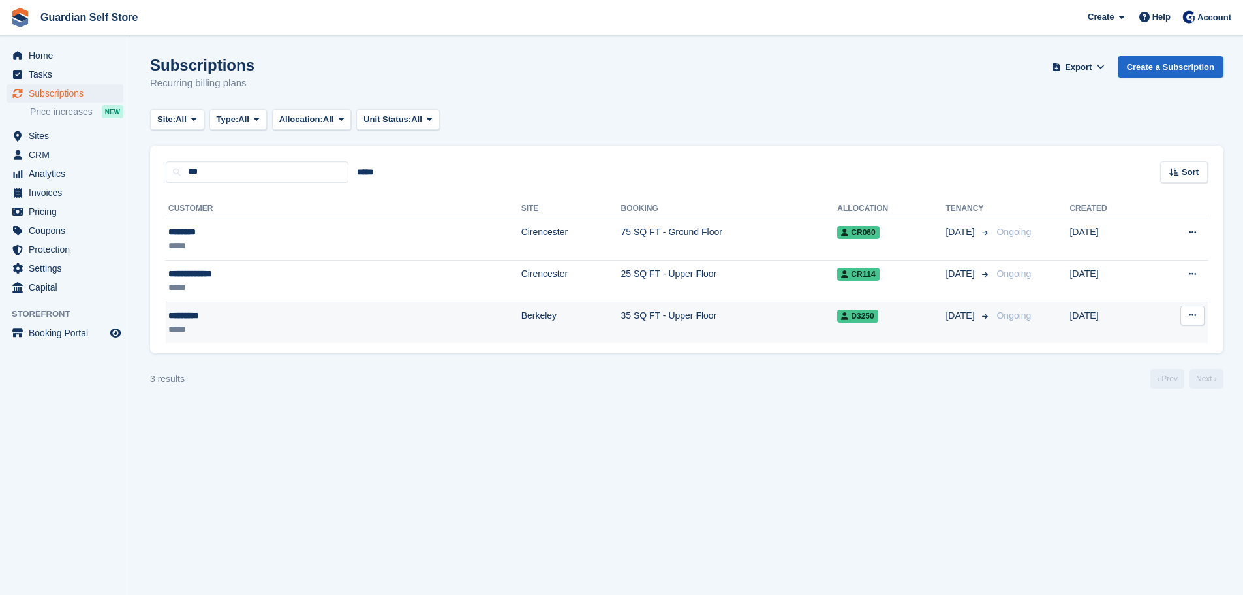
click at [228, 329] on div "*****" at bounding box center [250, 329] width 164 height 14
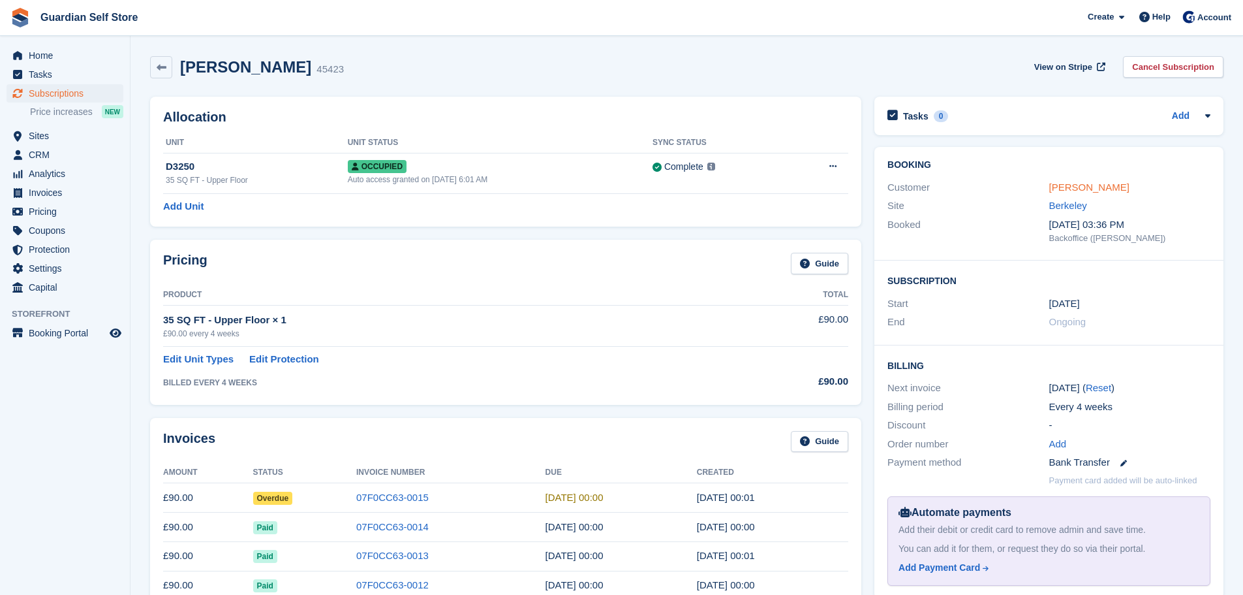
click at [1074, 183] on link "Lee Evans" at bounding box center [1090, 186] width 80 height 11
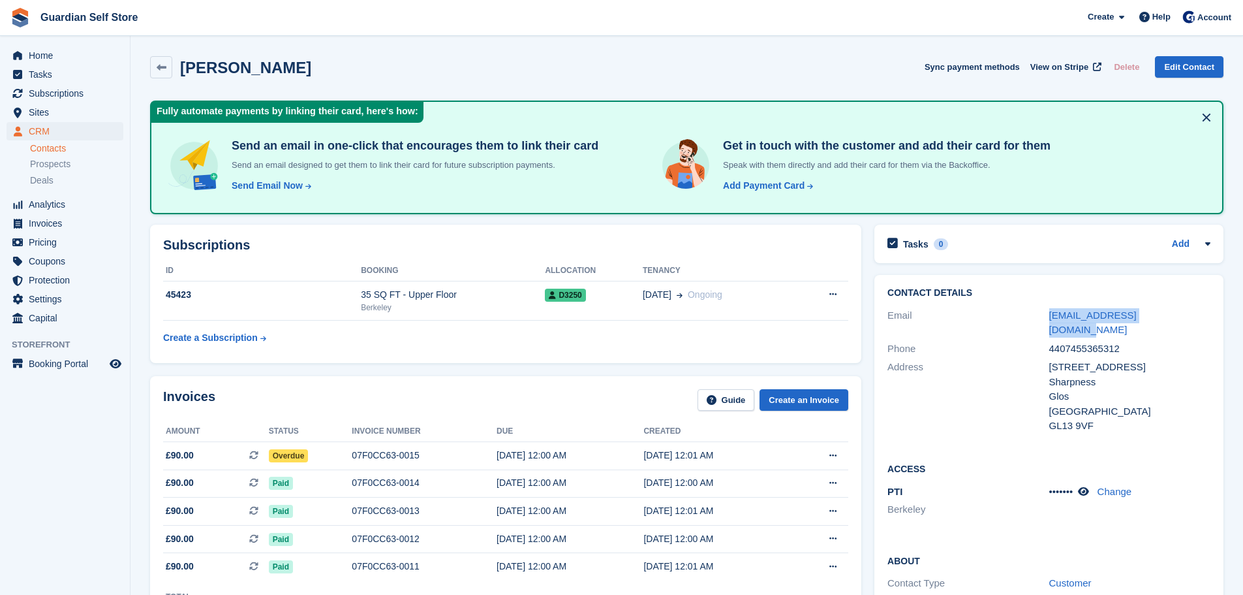
drag, startPoint x: 1137, startPoint y: 311, endPoint x: 1046, endPoint y: 313, distance: 90.7
click at [1046, 313] on div "Email earthechoes@hotmail.com" at bounding box center [1049, 322] width 323 height 33
copy div "earthechoes@hotmail.com"
click at [70, 59] on span "Home" at bounding box center [68, 55] width 78 height 18
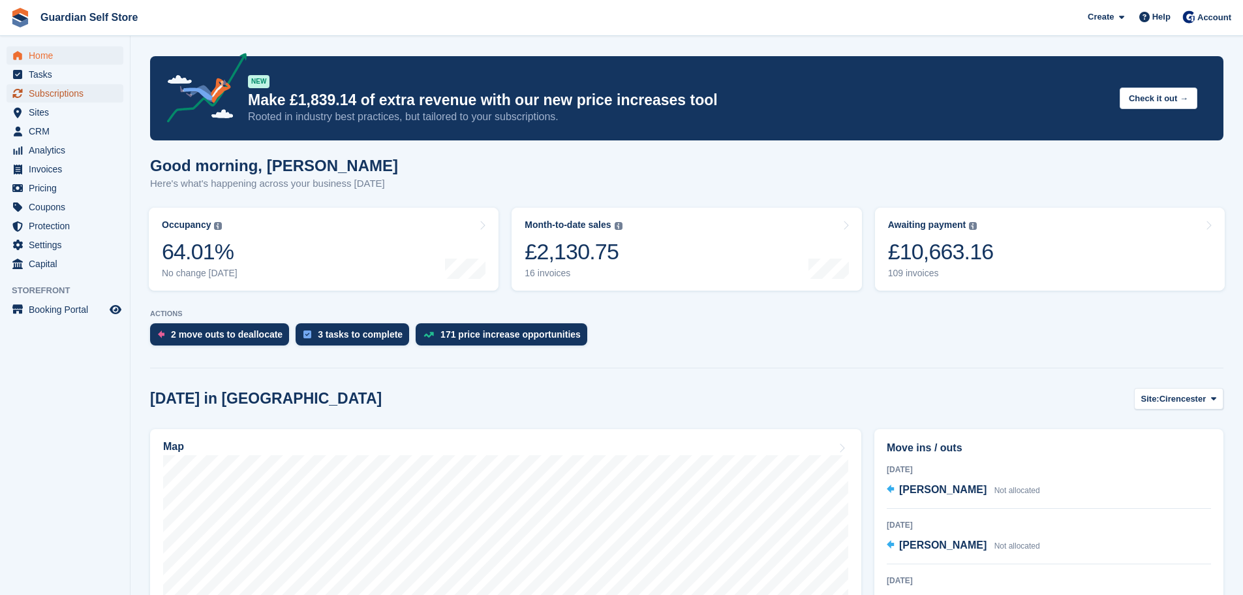
click at [60, 87] on span "Subscriptions" at bounding box center [68, 93] width 78 height 18
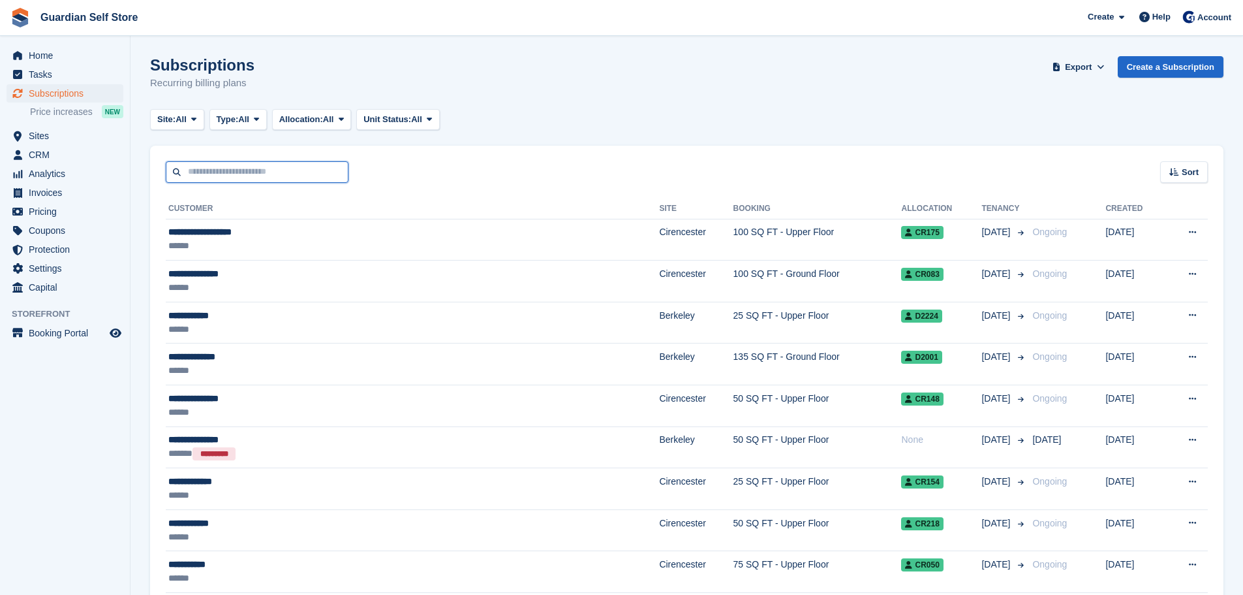
click at [231, 175] on input "text" at bounding box center [257, 172] width 183 height 22
type input "*****"
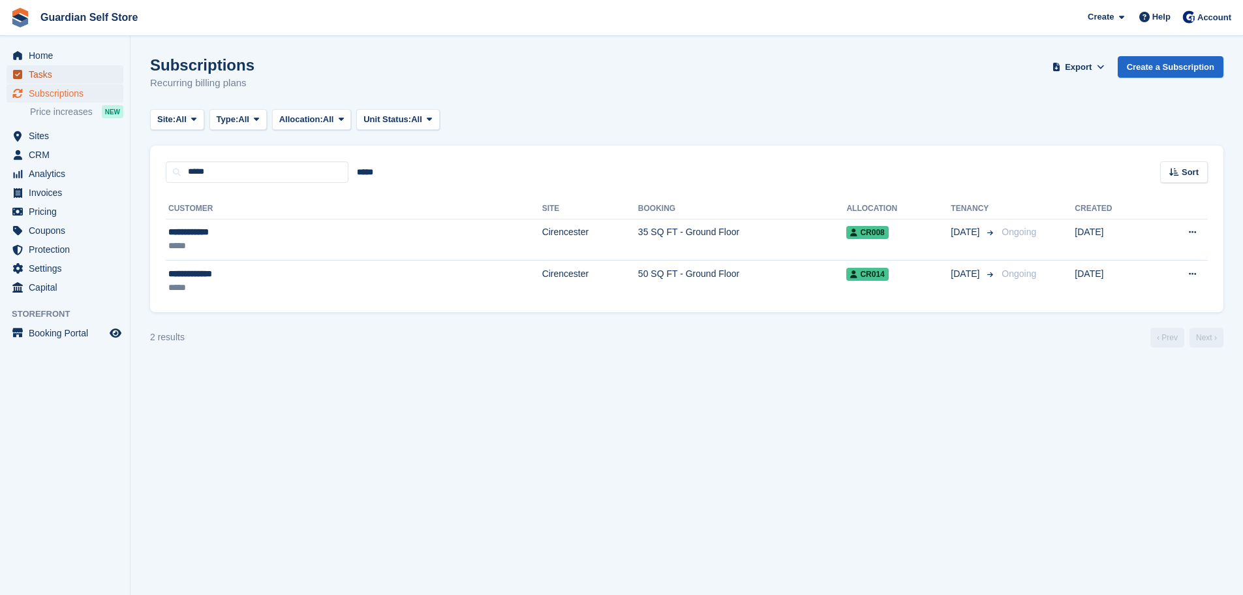
click at [75, 67] on span "Tasks" at bounding box center [68, 74] width 78 height 18
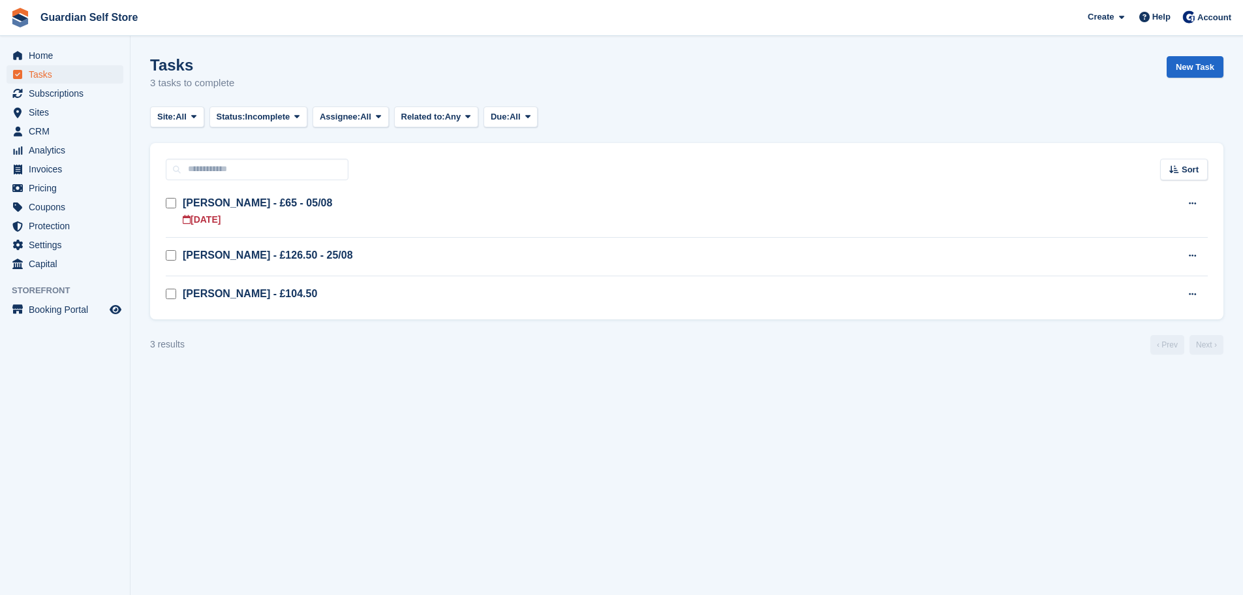
click at [72, 56] on span "Home" at bounding box center [68, 55] width 78 height 18
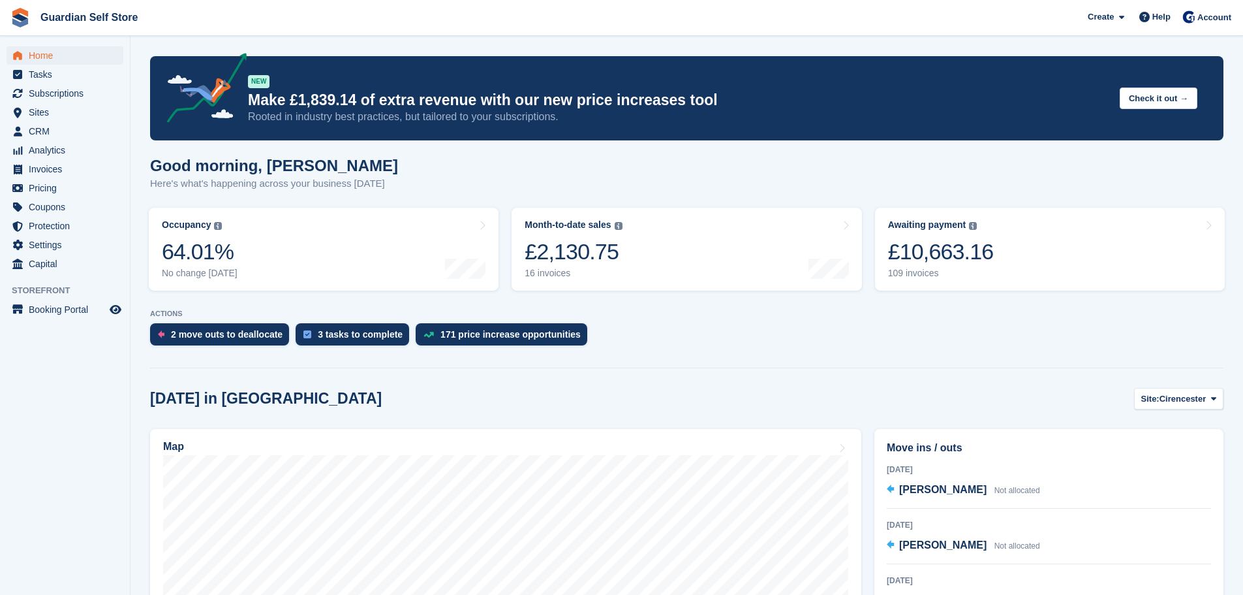
scroll to position [109, 0]
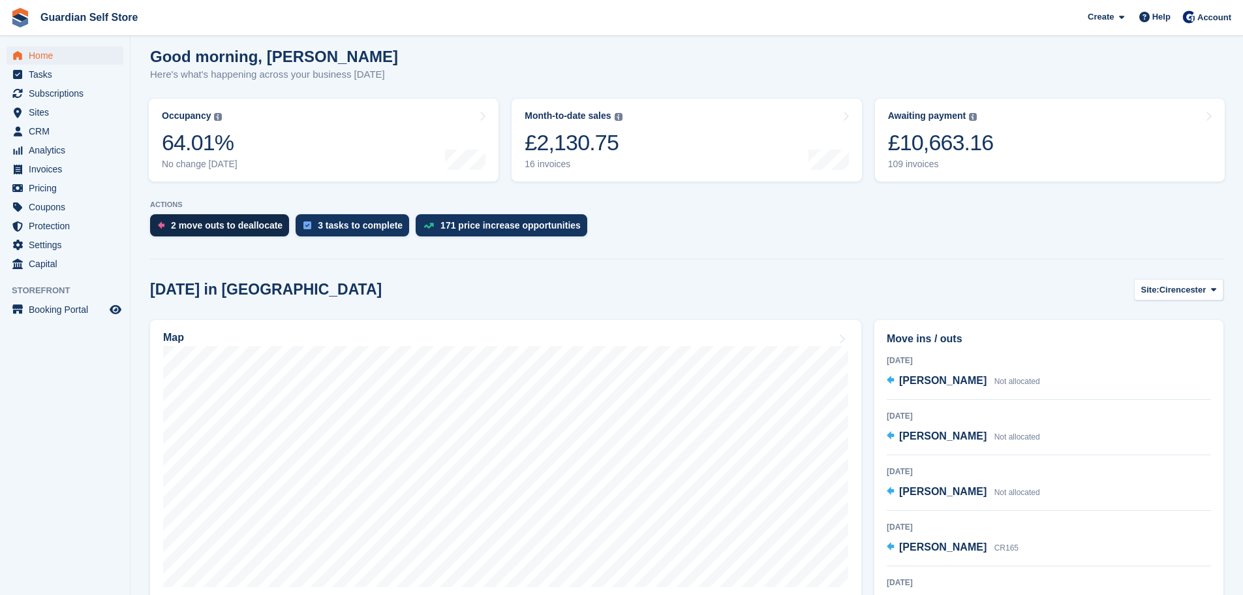
click at [243, 234] on div "2 move outs to deallocate" at bounding box center [219, 225] width 139 height 22
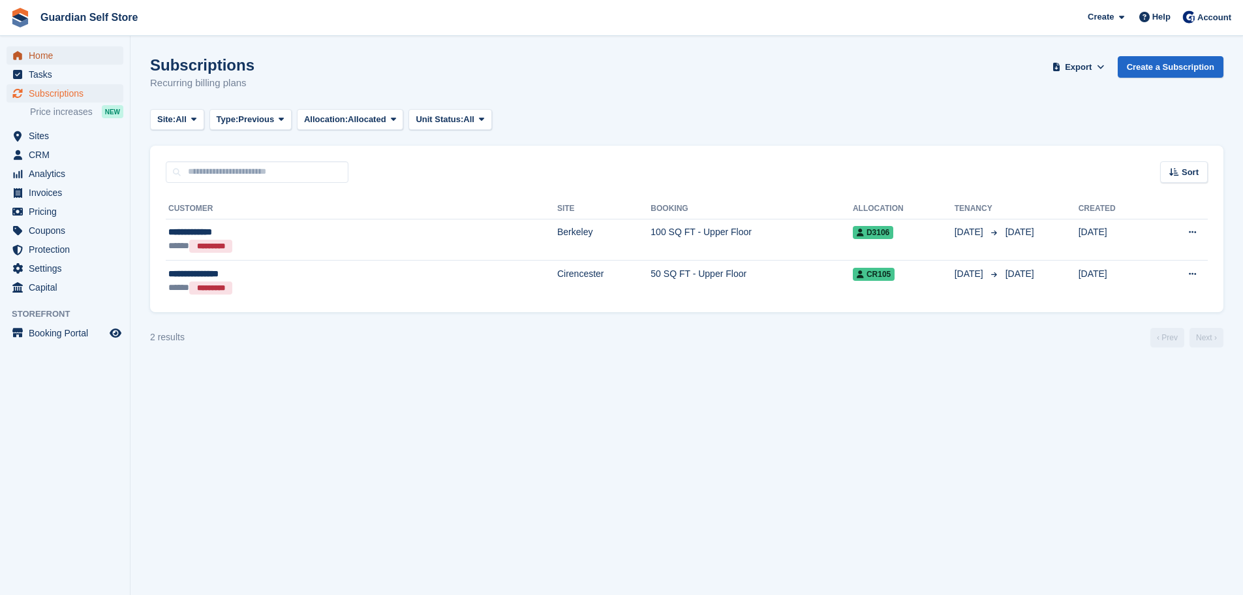
click at [66, 56] on span "Home" at bounding box center [68, 55] width 78 height 18
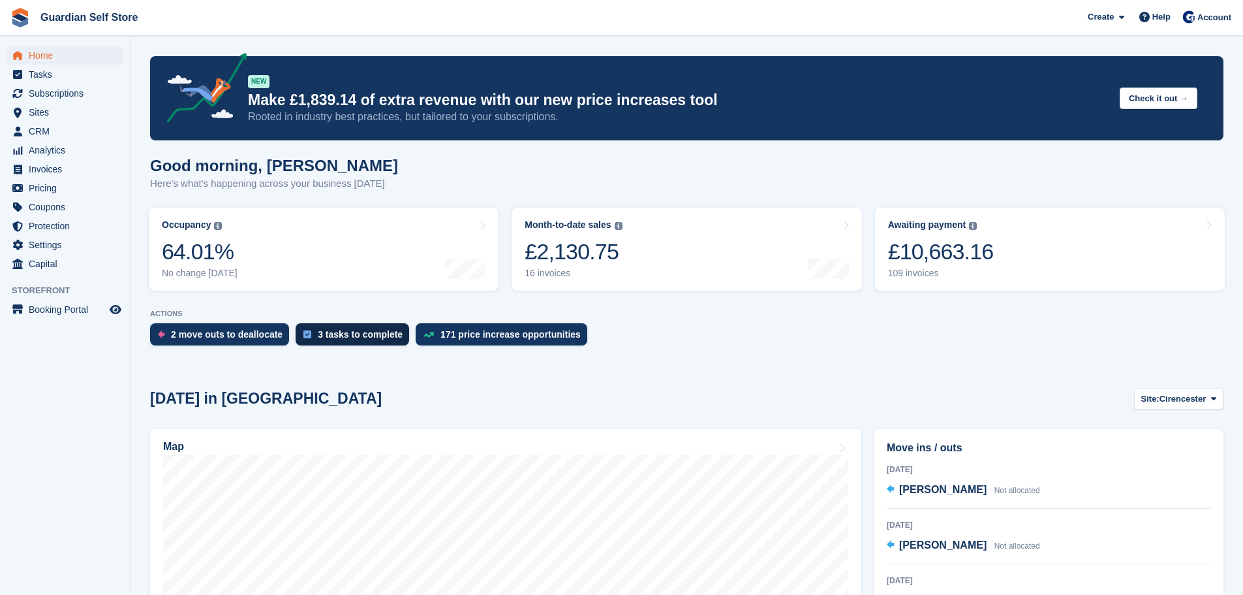
scroll to position [326, 0]
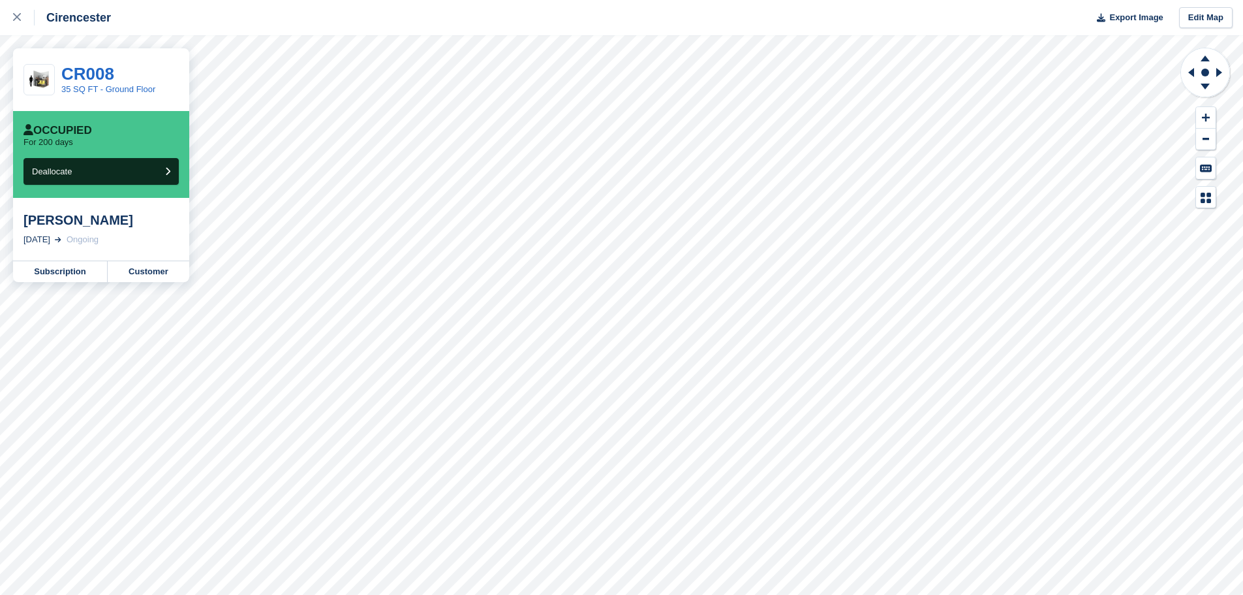
click at [73, 219] on div "[PERSON_NAME]" at bounding box center [100, 220] width 155 height 16
click at [54, 272] on link "Subscription" at bounding box center [60, 271] width 95 height 21
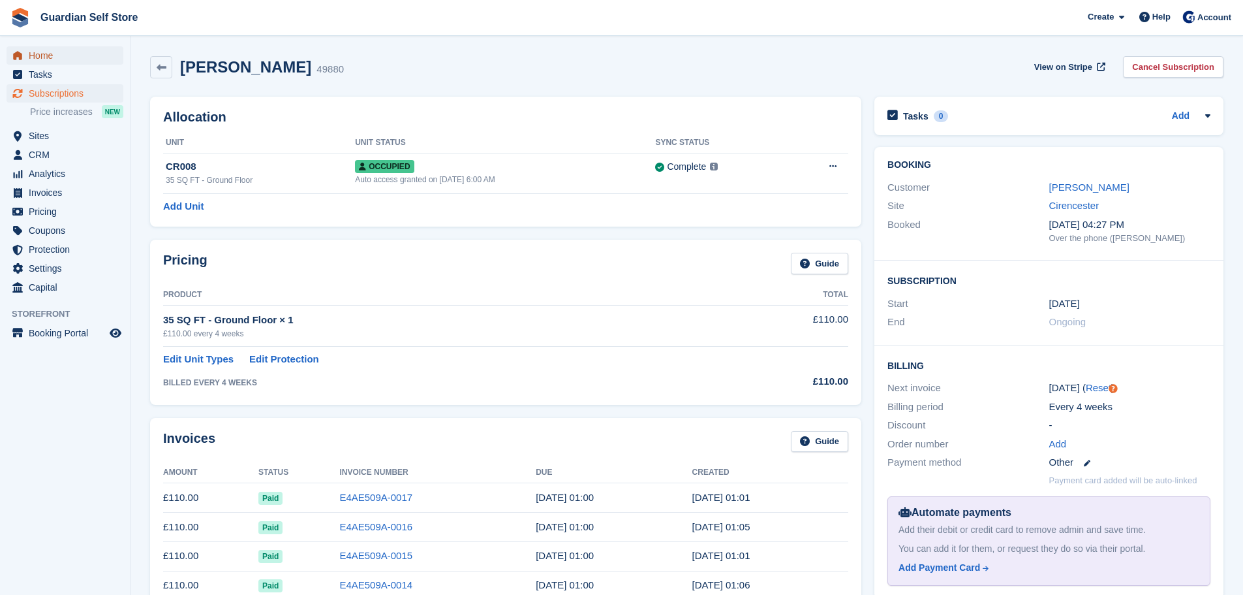
click at [42, 50] on span "Home" at bounding box center [68, 55] width 78 height 18
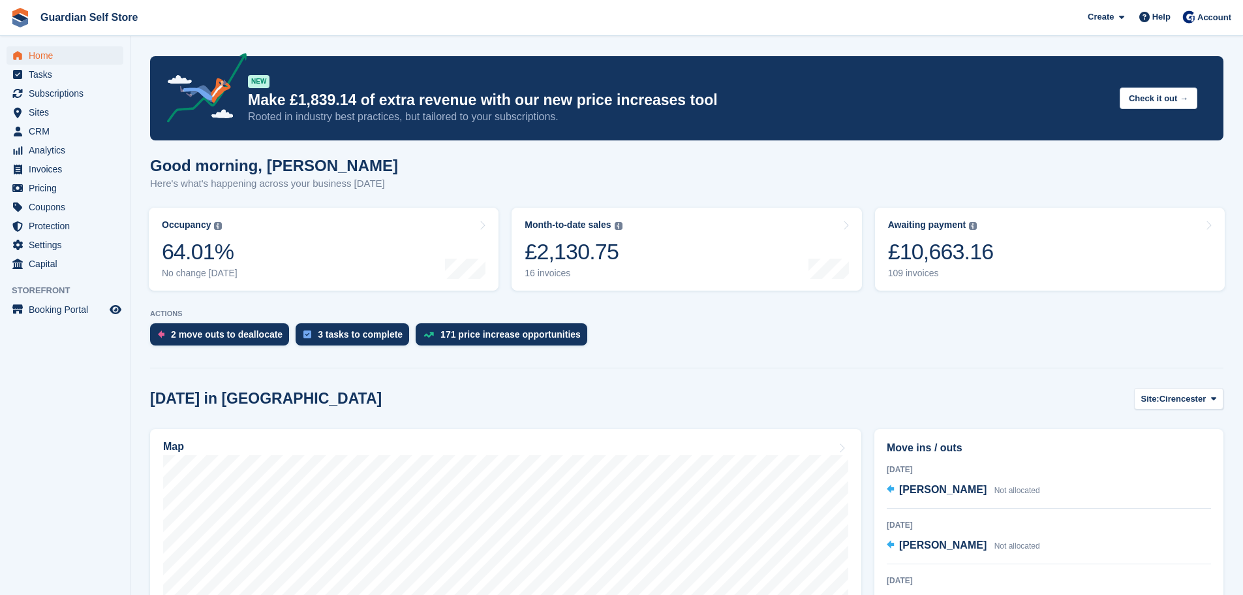
scroll to position [326, 0]
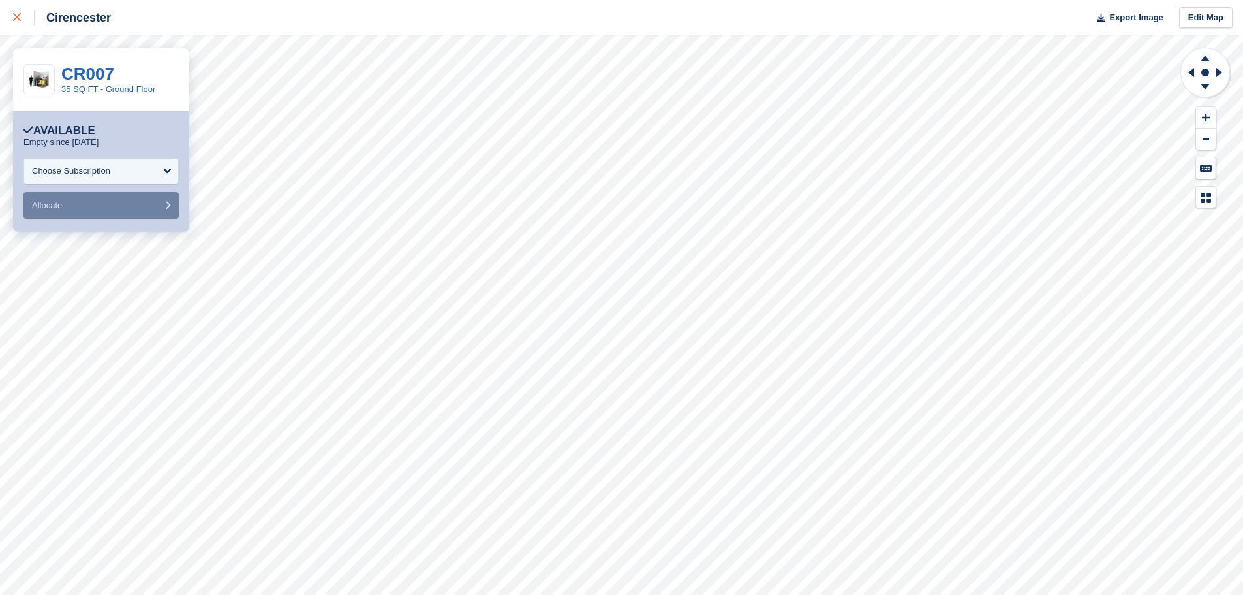
click at [18, 25] on div at bounding box center [24, 18] width 22 height 16
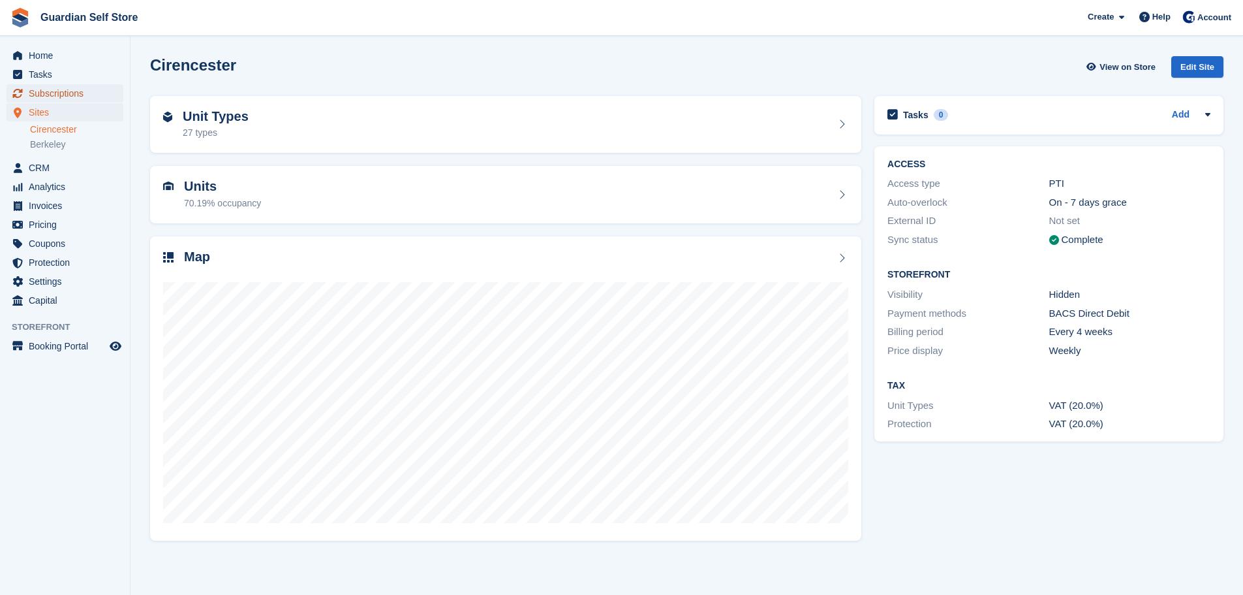
click at [66, 91] on span "Subscriptions" at bounding box center [68, 93] width 78 height 18
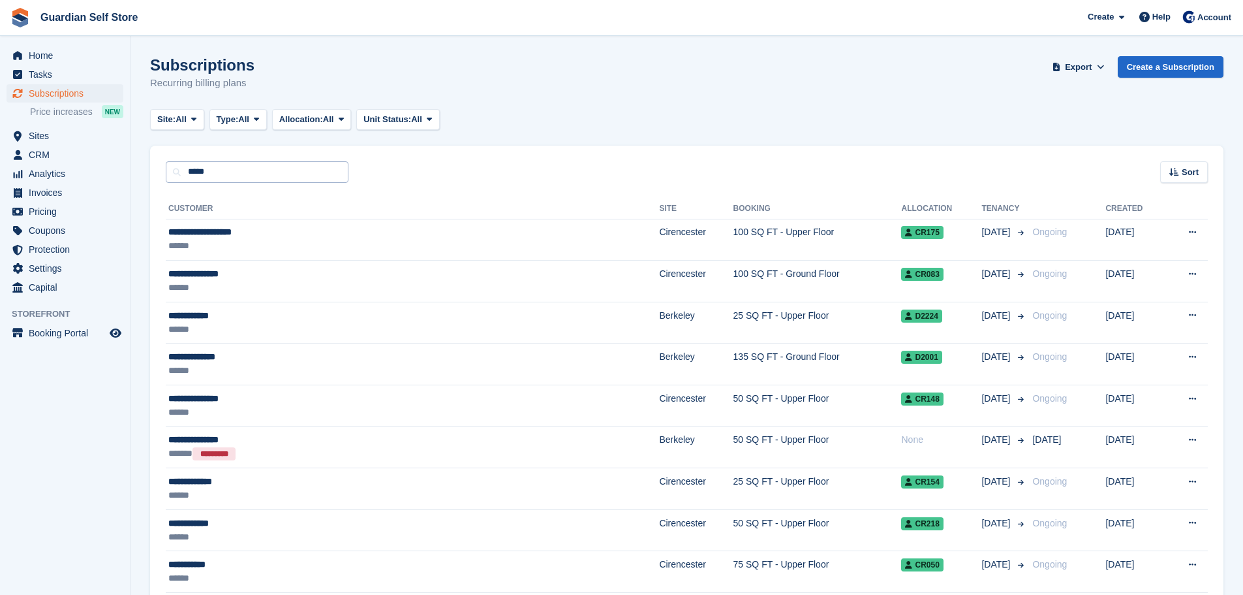
type input "*****"
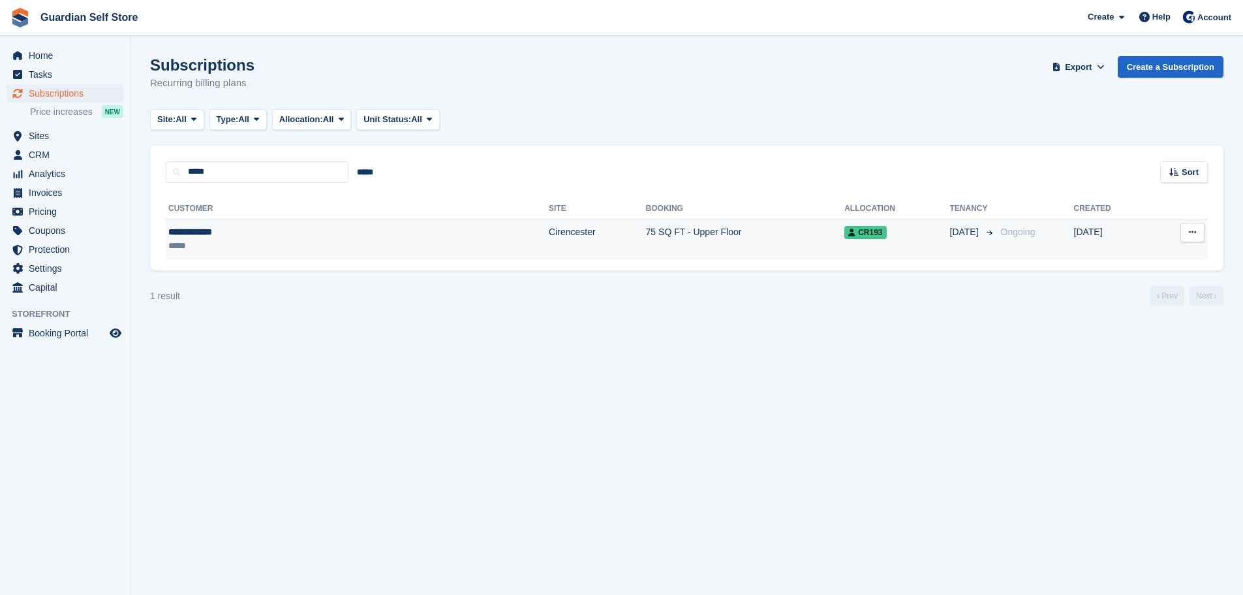
click at [257, 230] on div "**********" at bounding box center [259, 232] width 182 height 14
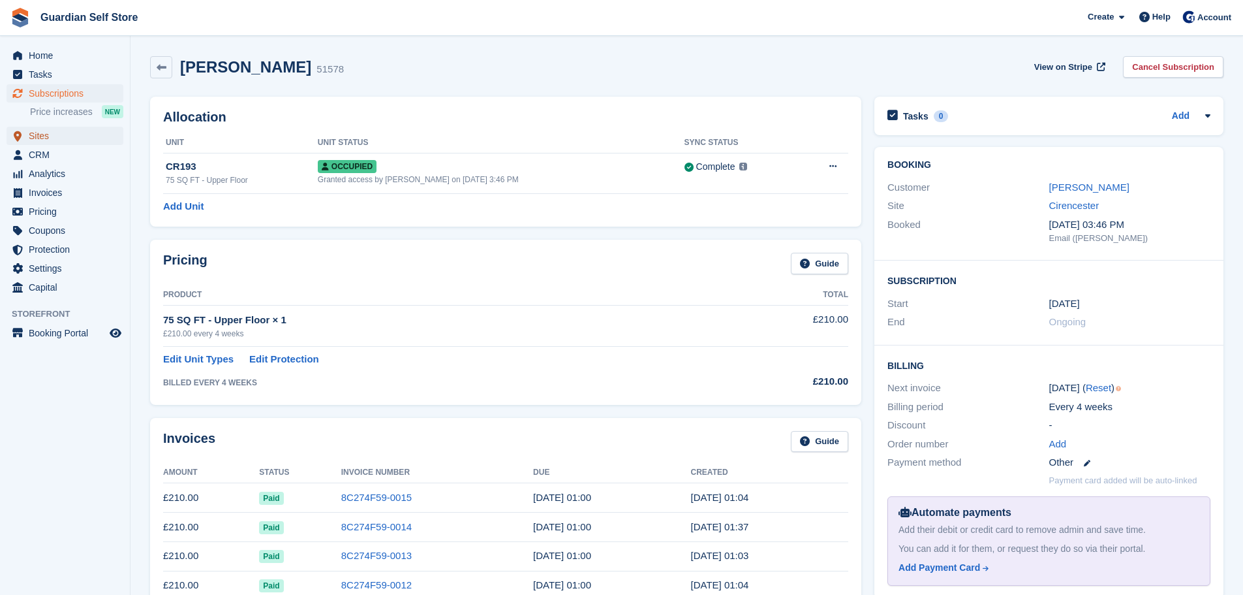
click at [61, 137] on span "Sites" at bounding box center [68, 136] width 78 height 18
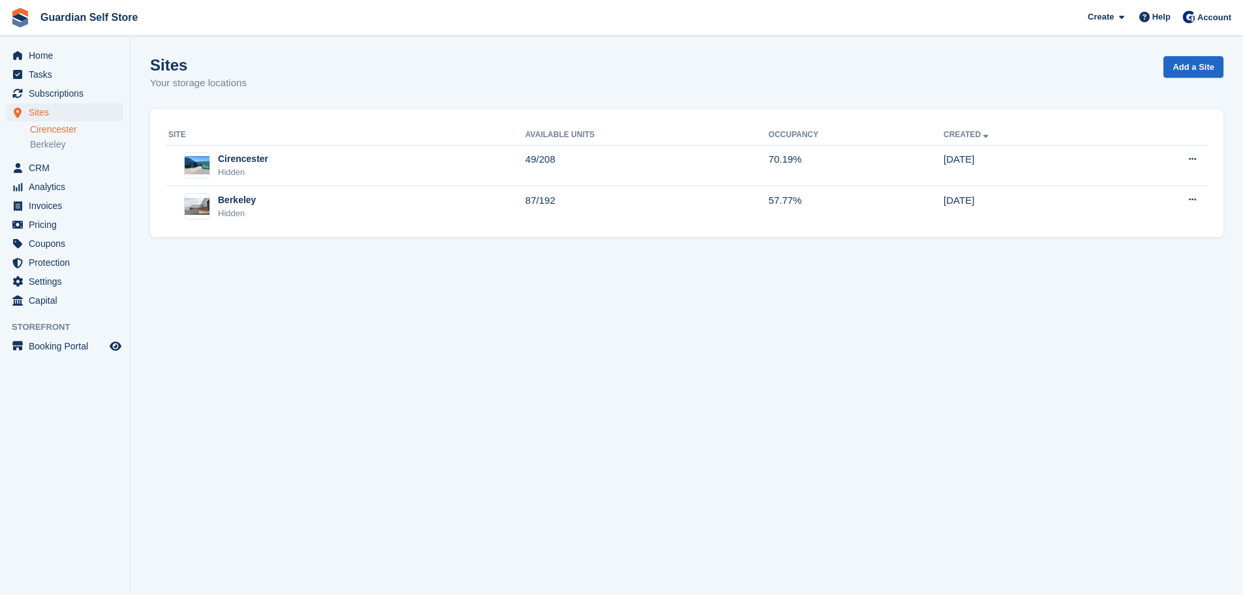
click at [64, 134] on link "Cirencester" at bounding box center [76, 129] width 93 height 12
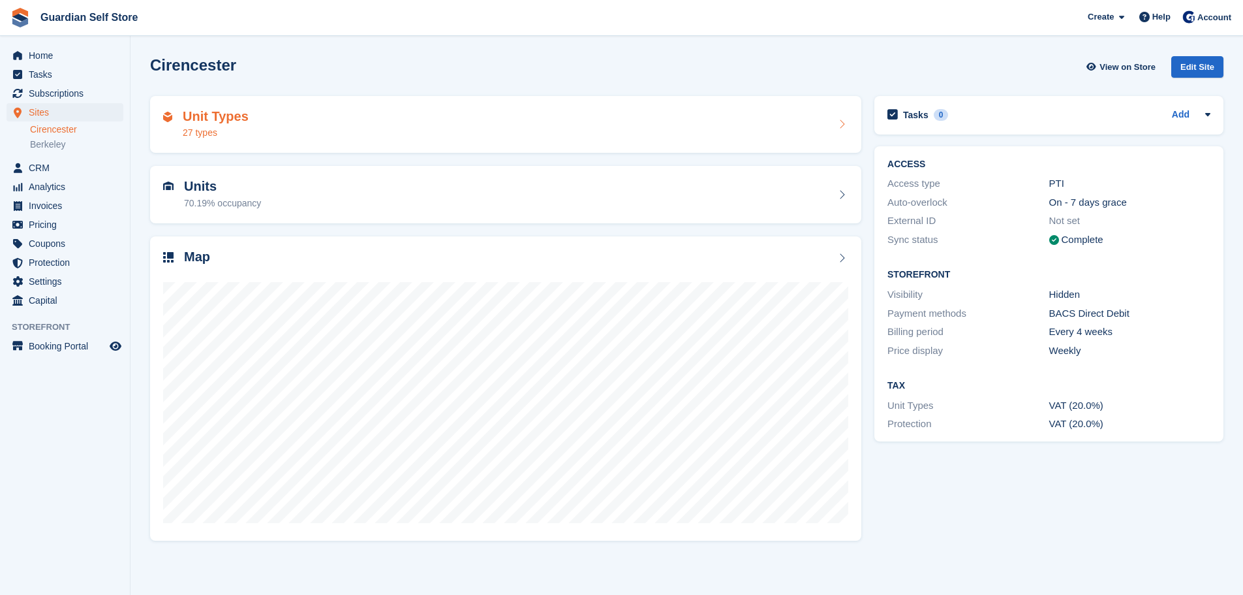
click at [242, 136] on div "27 types" at bounding box center [216, 133] width 66 height 14
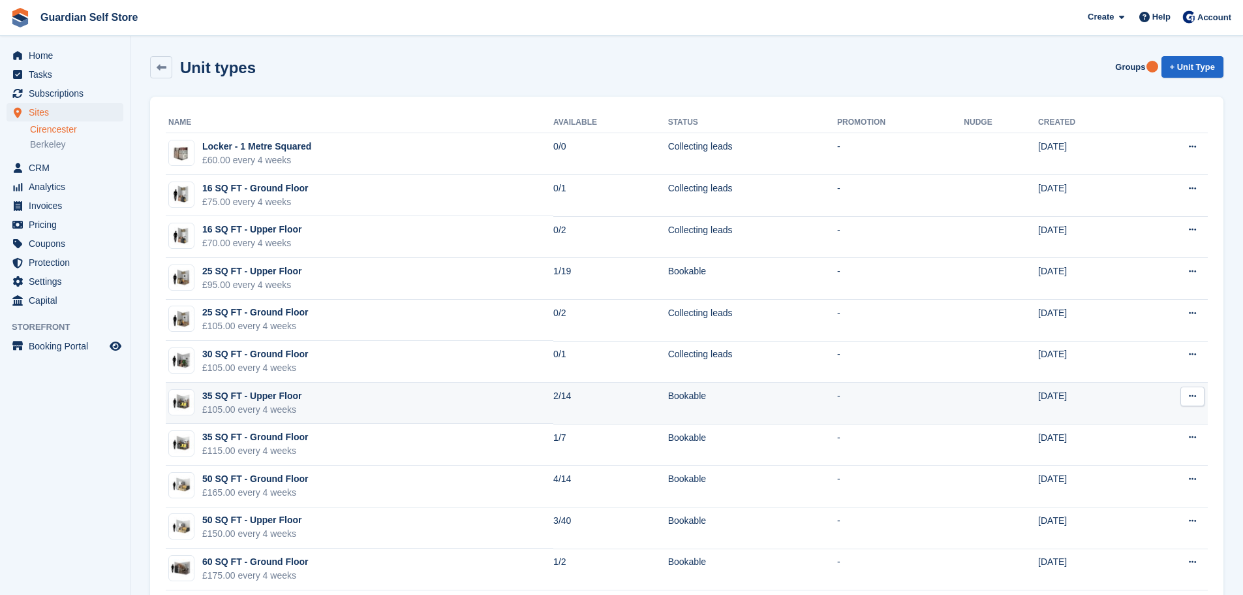
click at [264, 405] on div "£105.00 every 4 weeks" at bounding box center [251, 410] width 99 height 14
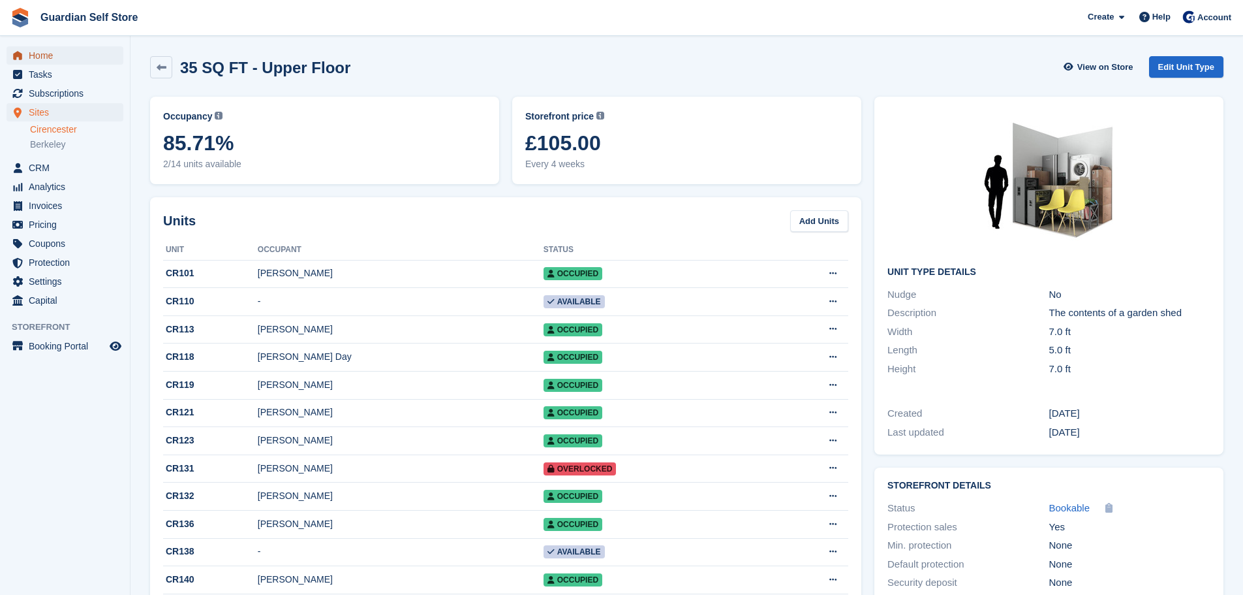
click at [82, 54] on span "Home" at bounding box center [68, 55] width 78 height 18
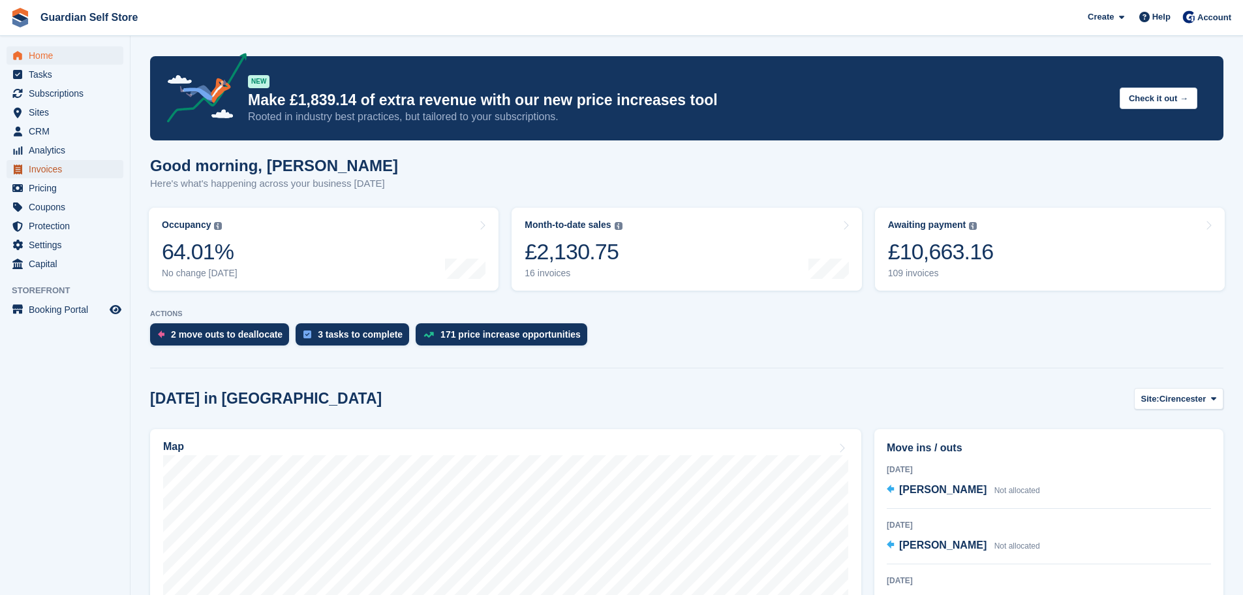
click at [81, 169] on span "Invoices" at bounding box center [68, 169] width 78 height 18
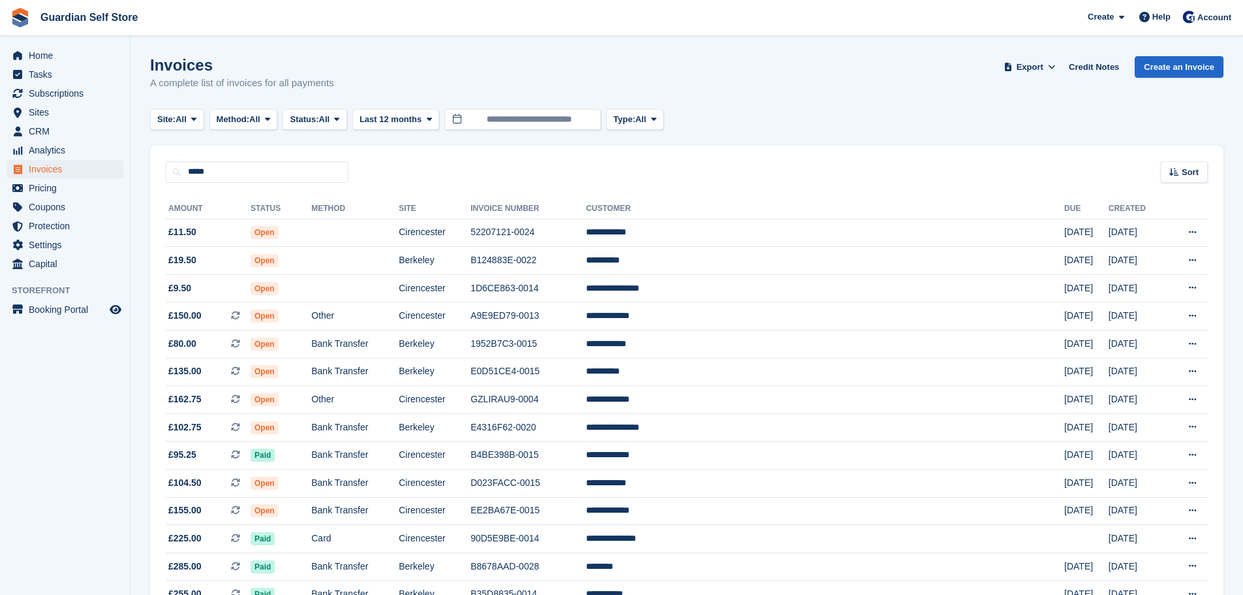
type input "*****"
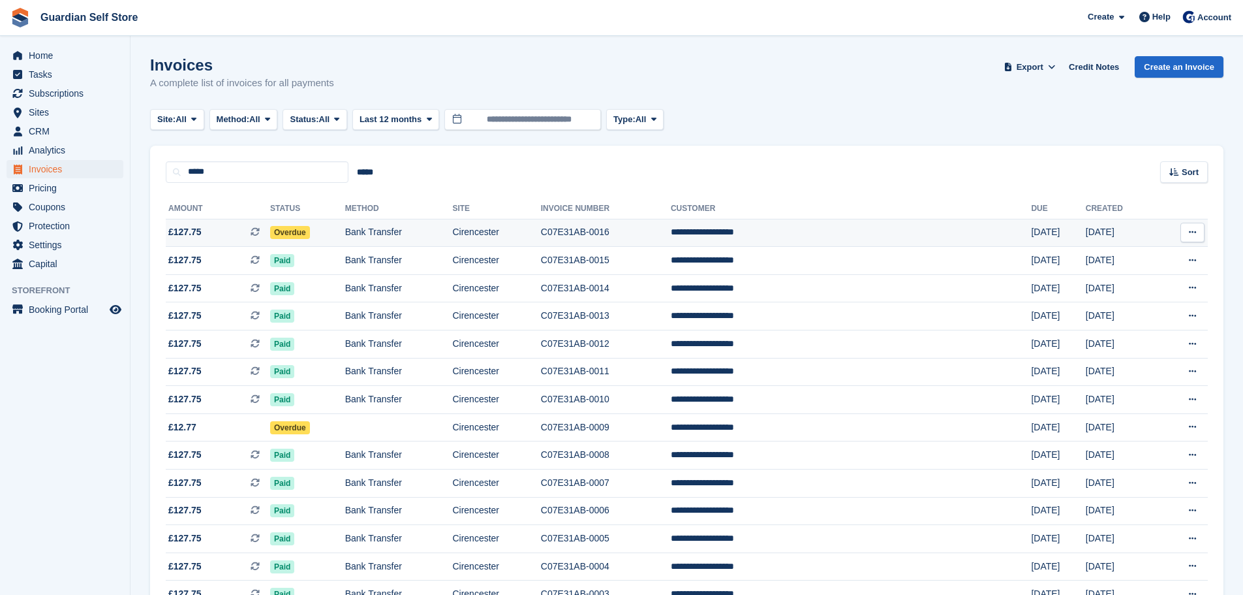
click at [212, 226] on span "£127.75 This is a recurring subscription invoice." at bounding box center [218, 232] width 104 height 14
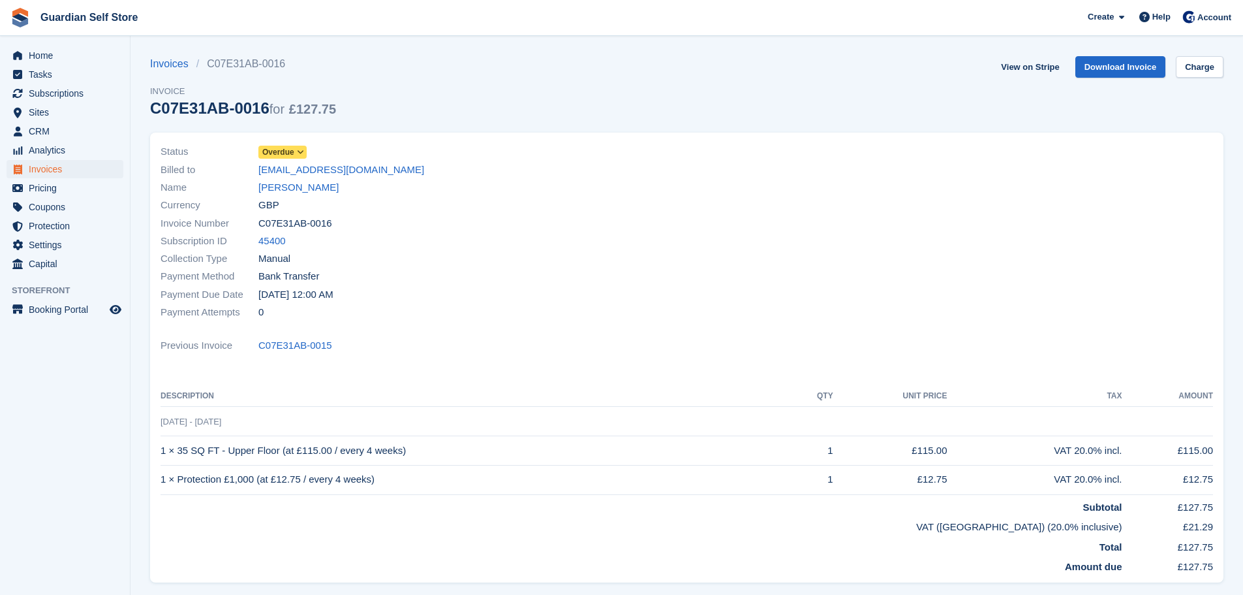
click at [270, 154] on span "Overdue" at bounding box center [278, 152] width 32 height 12
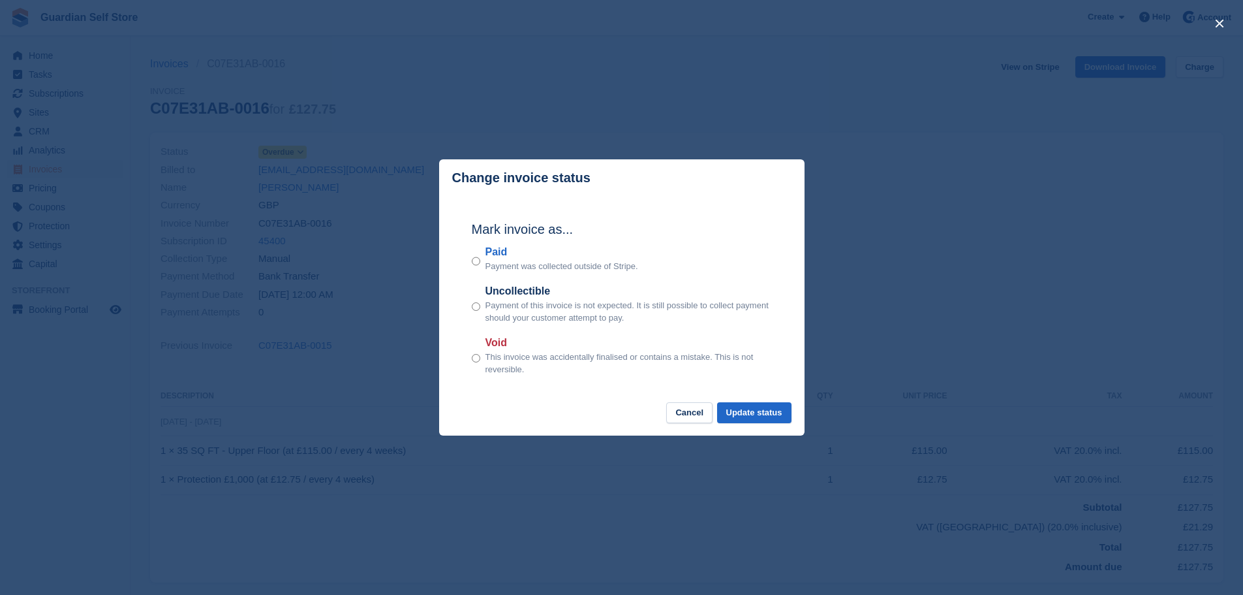
click at [502, 259] on label "Paid" at bounding box center [562, 252] width 153 height 16
click at [745, 410] on button "Update status" at bounding box center [754, 413] width 74 height 22
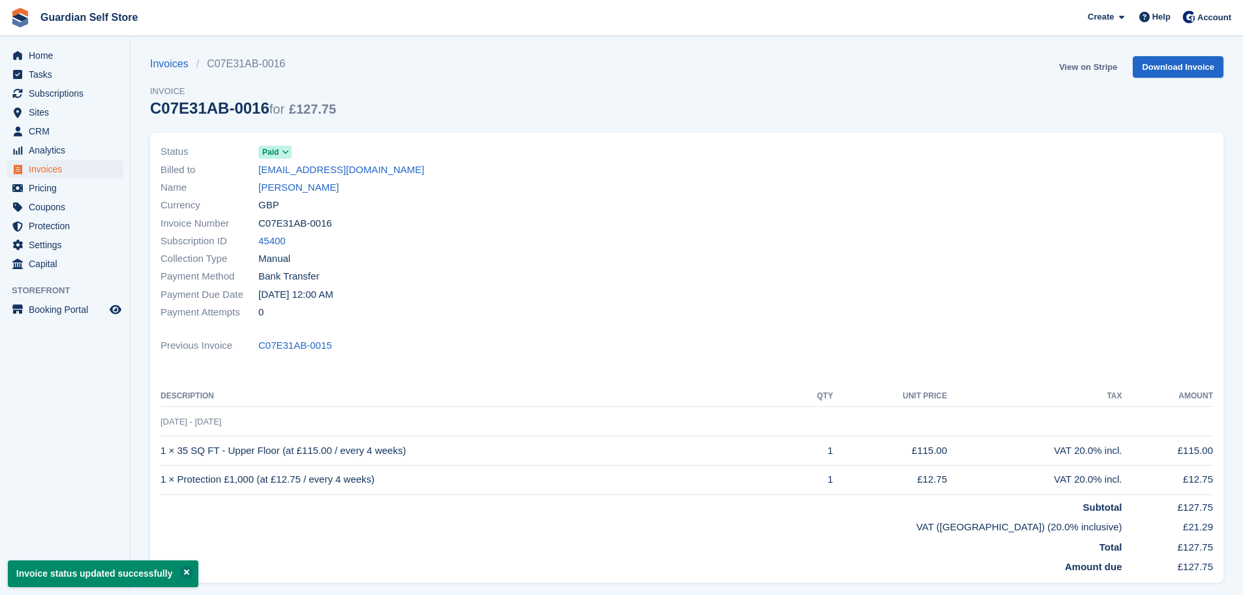
click at [1087, 58] on link "View on Stripe" at bounding box center [1088, 67] width 69 height 22
click at [73, 46] on div "Home Tasks Subscriptions Subscriptions Subscriptions Price increases NEW Price …" at bounding box center [65, 157] width 130 height 232
click at [57, 55] on span "Home" at bounding box center [68, 55] width 78 height 18
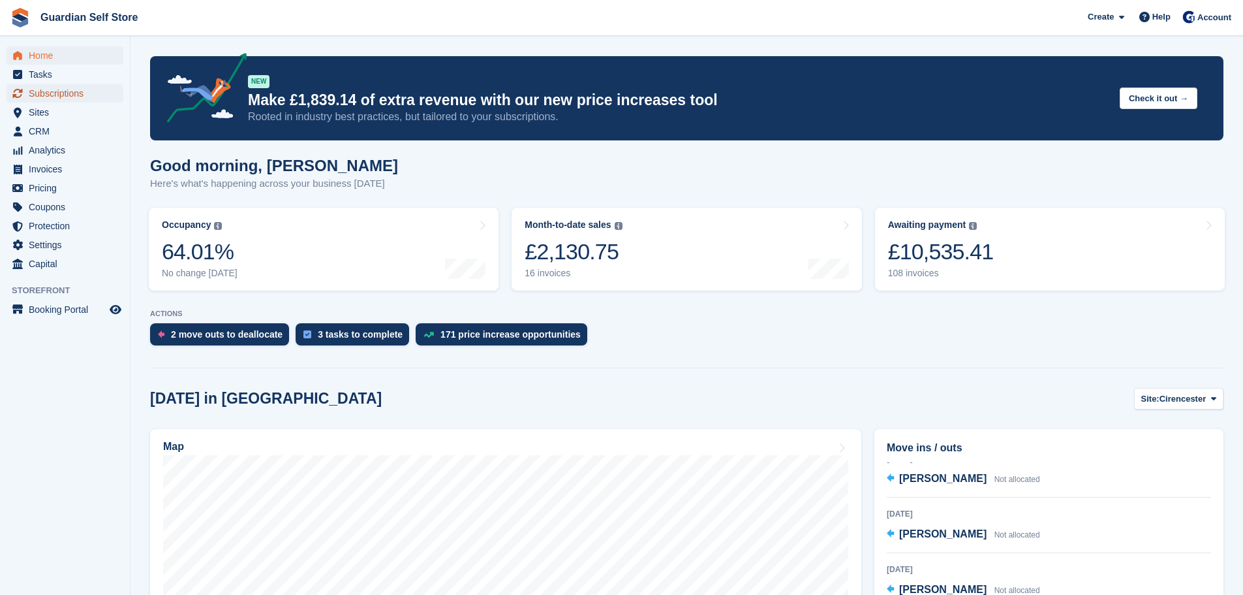
click at [60, 93] on span "Subscriptions" at bounding box center [68, 93] width 78 height 18
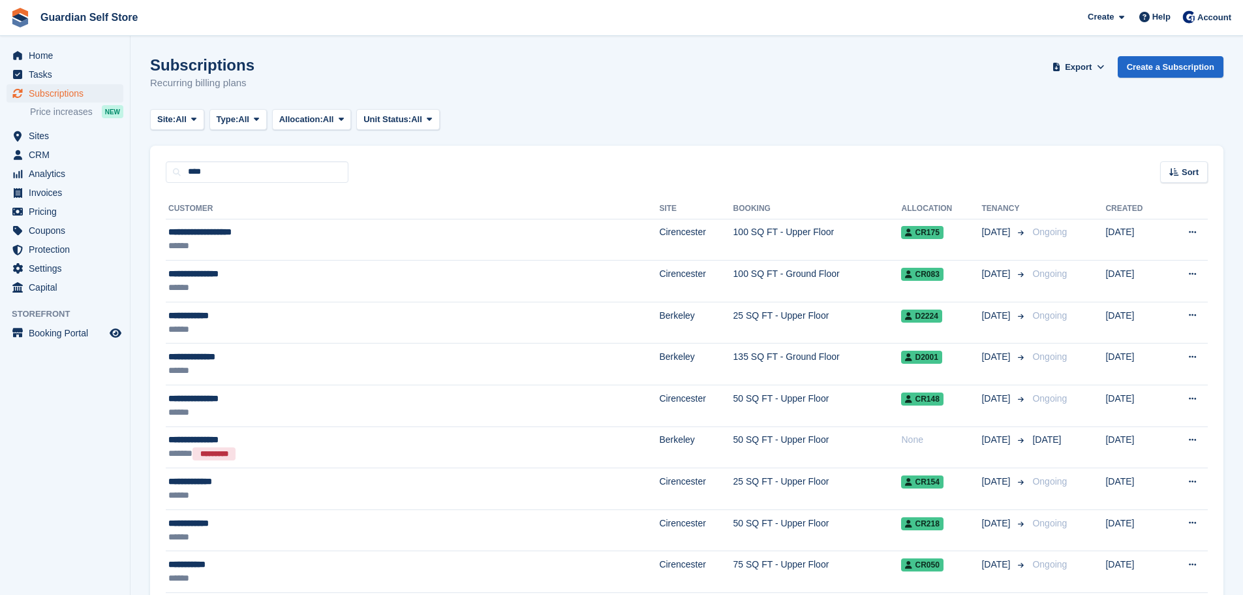
type input "****"
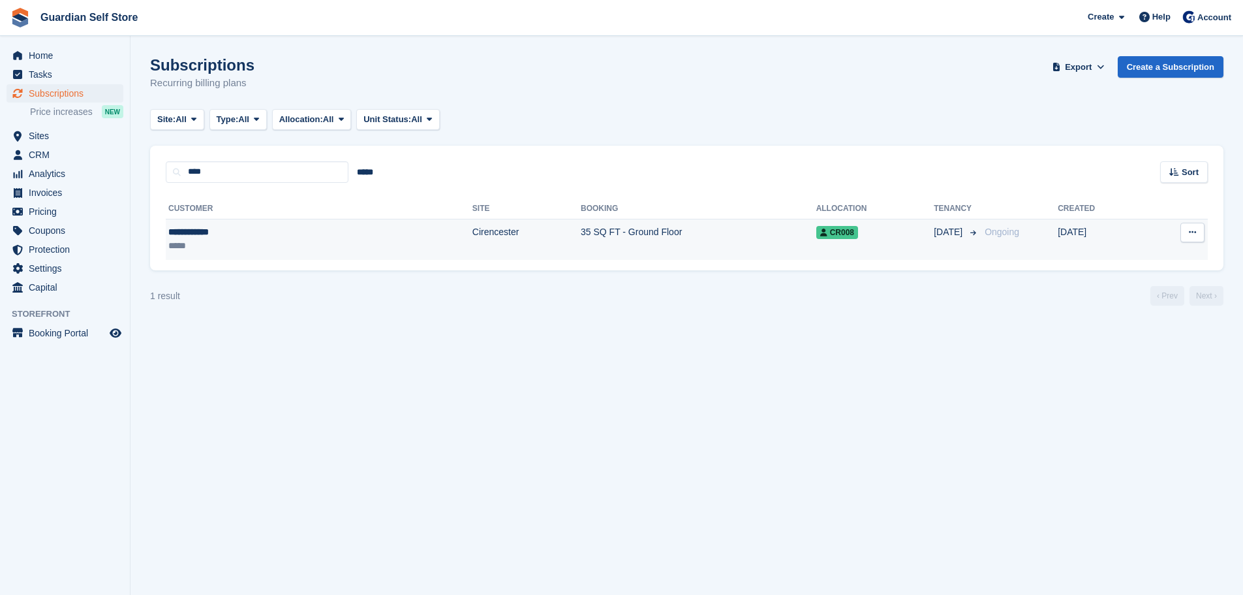
click at [226, 241] on div "*****" at bounding box center [232, 246] width 129 height 14
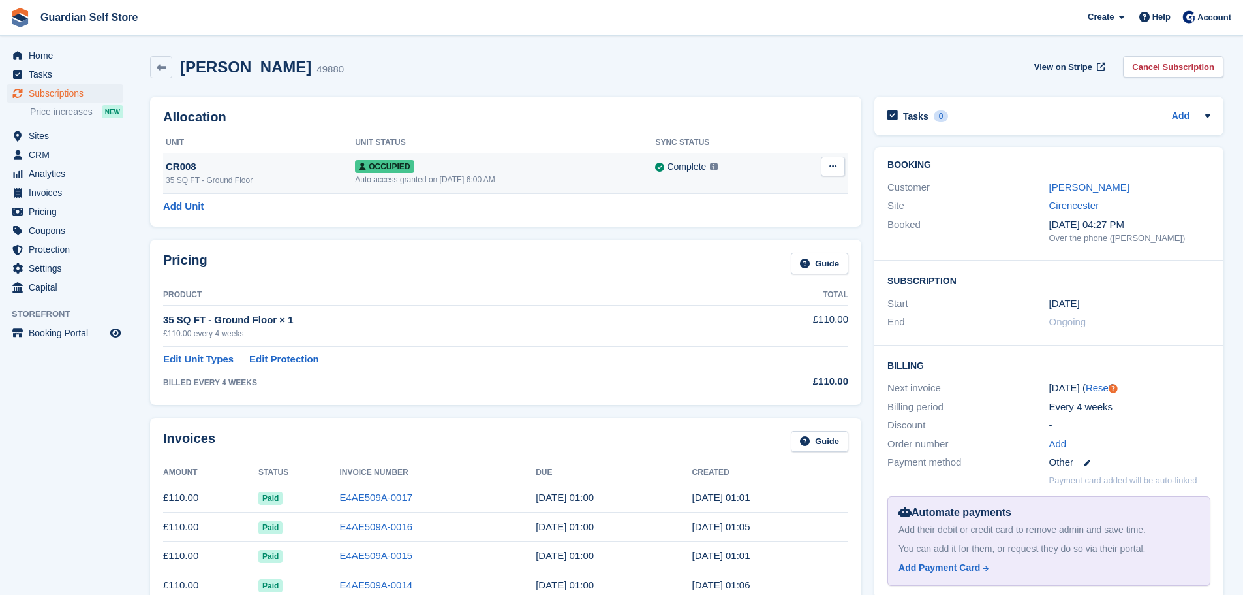
click at [304, 176] on div "35 SQ FT - Ground Floor" at bounding box center [260, 180] width 189 height 12
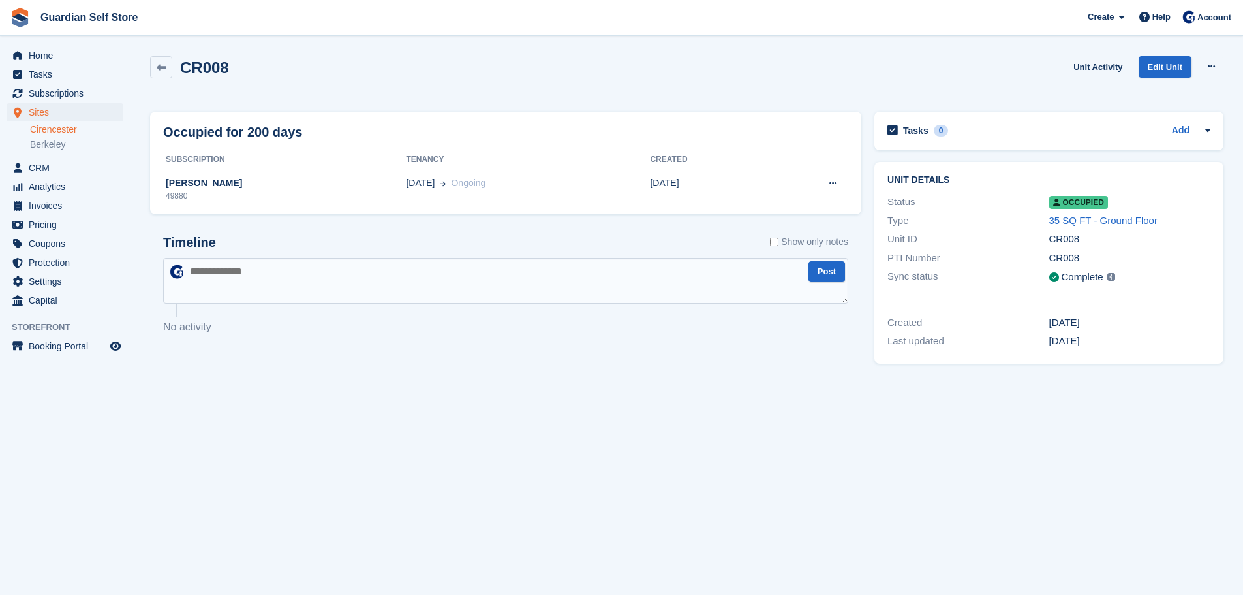
click at [157, 71] on icon at bounding box center [162, 68] width 10 height 10
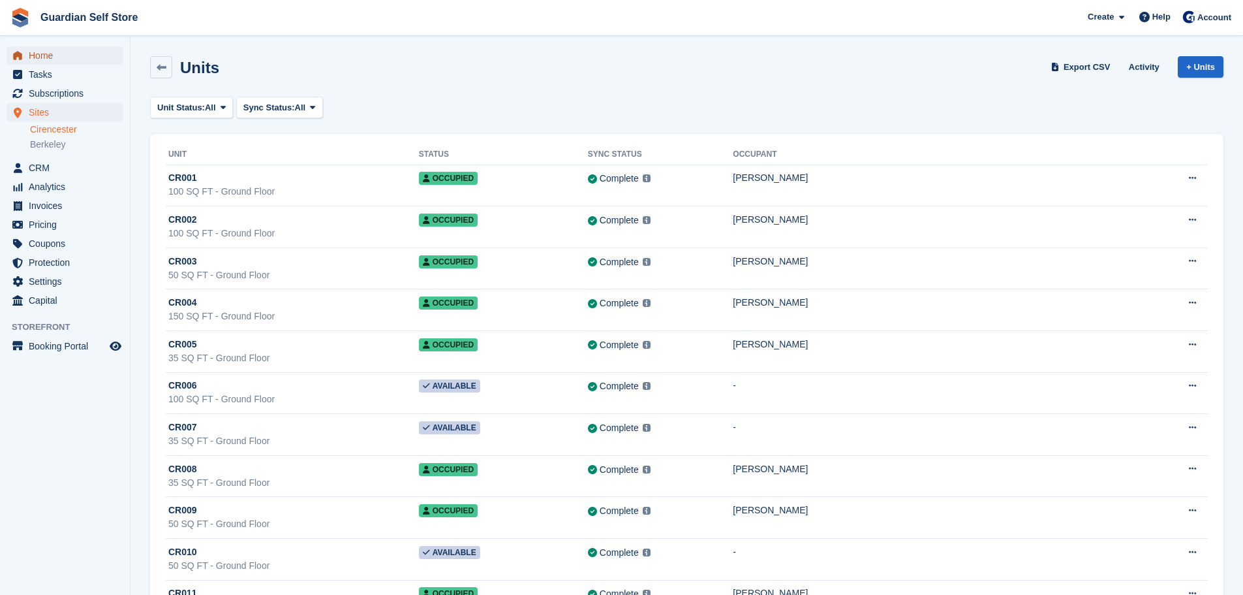
click at [47, 54] on span "Home" at bounding box center [68, 55] width 78 height 18
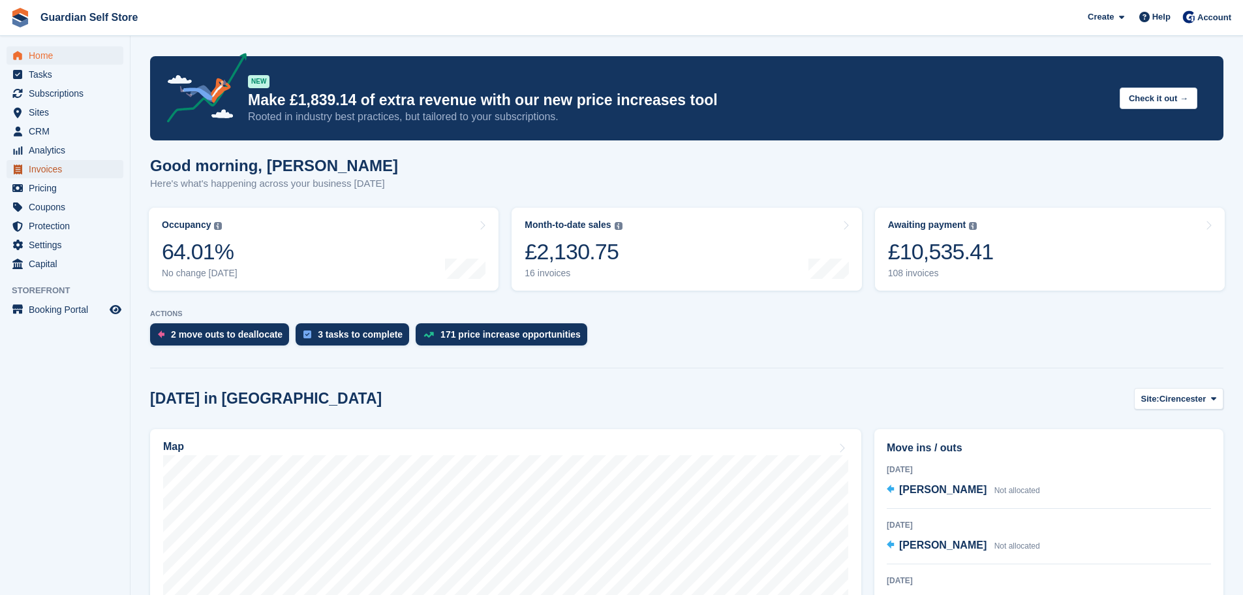
click at [44, 174] on span "Invoices" at bounding box center [68, 169] width 78 height 18
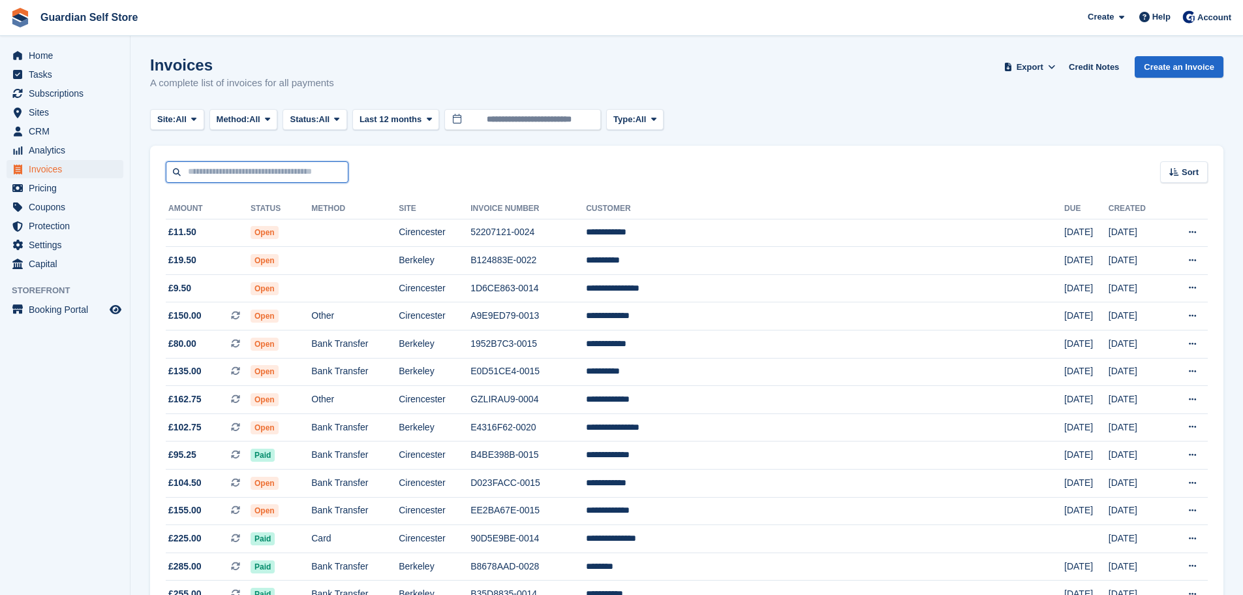
drag, startPoint x: 0, startPoint y: 0, endPoint x: 235, endPoint y: 170, distance: 289.8
click at [235, 170] on input "text" at bounding box center [257, 172] width 183 height 22
type input "*****"
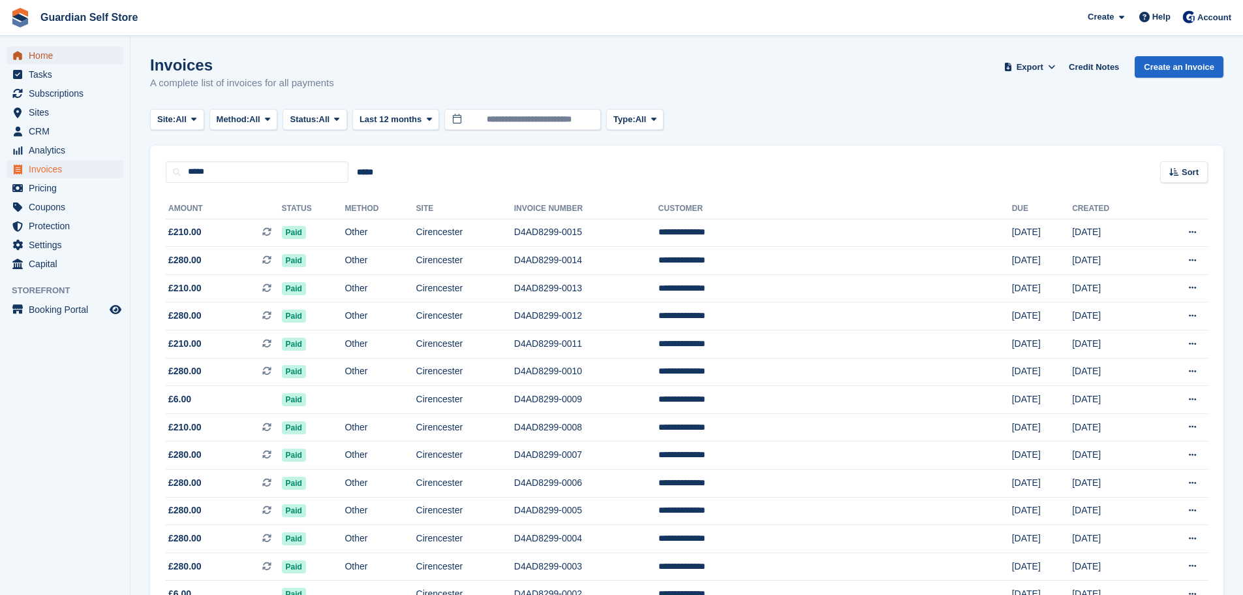
click at [52, 58] on span "Home" at bounding box center [68, 55] width 78 height 18
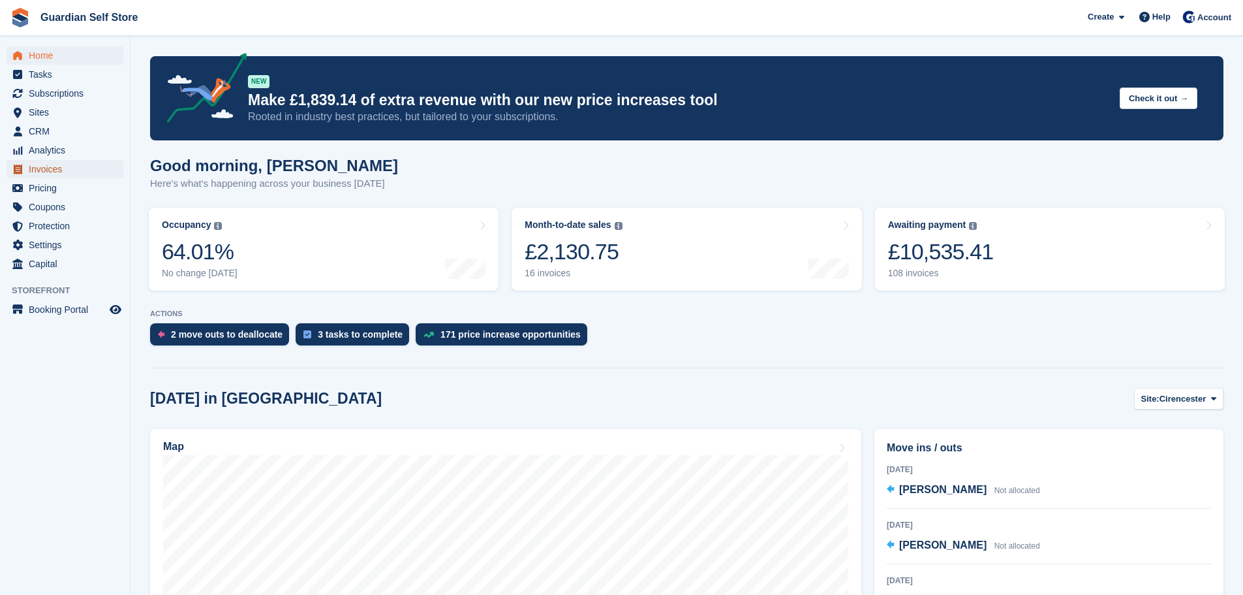
click at [39, 166] on span "Invoices" at bounding box center [68, 169] width 78 height 18
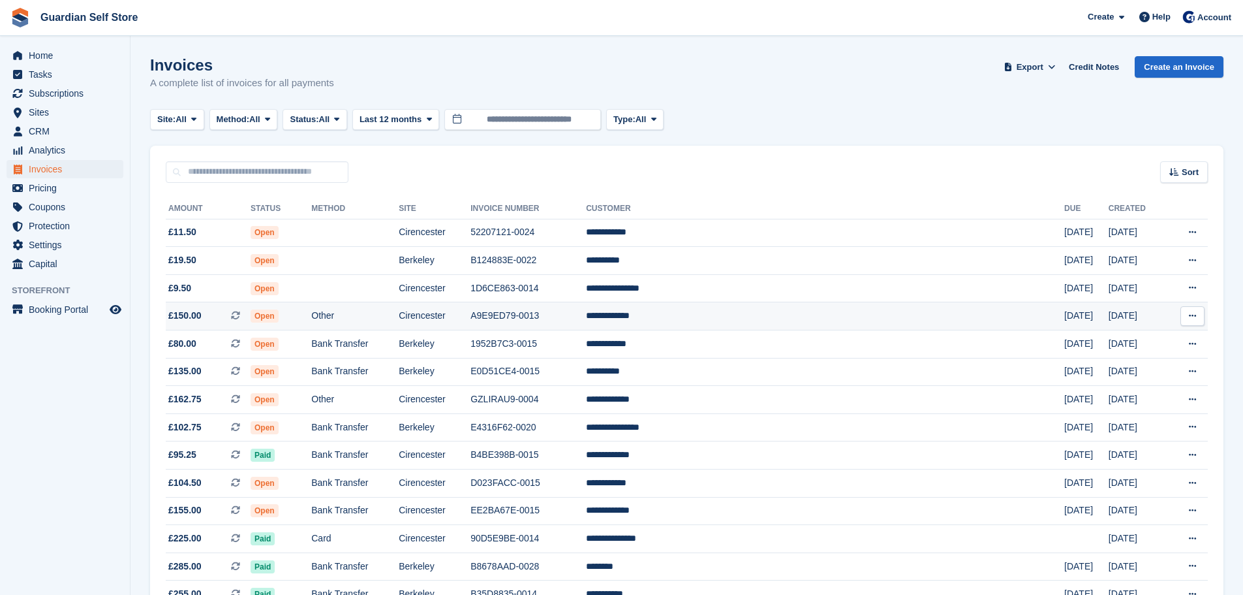
click at [311, 324] on td "Open" at bounding box center [281, 316] width 61 height 28
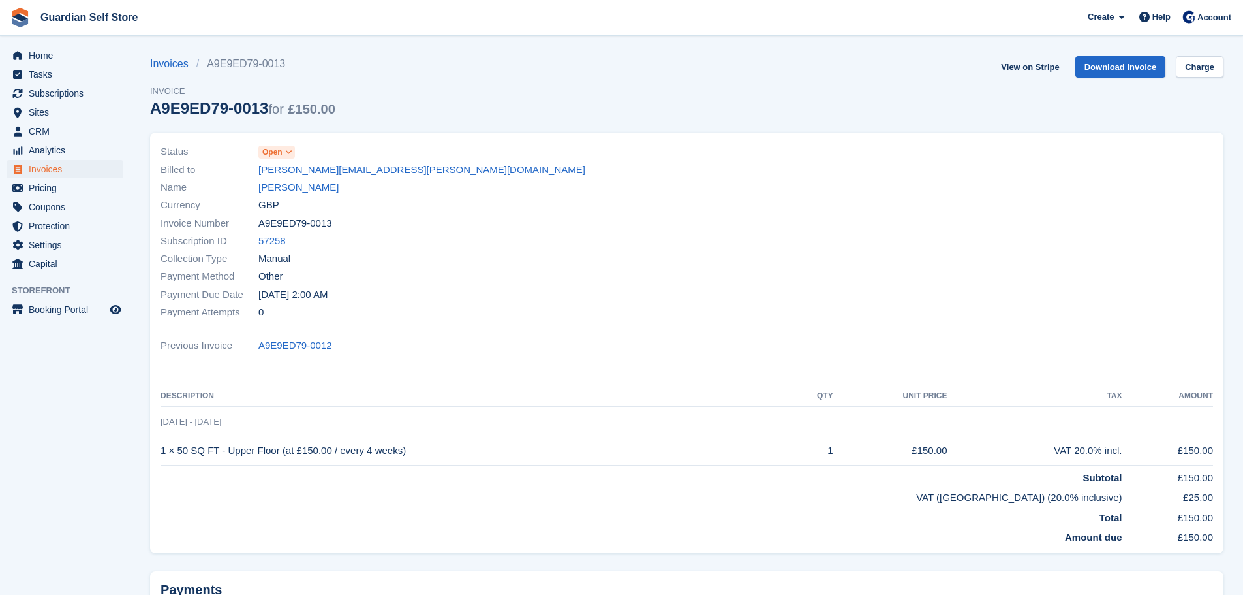
click at [289, 146] on span "Open" at bounding box center [276, 152] width 37 height 13
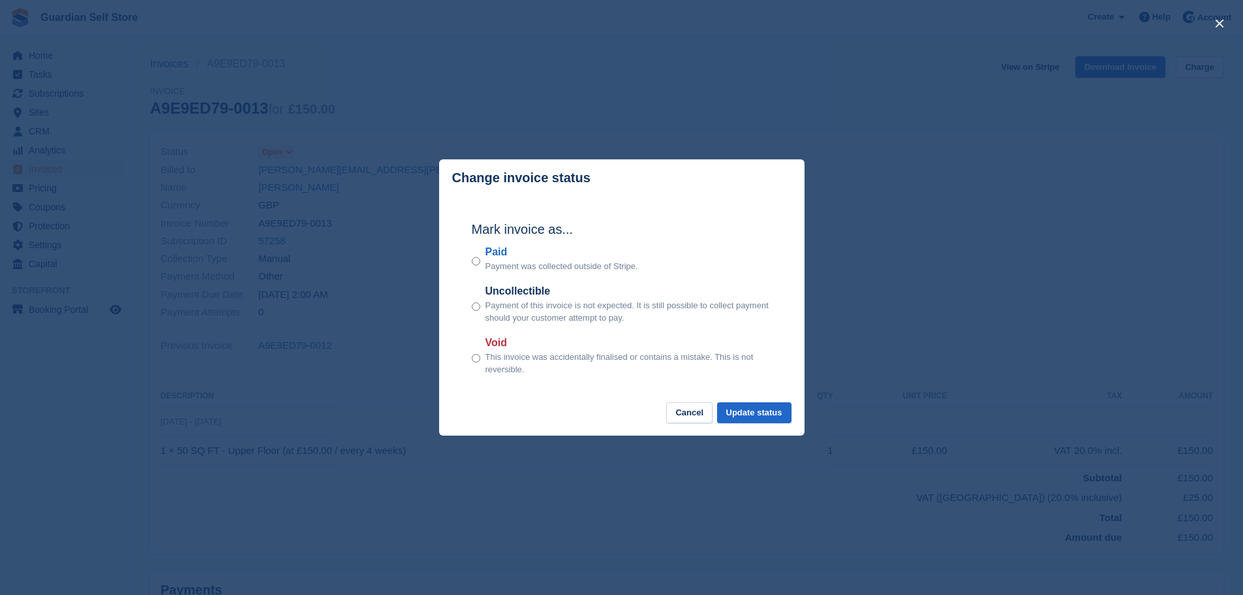
click at [494, 257] on label "Paid" at bounding box center [562, 252] width 153 height 16
click at [745, 409] on button "Update status" at bounding box center [754, 413] width 74 height 22
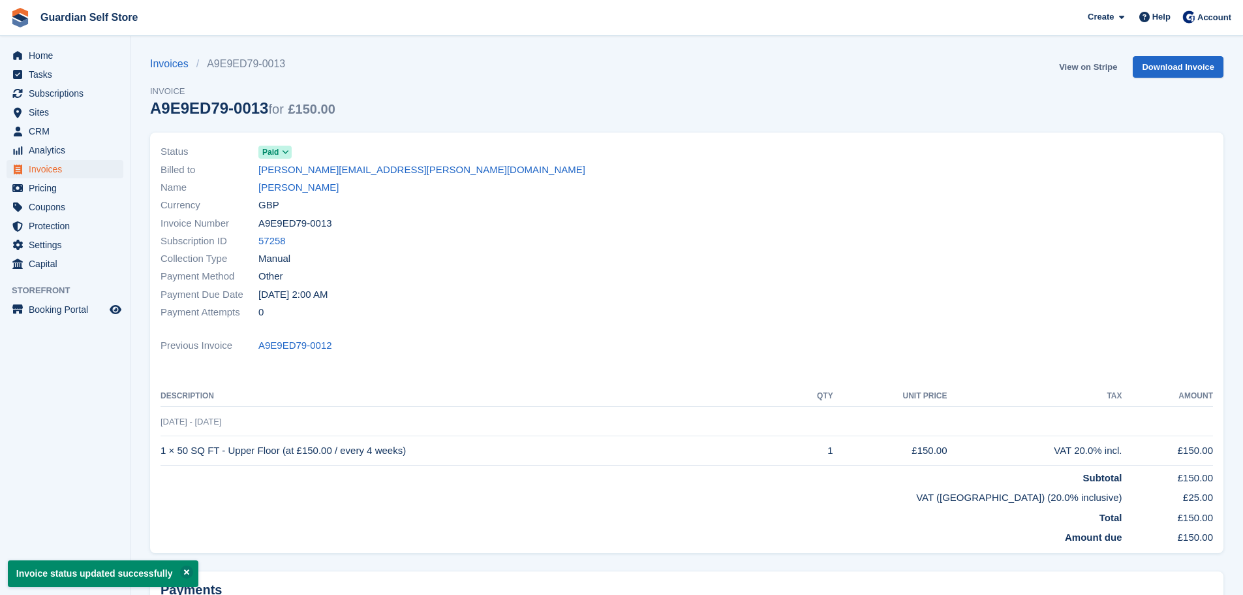
click at [1074, 65] on link "View on Stripe" at bounding box center [1088, 67] width 69 height 22
click at [80, 164] on span "Invoices" at bounding box center [68, 169] width 78 height 18
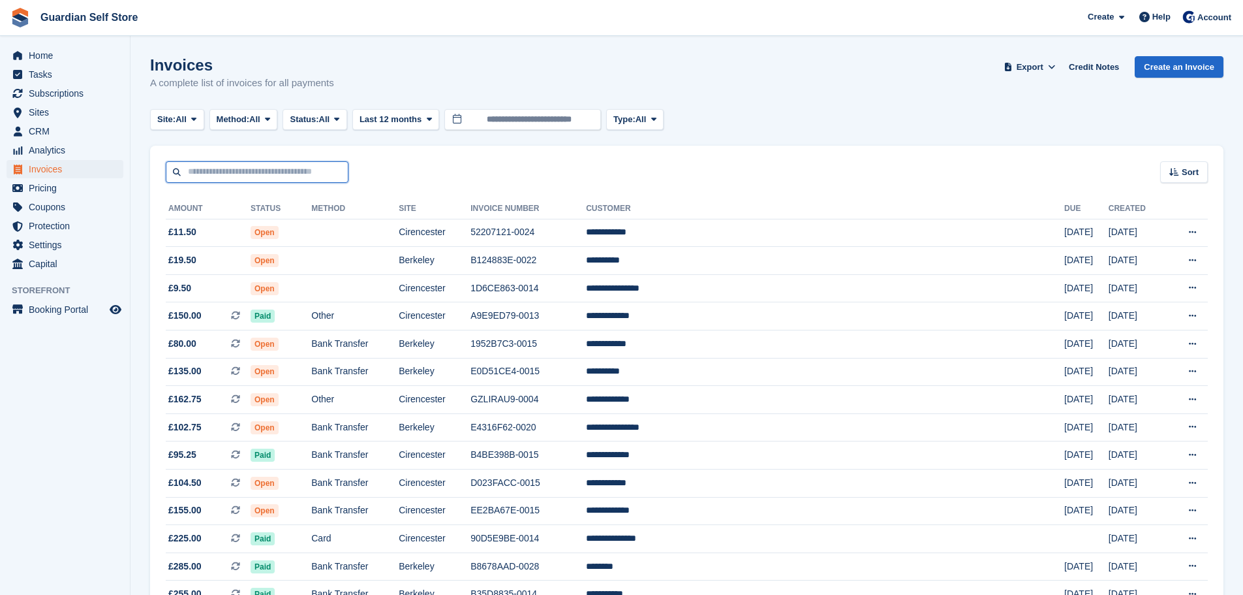
click at [241, 165] on input "text" at bounding box center [257, 172] width 183 height 22
type input "****"
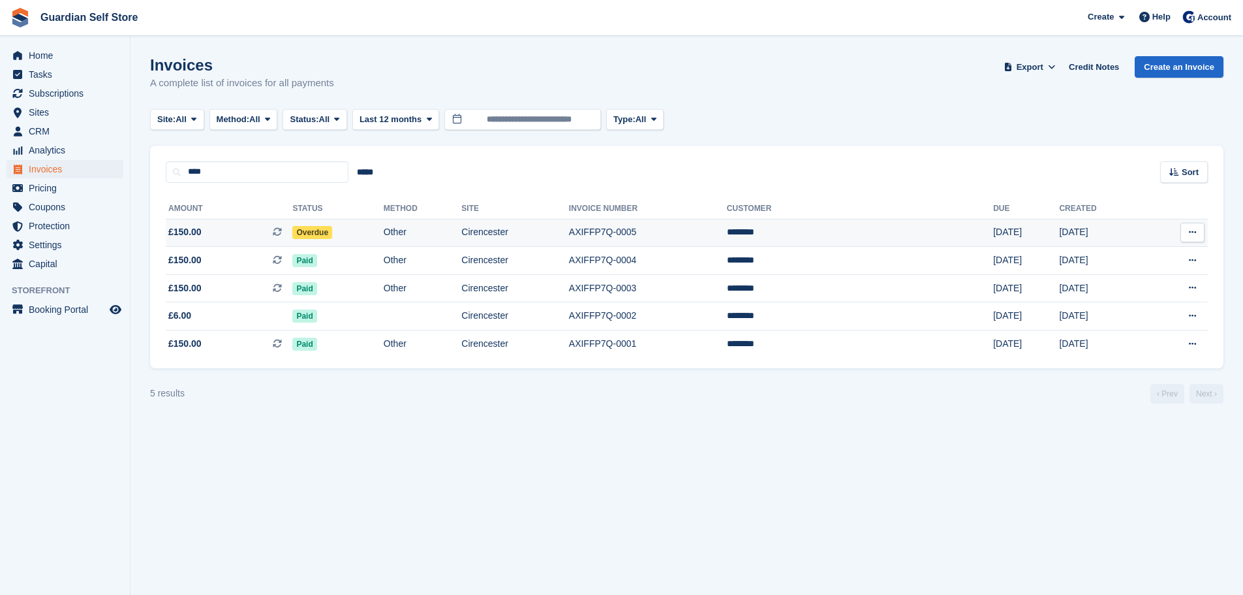
click at [225, 230] on span "£150.00 This is a recurring subscription invoice." at bounding box center [229, 232] width 127 height 14
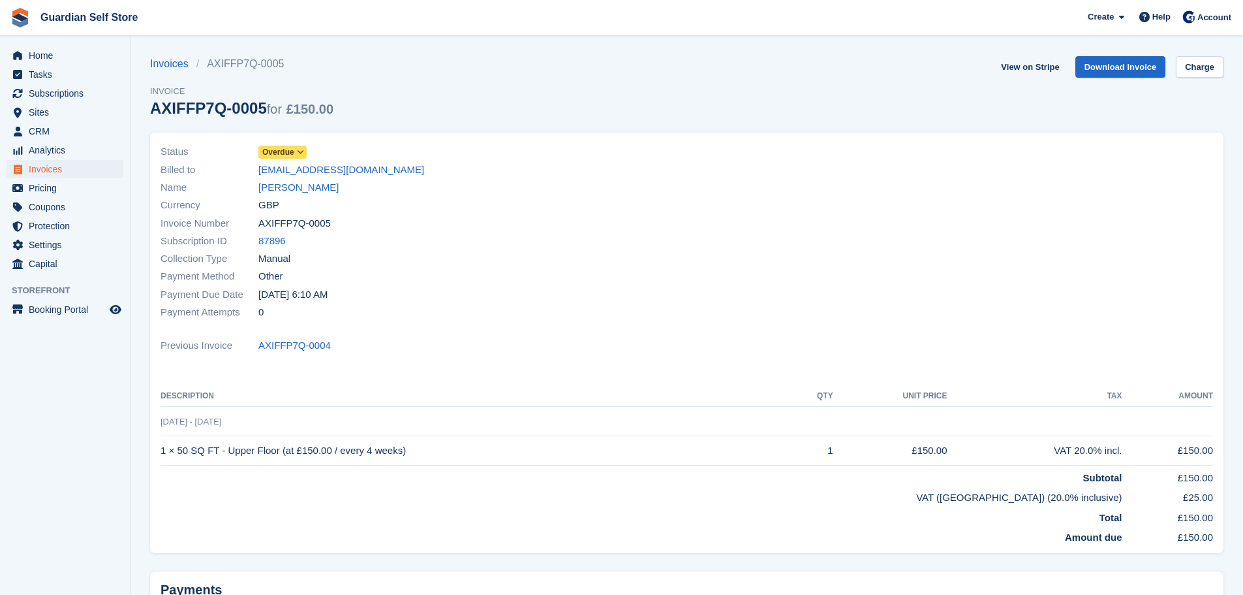
click at [297, 153] on icon at bounding box center [300, 152] width 7 height 8
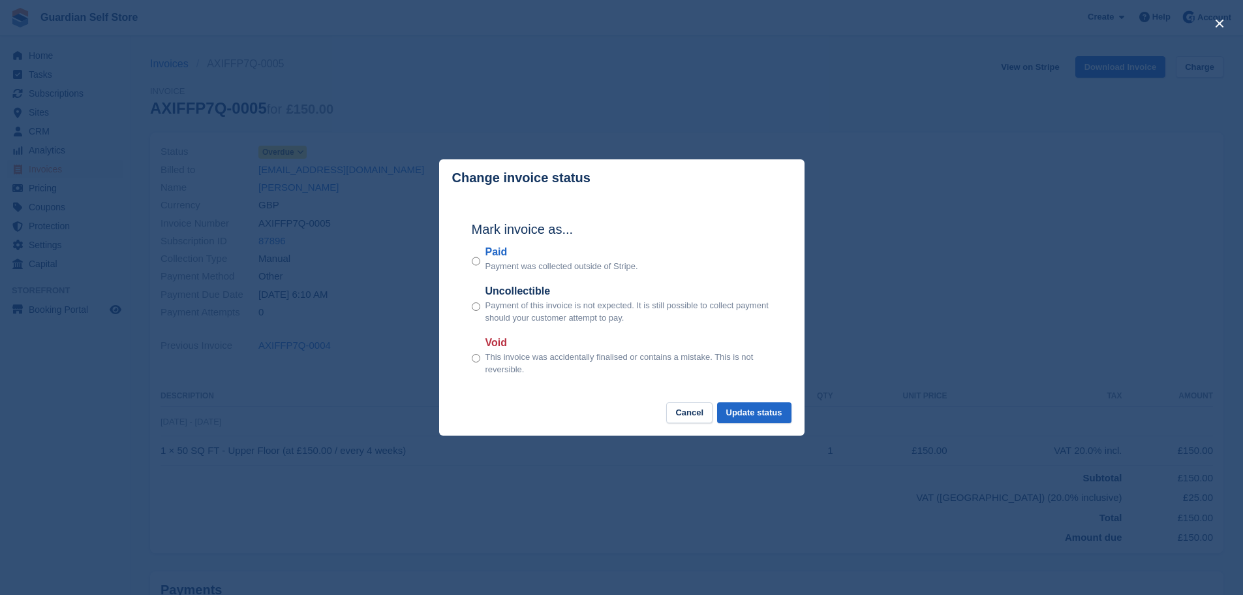
click at [497, 258] on label "Paid" at bounding box center [562, 252] width 153 height 16
click at [789, 419] on button "Update status" at bounding box center [754, 413] width 74 height 22
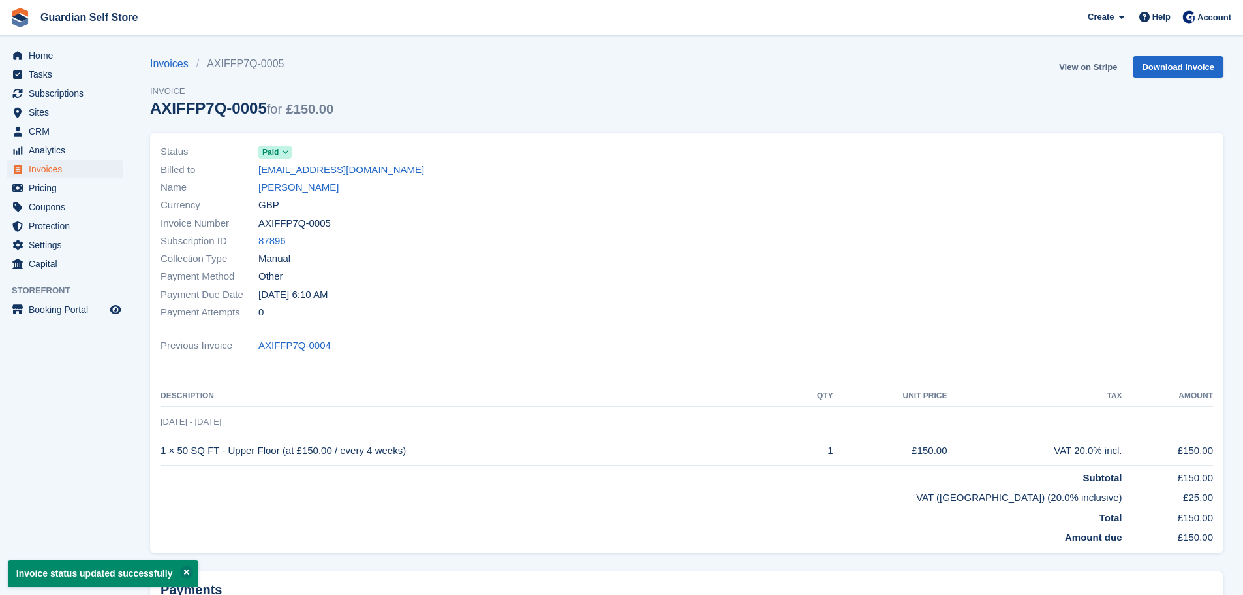
click at [1087, 74] on link "View on Stripe" at bounding box center [1088, 67] width 69 height 22
click at [96, 52] on span "Home" at bounding box center [68, 55] width 78 height 18
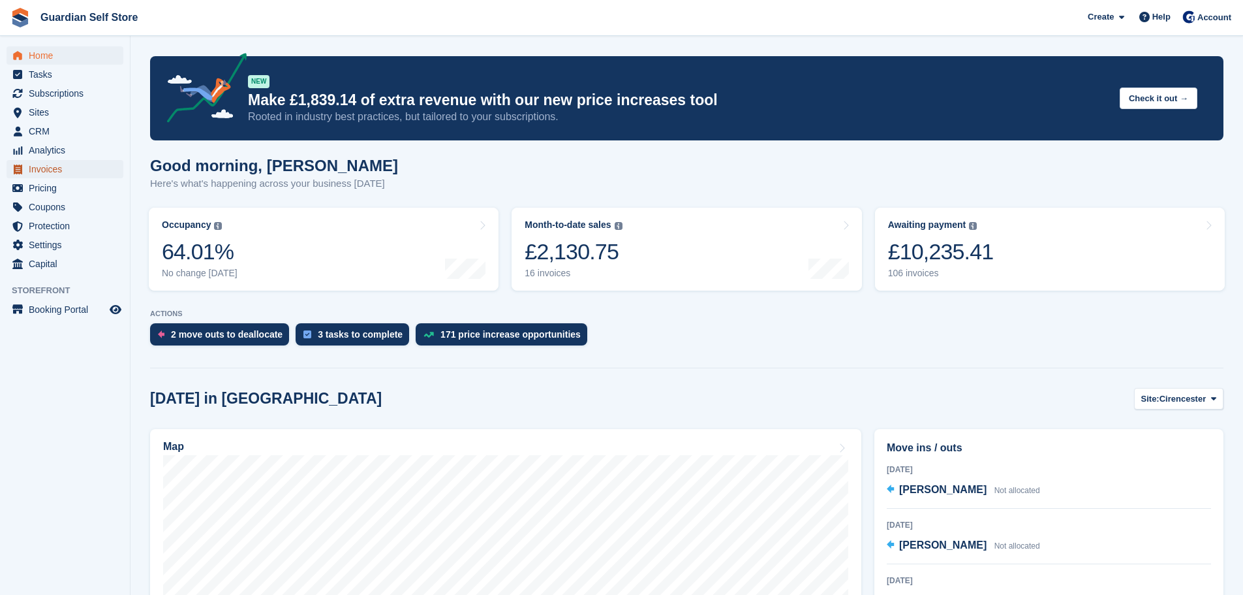
click at [50, 168] on span "Invoices" at bounding box center [68, 169] width 78 height 18
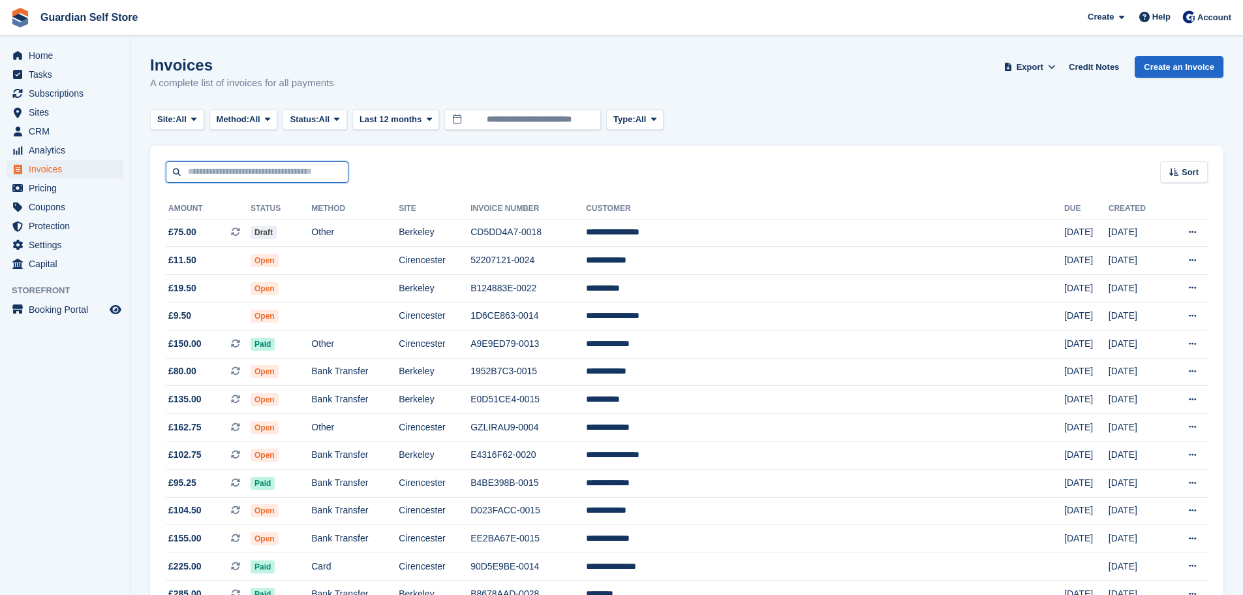
click at [211, 170] on input "text" at bounding box center [257, 172] width 183 height 22
type input "*****"
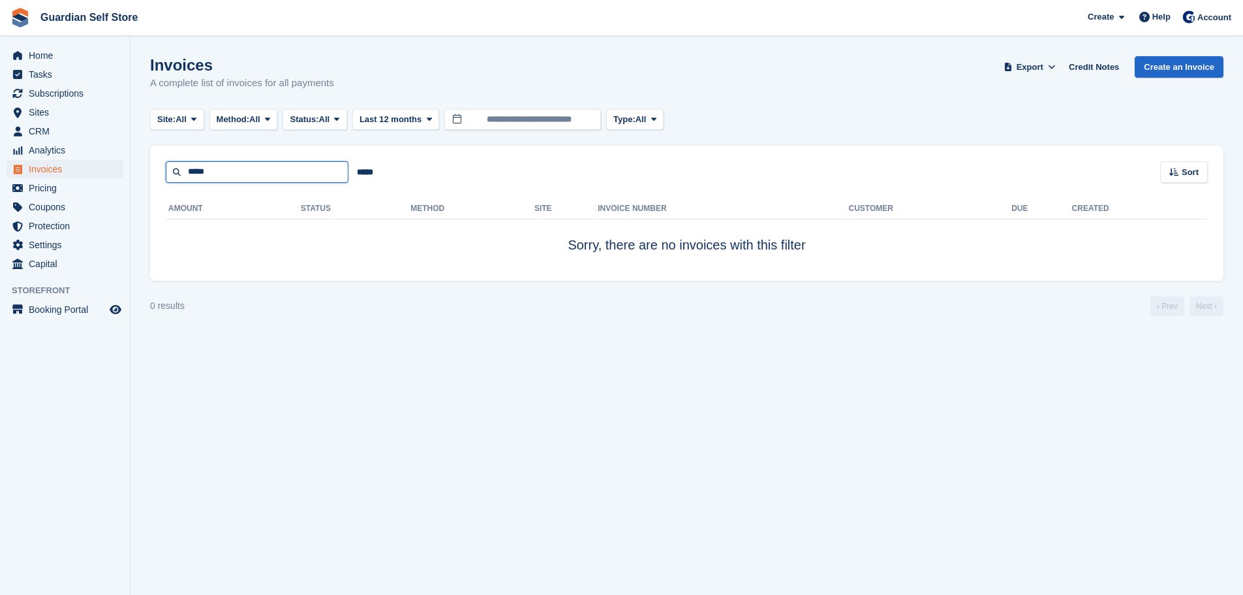
click at [229, 176] on input "*****" at bounding box center [257, 172] width 183 height 22
type input "*"
click at [229, 176] on input "text" at bounding box center [257, 172] width 183 height 22
type input "******"
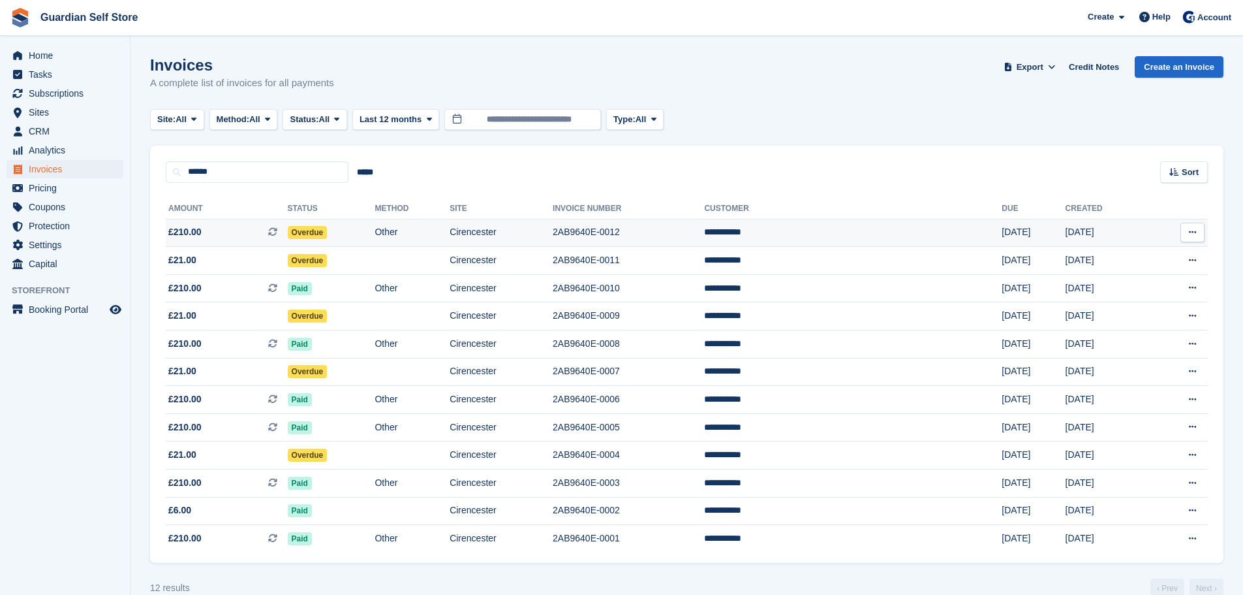
click at [226, 236] on span "£210.00 This is a recurring subscription invoice." at bounding box center [227, 232] width 122 height 14
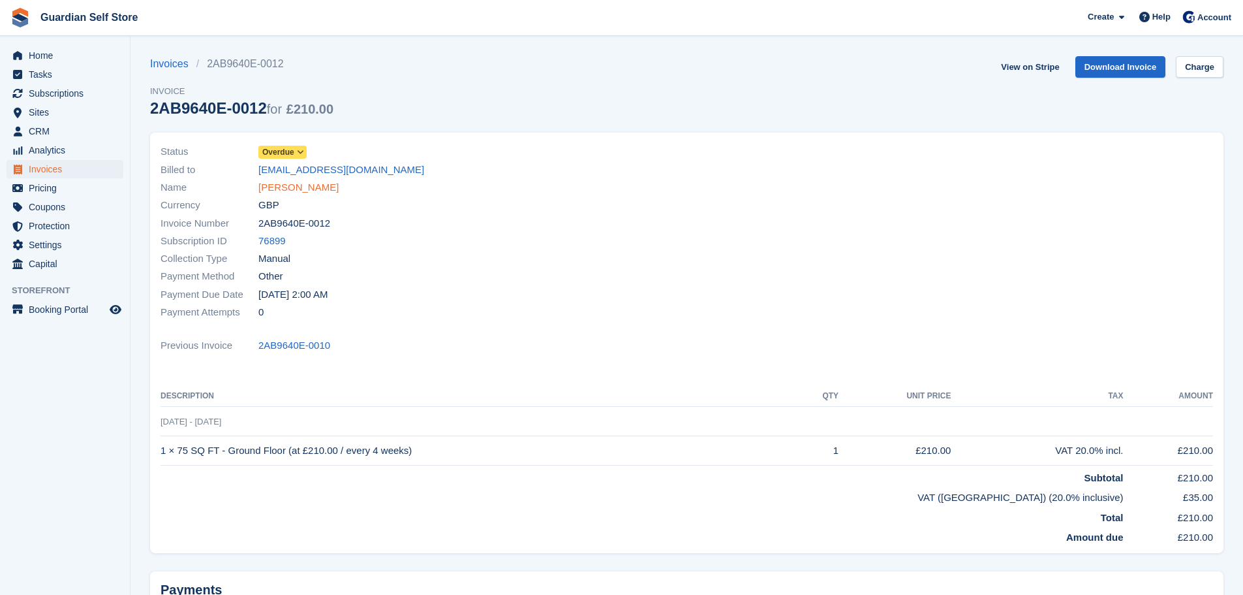
click at [281, 187] on link "[PERSON_NAME]" at bounding box center [298, 187] width 80 height 15
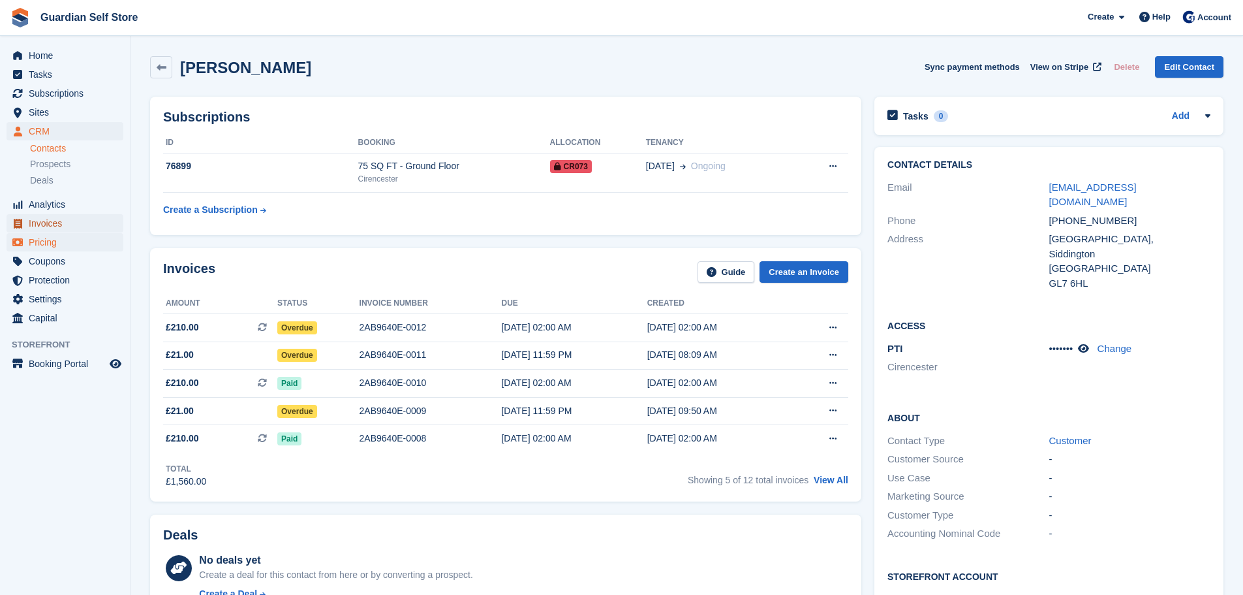
drag, startPoint x: 50, startPoint y: 225, endPoint x: 16, endPoint y: 234, distance: 34.5
click at [50, 225] on span "Invoices" at bounding box center [68, 223] width 78 height 18
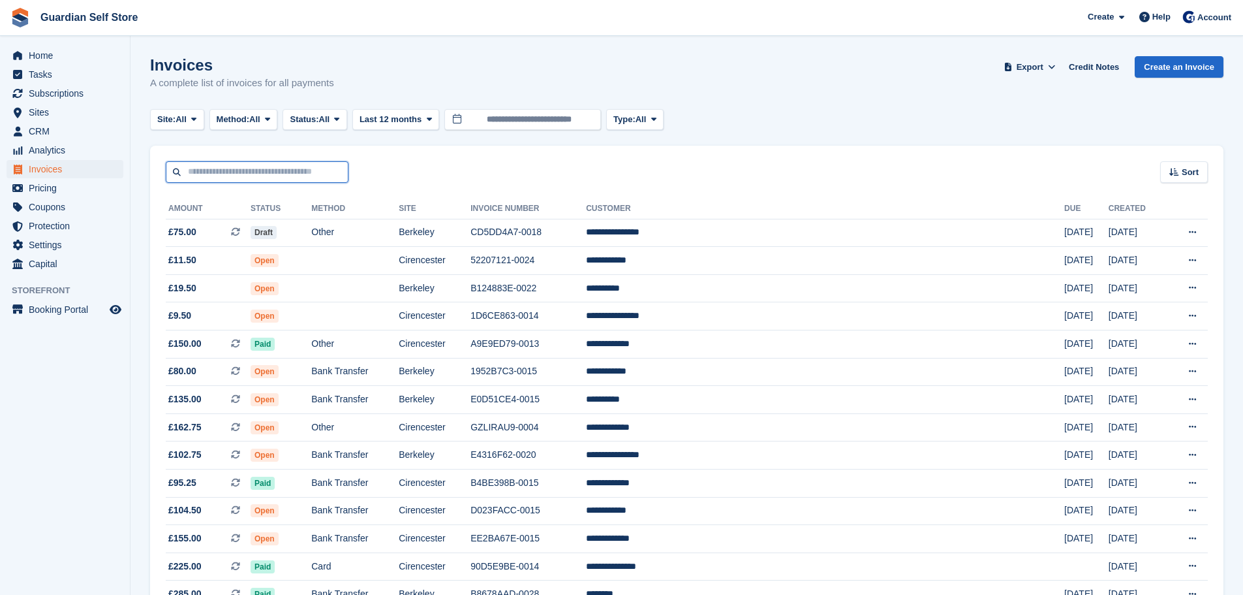
click at [252, 180] on input "text" at bounding box center [257, 172] width 183 height 22
type input "******"
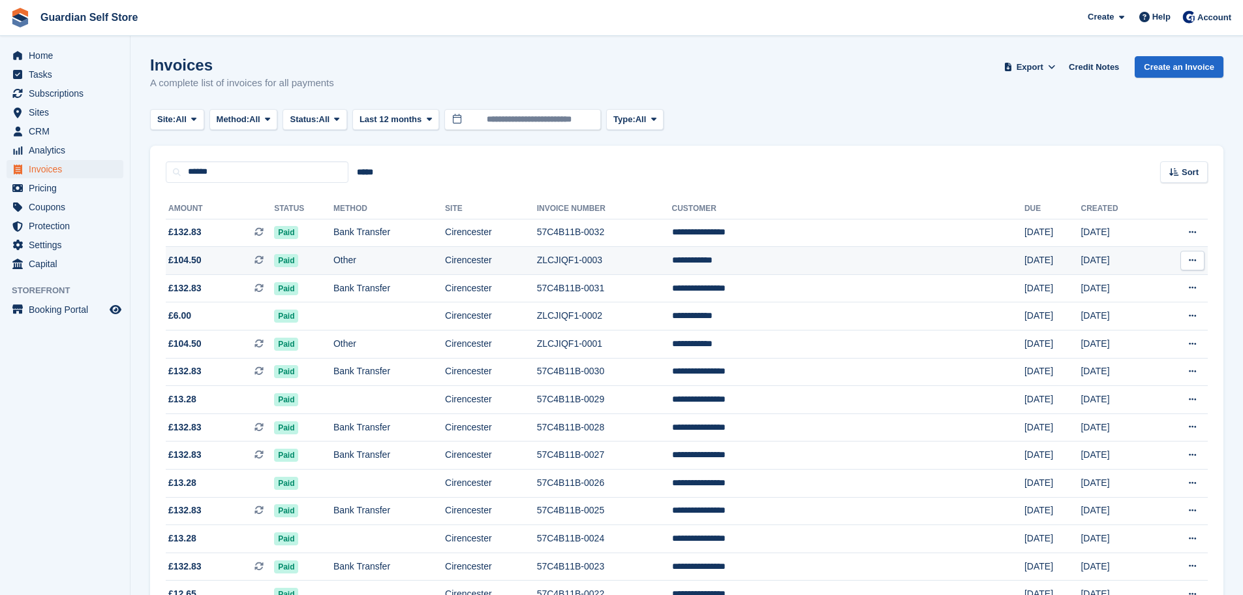
click at [217, 260] on span "£104.50 This is a recurring subscription invoice." at bounding box center [220, 260] width 108 height 14
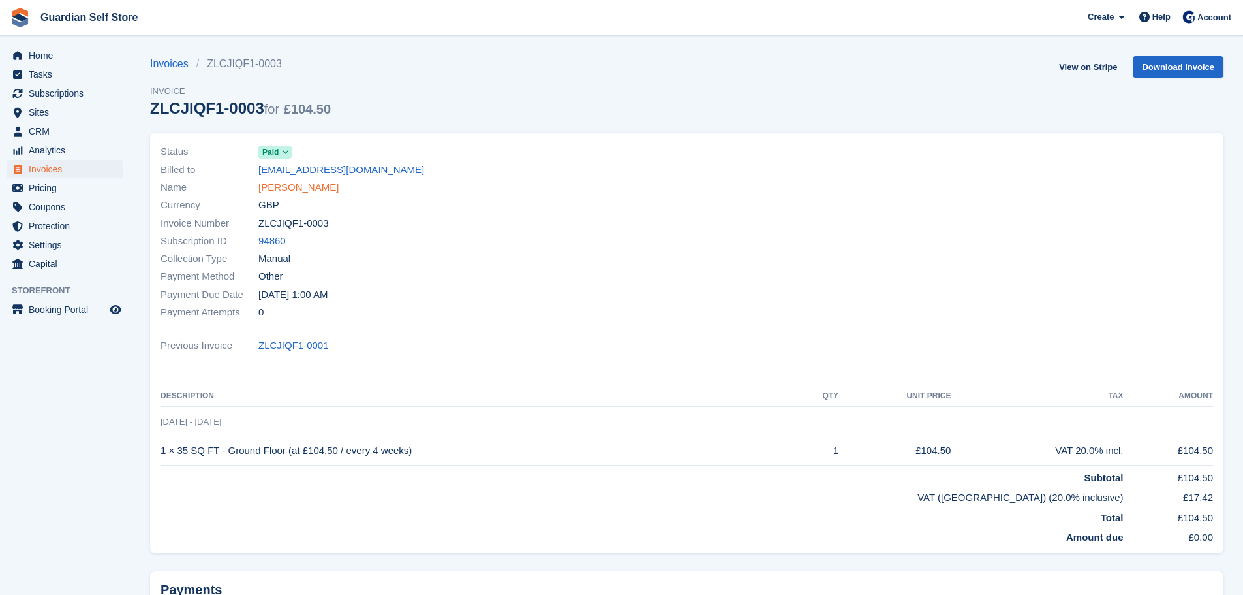
click at [277, 183] on link "[PERSON_NAME]" at bounding box center [298, 187] width 80 height 15
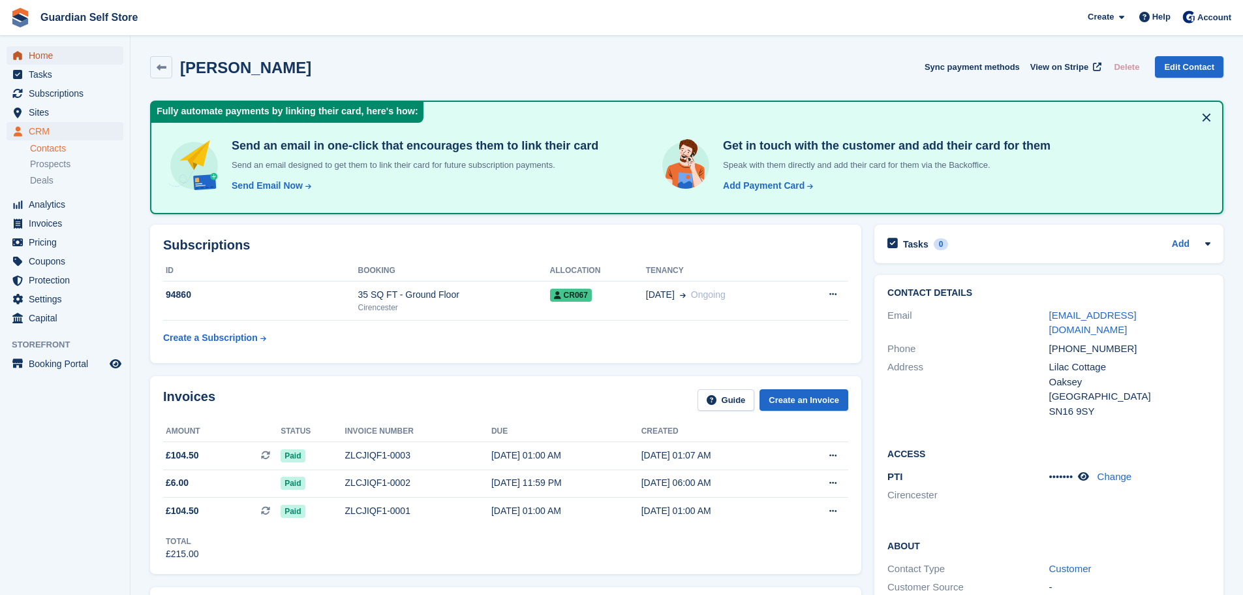
click at [82, 50] on span "Home" at bounding box center [68, 55] width 78 height 18
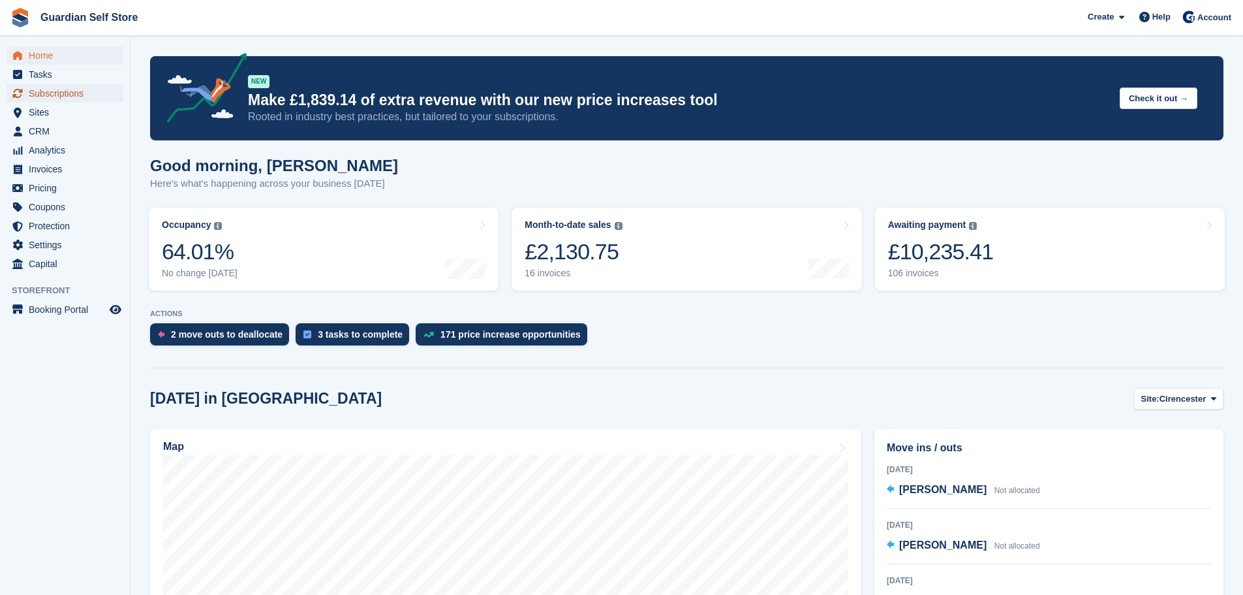
click at [57, 95] on span "Subscriptions" at bounding box center [68, 93] width 78 height 18
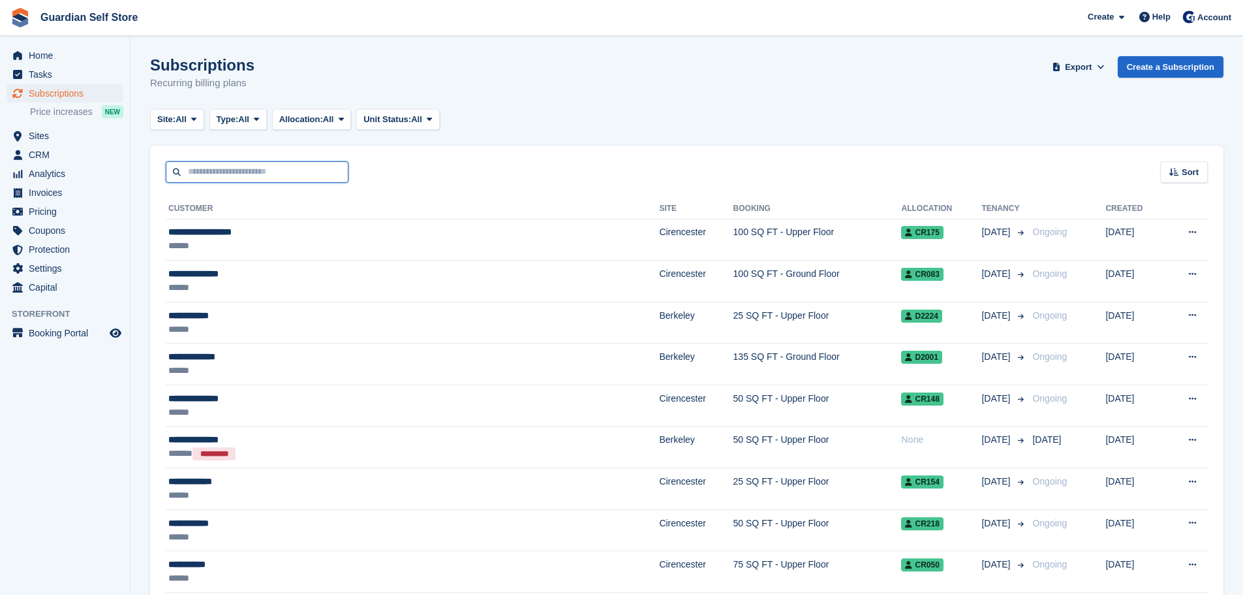
click at [207, 170] on input "text" at bounding box center [257, 172] width 183 height 22
type input "****"
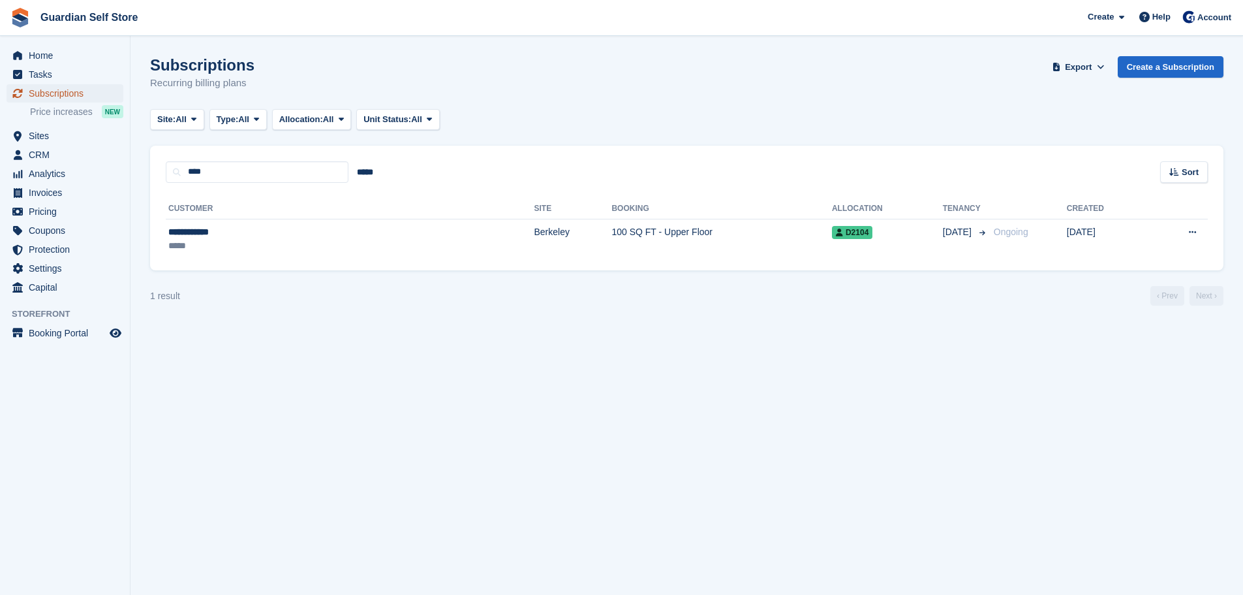
click at [75, 96] on span "Subscriptions" at bounding box center [68, 93] width 78 height 18
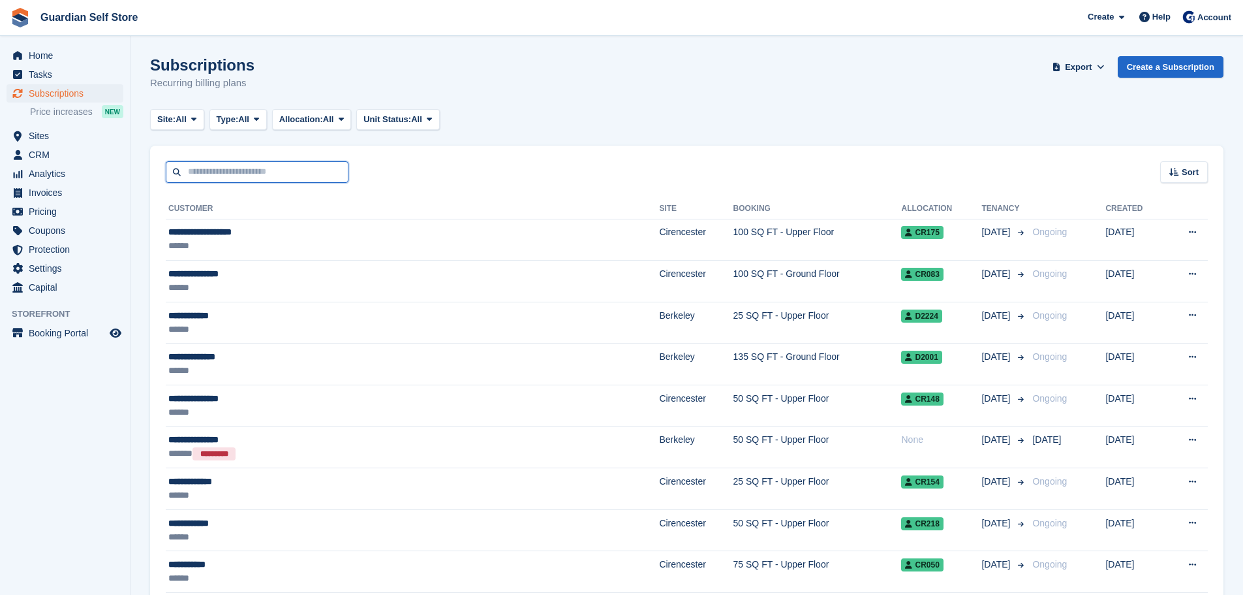
drag, startPoint x: 225, startPoint y: 159, endPoint x: 201, endPoint y: 171, distance: 26.3
click at [201, 171] on input "text" at bounding box center [257, 172] width 183 height 22
type input "****"
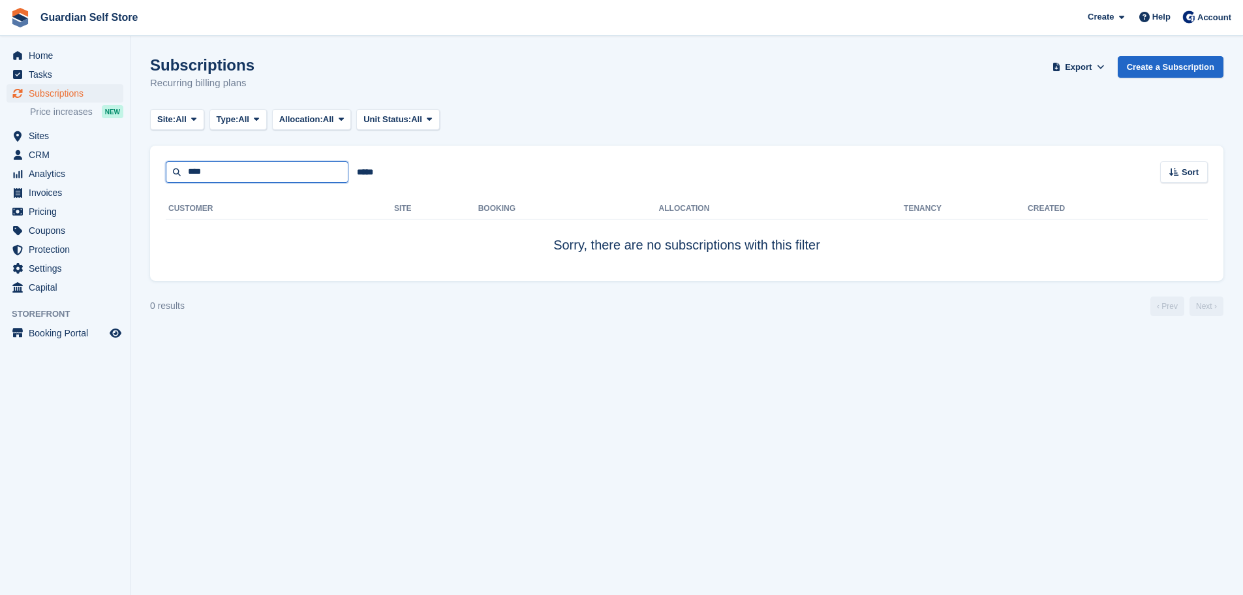
click at [255, 161] on input "****" at bounding box center [257, 172] width 183 height 22
type input "*****"
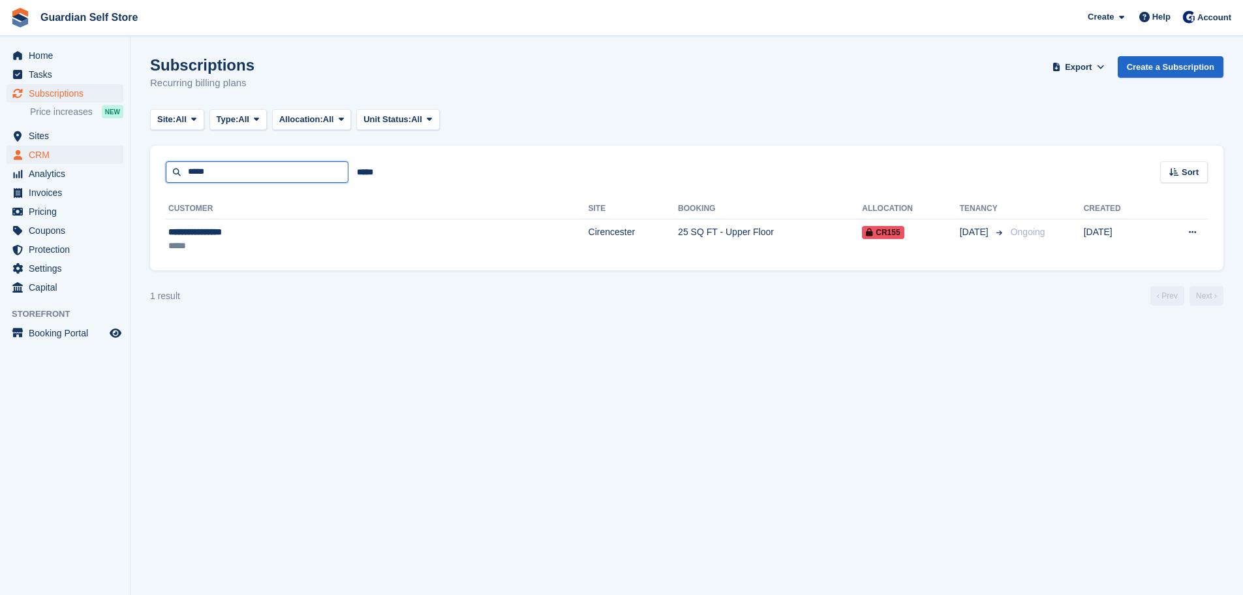
drag, startPoint x: 223, startPoint y: 172, endPoint x: 56, endPoint y: 157, distance: 167.1
click at [54, 158] on div "Home Tasks Subscriptions Subscriptions Subscriptions Price increases NEW Price …" at bounding box center [621, 297] width 1243 height 595
type input "****"
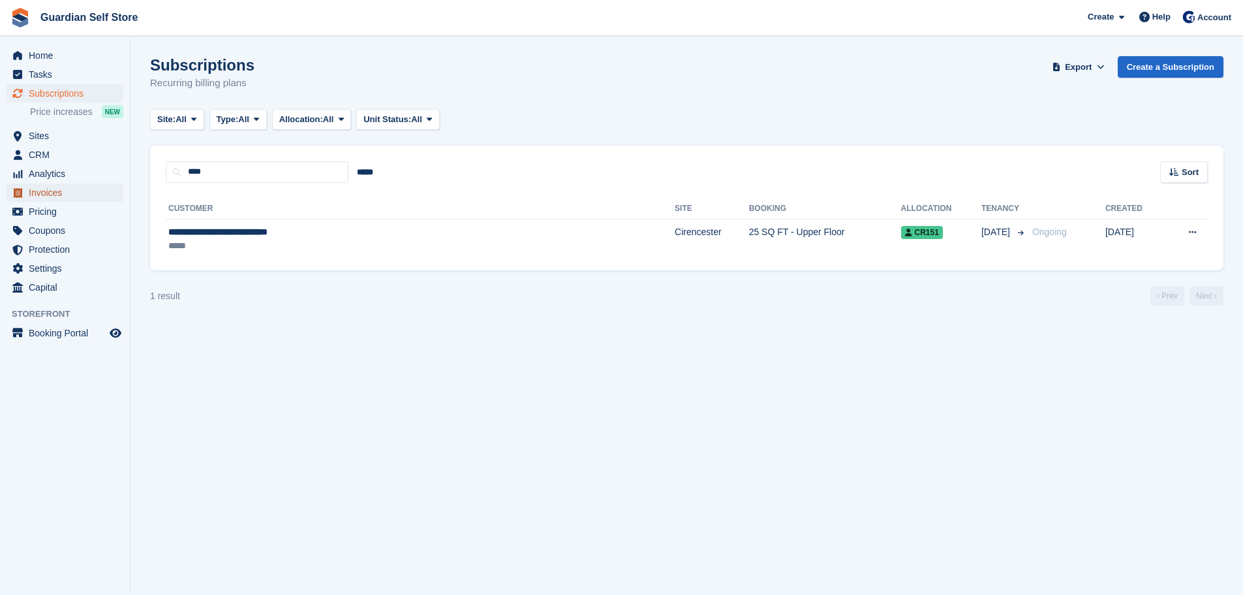
click at [80, 193] on span "Invoices" at bounding box center [68, 192] width 78 height 18
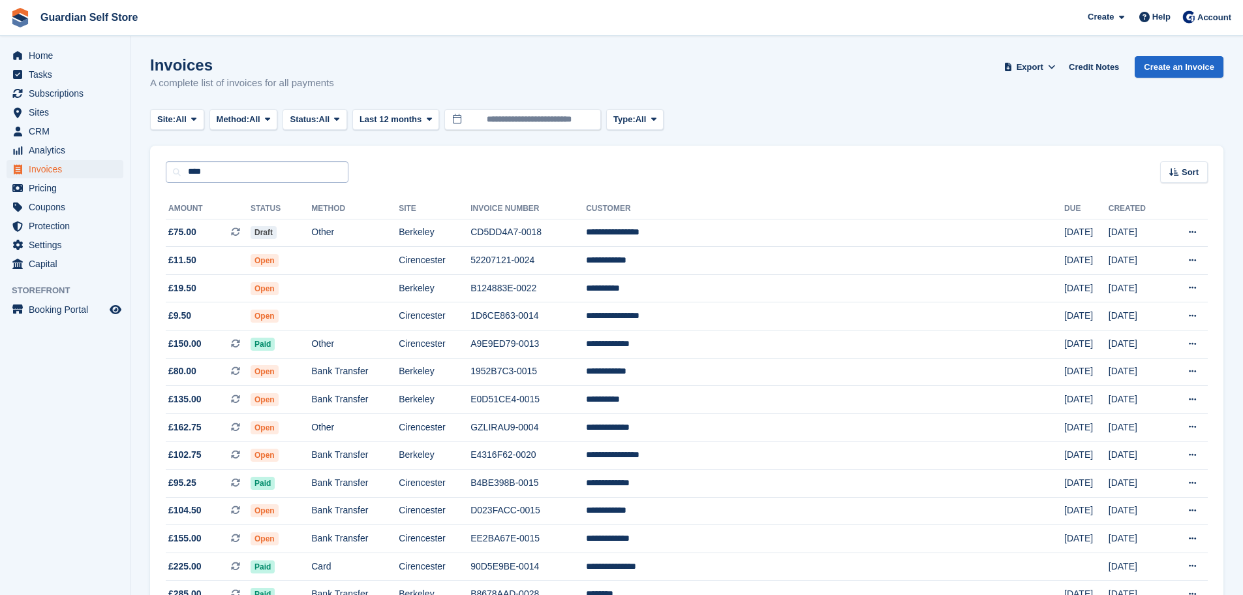
type input "****"
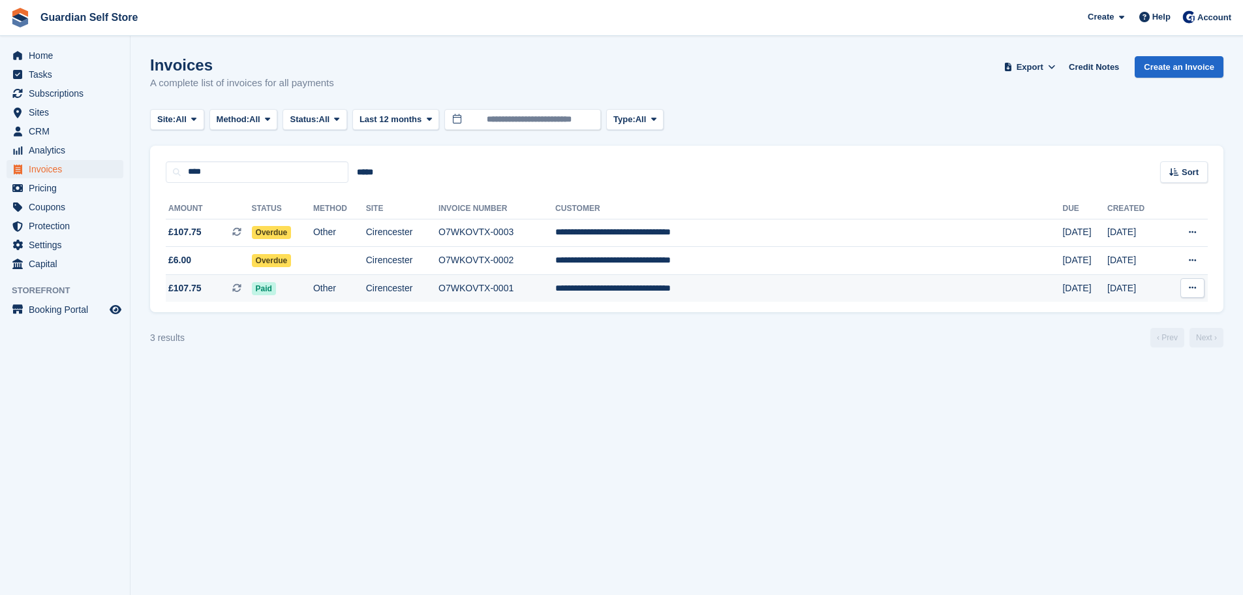
click at [215, 288] on span "£107.75 This is a recurring subscription invoice." at bounding box center [209, 288] width 86 height 14
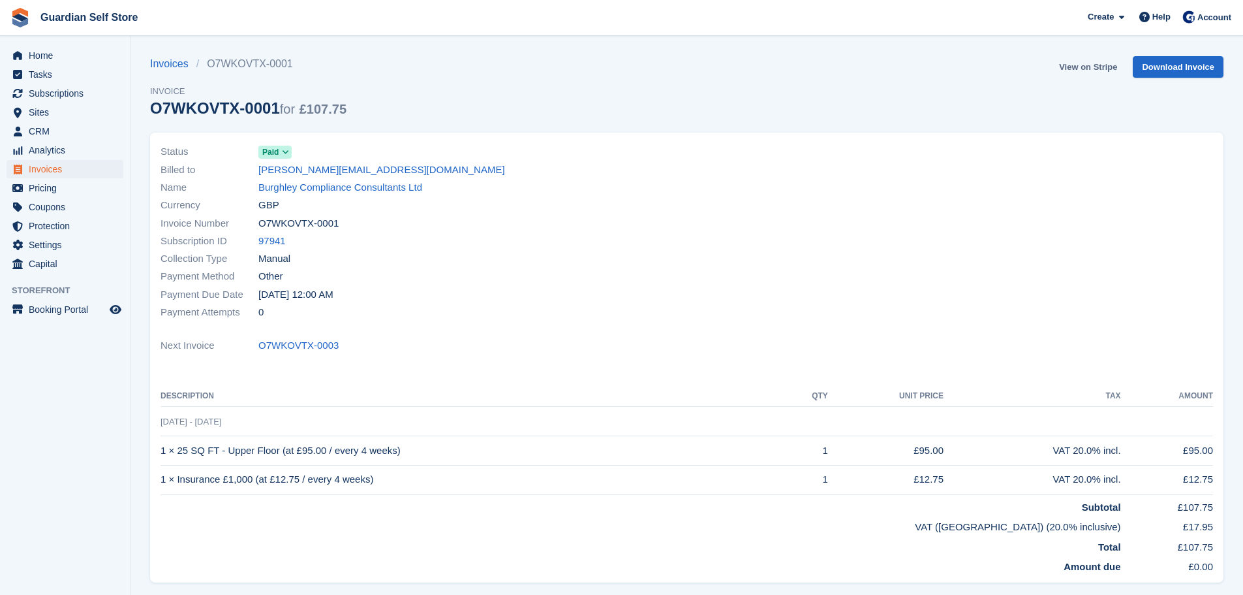
click at [1110, 61] on link "View on Stripe" at bounding box center [1088, 67] width 69 height 22
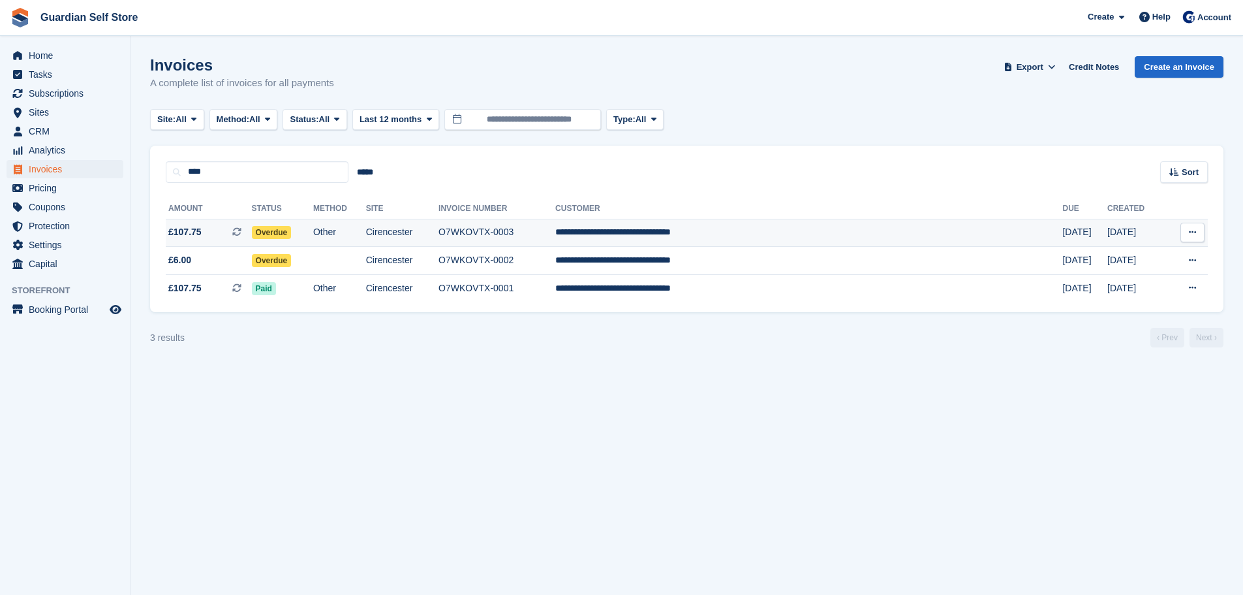
click at [243, 229] on span "£107.75 This is a recurring subscription invoice." at bounding box center [209, 232] width 86 height 14
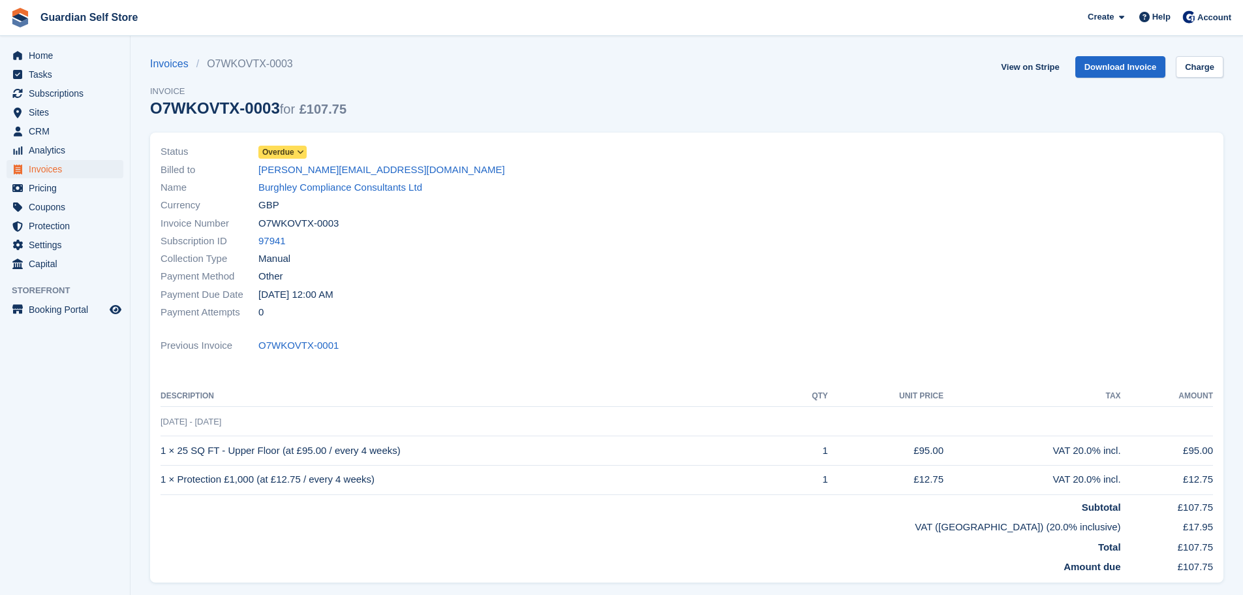
click at [282, 152] on span "Overdue" at bounding box center [278, 152] width 32 height 12
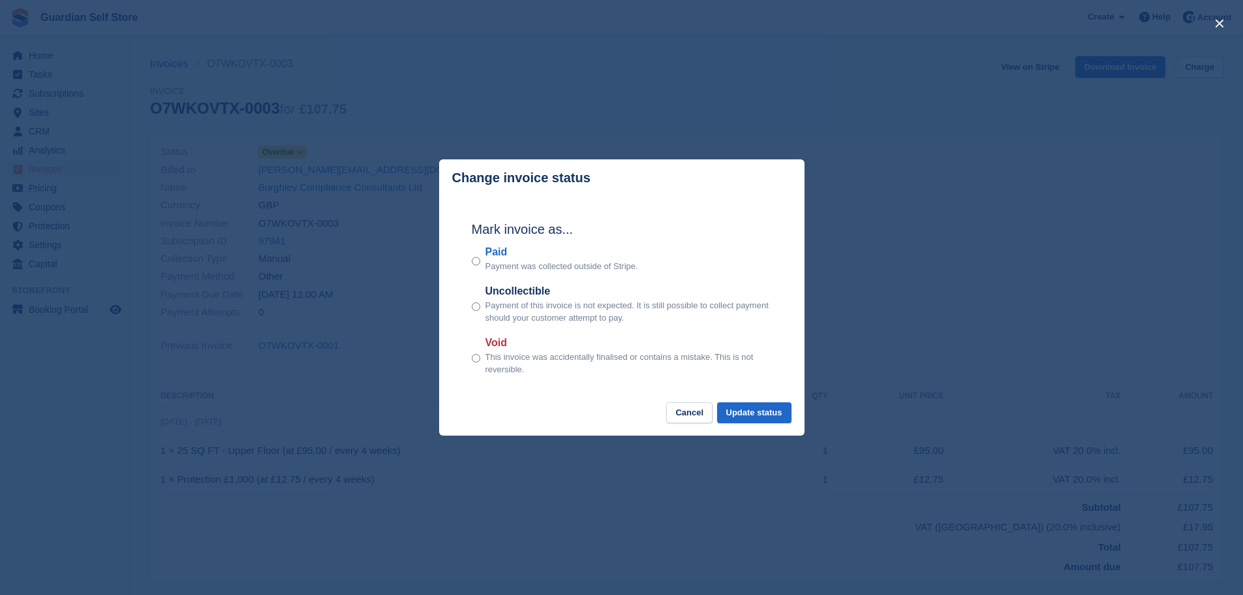
click at [495, 253] on label "Paid" at bounding box center [562, 252] width 153 height 16
click at [742, 414] on button "Update status" at bounding box center [754, 413] width 74 height 22
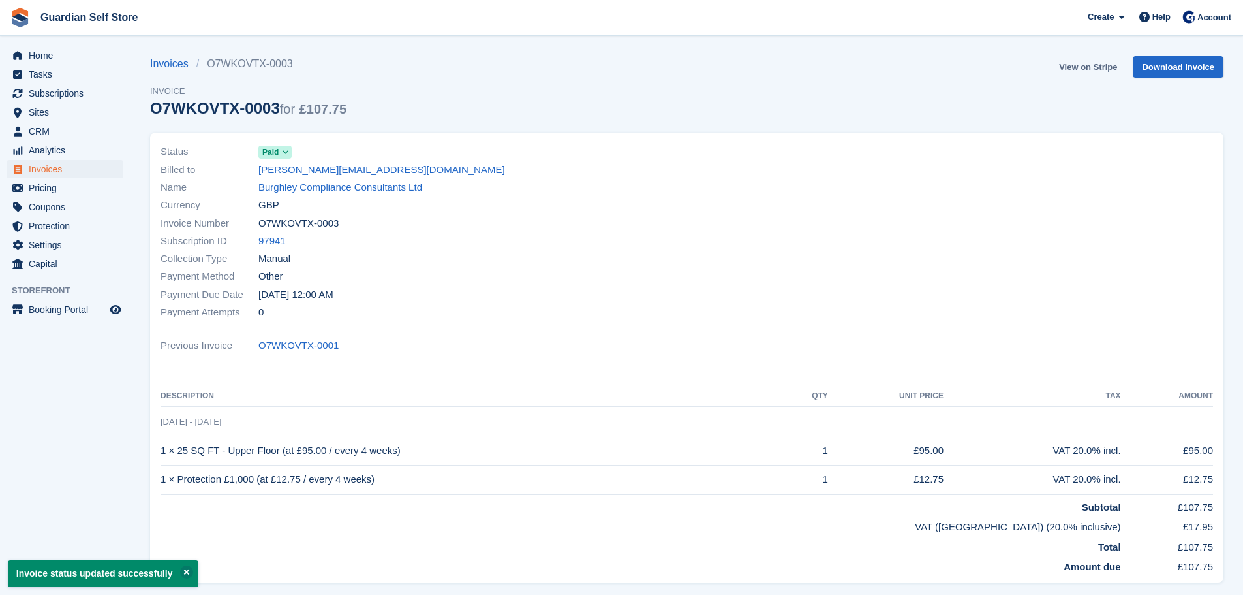
click at [1085, 68] on link "View on Stripe" at bounding box center [1088, 67] width 69 height 22
click at [82, 49] on span "Home" at bounding box center [68, 55] width 78 height 18
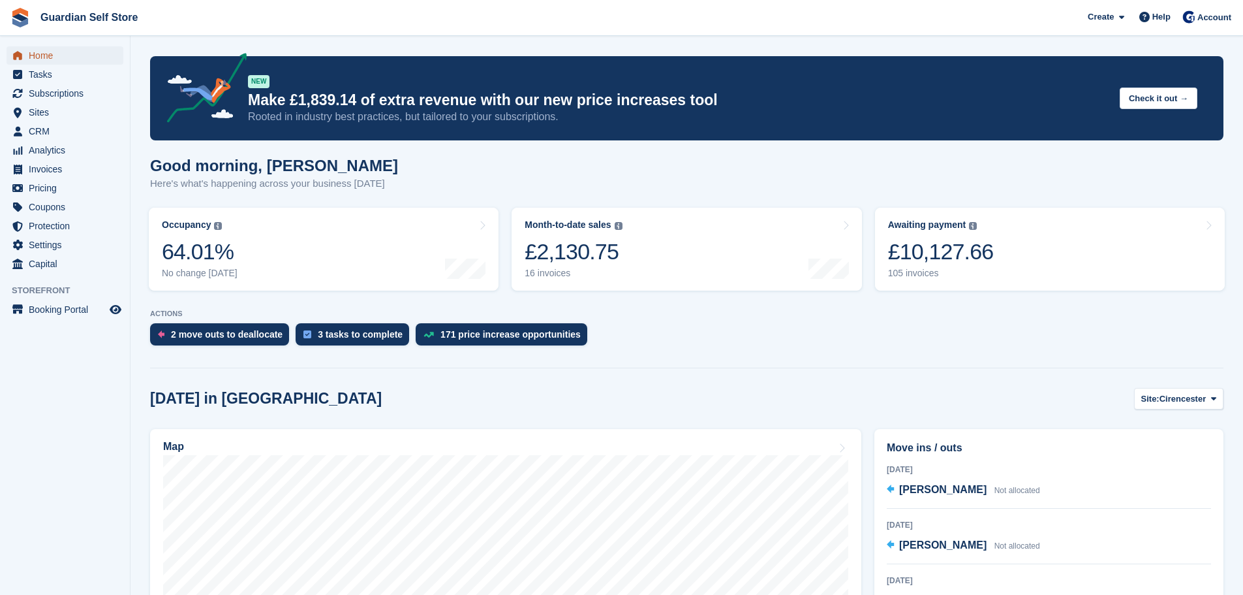
click at [41, 58] on span "Home" at bounding box center [68, 55] width 78 height 18
click at [69, 166] on span "Invoices" at bounding box center [68, 169] width 78 height 18
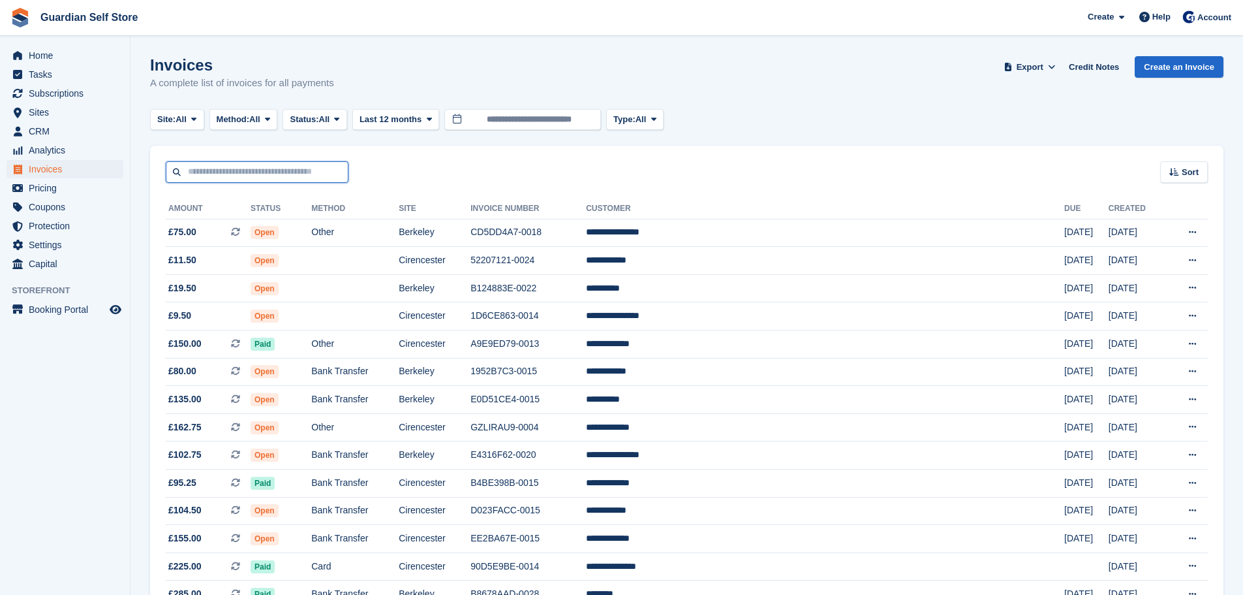
click at [300, 166] on input "text" at bounding box center [257, 172] width 183 height 22
type input "****"
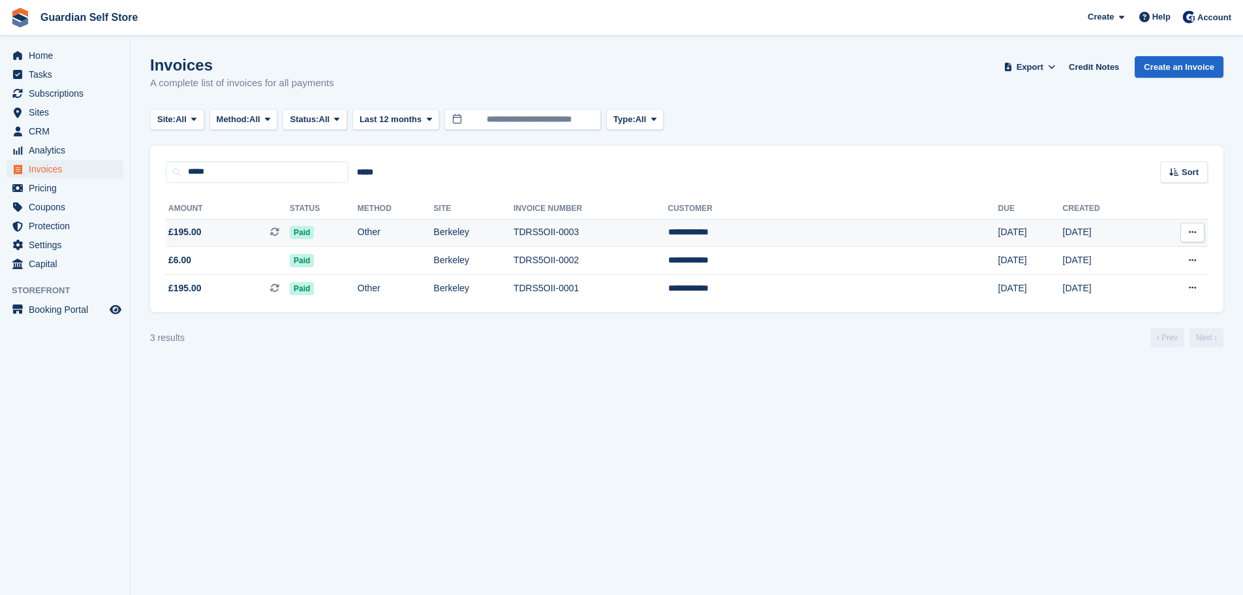
click at [268, 228] on span "£195.00 This is a recurring subscription invoice." at bounding box center [228, 232] width 124 height 14
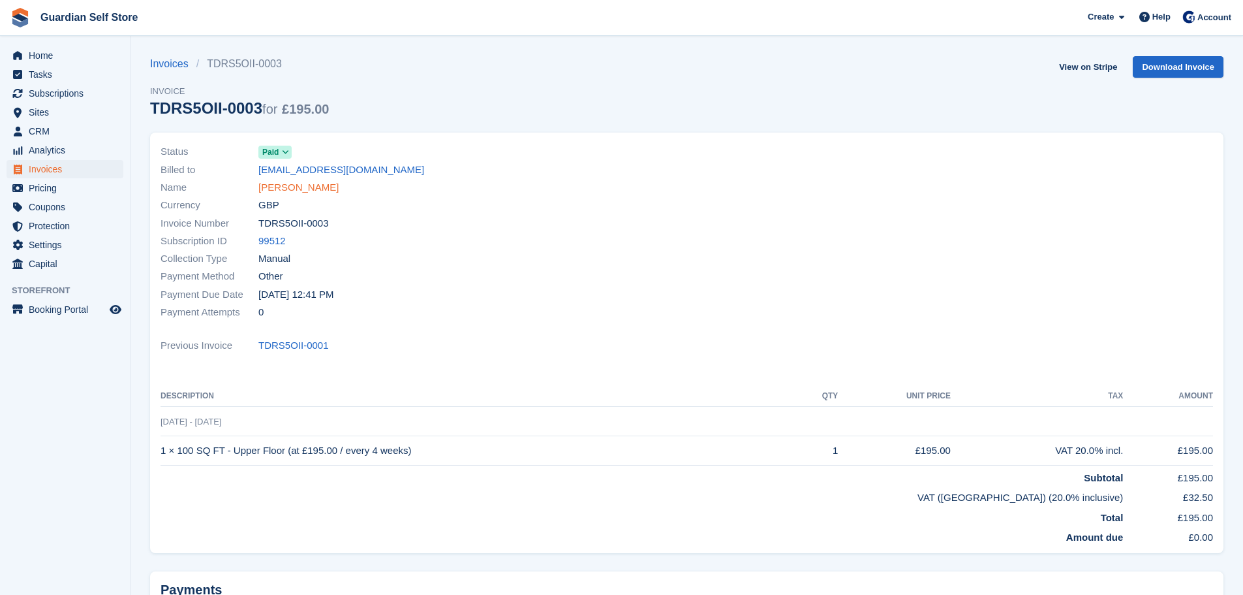
click at [277, 185] on link "Becca Earley" at bounding box center [298, 187] width 80 height 15
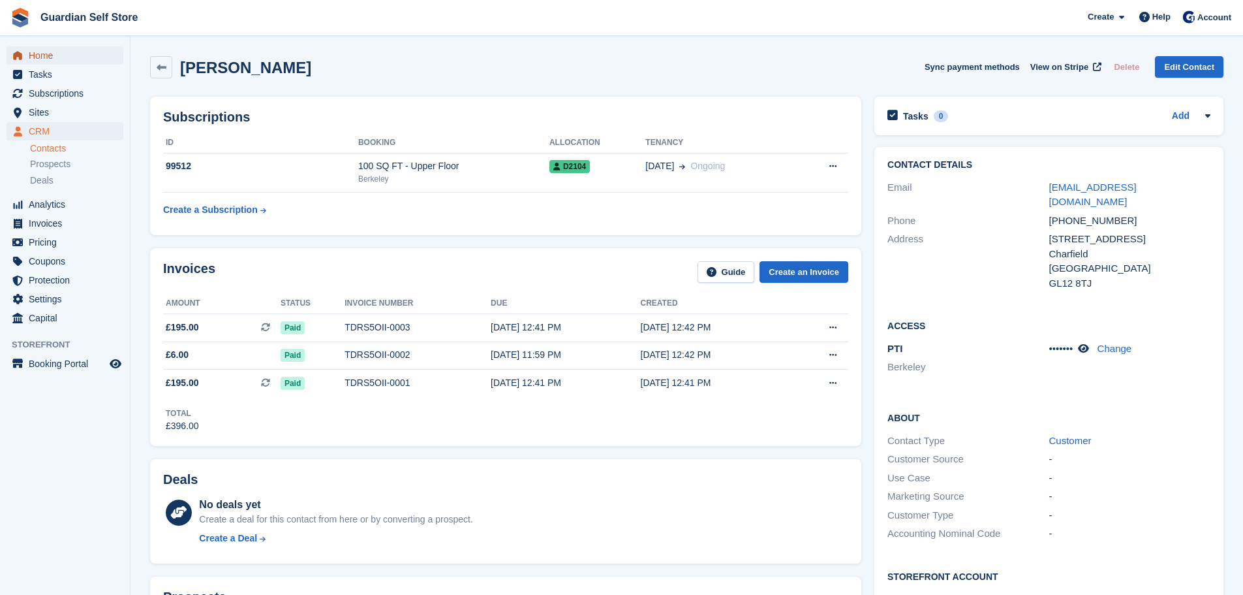
click at [39, 62] on span "Home" at bounding box center [68, 55] width 78 height 18
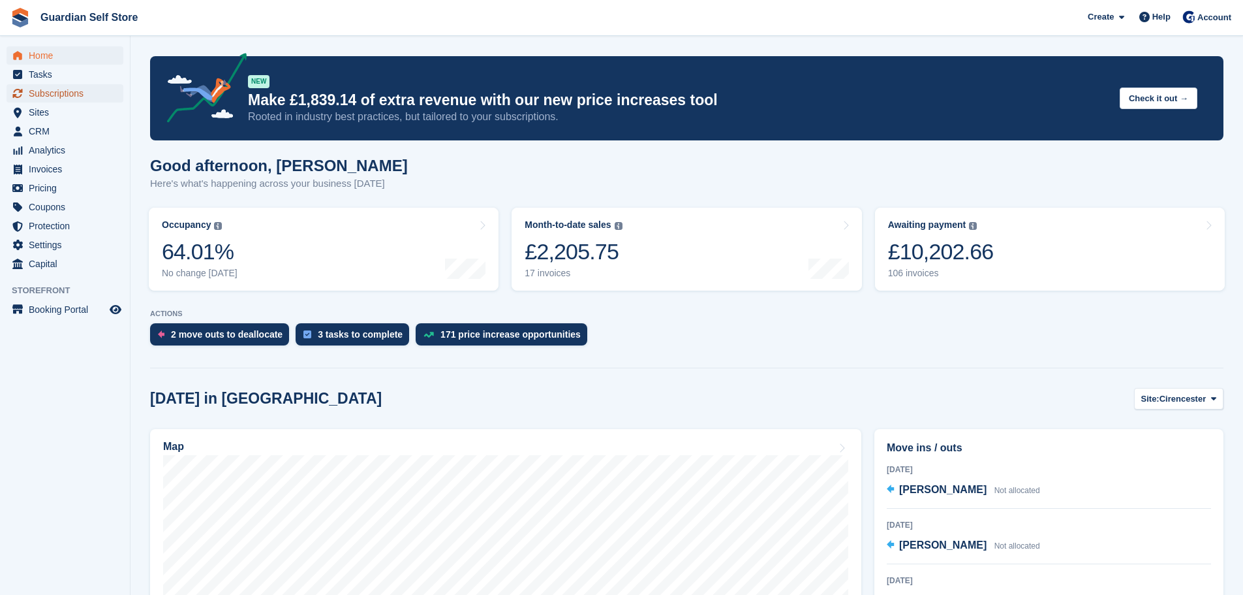
click at [97, 86] on span "Subscriptions" at bounding box center [68, 93] width 78 height 18
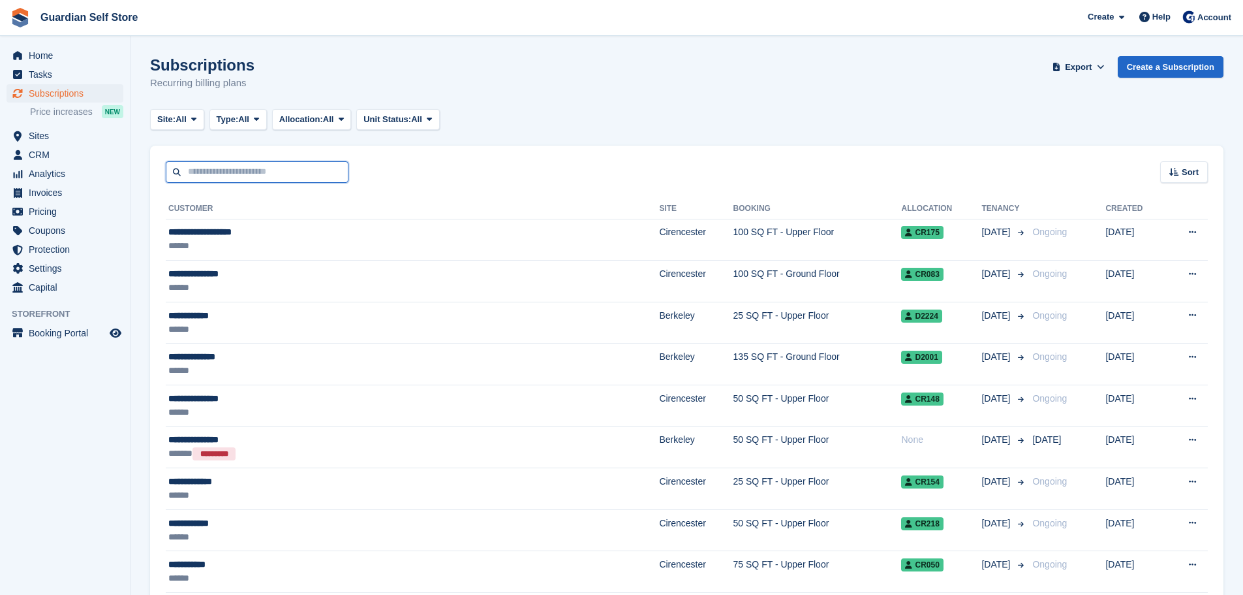
click at [190, 164] on input "text" at bounding box center [257, 172] width 183 height 22
type input "****"
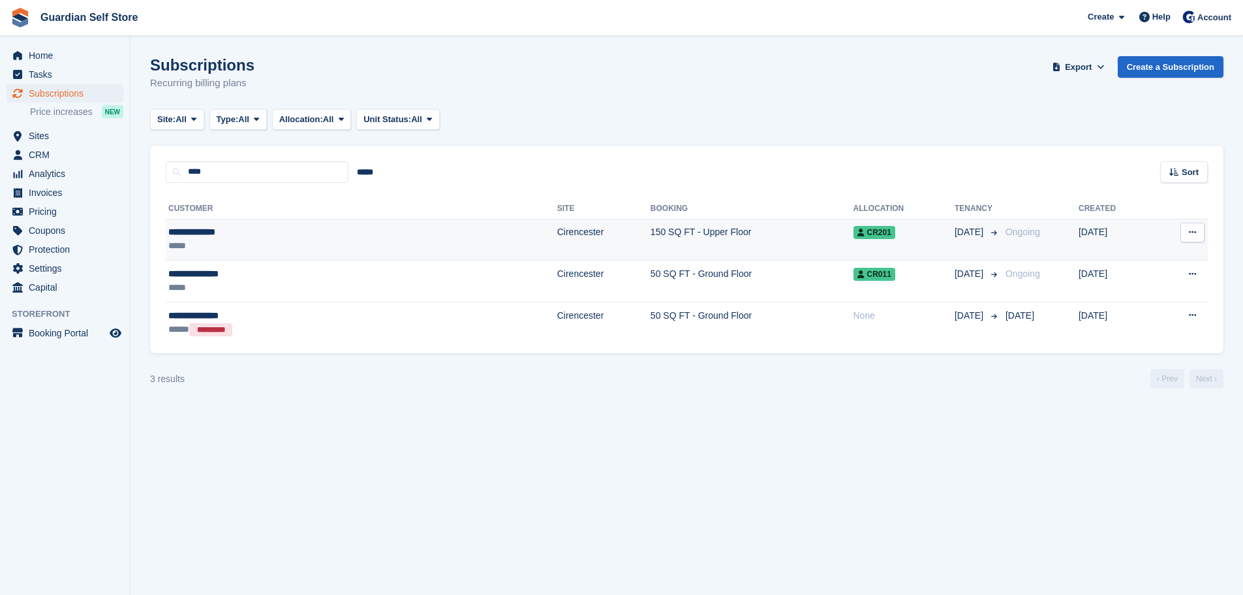
click at [296, 240] on div "*****" at bounding box center [264, 246] width 193 height 14
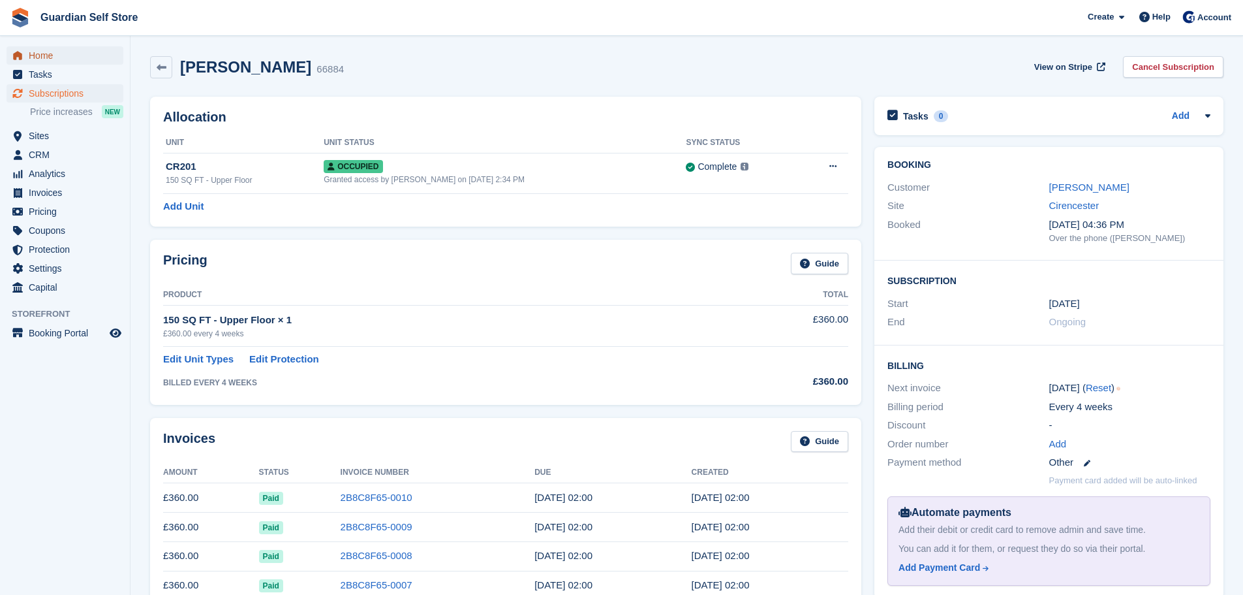
click at [84, 57] on span "Home" at bounding box center [68, 55] width 78 height 18
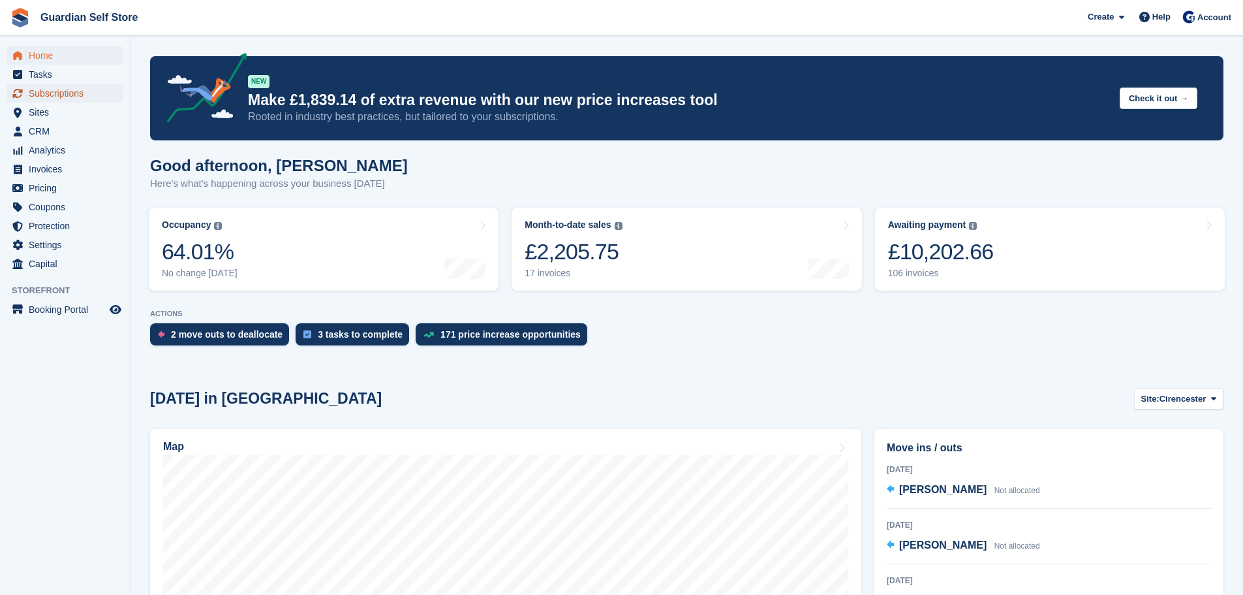
click at [74, 99] on span "Subscriptions" at bounding box center [68, 93] width 78 height 18
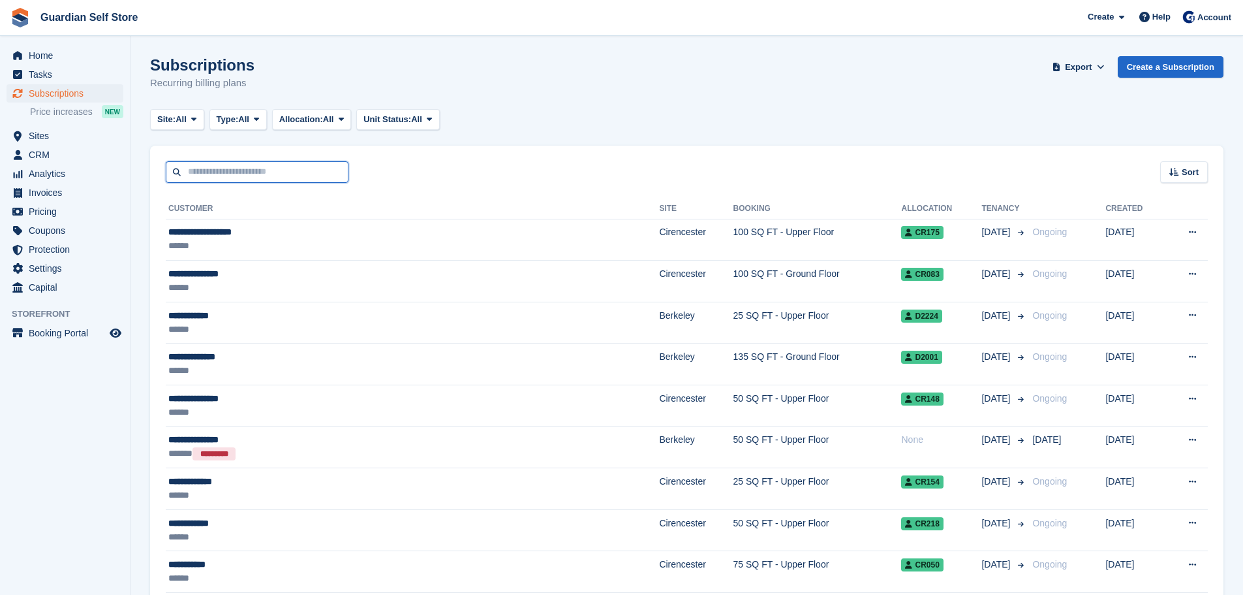
click at [187, 168] on input "text" at bounding box center [257, 172] width 183 height 22
type input "****"
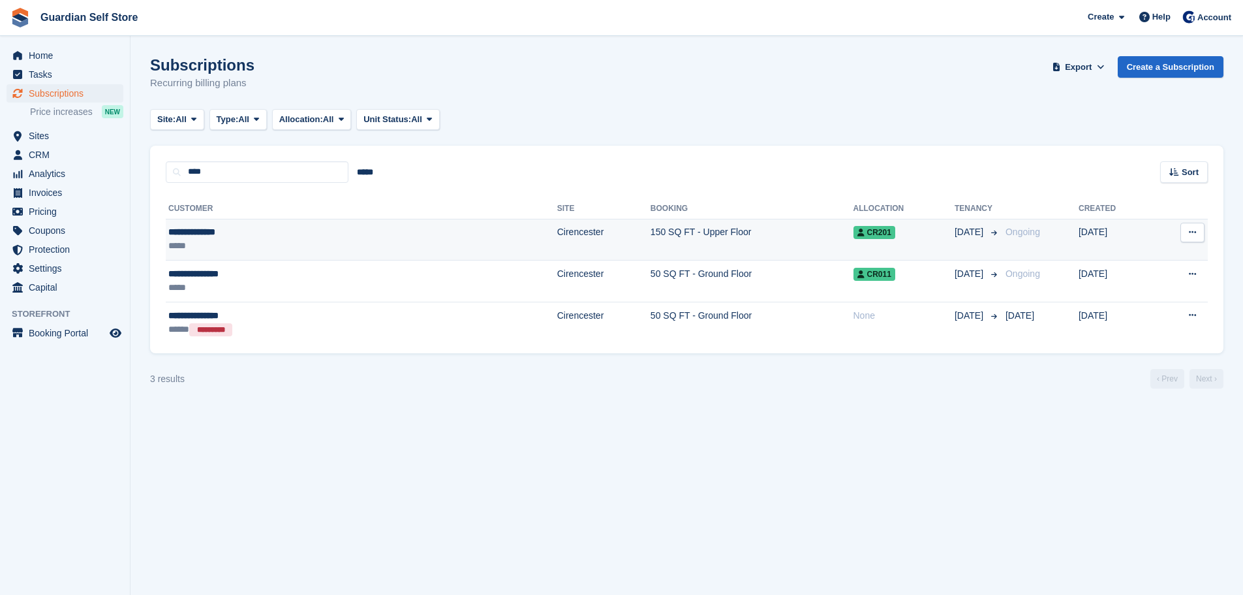
click at [201, 238] on div "**********" at bounding box center [264, 232] width 193 height 14
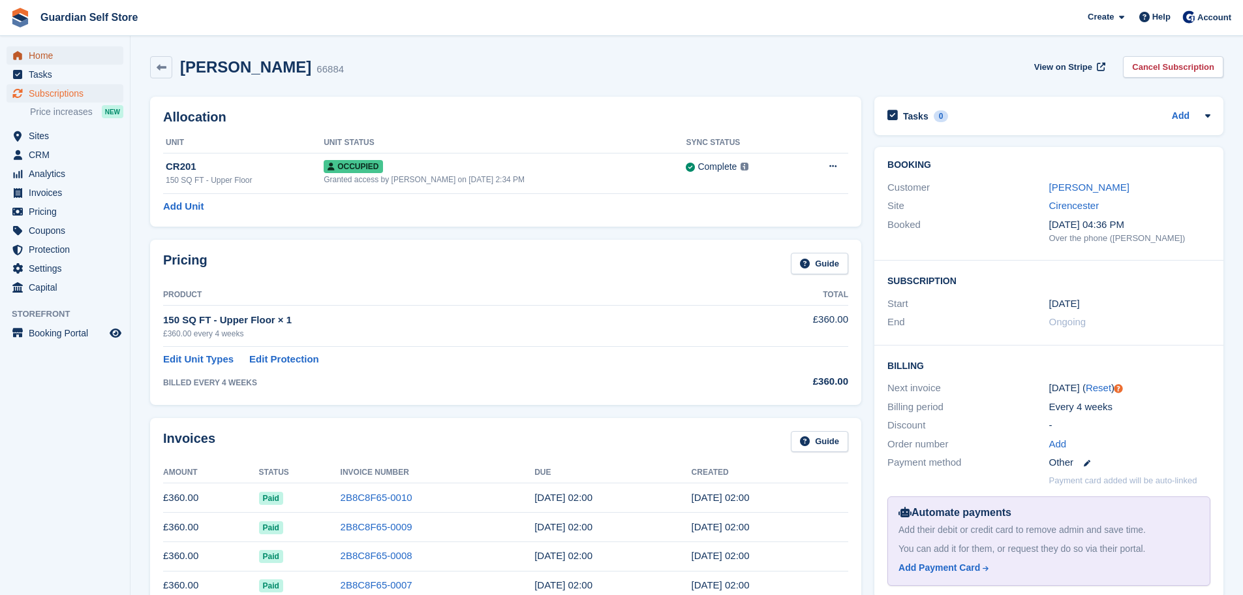
click at [34, 56] on span "Home" at bounding box center [68, 55] width 78 height 18
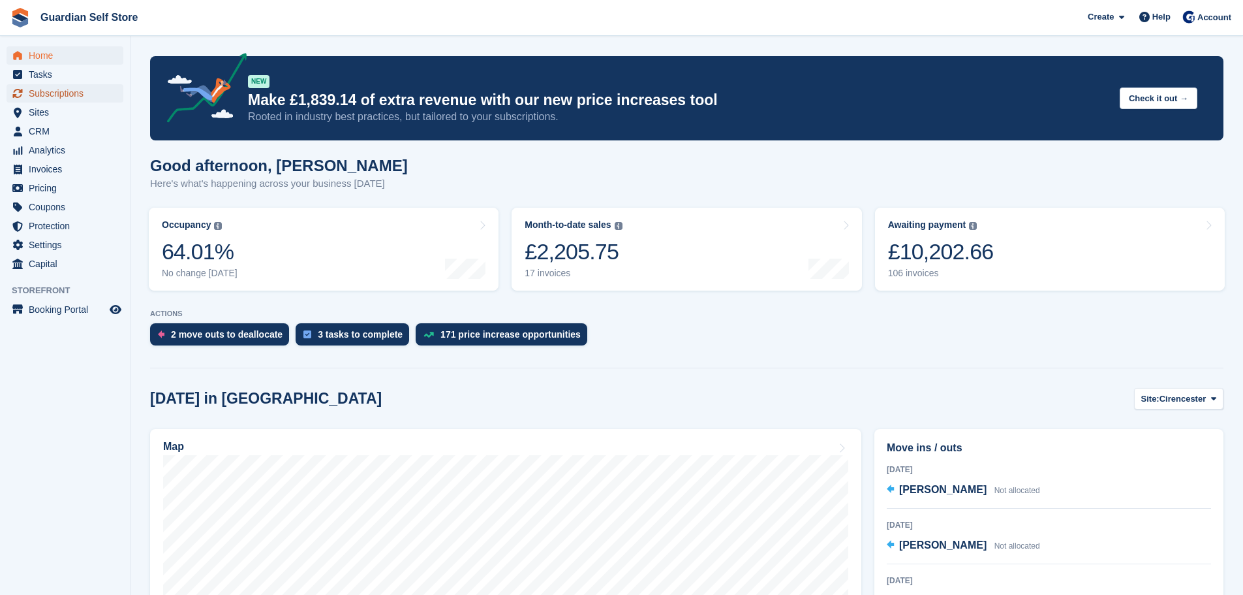
click at [50, 86] on span "Subscriptions" at bounding box center [68, 93] width 78 height 18
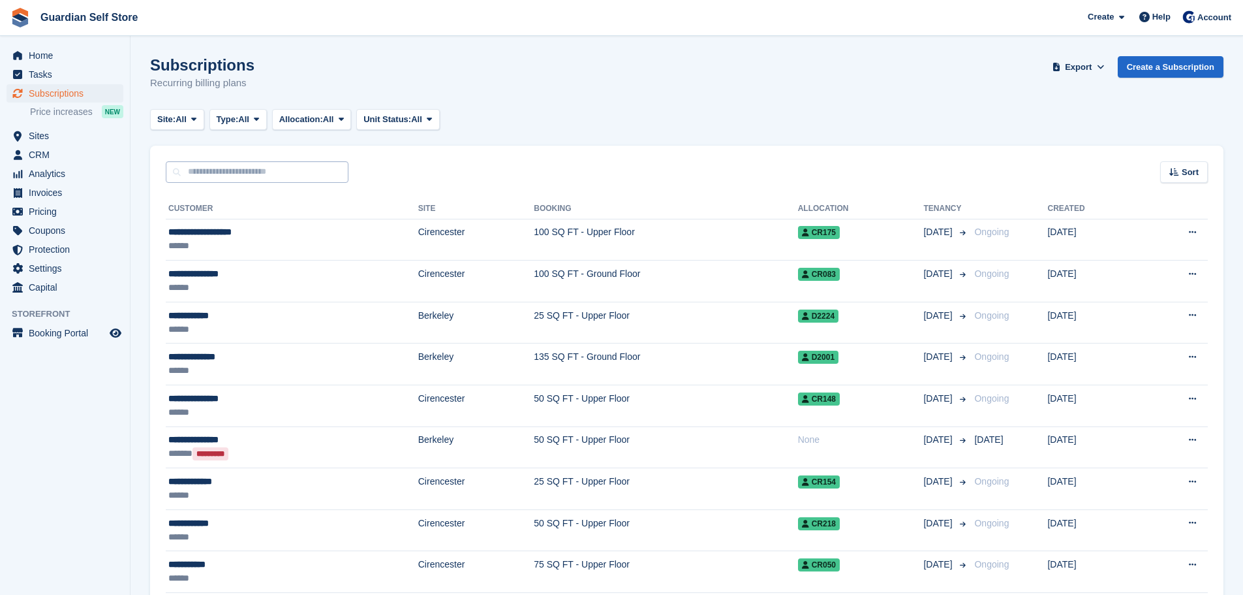
click at [213, 166] on input "text" at bounding box center [257, 172] width 183 height 22
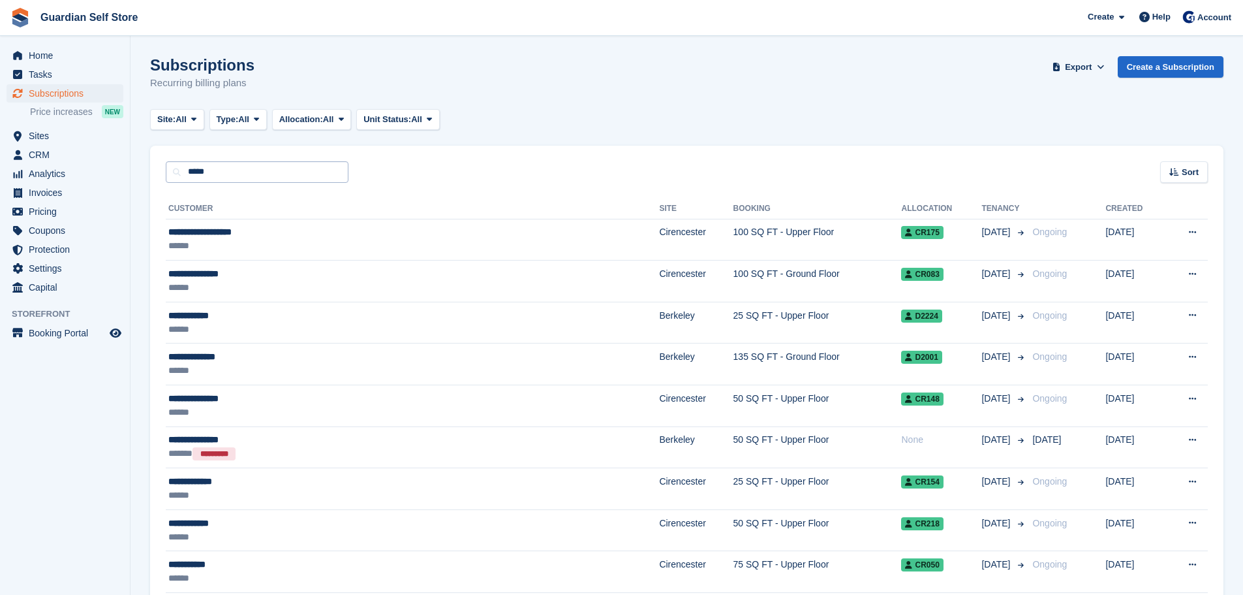
type input "*****"
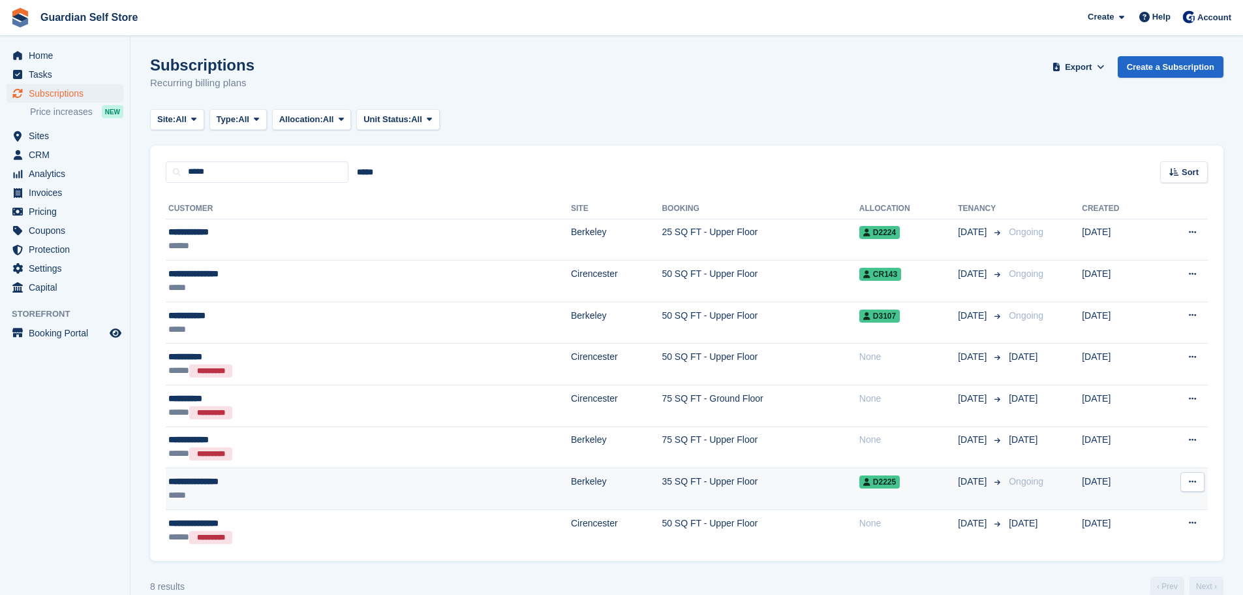
click at [247, 474] on td "**********" at bounding box center [368, 489] width 405 height 42
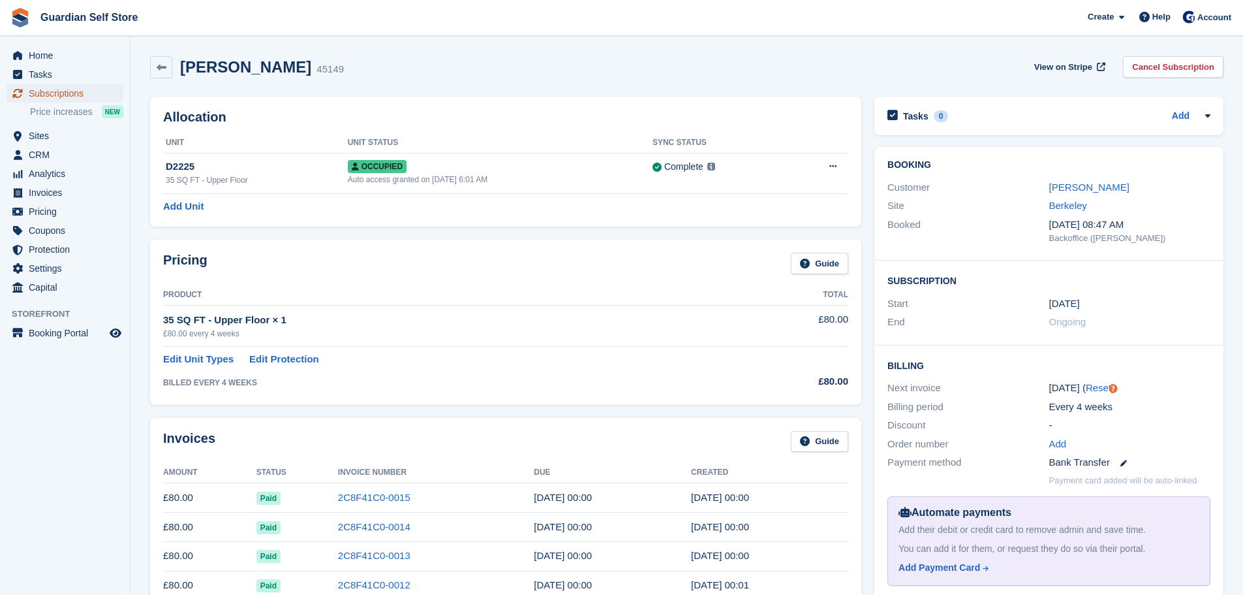
click at [59, 95] on span "Subscriptions" at bounding box center [68, 93] width 78 height 18
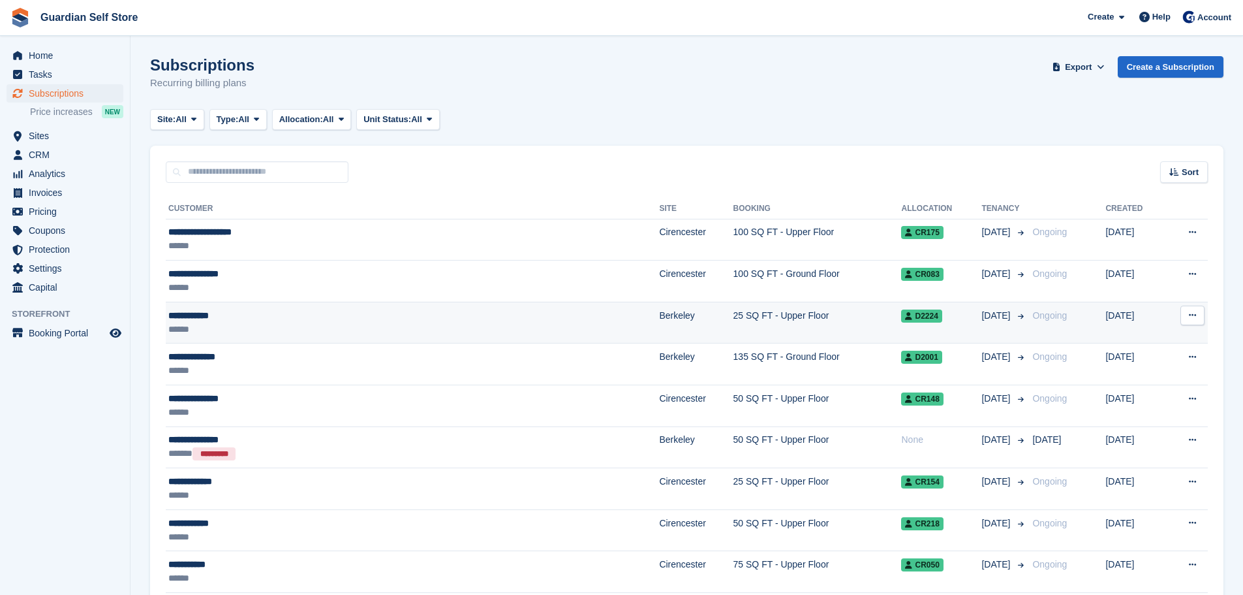
click at [260, 313] on div "**********" at bounding box center [322, 316] width 309 height 14
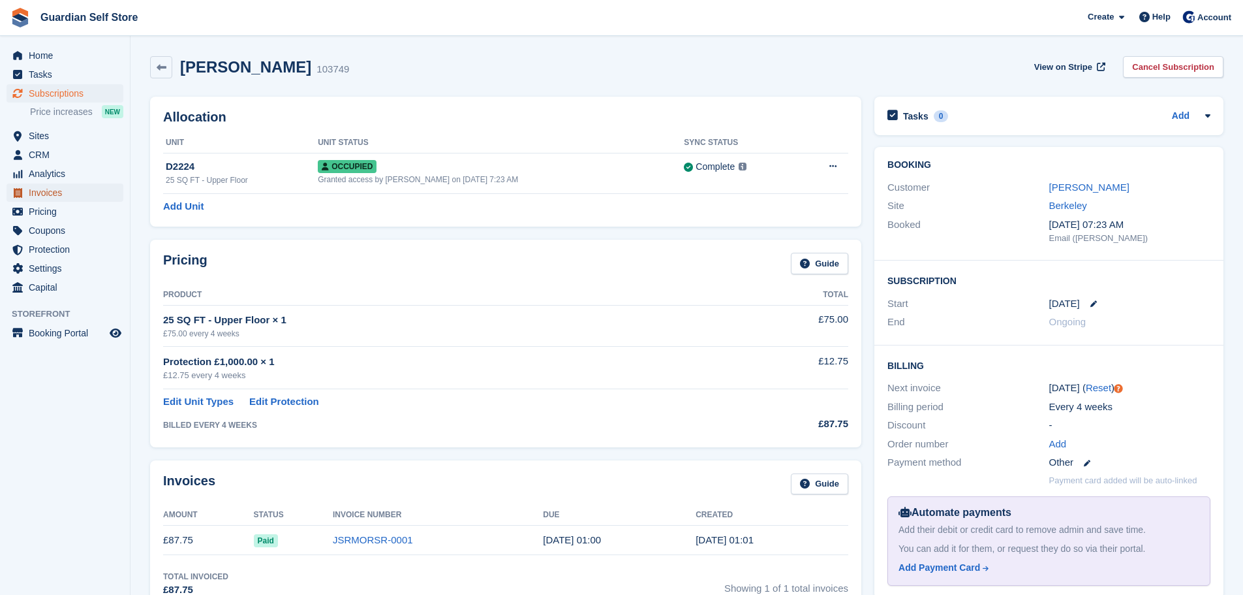
click at [84, 192] on span "Invoices" at bounding box center [68, 192] width 78 height 18
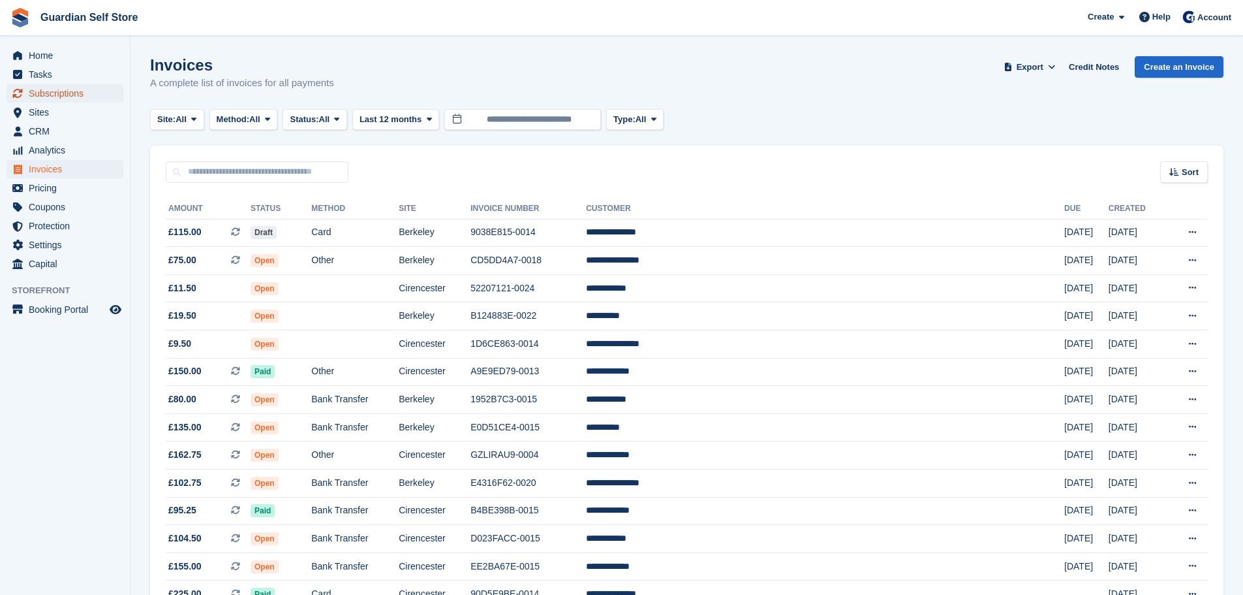
click at [69, 93] on span "Subscriptions" at bounding box center [68, 93] width 78 height 18
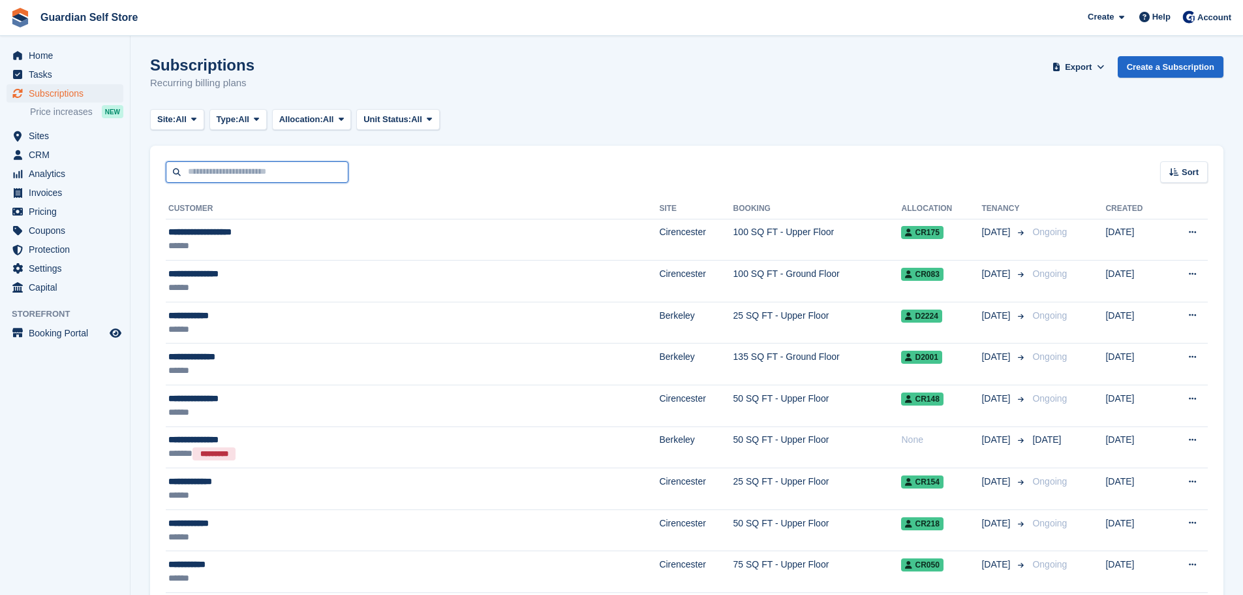
click at [264, 172] on input "text" at bounding box center [257, 172] width 183 height 22
type input "****"
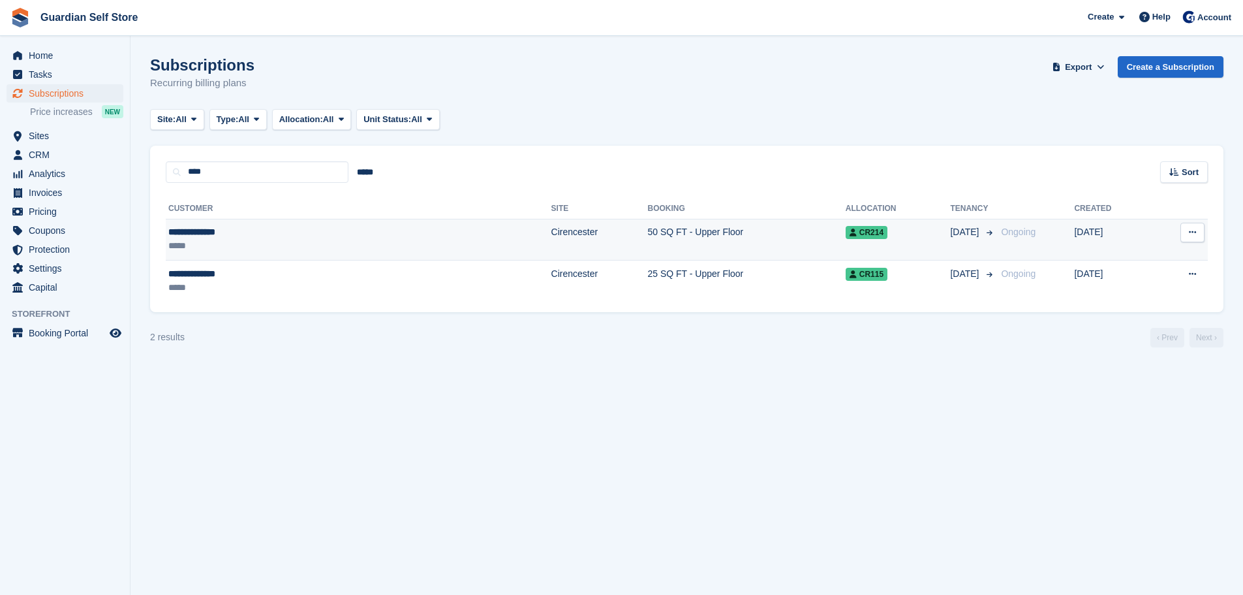
click at [231, 226] on div "**********" at bounding box center [260, 232] width 184 height 14
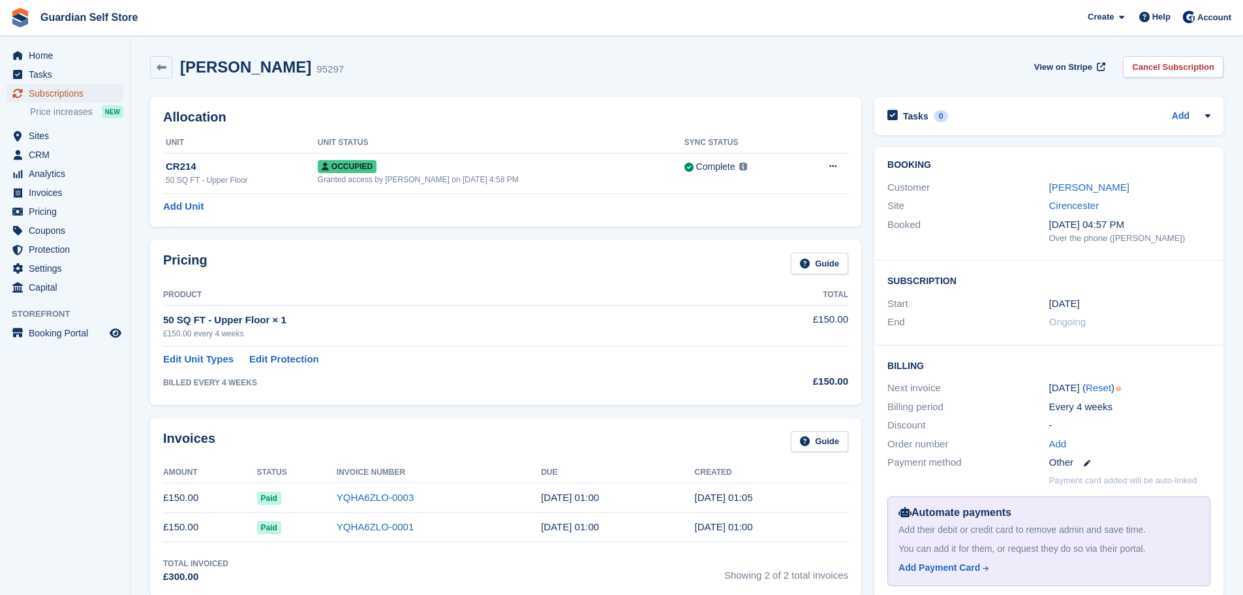
click at [44, 97] on span "Subscriptions" at bounding box center [68, 93] width 78 height 18
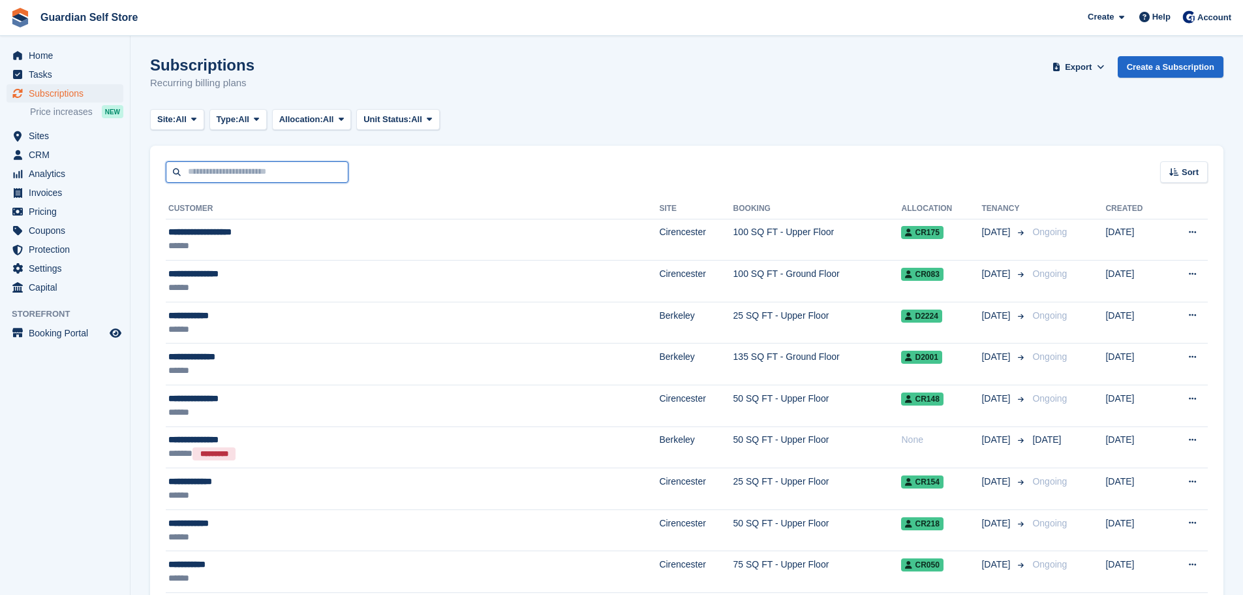
click at [225, 170] on input "text" at bounding box center [257, 172] width 183 height 22
type input "****"
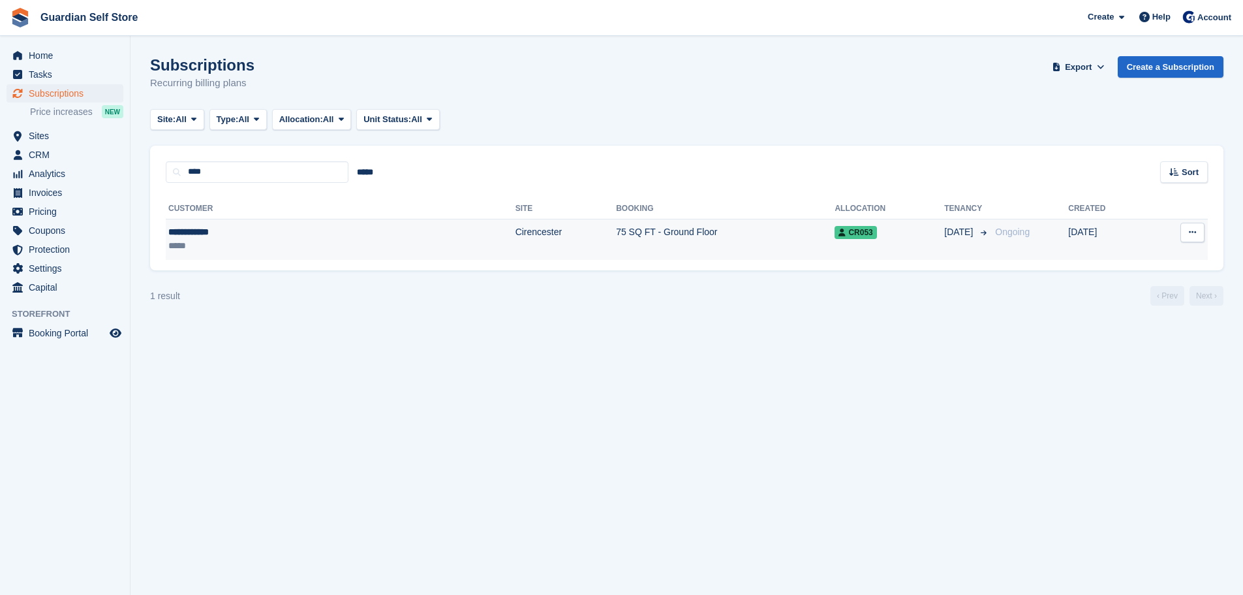
click at [234, 236] on div "**********" at bounding box center [247, 232] width 159 height 14
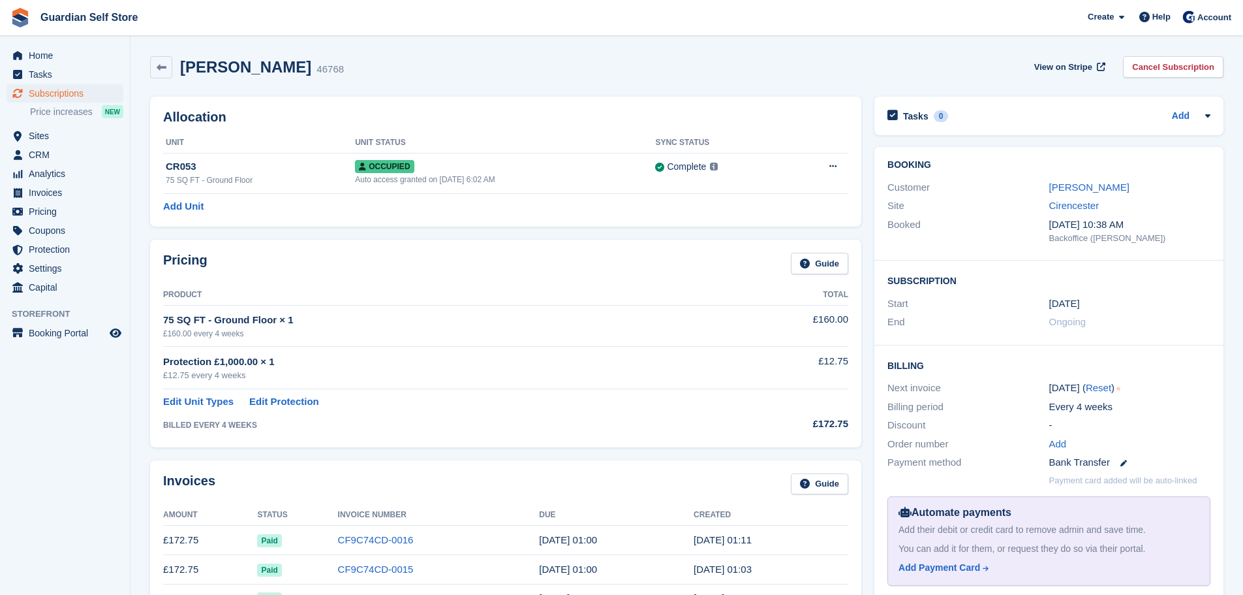
drag, startPoint x: 160, startPoint y: 319, endPoint x: 313, endPoint y: 321, distance: 153.4
click at [313, 321] on div "Pricing Guide Product Total 75 SQ FT - Ground Floor × 1 £160.00 every 4 weeks £…" at bounding box center [505, 343] width 711 height 207
click at [313, 321] on div "75 SQ FT - Ground Floor × 1" at bounding box center [442, 320] width 559 height 15
click at [60, 144] on span "Sites" at bounding box center [68, 136] width 78 height 18
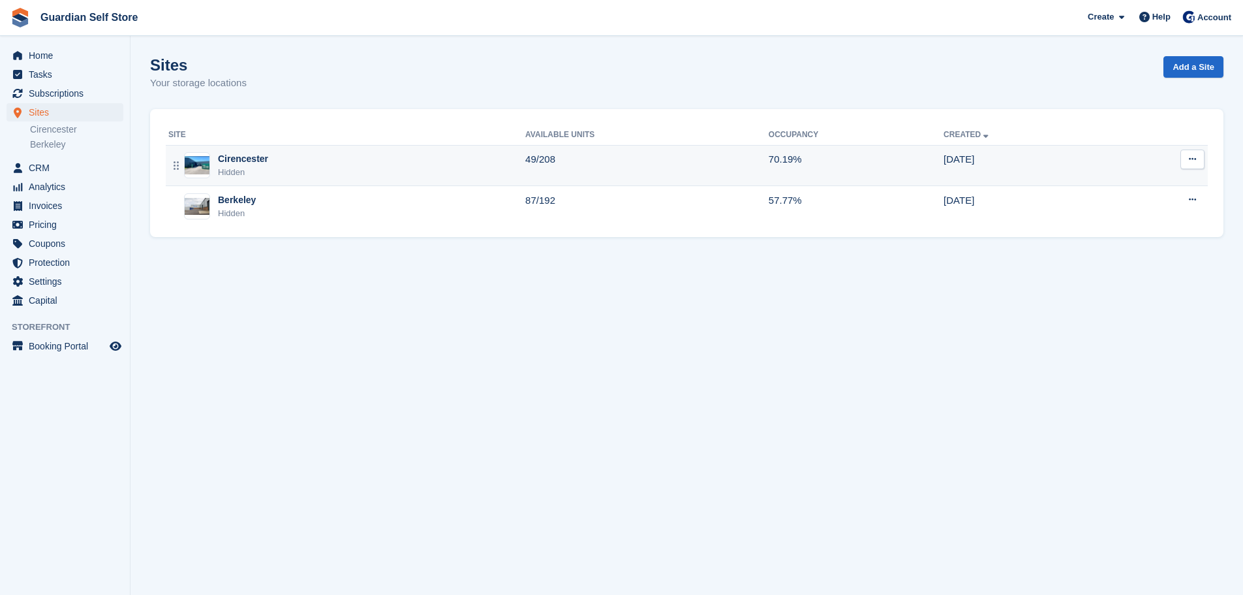
click at [243, 167] on div "Hidden" at bounding box center [243, 172] width 50 height 13
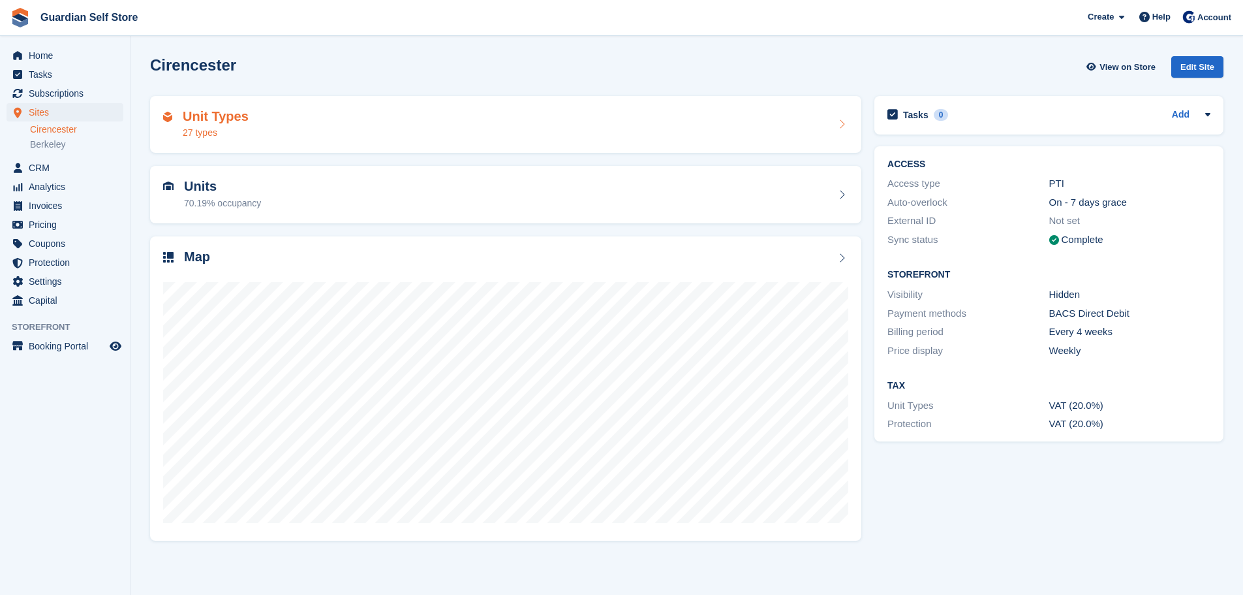
click at [239, 132] on div "27 types" at bounding box center [216, 133] width 66 height 14
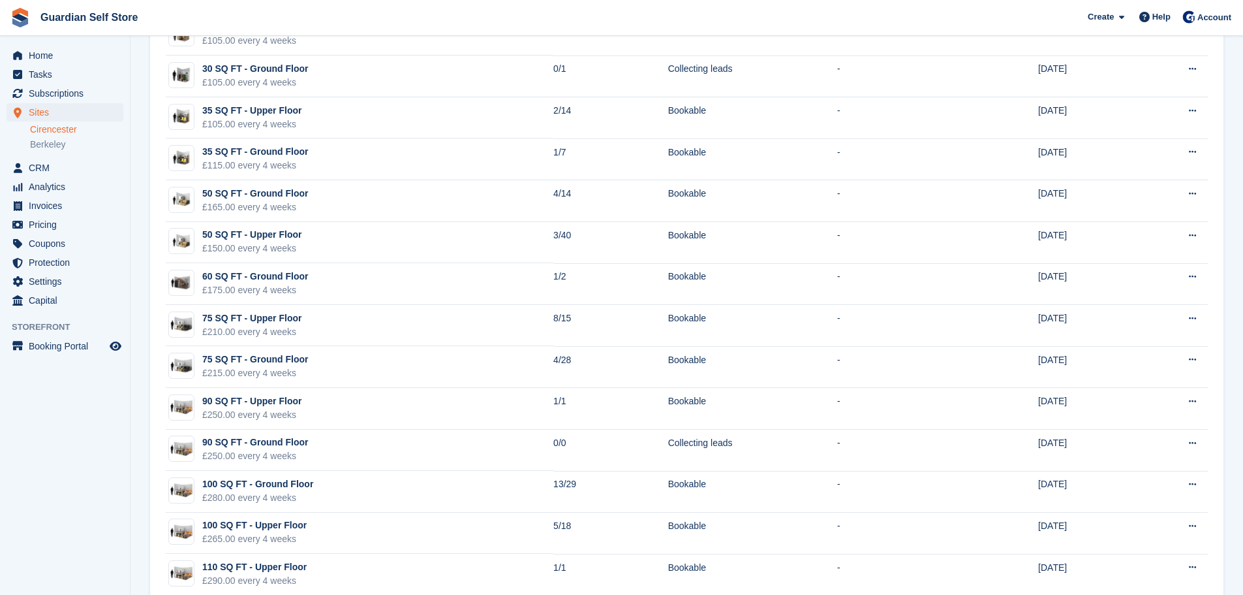
scroll to position [435, 0]
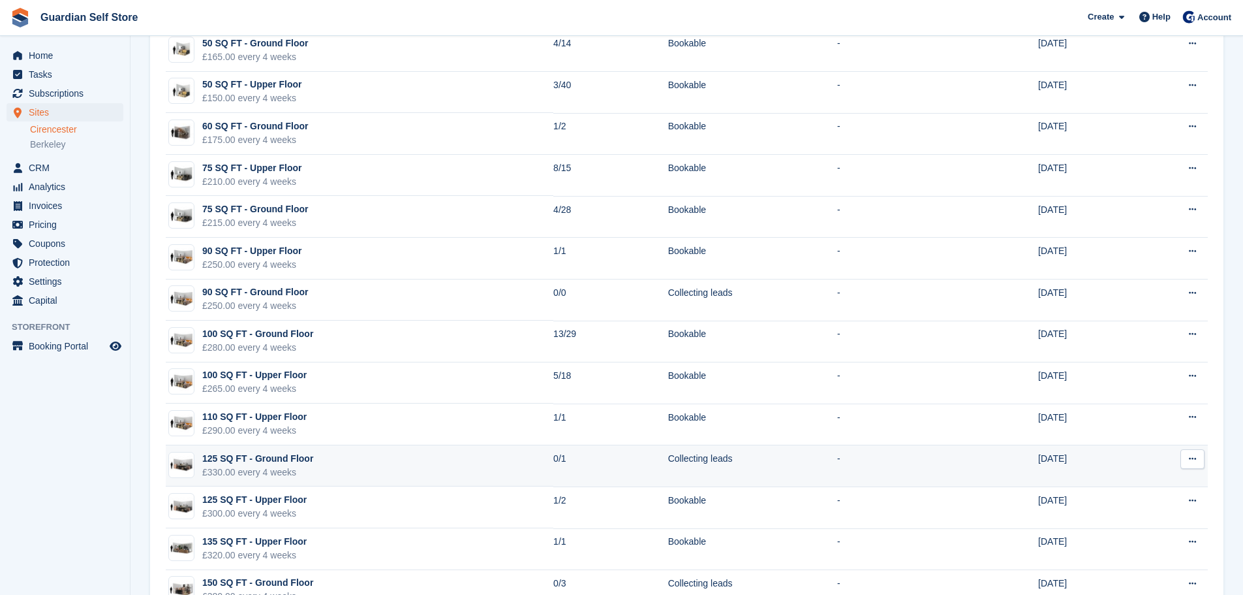
click at [266, 471] on div "£330.00 every 4 weeks" at bounding box center [257, 472] width 111 height 14
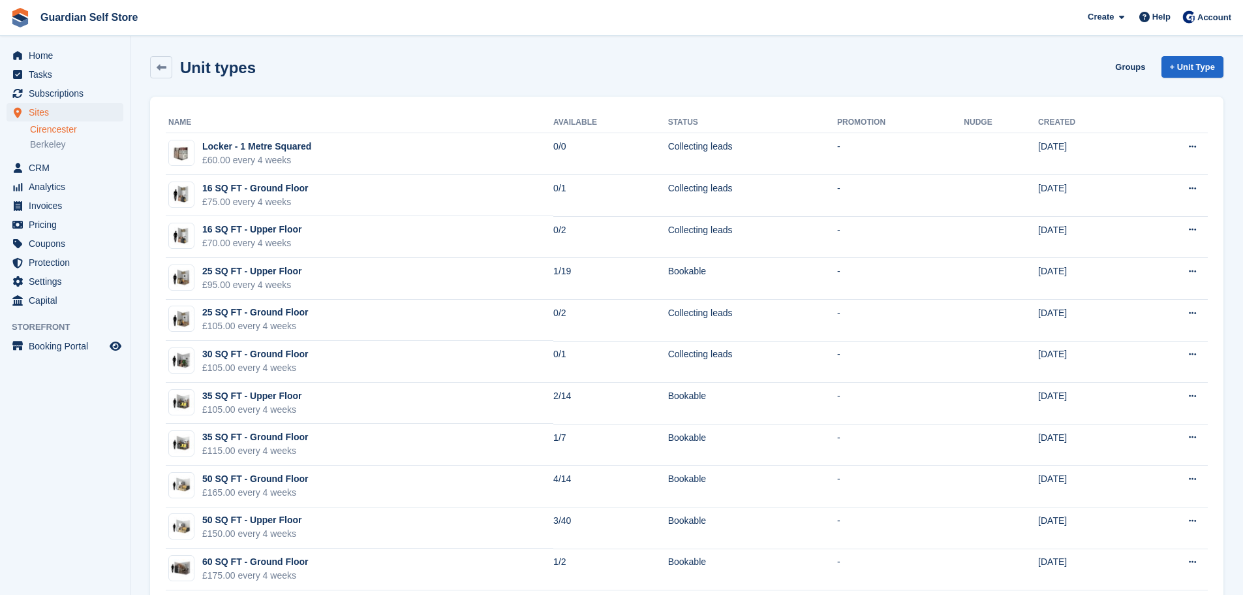
scroll to position [435, 0]
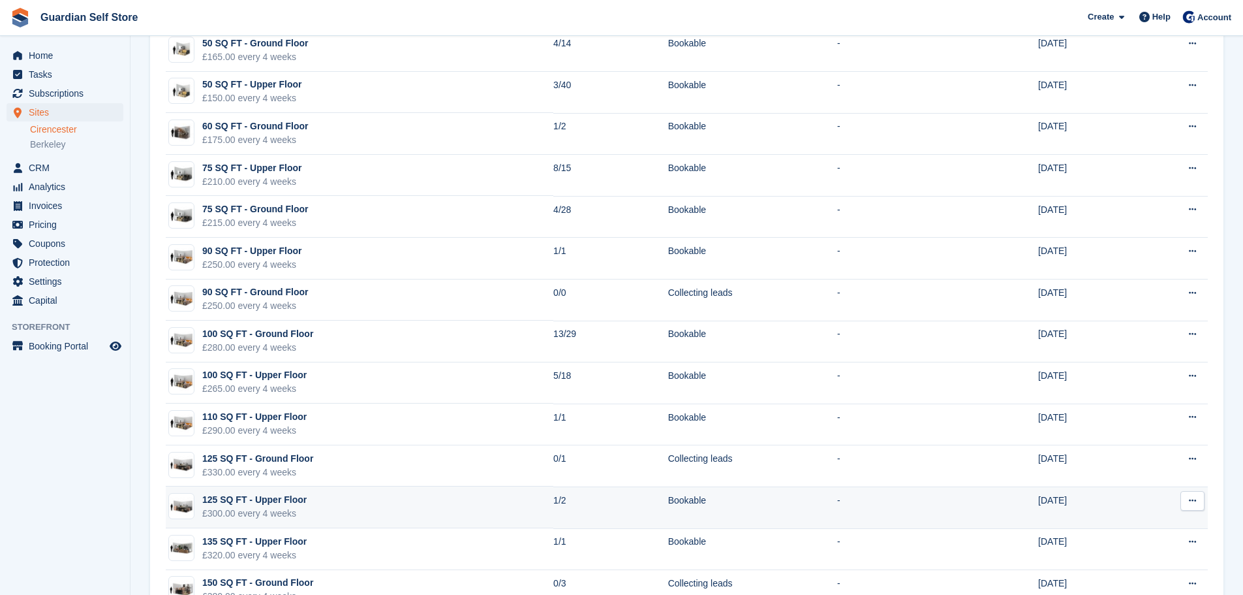
click at [273, 505] on div "125 SQ FT - Upper Floor" at bounding box center [254, 500] width 104 height 14
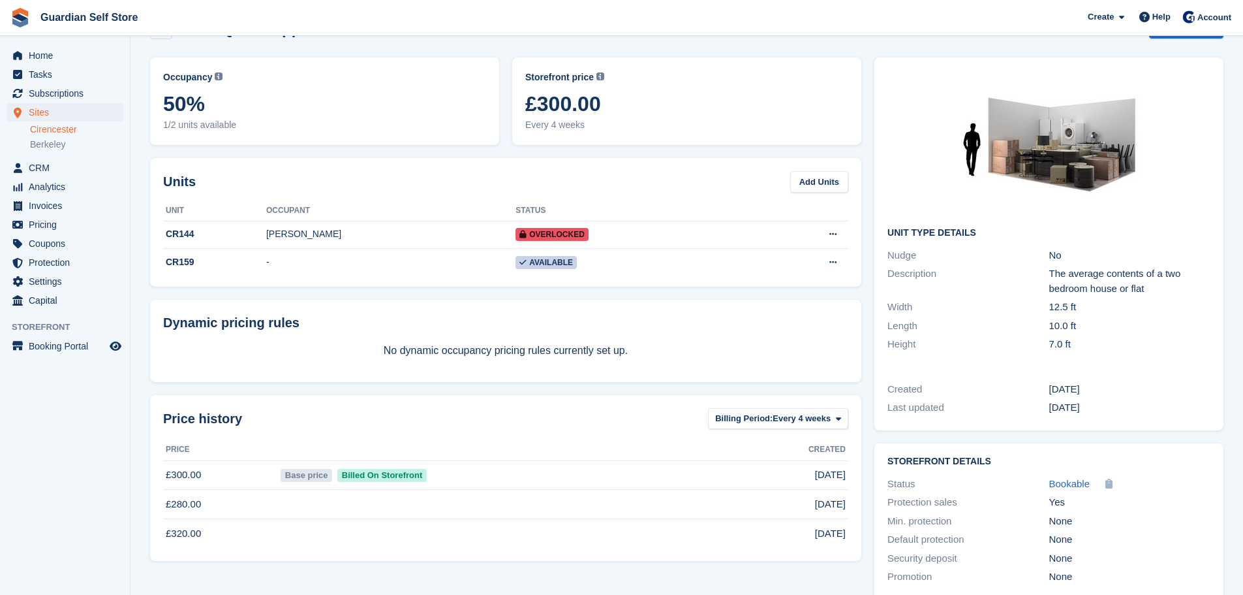
scroll to position [61, 0]
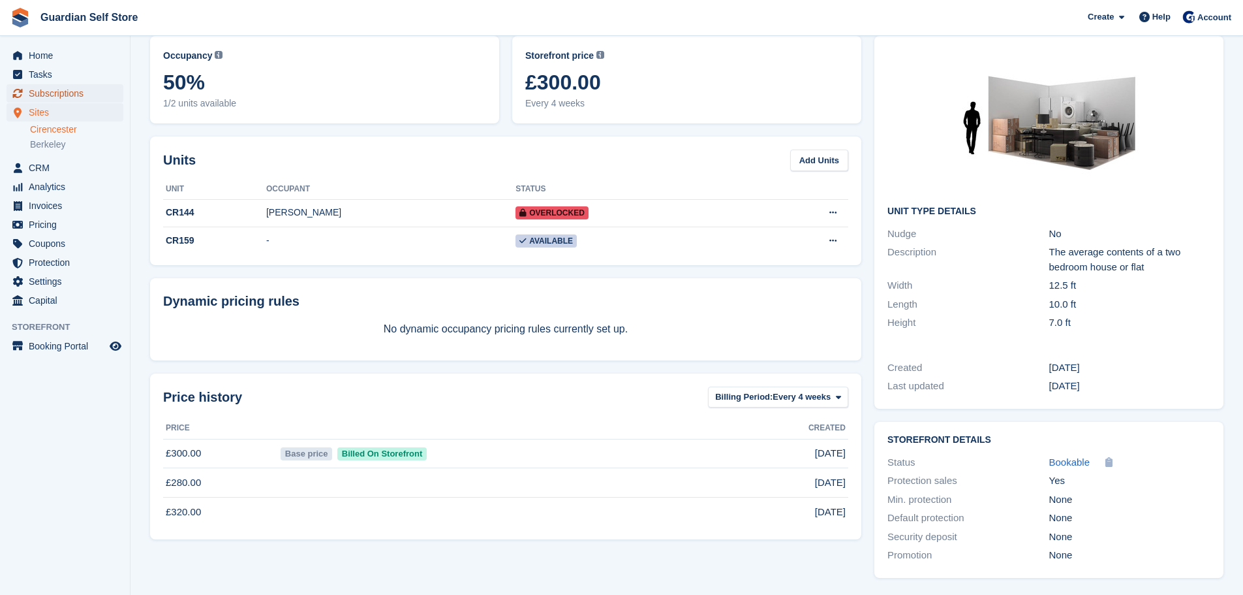
click at [88, 91] on span "Subscriptions" at bounding box center [68, 93] width 78 height 18
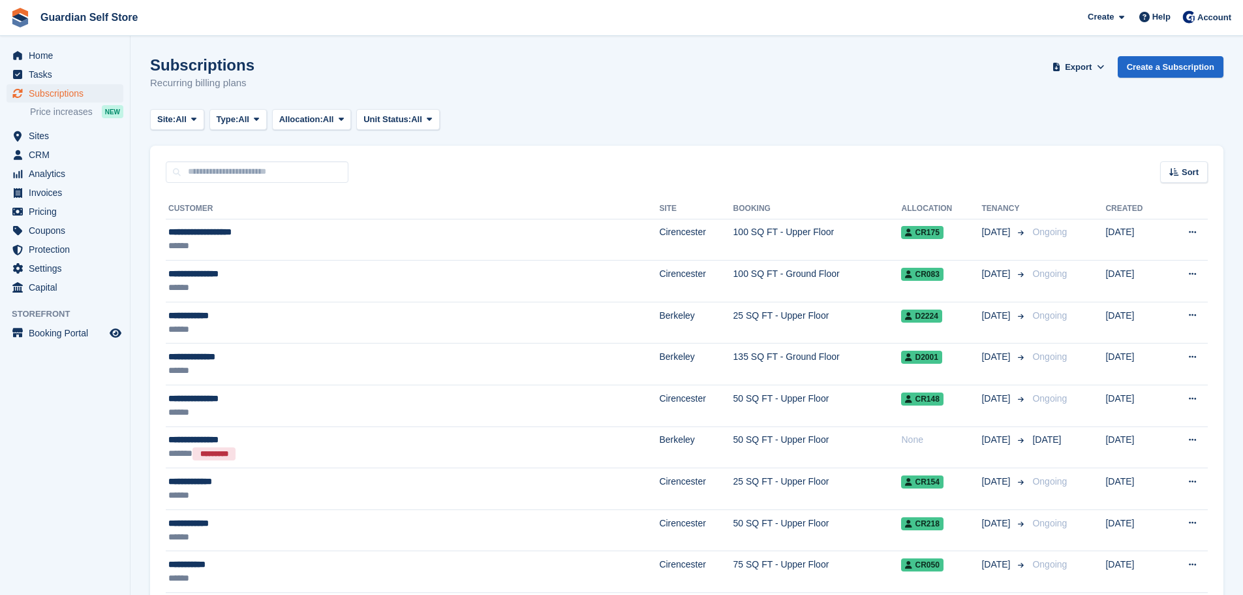
click at [268, 156] on div "Sort Sort by Customer name Date created Move in date Move out date Created (old…" at bounding box center [687, 164] width 1074 height 37
click at [265, 164] on input "text" at bounding box center [257, 172] width 183 height 22
type input "******"
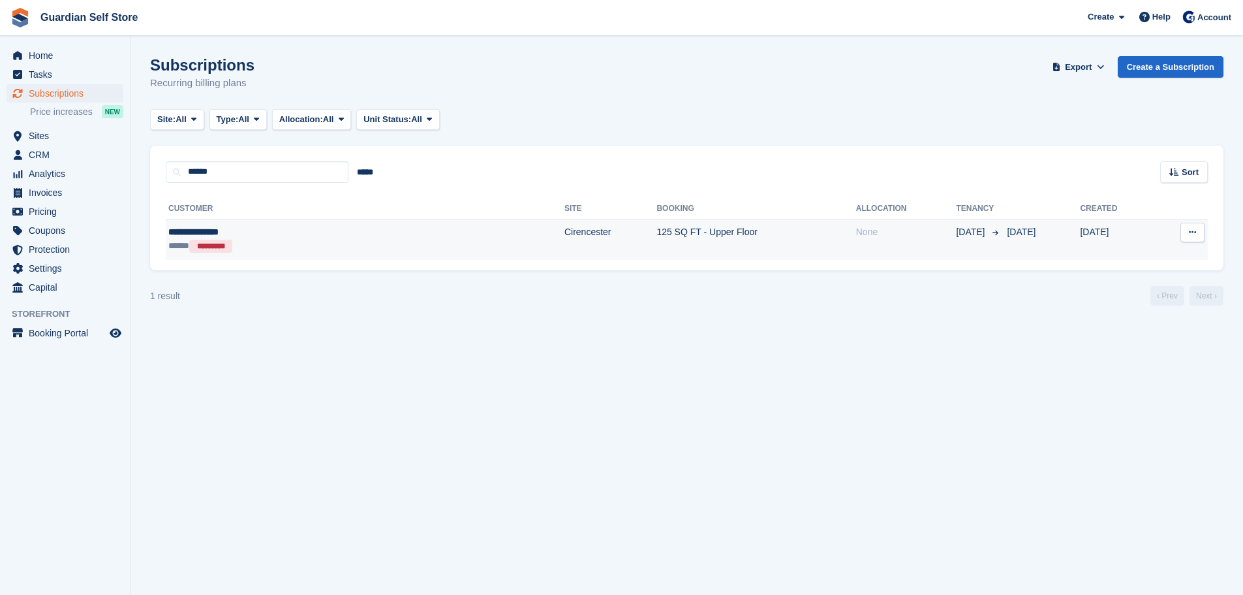
click at [260, 245] on div "***** *********" at bounding box center [267, 246] width 199 height 14
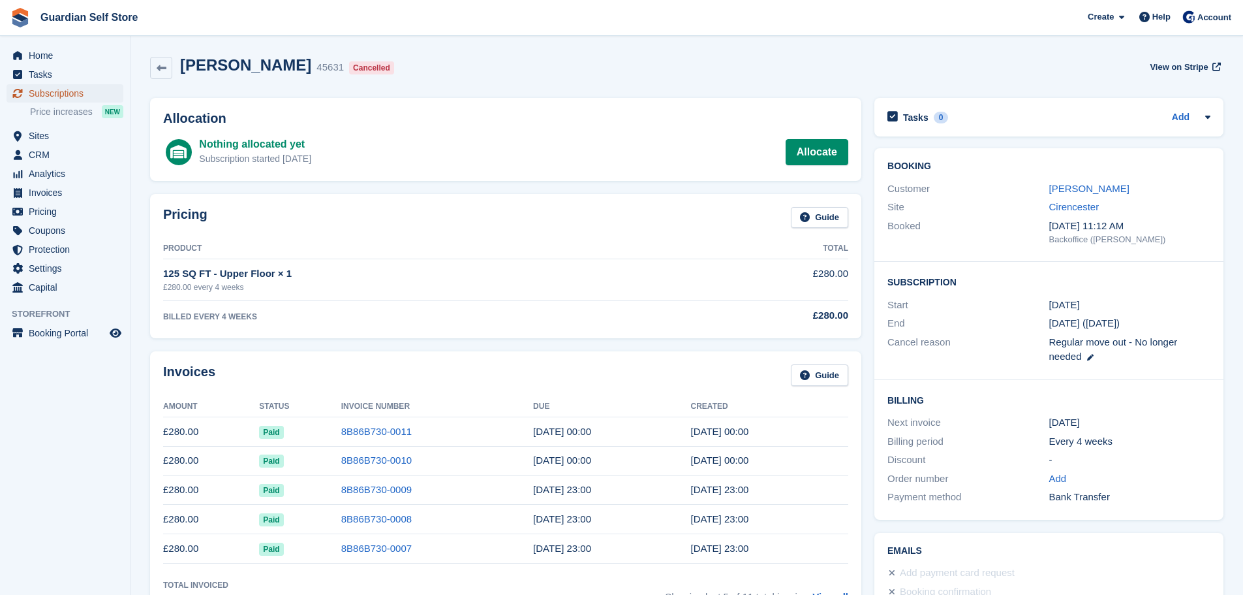
click at [88, 95] on span "Subscriptions" at bounding box center [68, 93] width 78 height 18
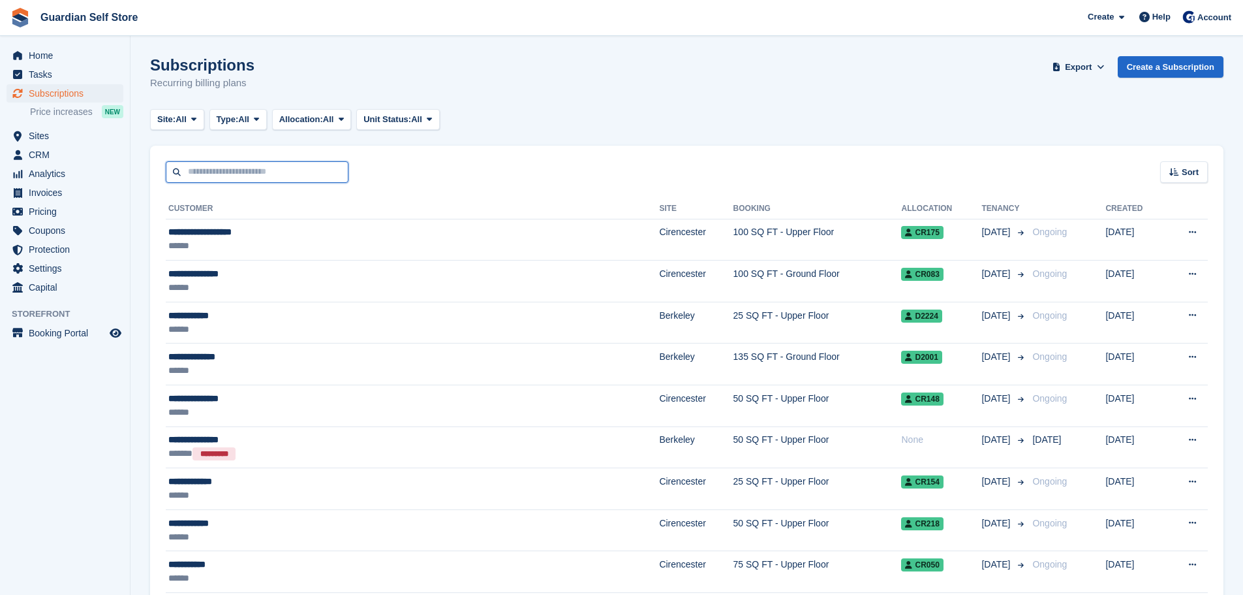
click at [223, 164] on input "text" at bounding box center [257, 172] width 183 height 22
type input "******"
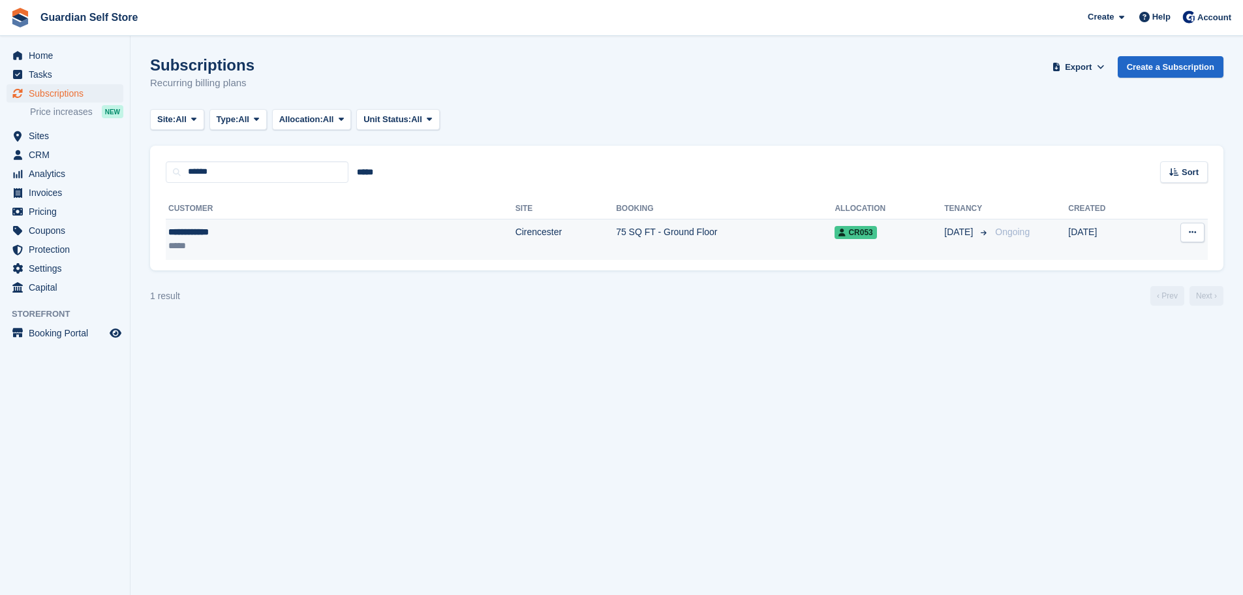
click at [280, 227] on div "**********" at bounding box center [247, 232] width 159 height 14
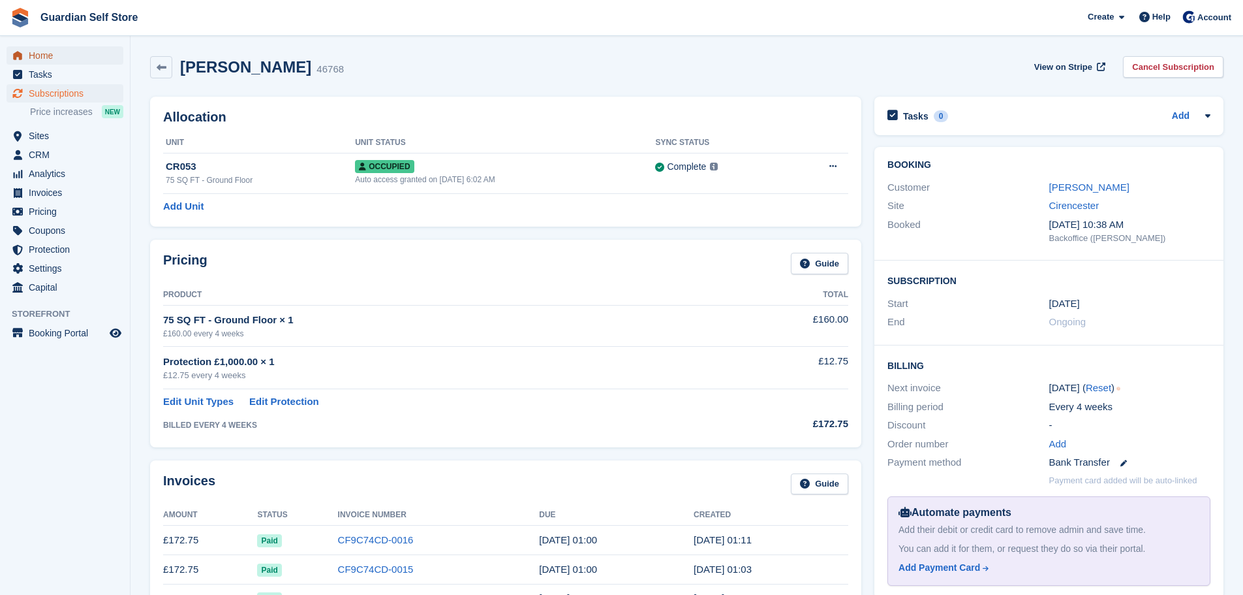
click at [76, 54] on span "Home" at bounding box center [68, 55] width 78 height 18
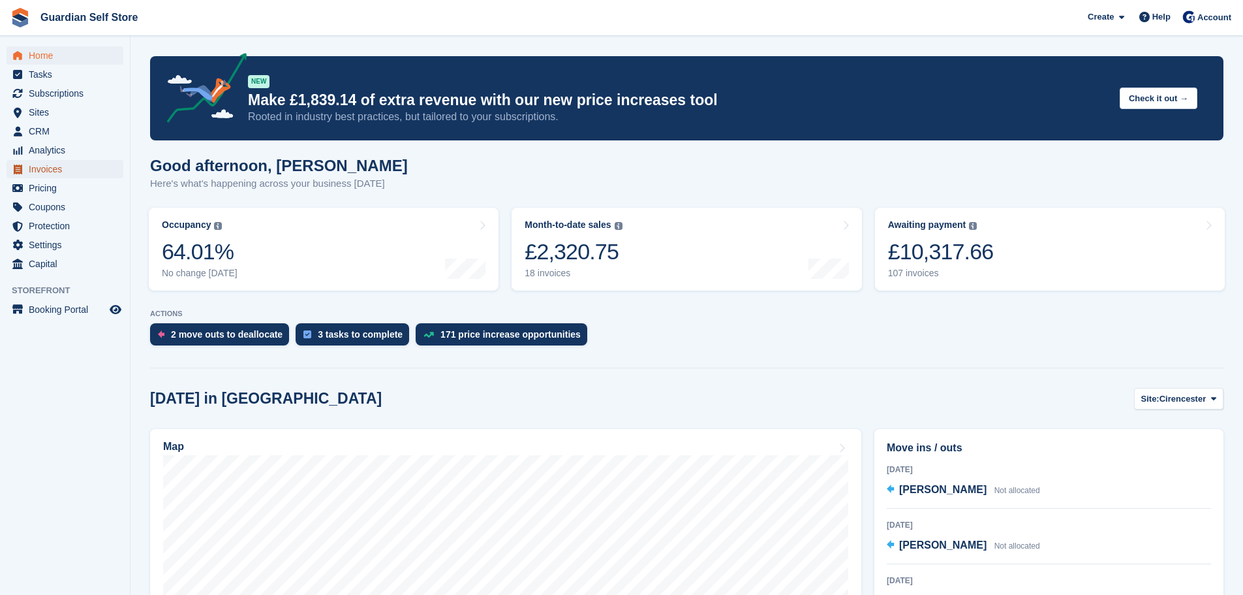
click at [76, 173] on span "Invoices" at bounding box center [68, 169] width 78 height 18
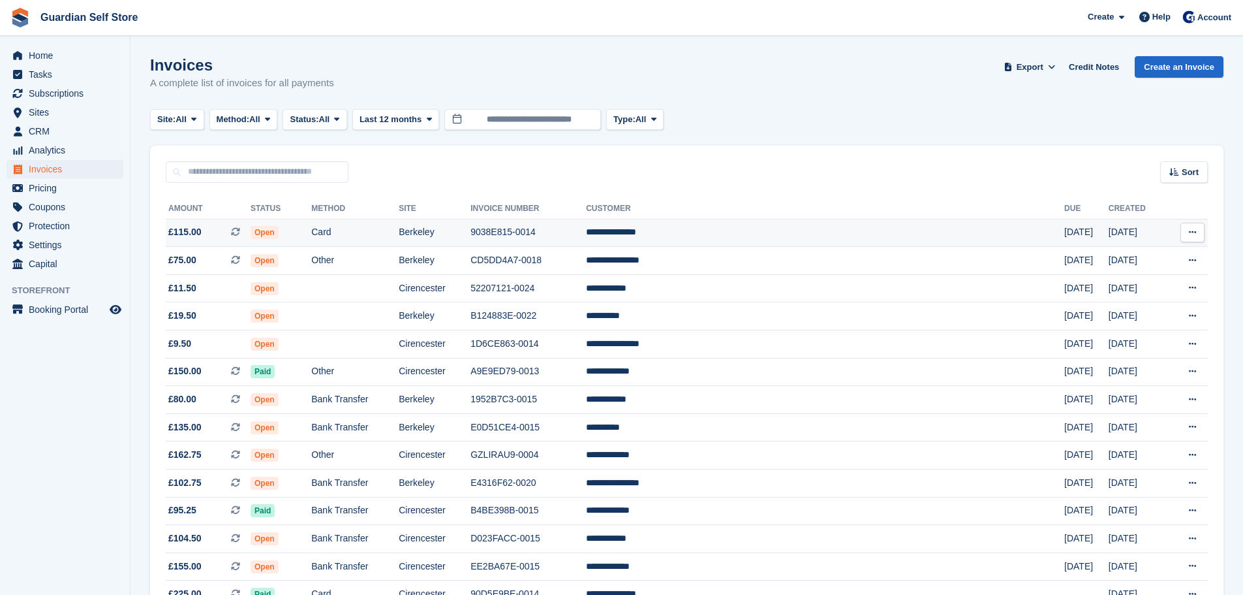
click at [195, 226] on span "£115.00" at bounding box center [184, 232] width 33 height 14
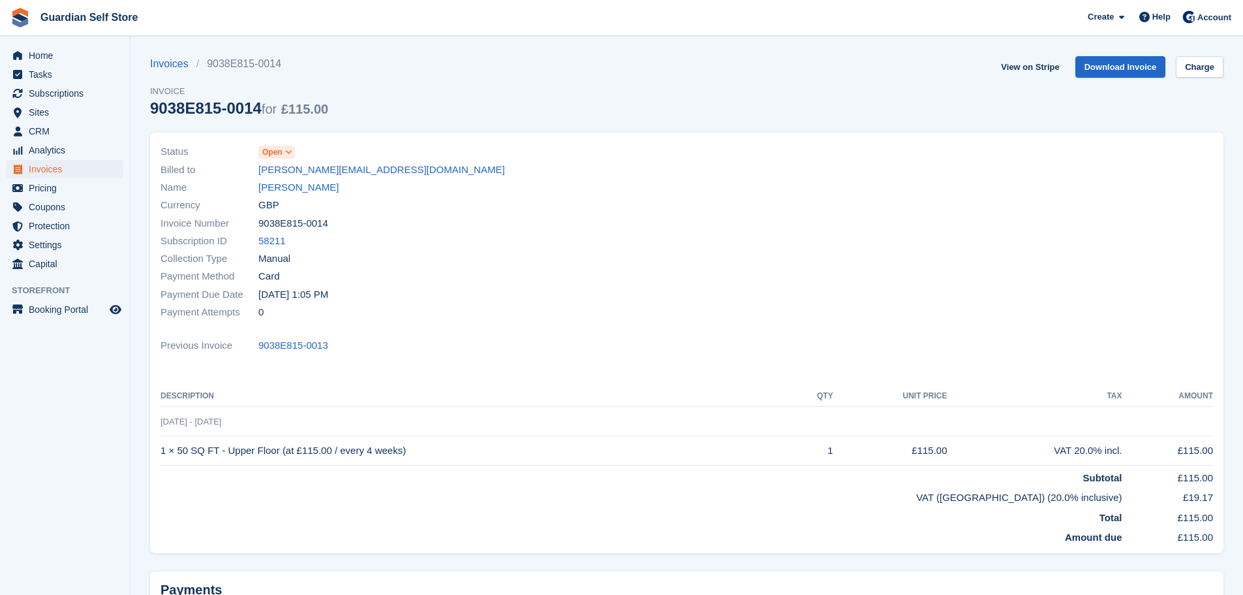
click at [273, 152] on span "Open" at bounding box center [272, 152] width 20 height 12
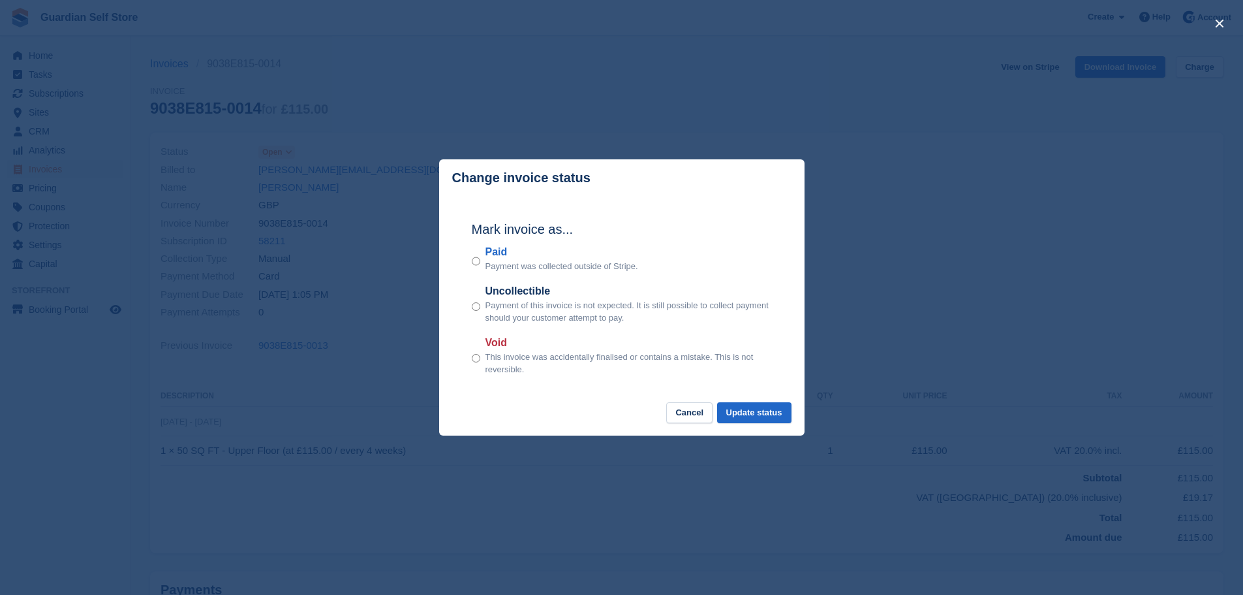
click at [501, 257] on label "Paid" at bounding box center [562, 252] width 153 height 16
click at [739, 416] on button "Update status" at bounding box center [754, 413] width 74 height 22
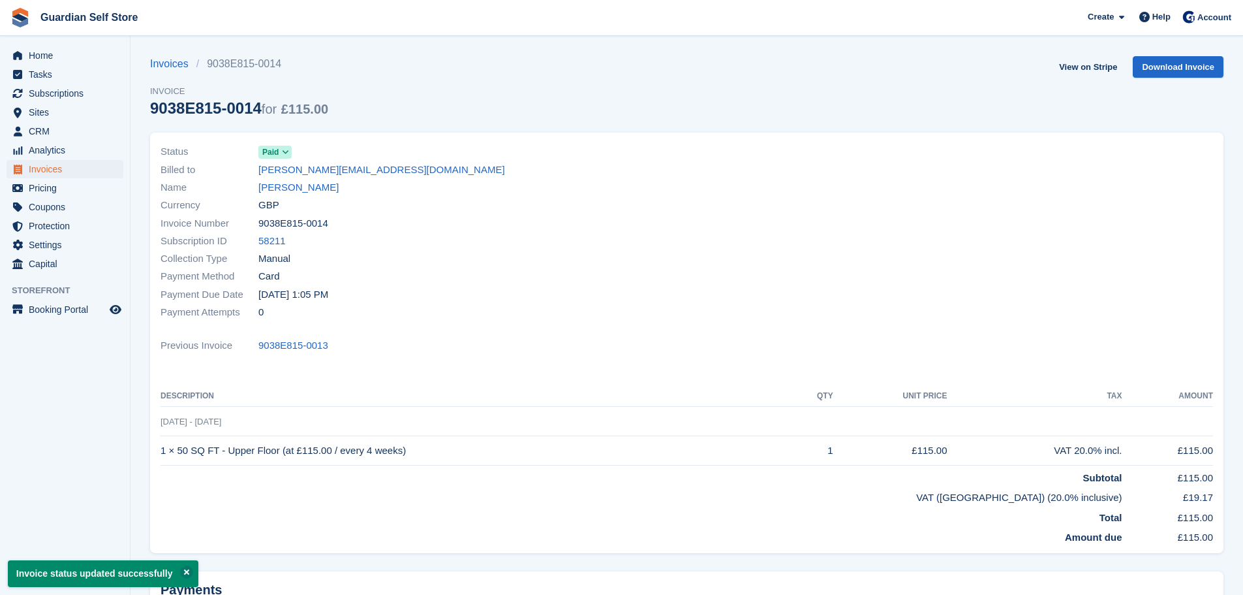
click at [1057, 68] on div "Invoices 9038E815-0014 Invoice 9038E815-0014 for £115.00 View on Stripe Downloa…" at bounding box center [687, 94] width 1074 height 76
click at [1071, 67] on link "View on Stripe" at bounding box center [1088, 67] width 69 height 22
click at [60, 171] on span "Invoices" at bounding box center [68, 169] width 78 height 18
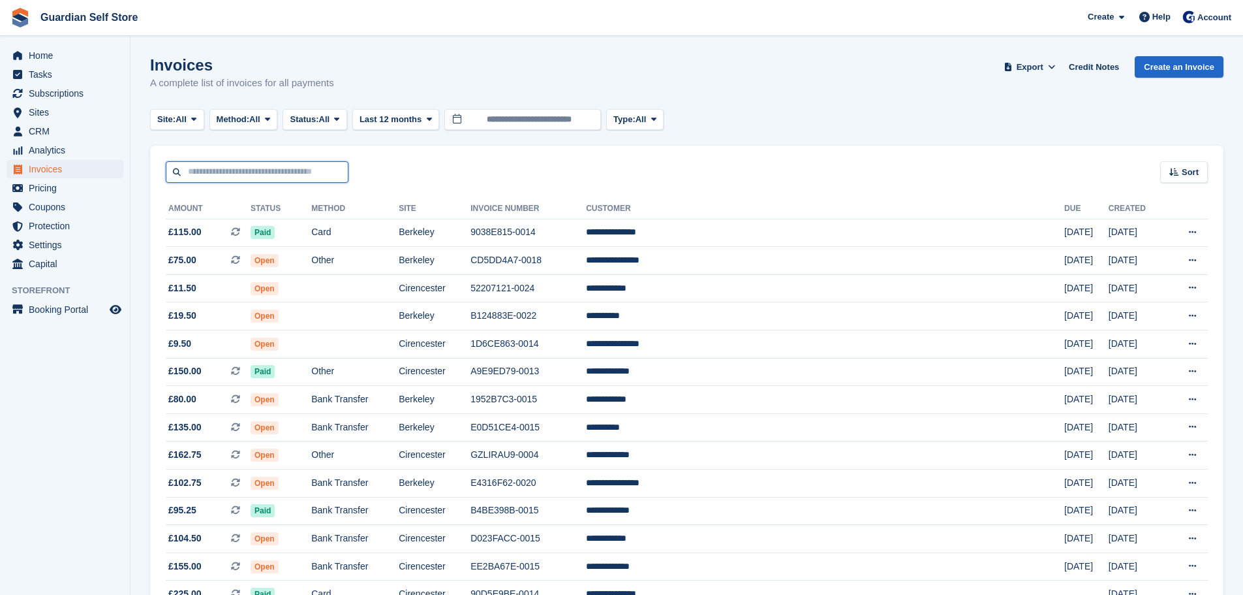
click at [254, 166] on input "text" at bounding box center [257, 172] width 183 height 22
type input "*****"
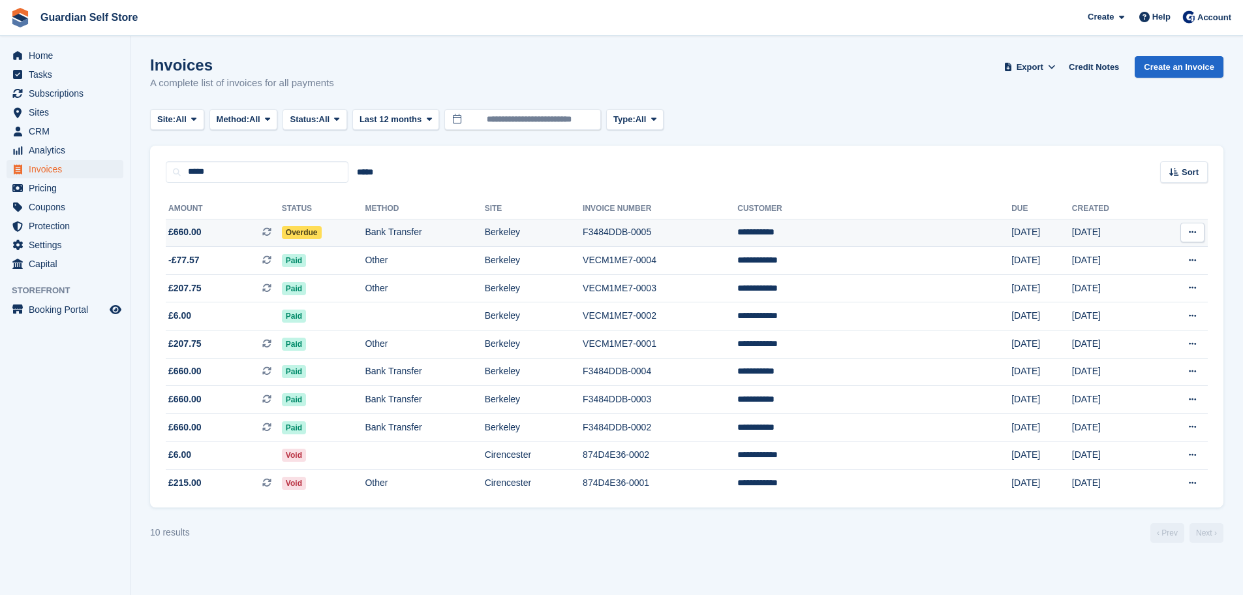
click at [236, 232] on span "£660.00 This is a recurring subscription invoice." at bounding box center [224, 232] width 116 height 14
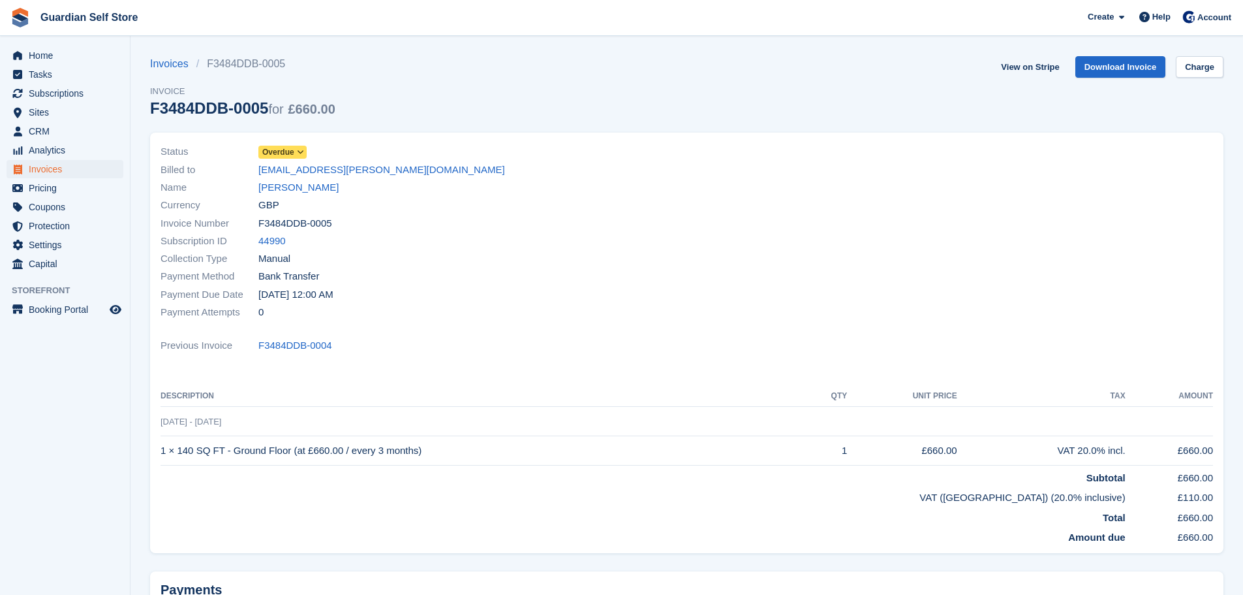
click at [278, 146] on span "Overdue" at bounding box center [278, 152] width 32 height 12
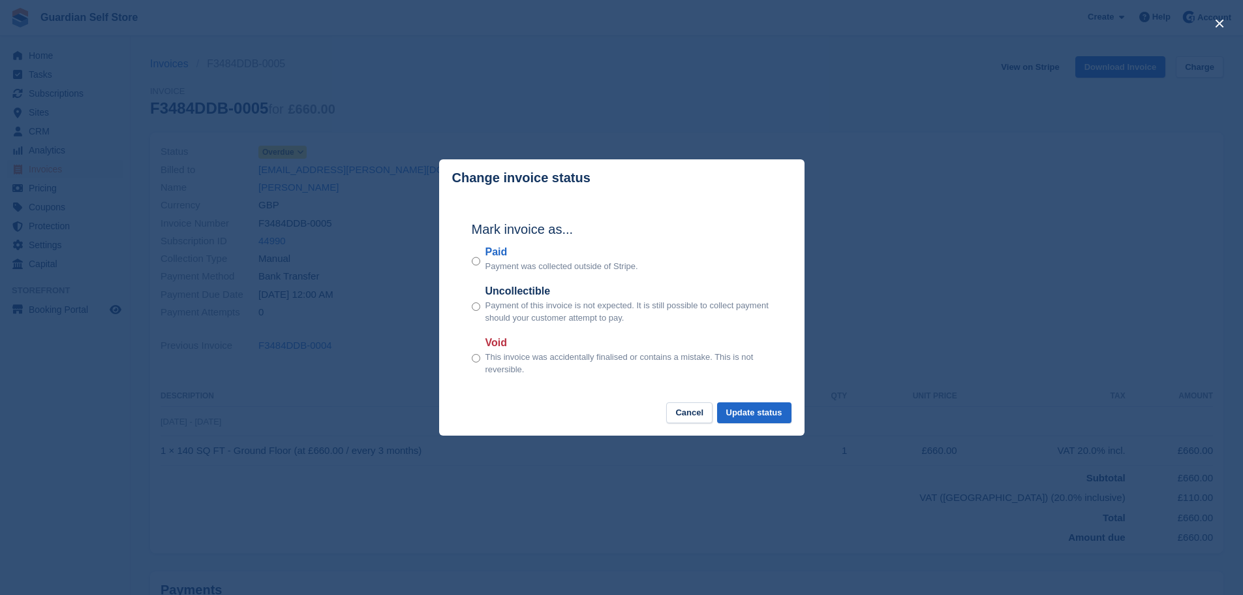
click at [498, 251] on label "Paid" at bounding box center [562, 252] width 153 height 16
click at [760, 416] on button "Update status" at bounding box center [754, 413] width 74 height 22
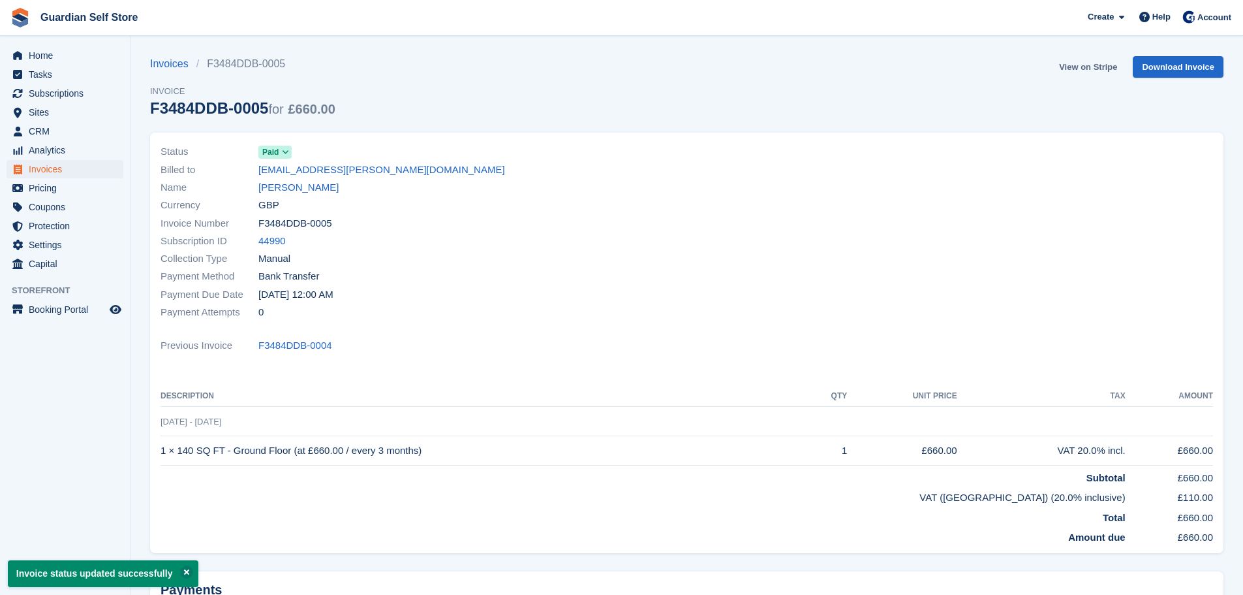
click at [1093, 67] on link "View on Stripe" at bounding box center [1088, 67] width 69 height 22
click at [59, 52] on span "Home" at bounding box center [68, 55] width 78 height 18
